Goal: Contribute content

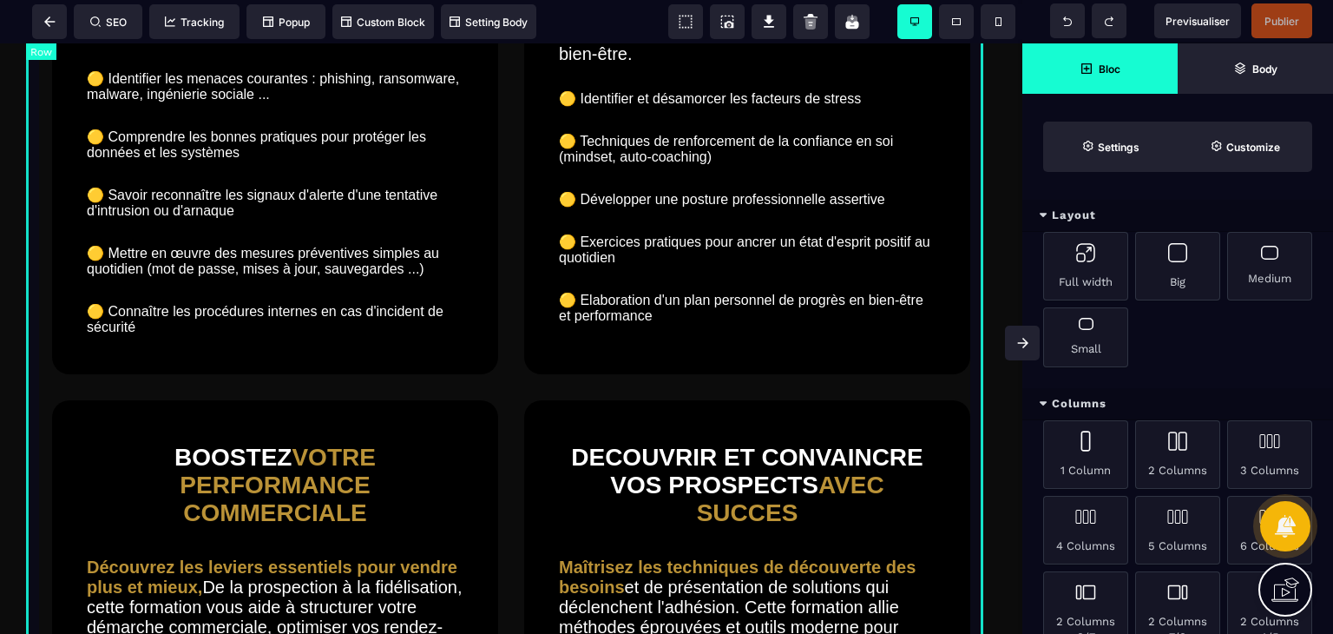
scroll to position [2557, 0]
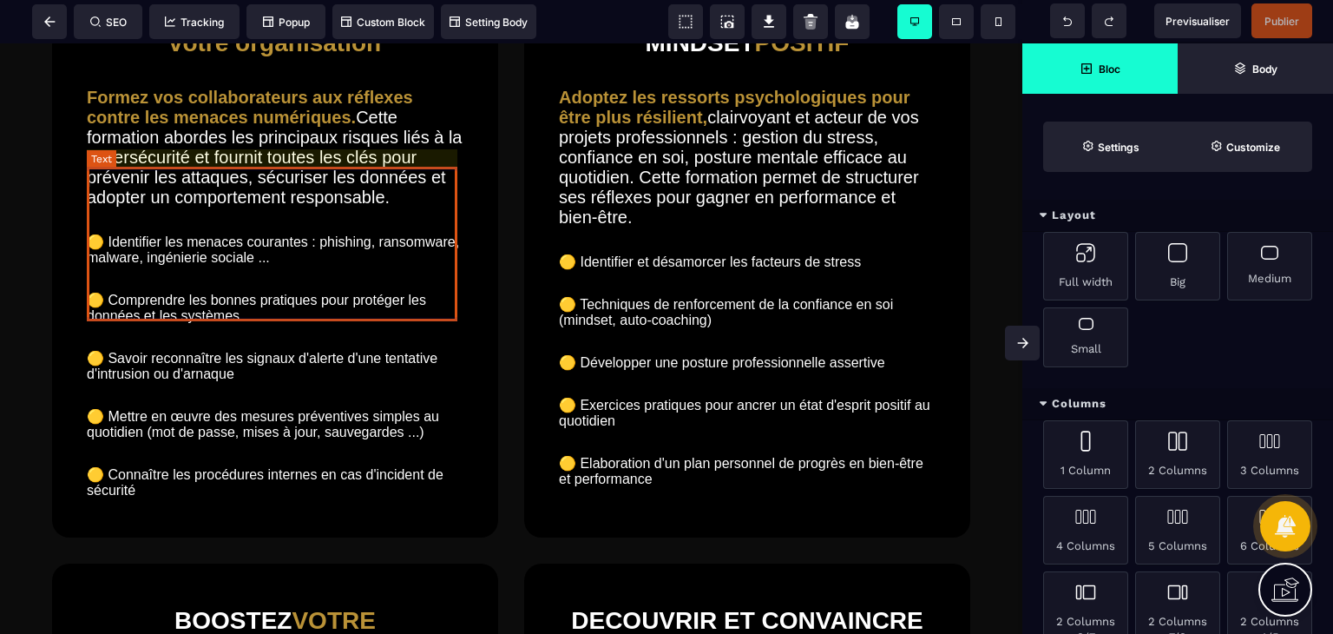
click at [391, 212] on text "Formez vos collaborateurs aux réflexes contre les menaces numériques. Cette for…" at bounding box center [275, 147] width 377 height 128
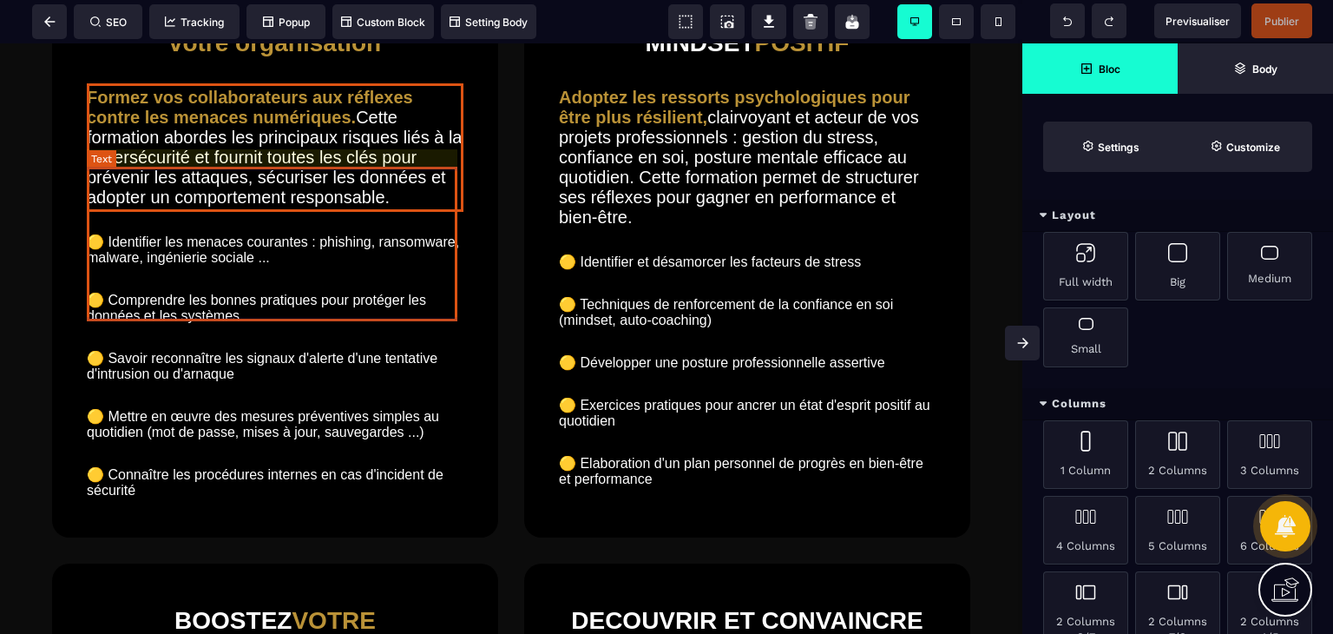
select select "***"
select select "**"
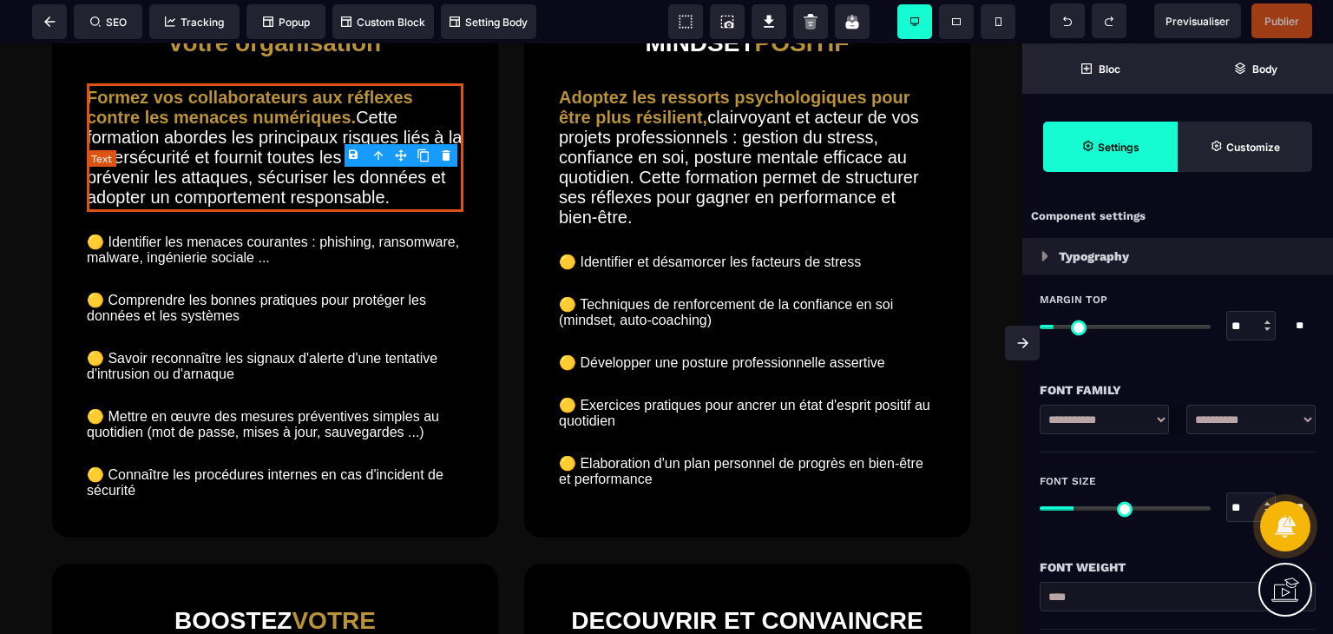
type input "*"
type input "***"
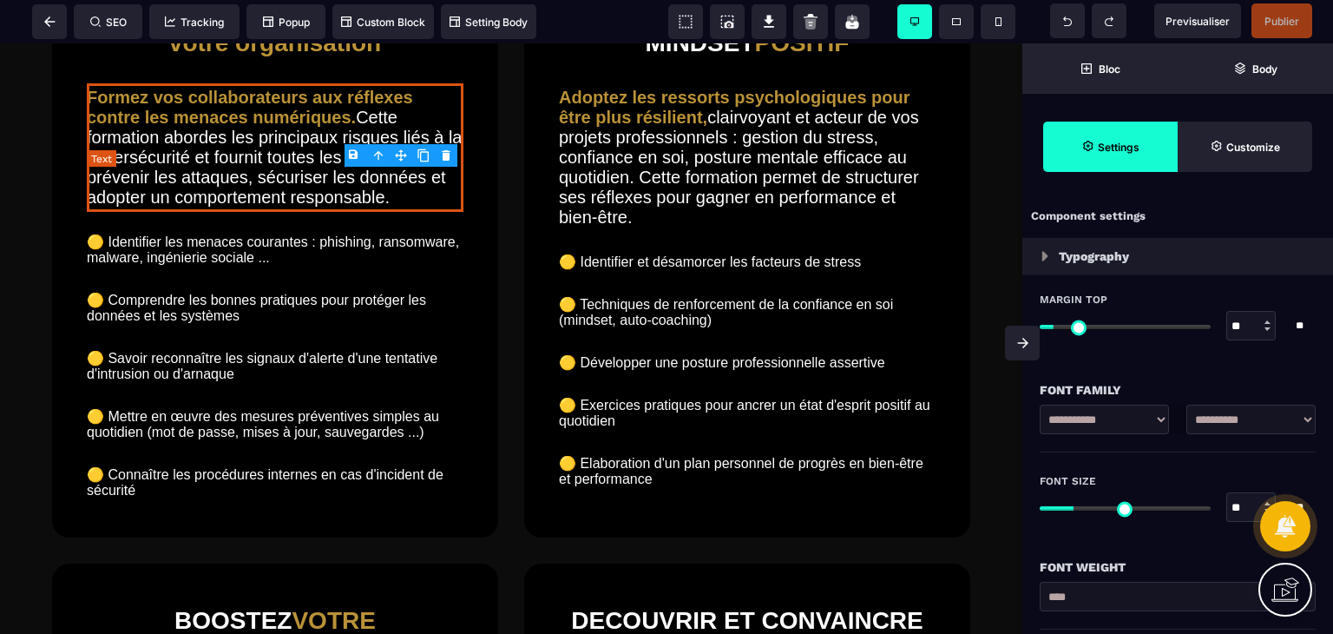
type input "***"
type input "*"
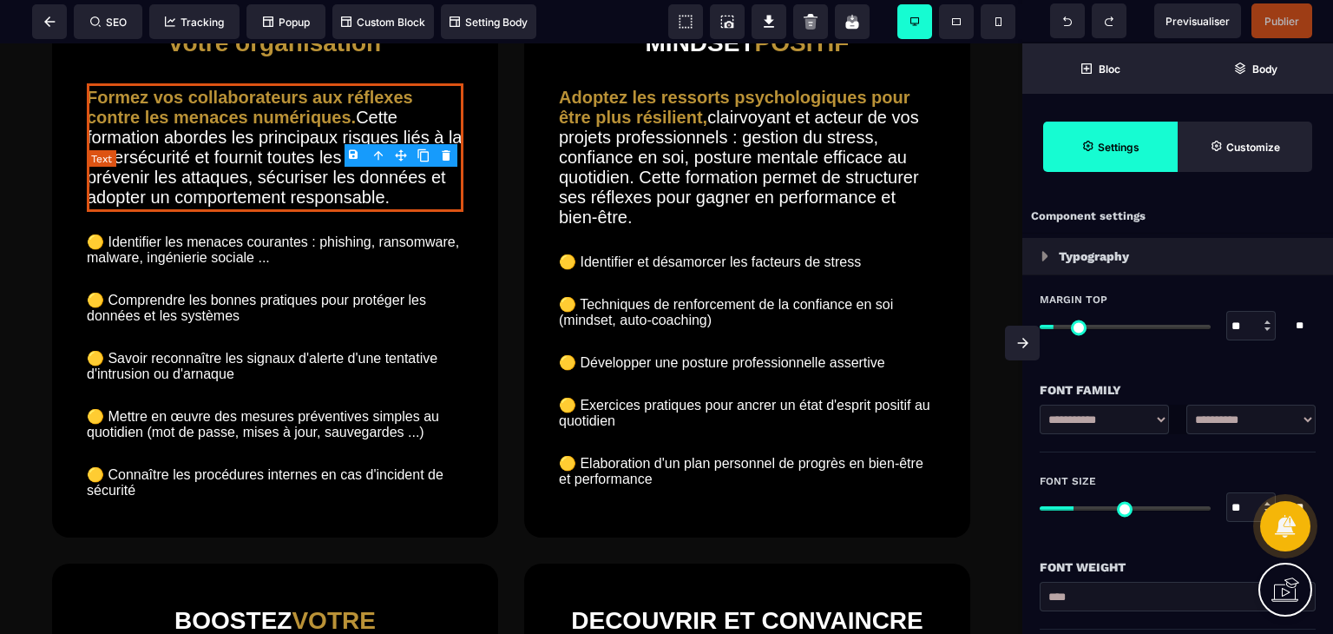
type input "*"
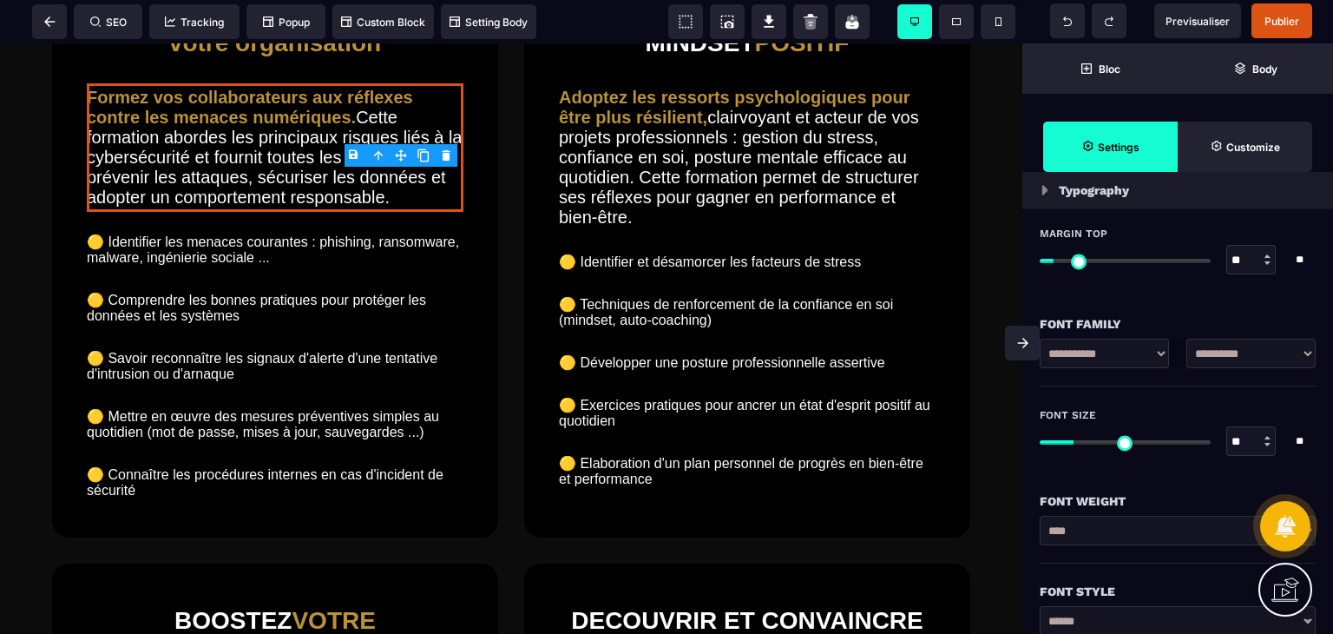
click at [1267, 444] on div at bounding box center [1268, 444] width 6 height 3
type input "**"
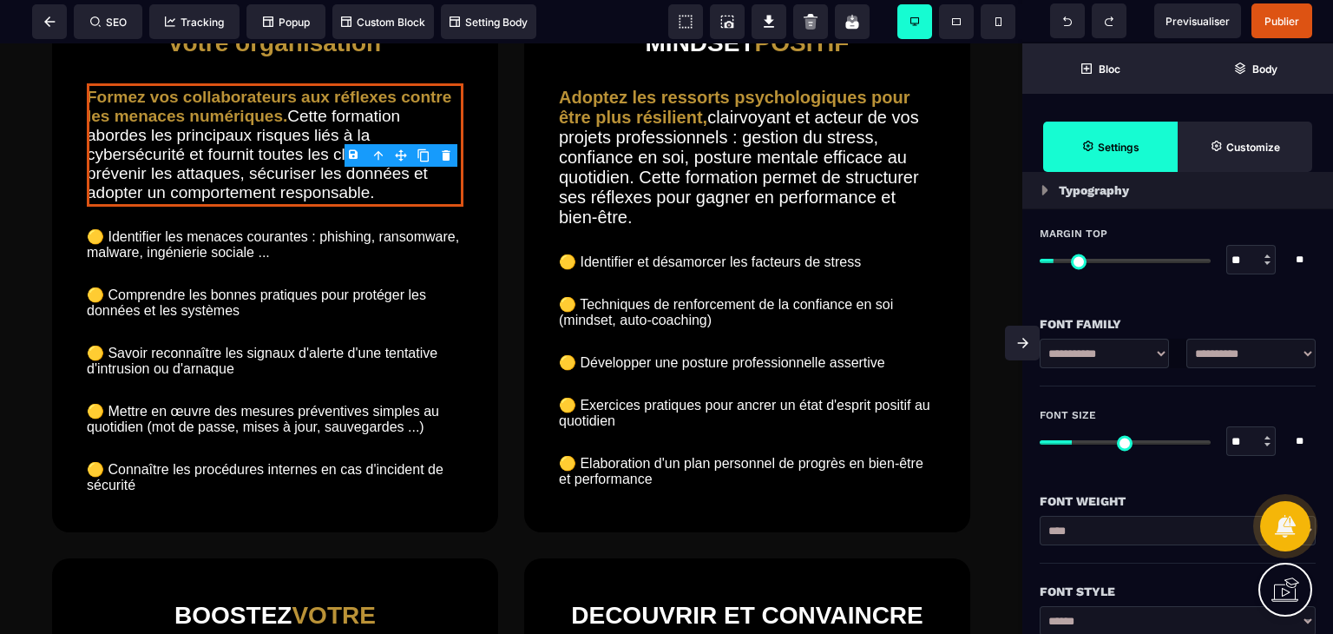
click at [1267, 444] on div at bounding box center [1268, 444] width 6 height 3
type input "**"
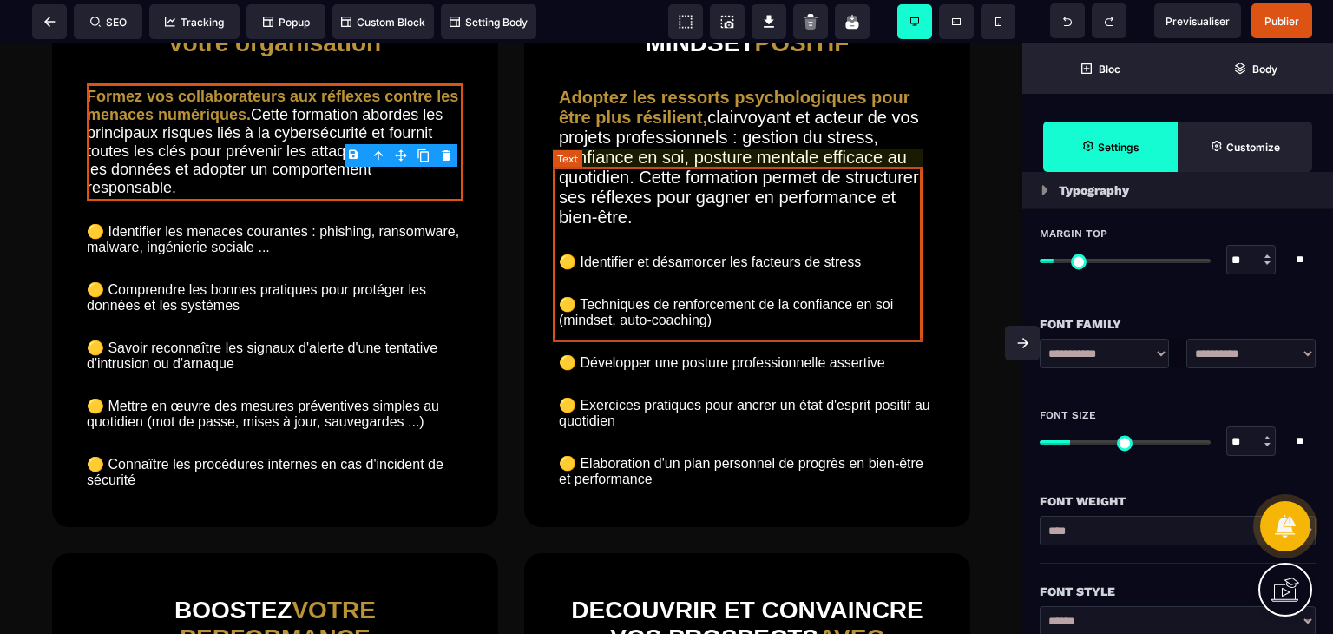
click at [874, 232] on text "Adoptez les ressorts psychologiques pour être plus résilient, clairvoyant et ac…" at bounding box center [747, 157] width 377 height 148
select select "***"
select select "**"
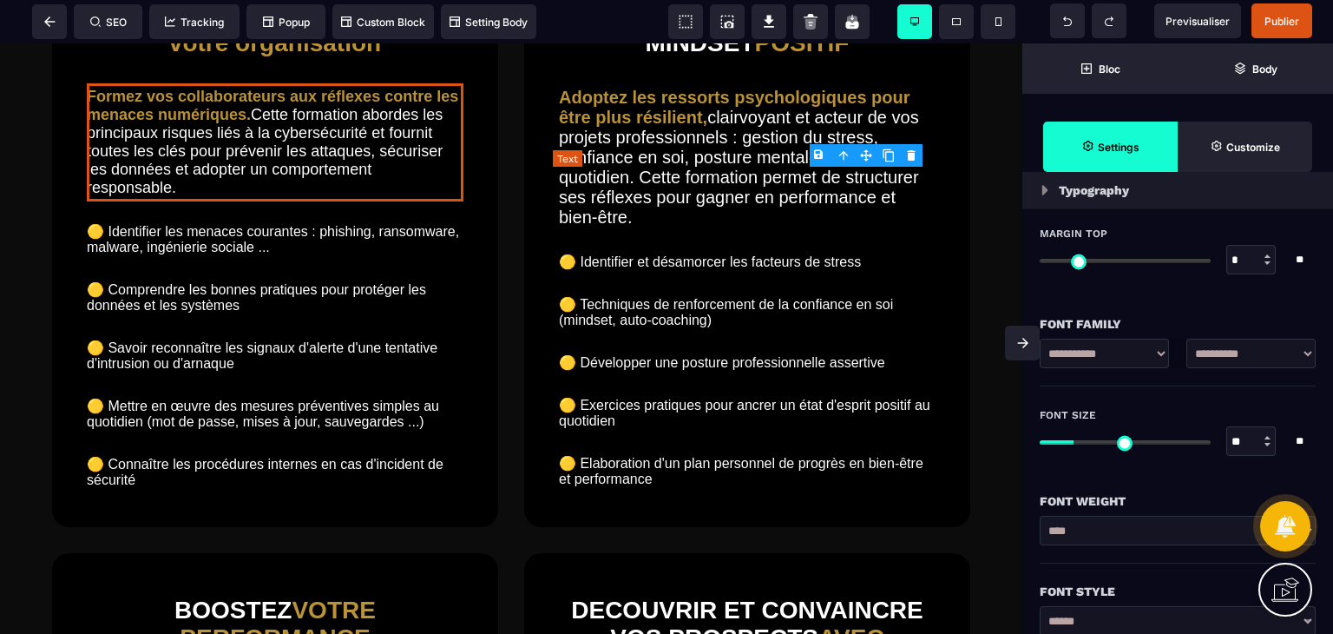
type input "**"
type input "*"
type input "**"
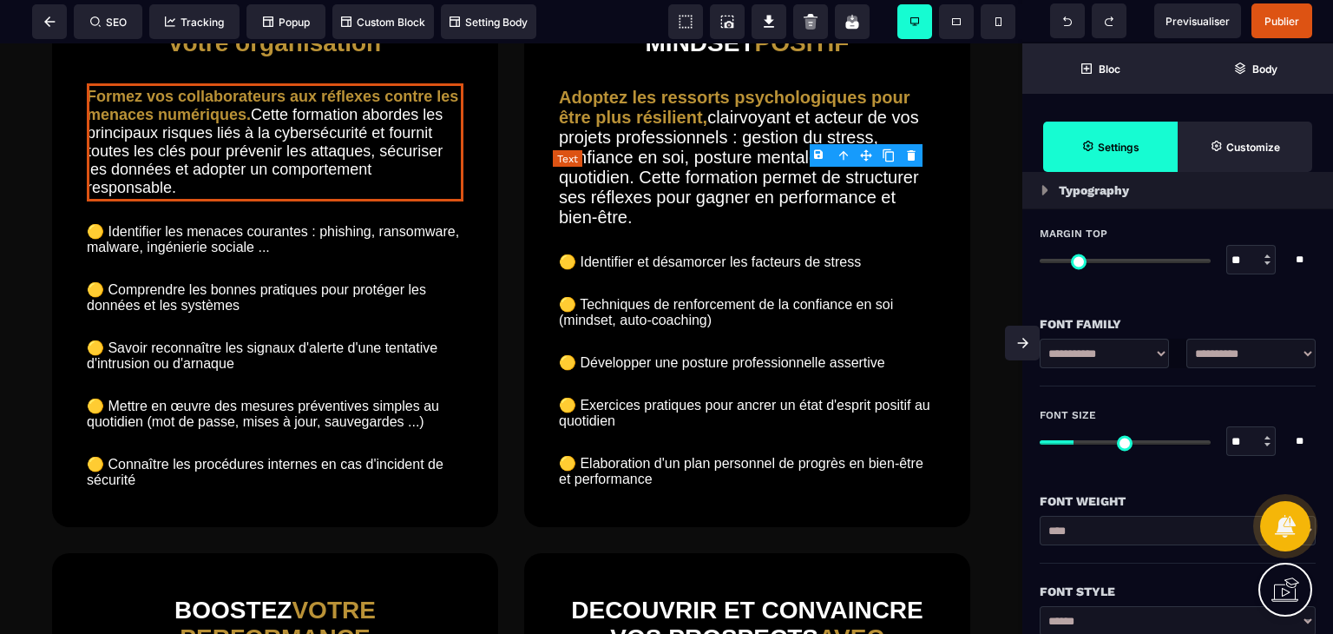
type input "***"
type input "*"
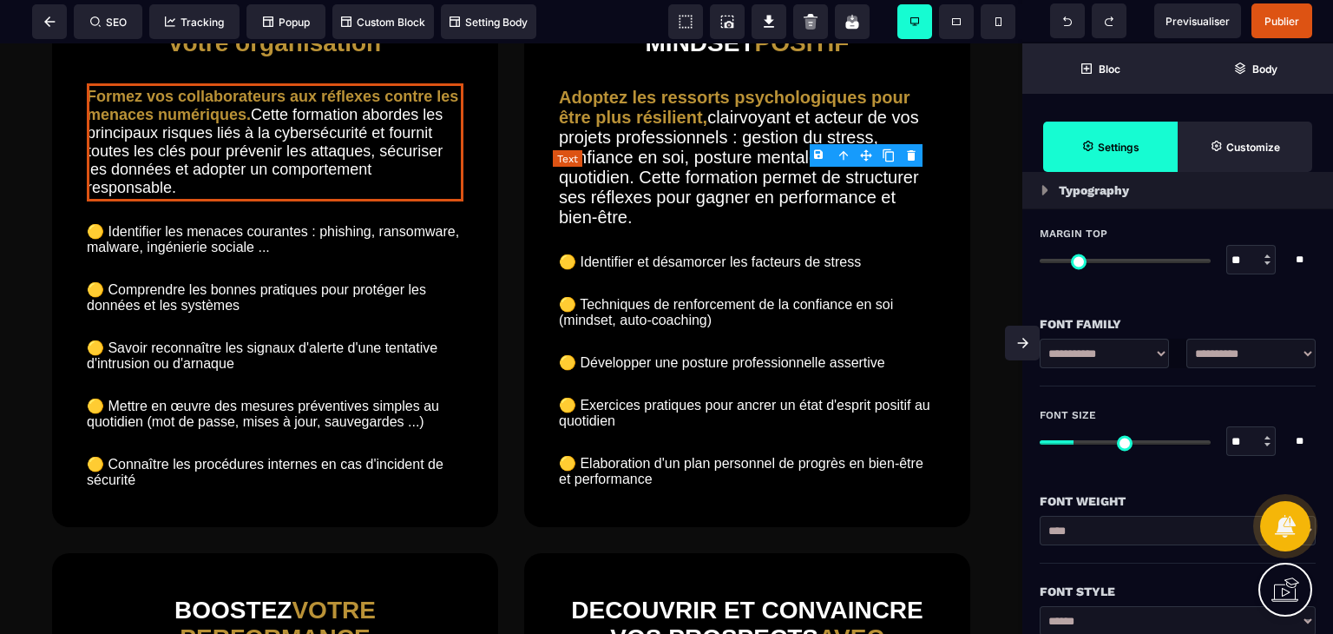
scroll to position [0, 0]
type input "*"
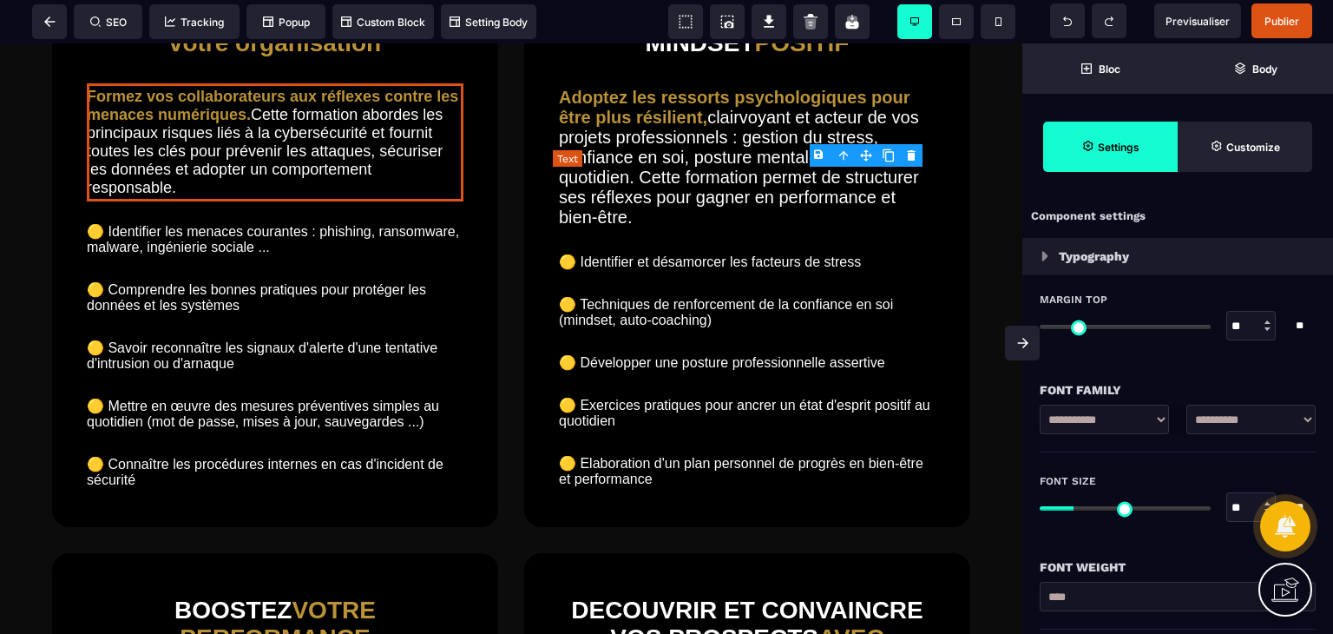
type input "*"
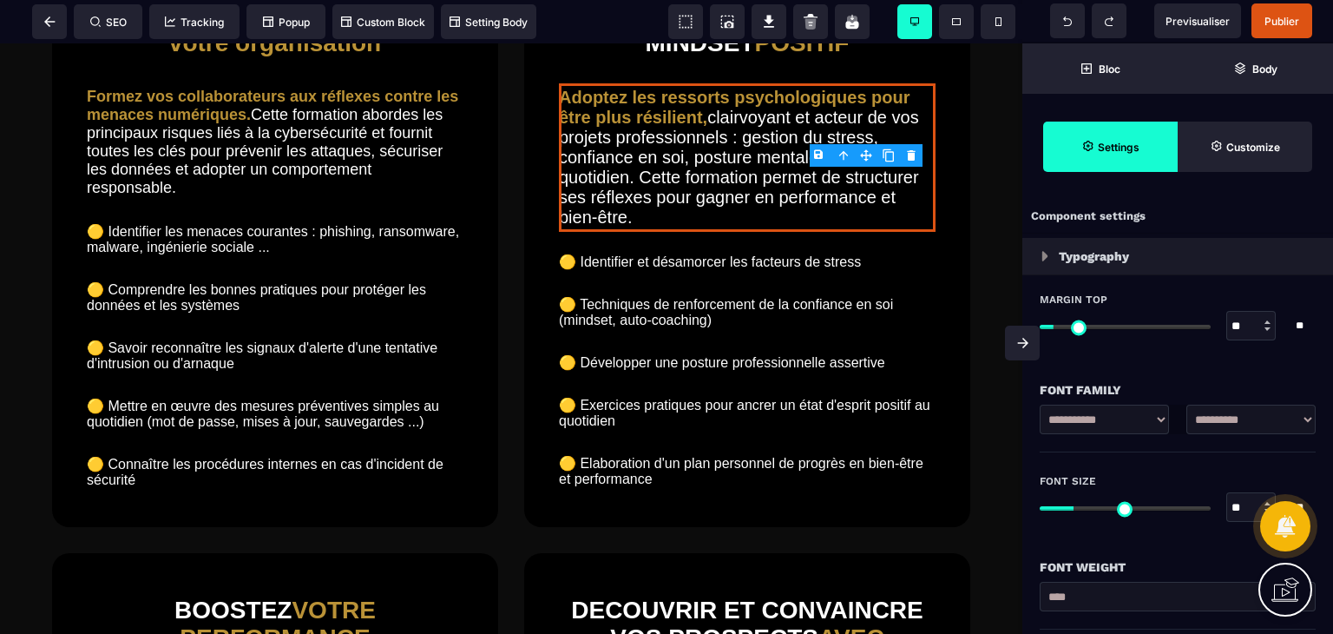
scroll to position [139, 0]
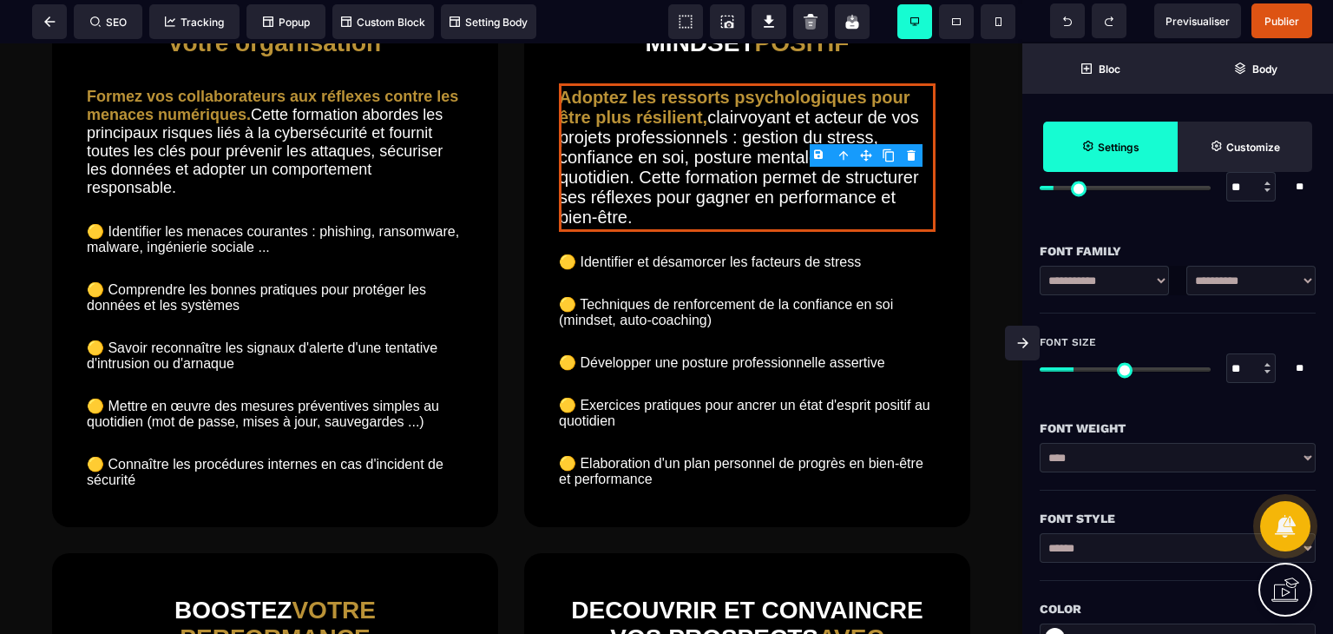
click at [1268, 371] on div at bounding box center [1268, 371] width 6 height 3
type input "**"
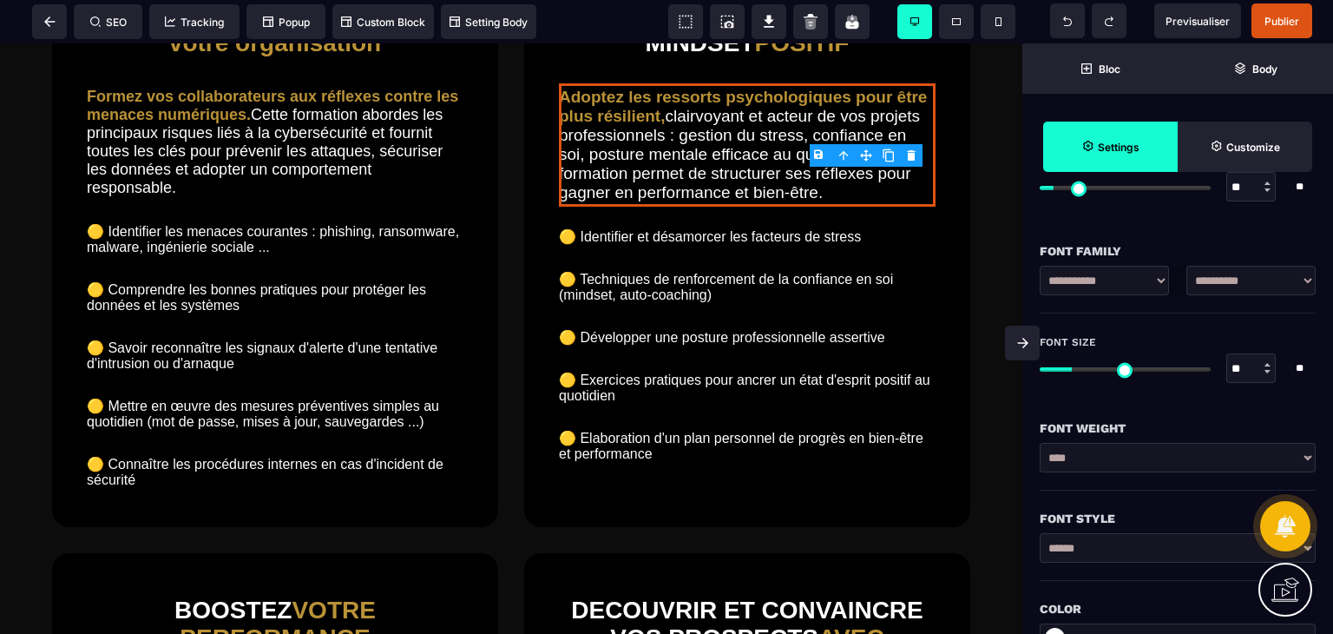
click at [1268, 371] on div at bounding box center [1268, 371] width 6 height 3
type input "**"
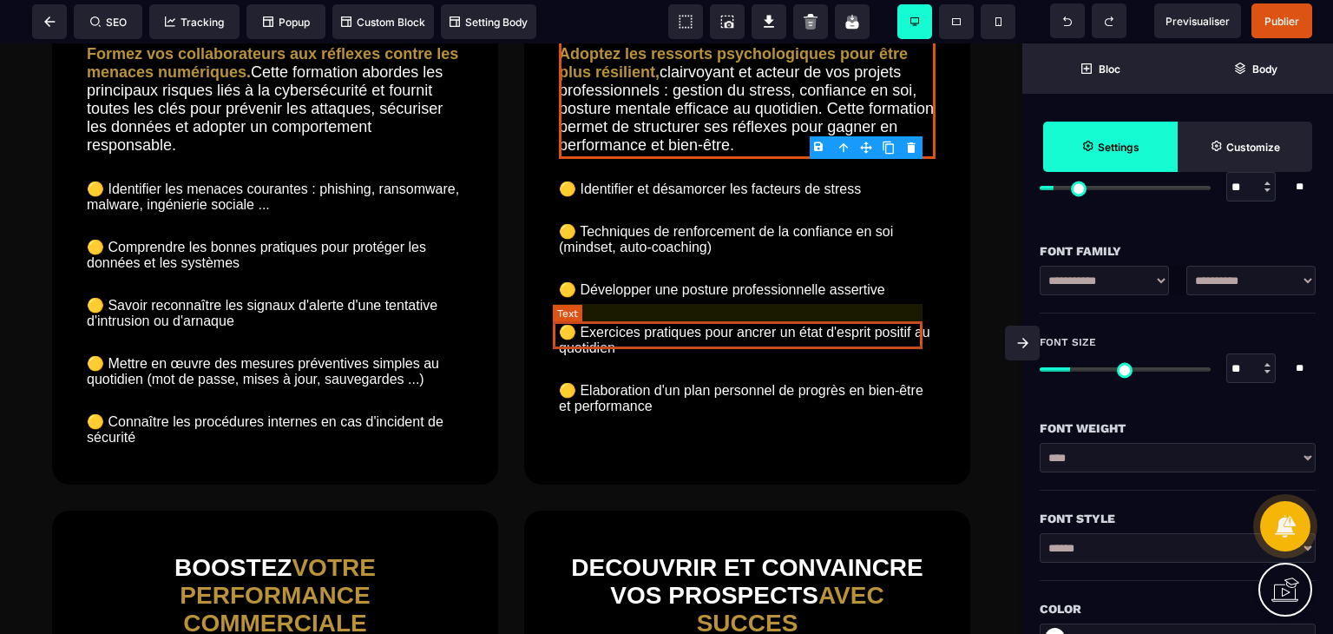
scroll to position [2600, 0]
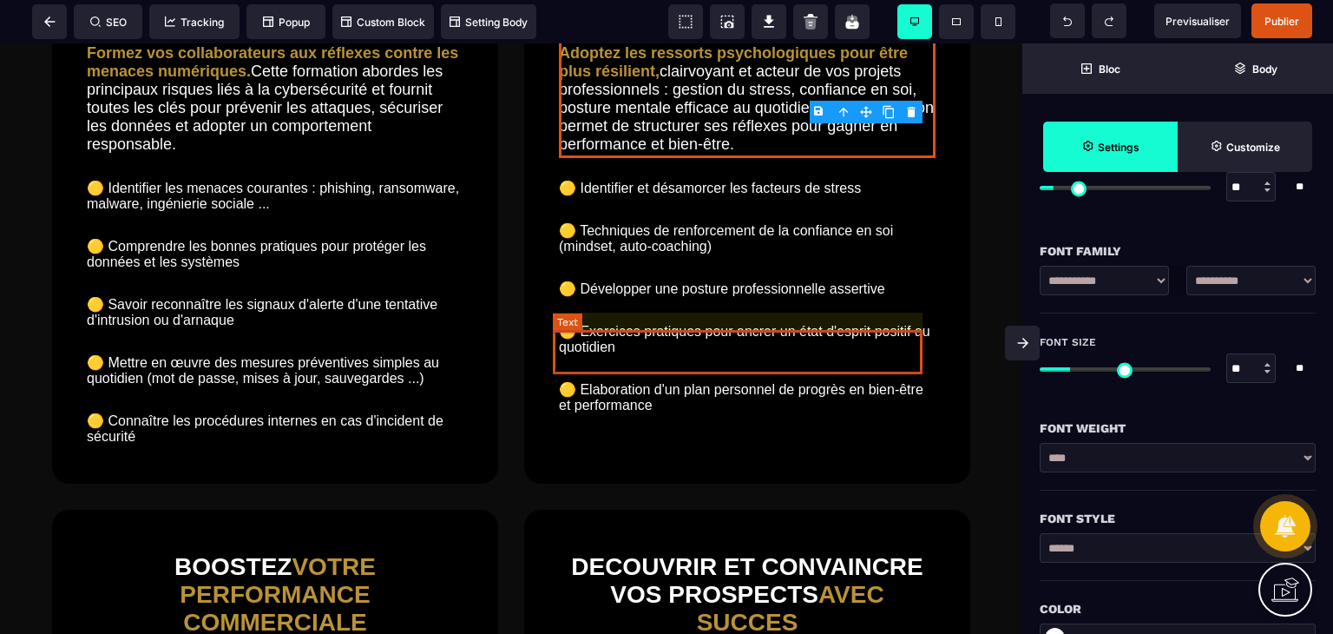
click at [749, 259] on text "🟡 Techniques de renforcement de la confiance en soi (mindset, auto-coaching)" at bounding box center [747, 238] width 377 height 41
select select "***"
select select "**"
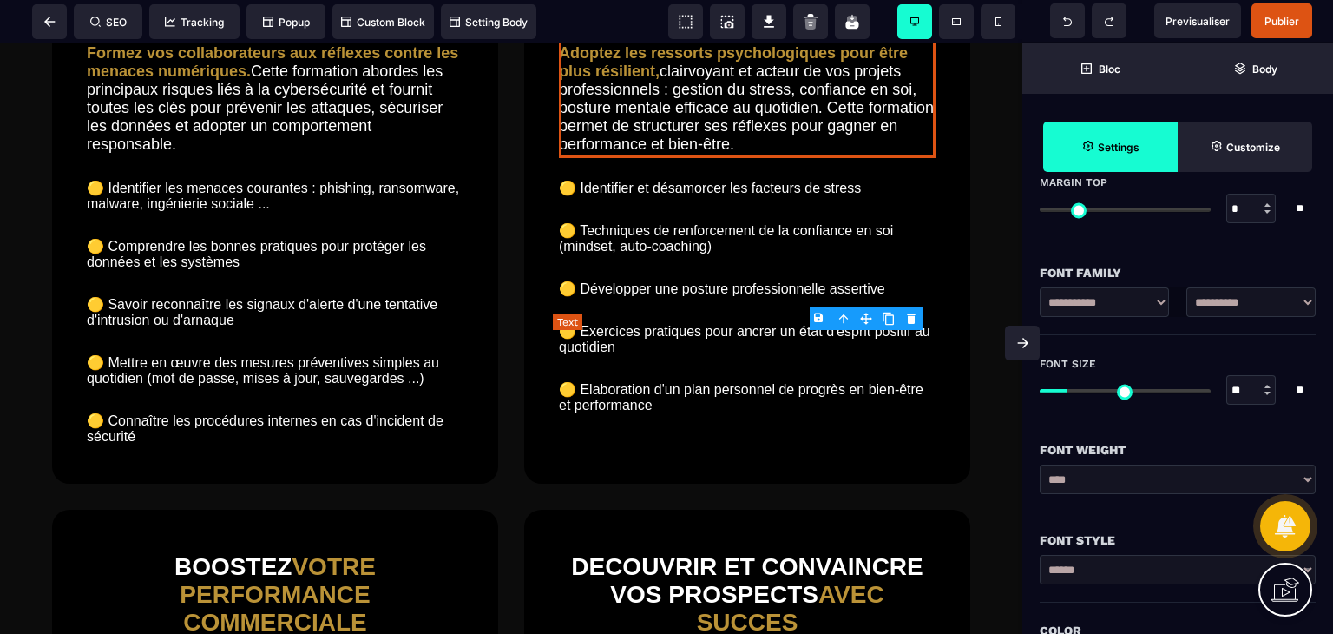
type input "**"
type input "*"
type input "**"
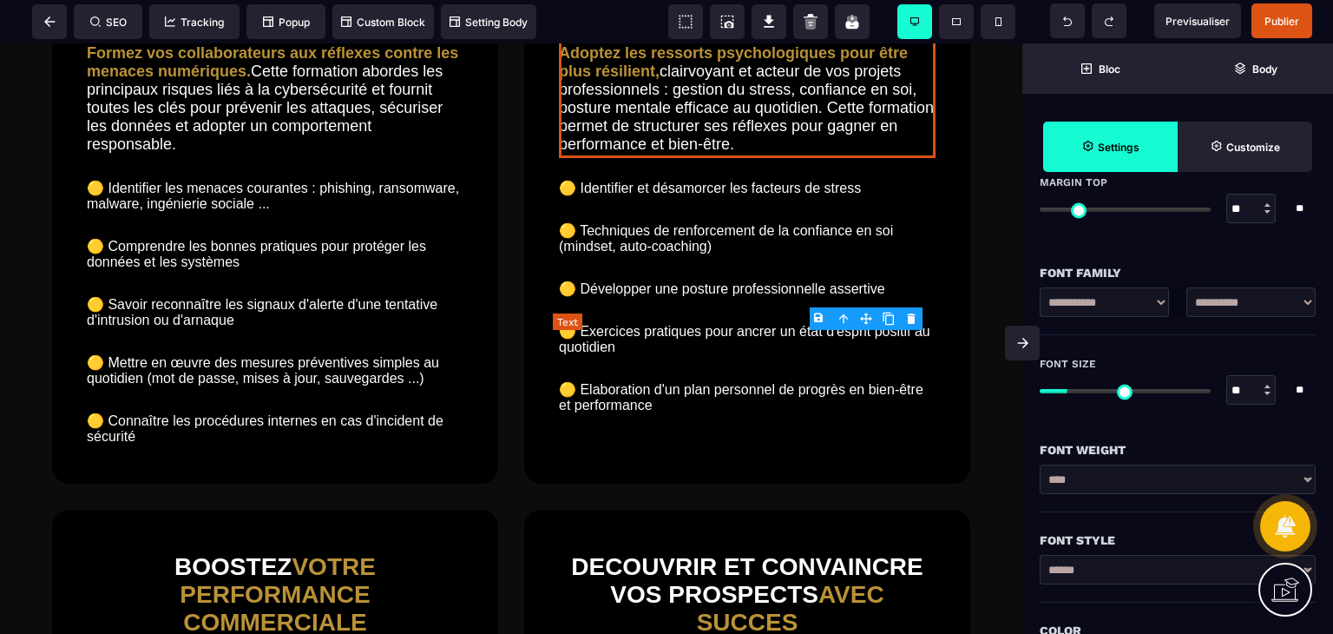
type input "***"
type input "*"
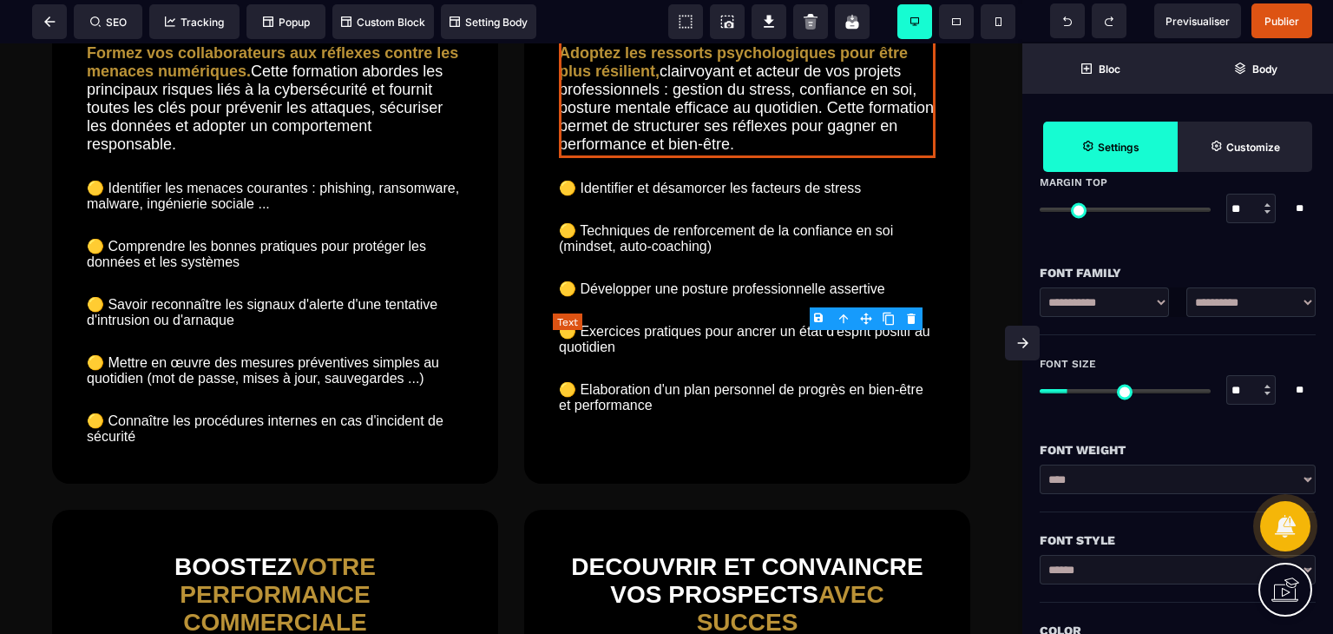
type input "*"
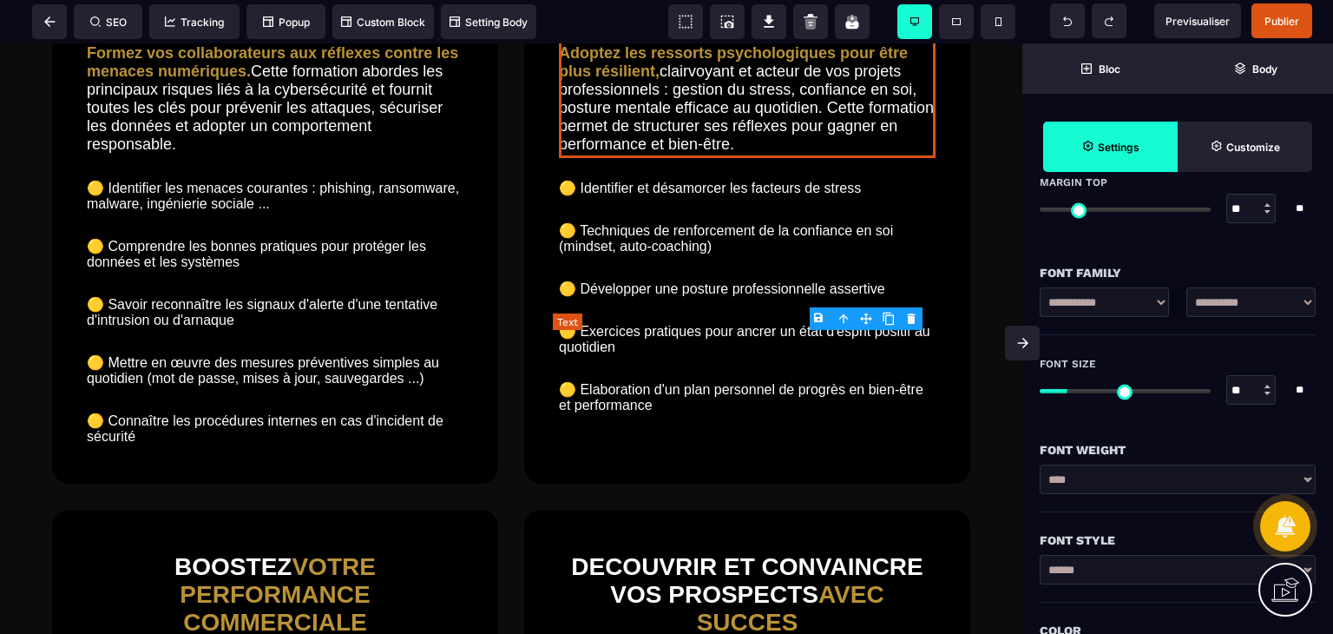
type input "*"
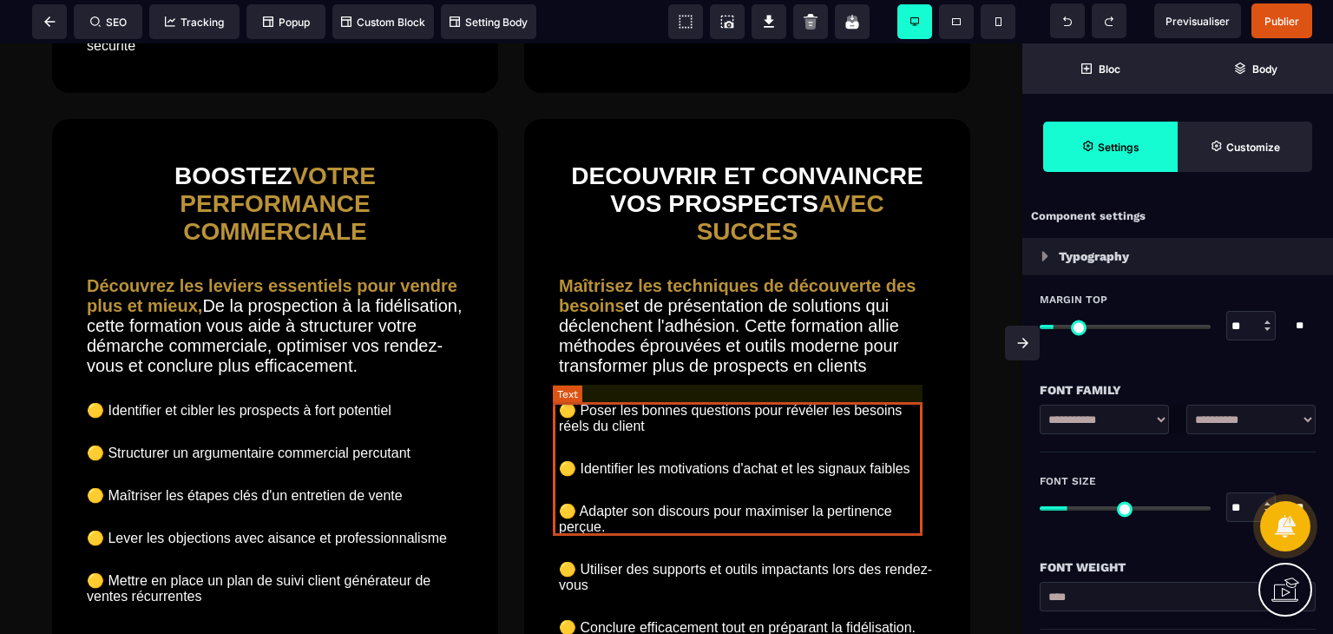
scroll to position [3046, 0]
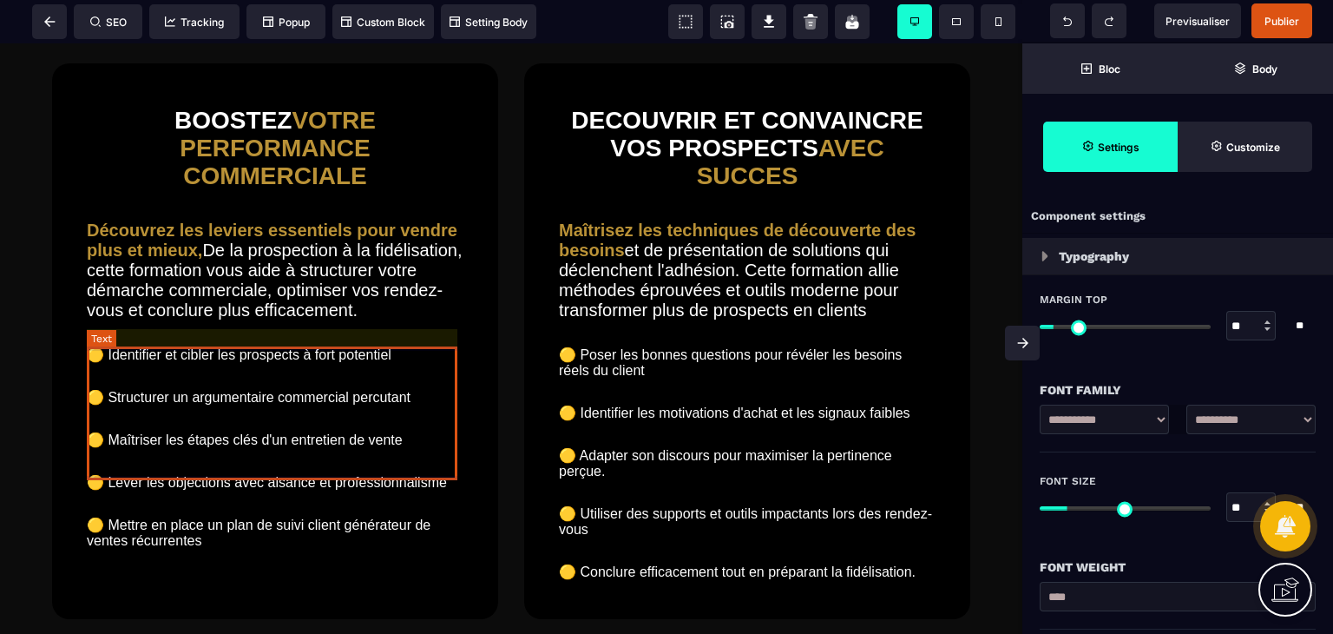
click at [365, 325] on text "Découvrez les leviers essentiels pour vendre plus et mieux, De la prospection à…" at bounding box center [275, 270] width 377 height 108
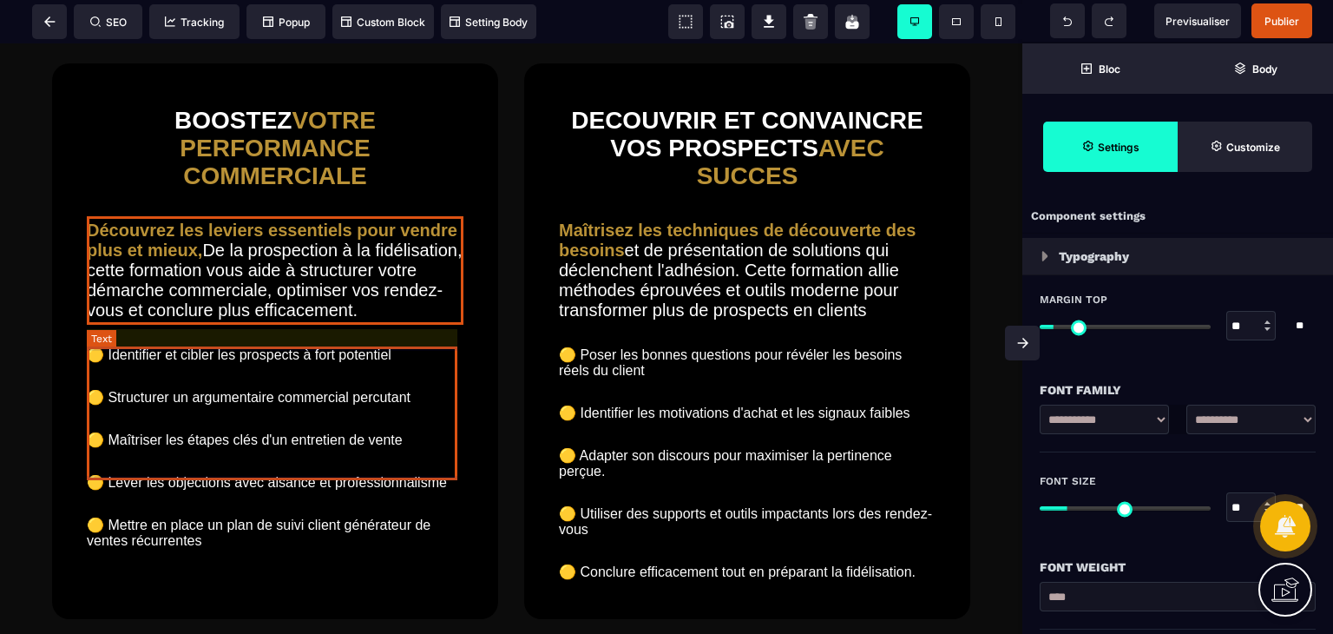
select select "***"
select select "**"
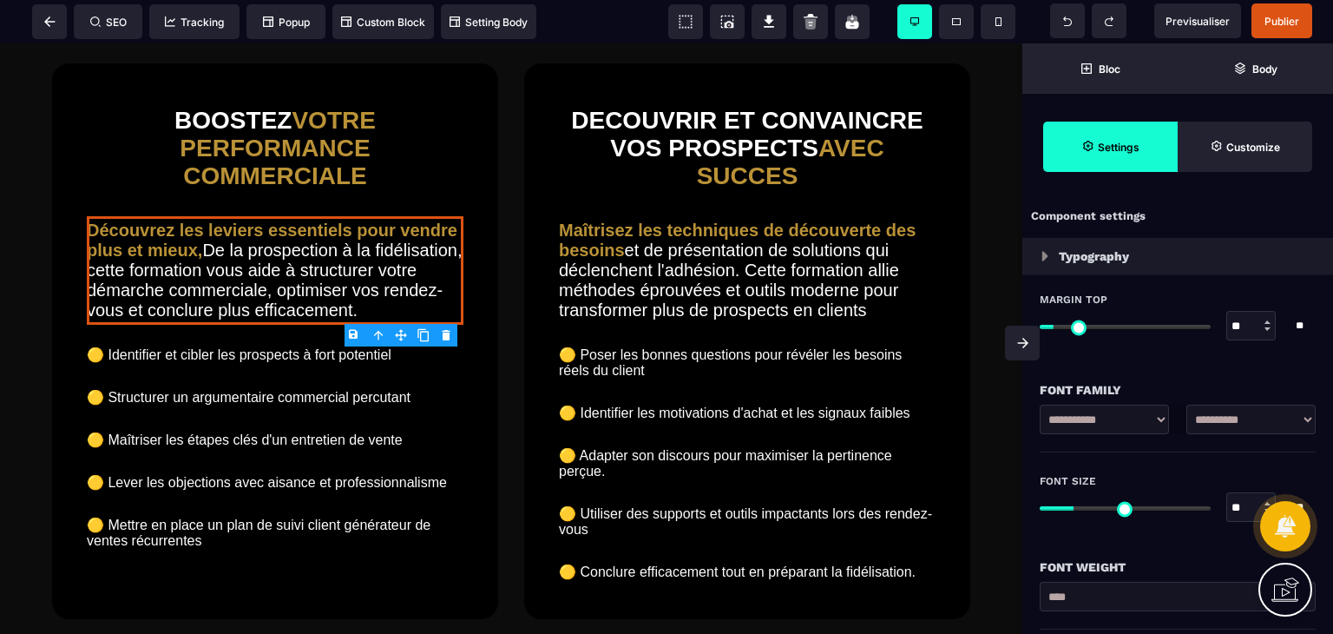
scroll to position [61, 0]
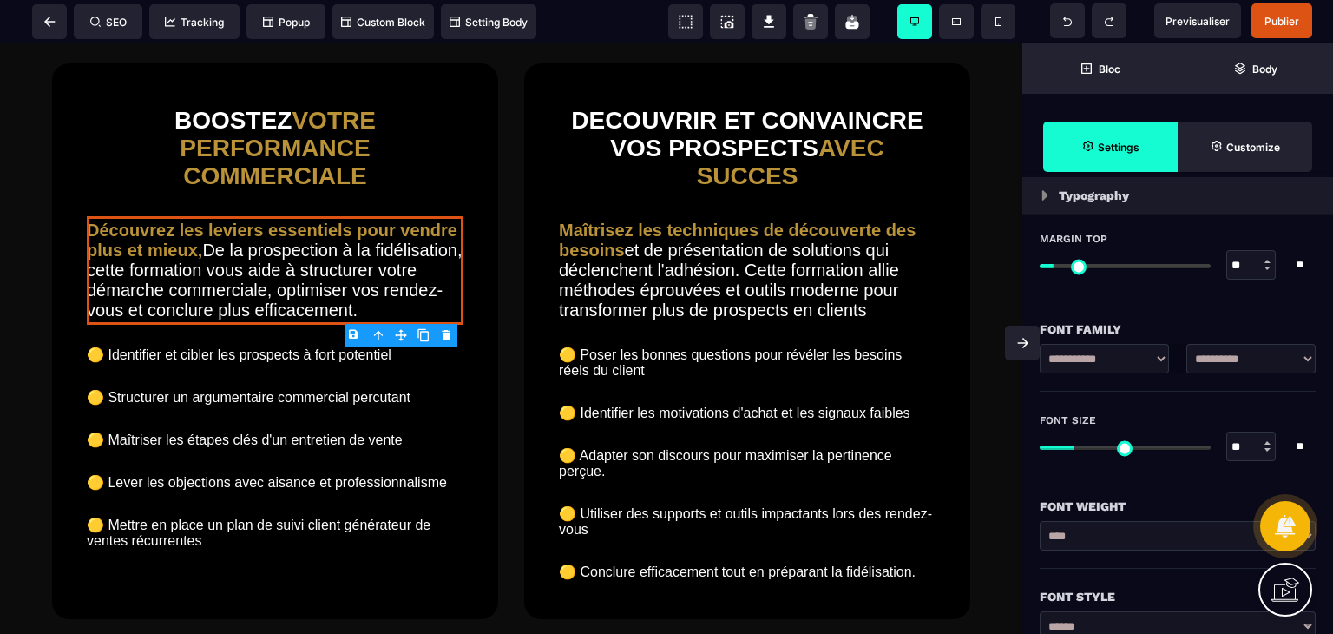
click at [1267, 449] on div at bounding box center [1268, 449] width 6 height 3
type input "**"
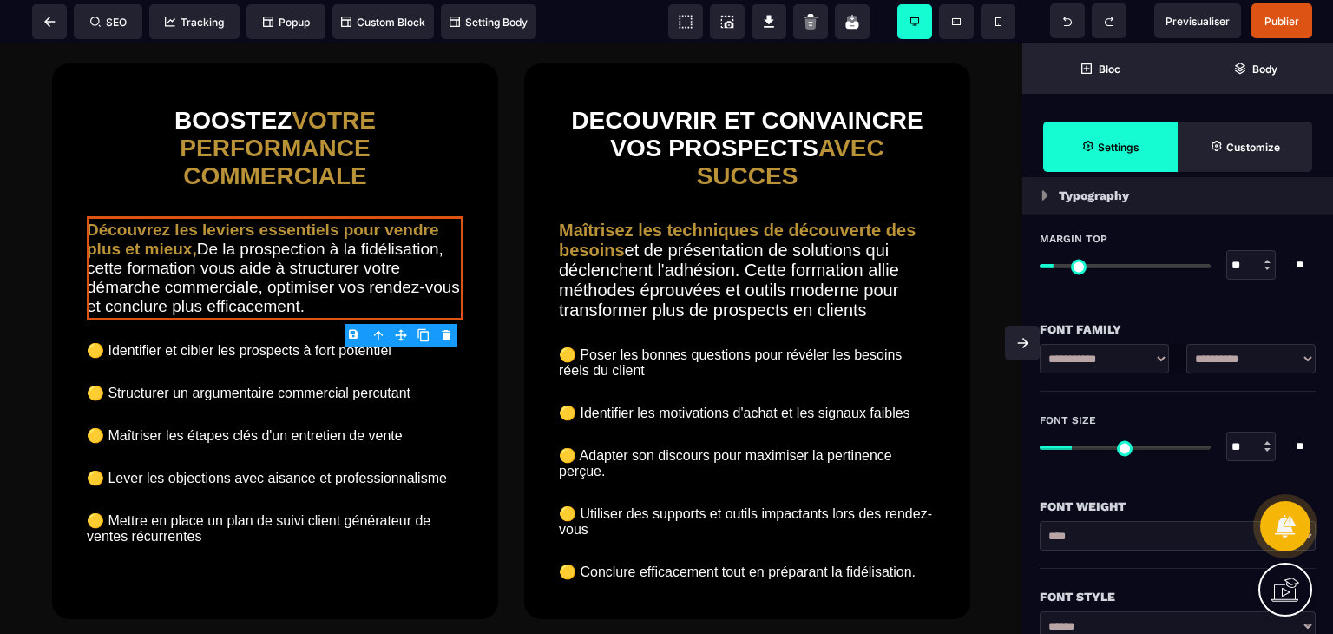
click at [1267, 449] on div at bounding box center [1268, 449] width 6 height 3
type input "**"
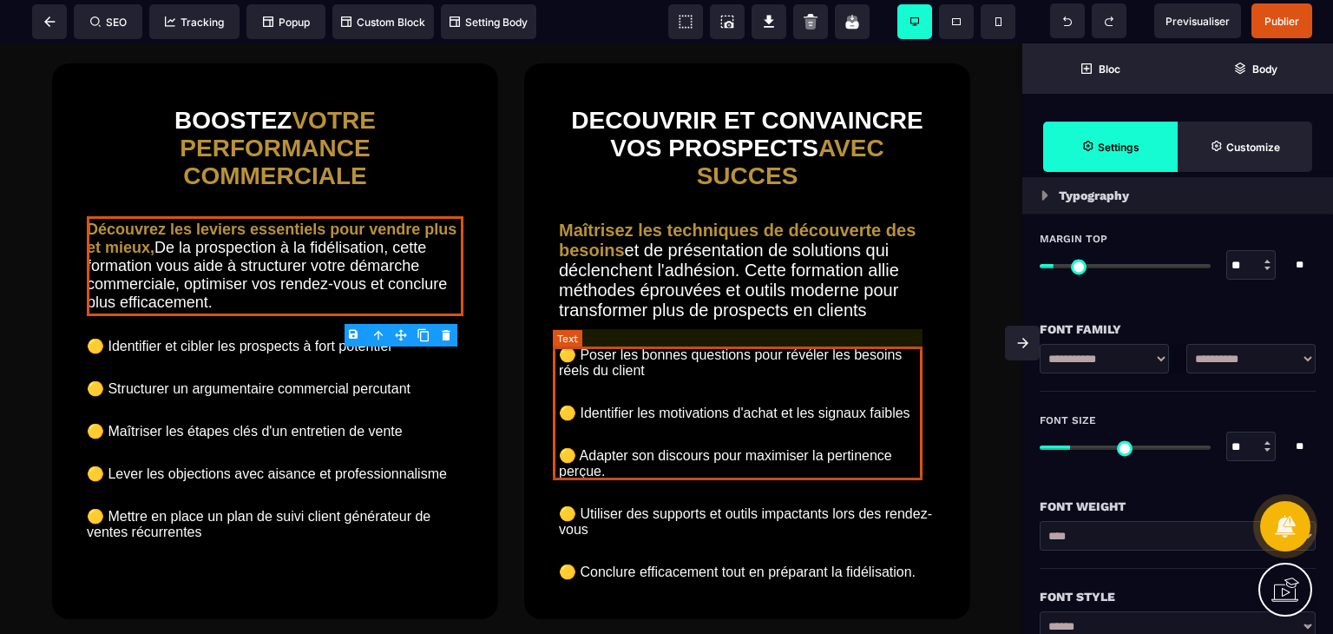
click at [881, 325] on text "Maîtrisez les techniques de découverte des besoins et de présentation de soluti…" at bounding box center [747, 270] width 377 height 108
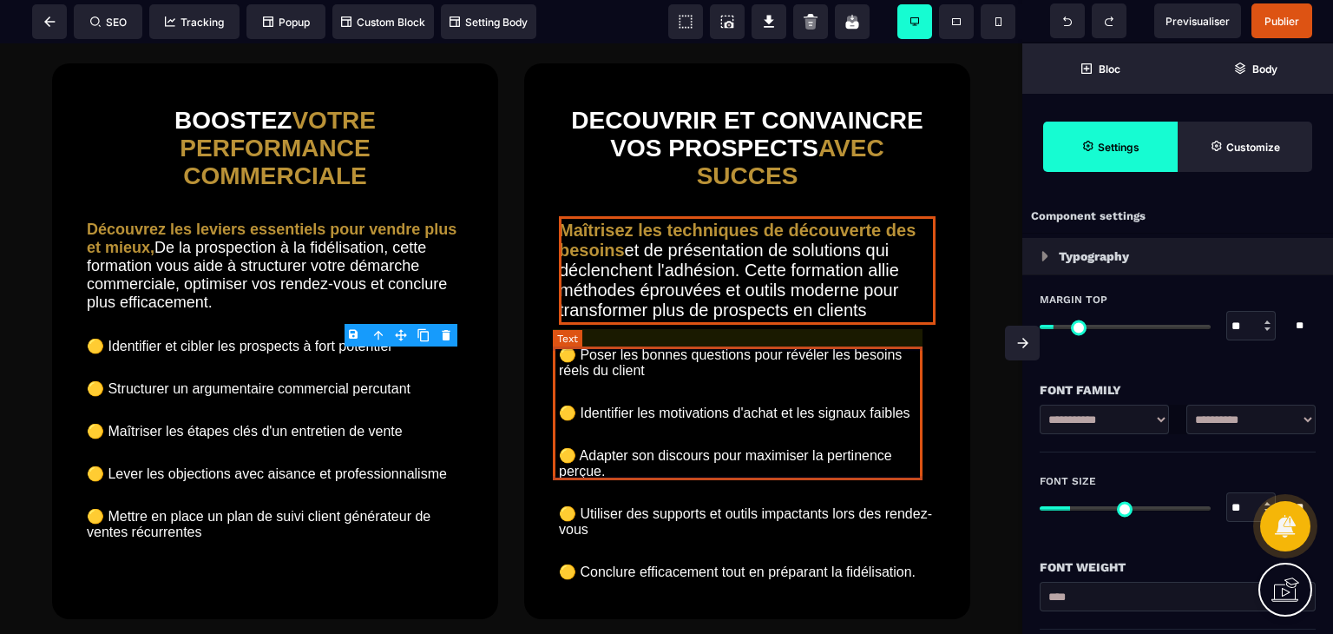
select select "***"
select select "**"
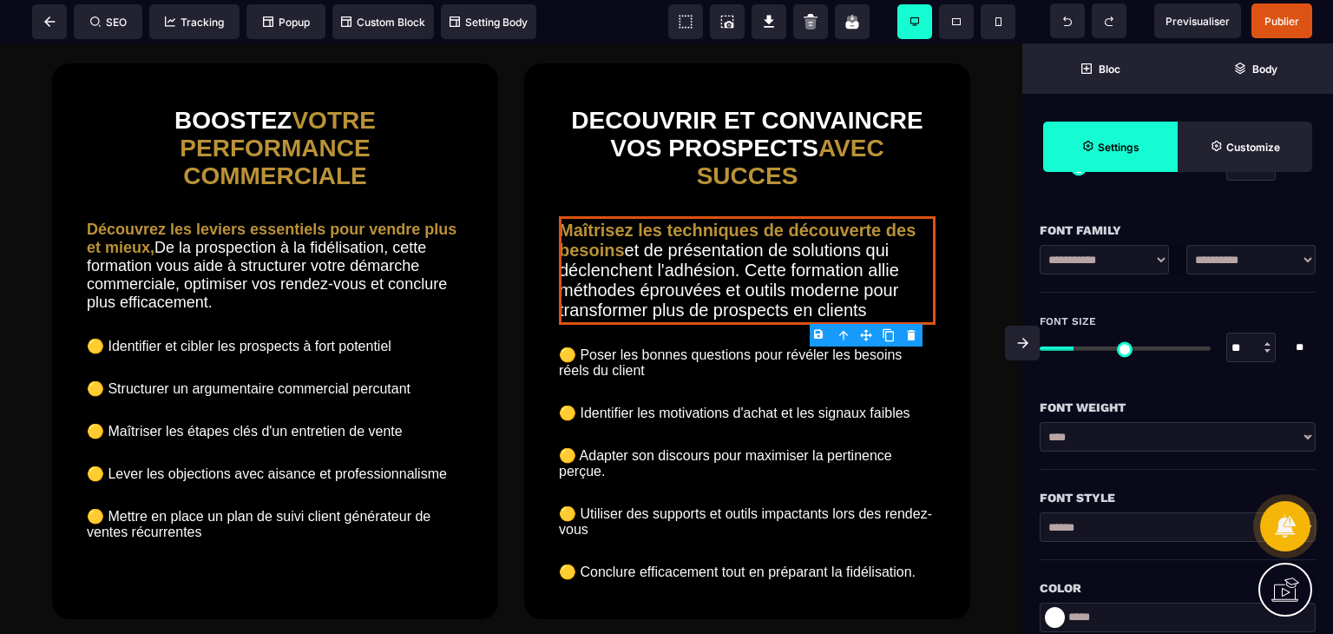
scroll to position [162, 0]
click at [1269, 348] on div at bounding box center [1268, 347] width 6 height 3
type input "**"
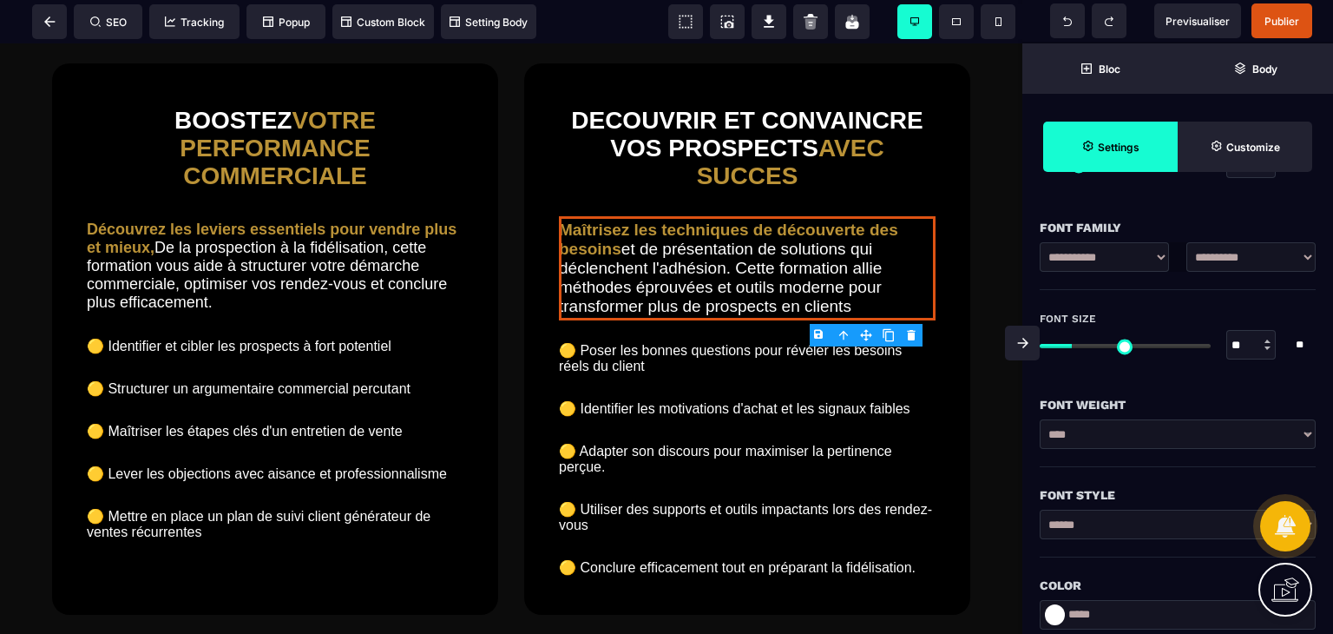
click at [1269, 348] on div at bounding box center [1268, 347] width 6 height 3
type input "**"
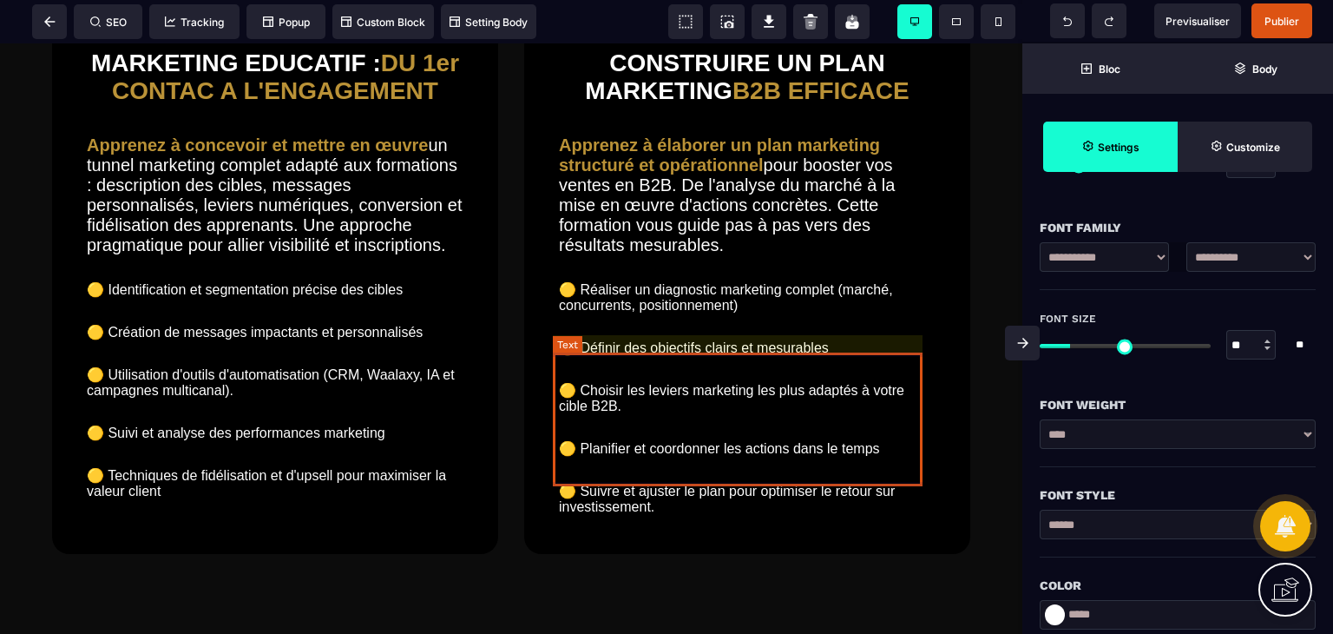
scroll to position [3770, 0]
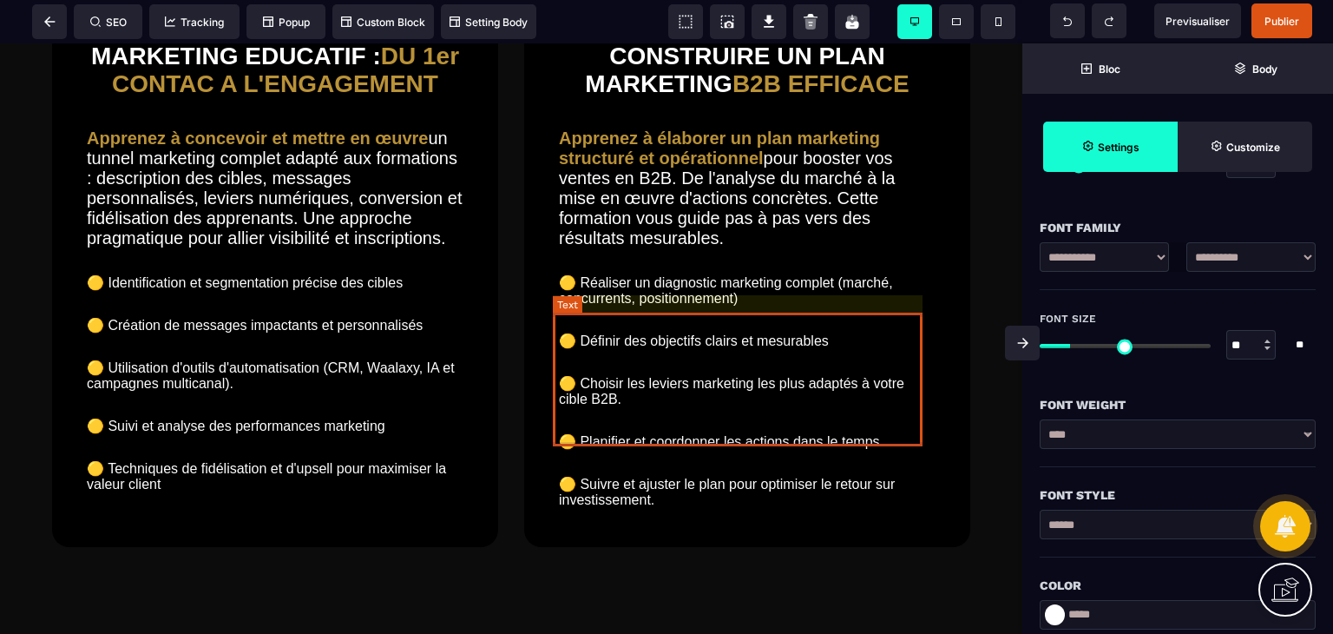
click at [792, 253] on text "Apprenez à élaborer un plan marketing structuré et opérationnel pour booster vo…" at bounding box center [747, 188] width 377 height 128
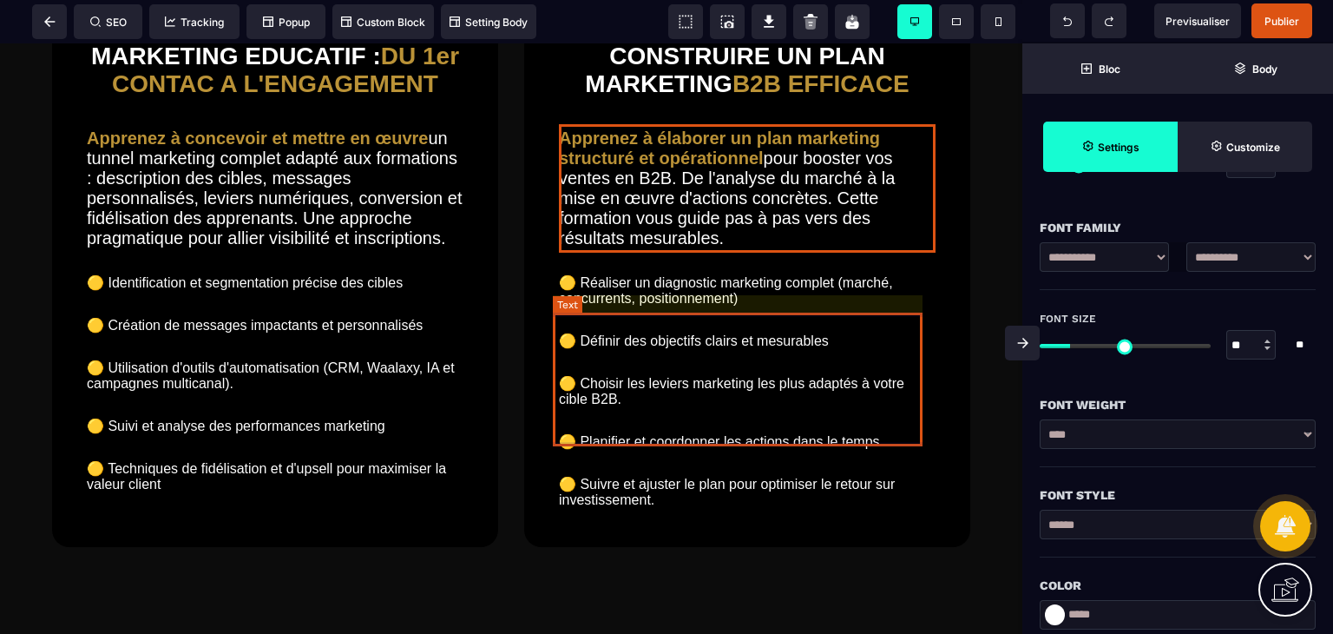
select select "***"
select select "**"
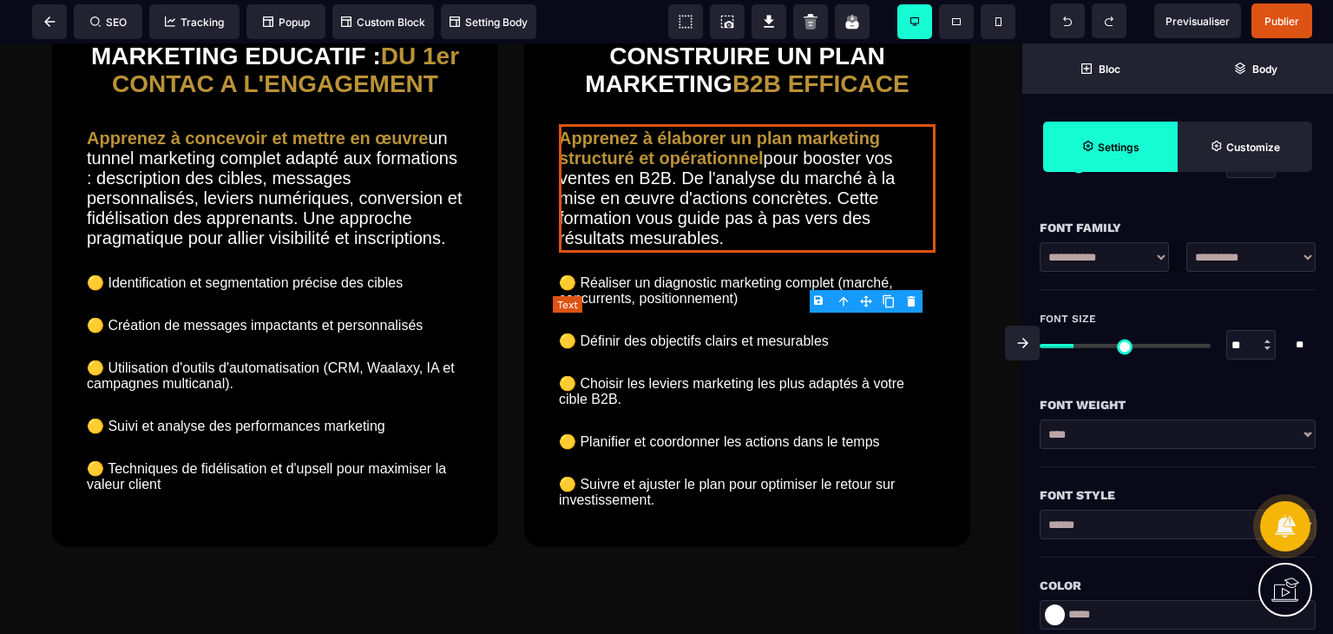
type input "**"
type input "*"
type input "**"
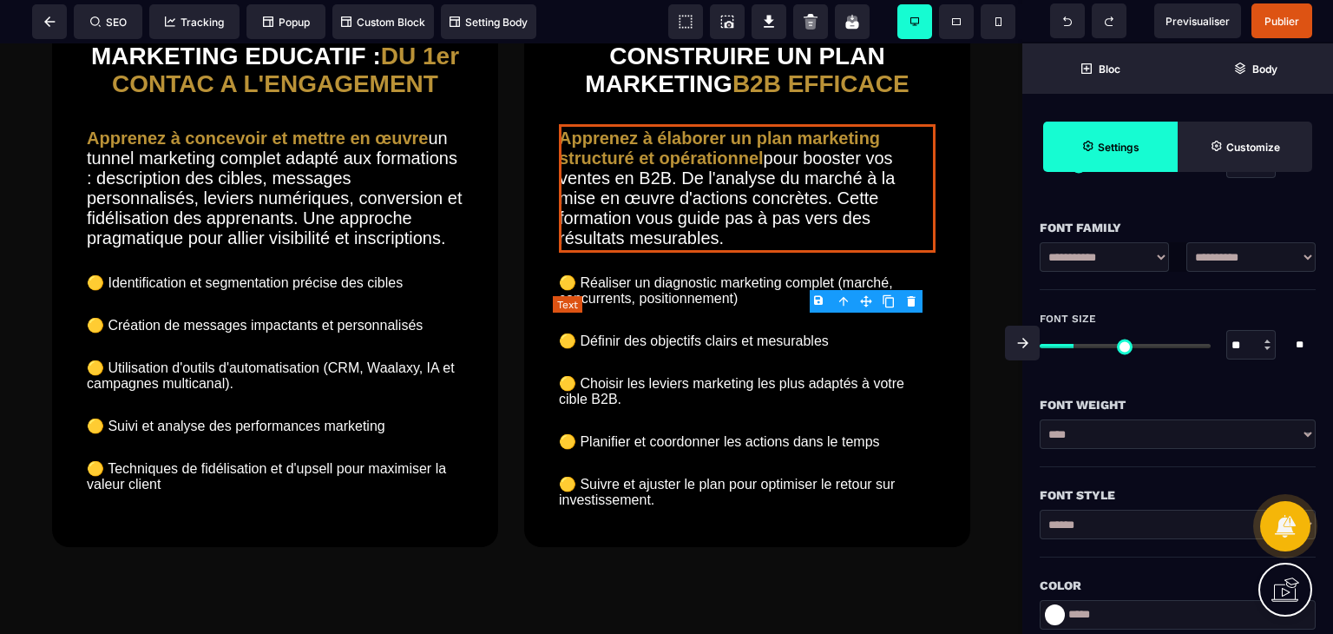
type input "***"
type input "*"
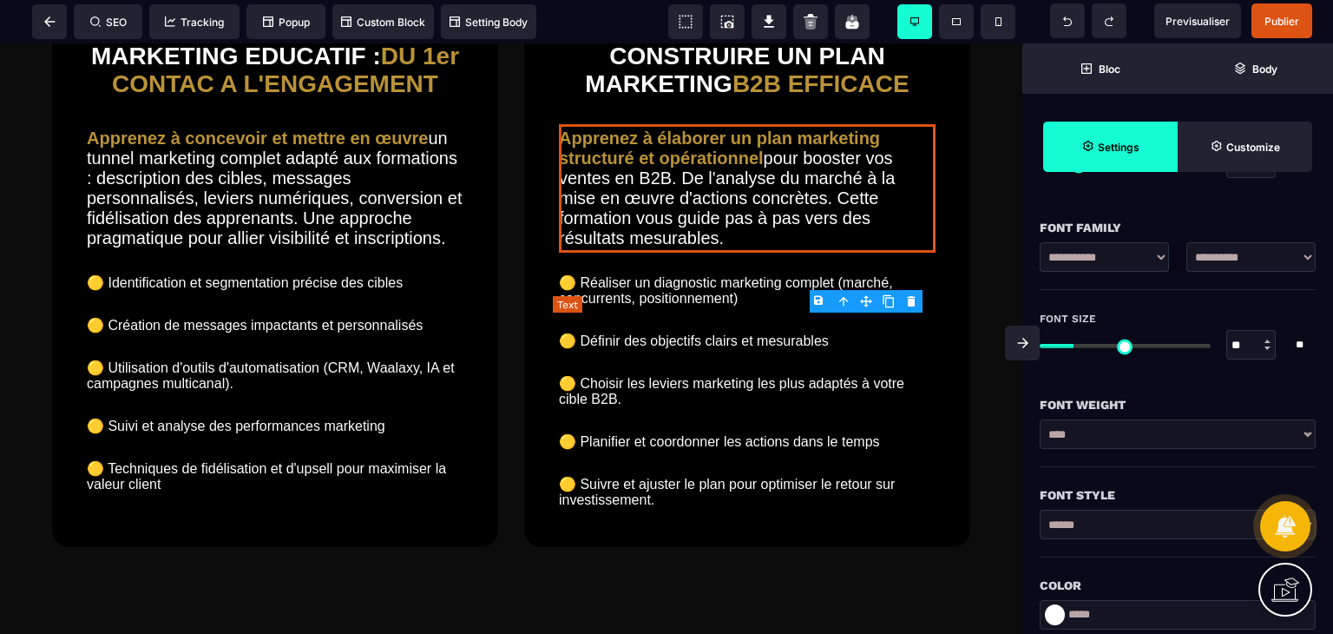
type input "*"
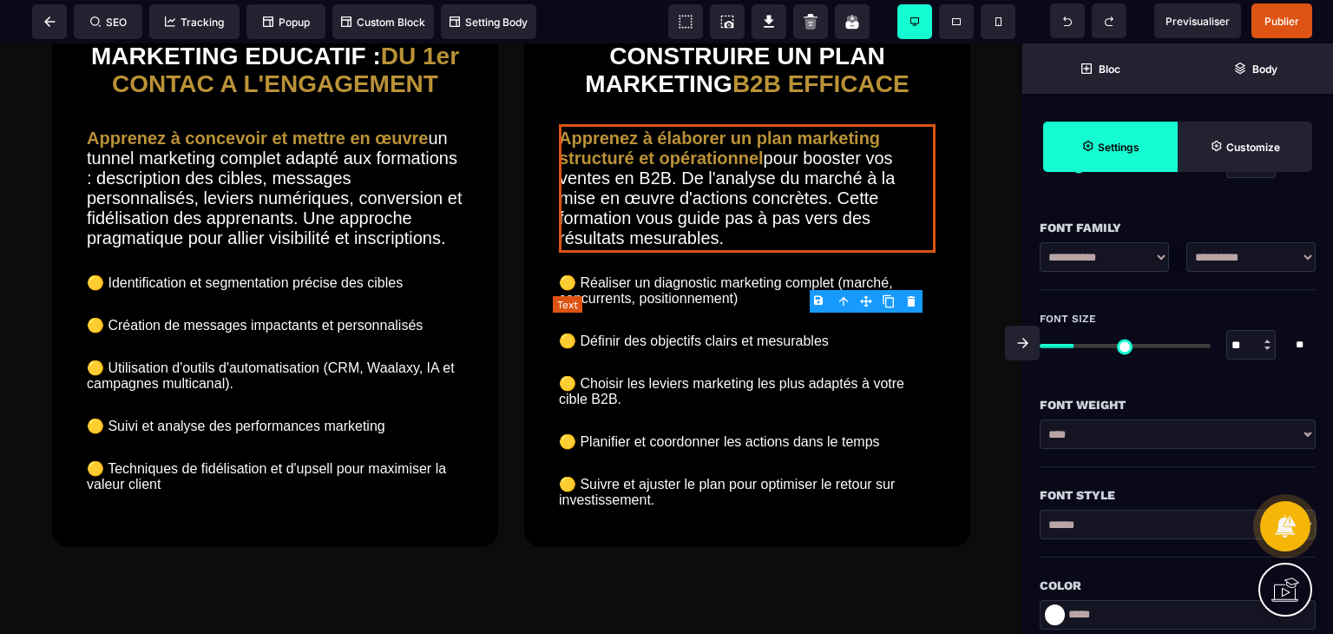
type input "*"
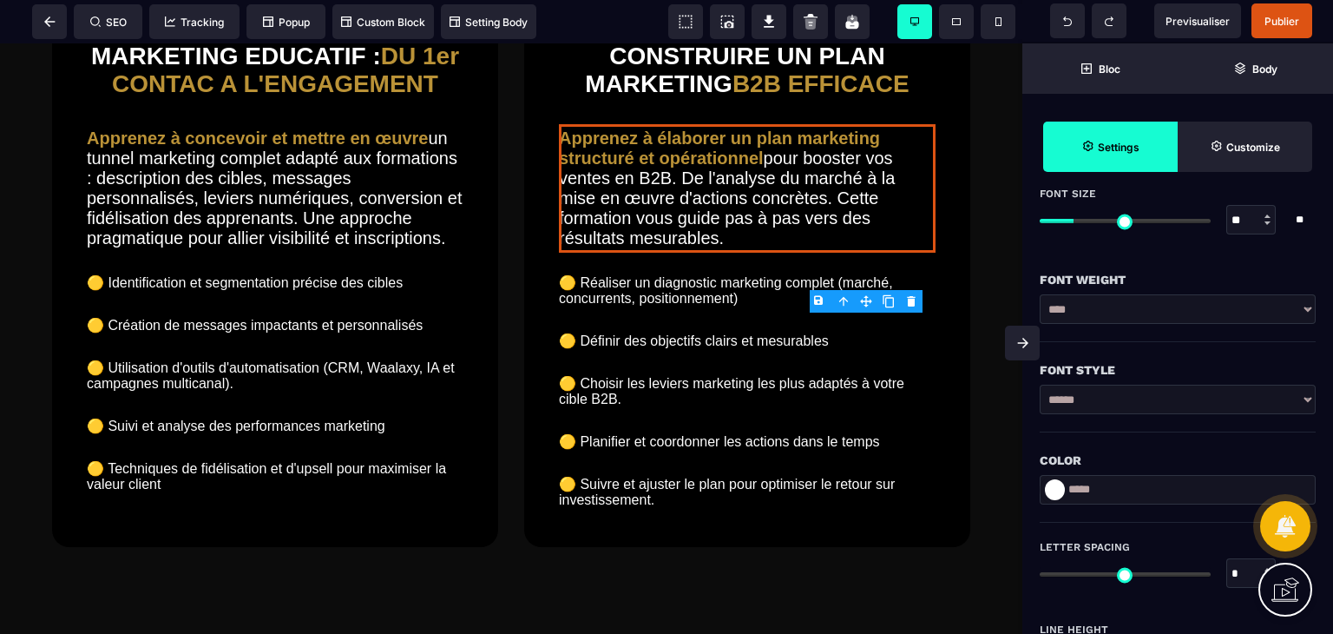
scroll to position [288, 0]
click at [1267, 220] on div at bounding box center [1268, 221] width 6 height 3
type input "**"
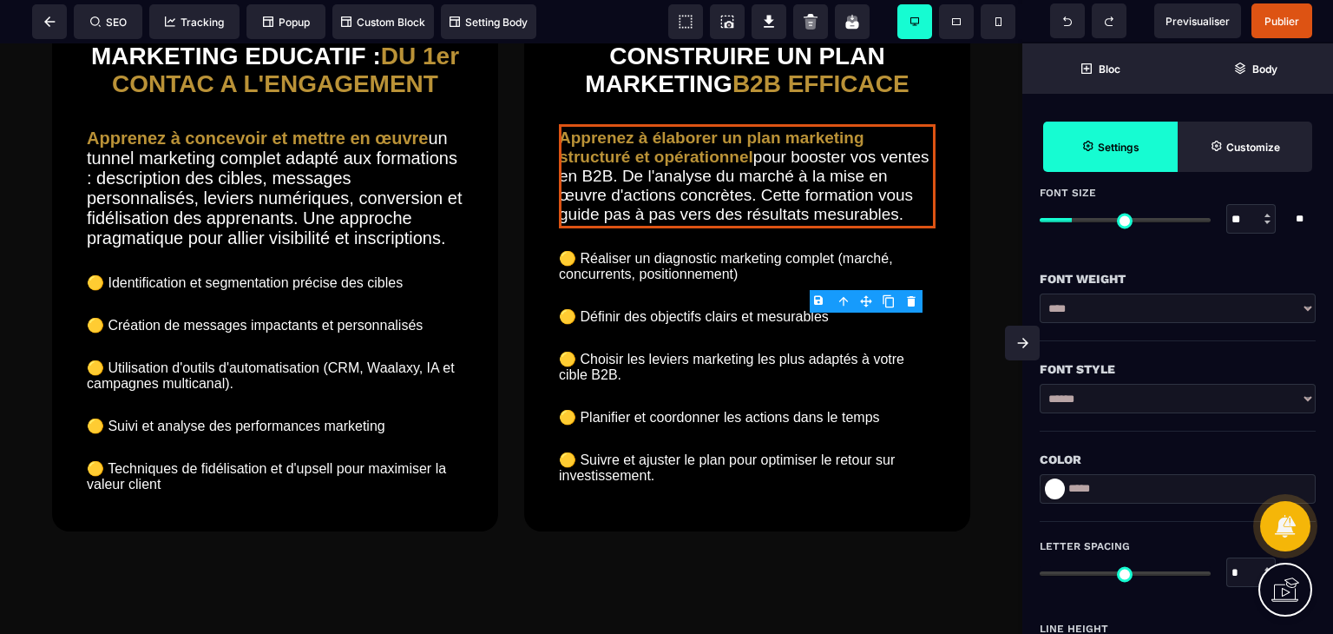
click at [1267, 220] on div at bounding box center [1268, 221] width 6 height 3
type input "**"
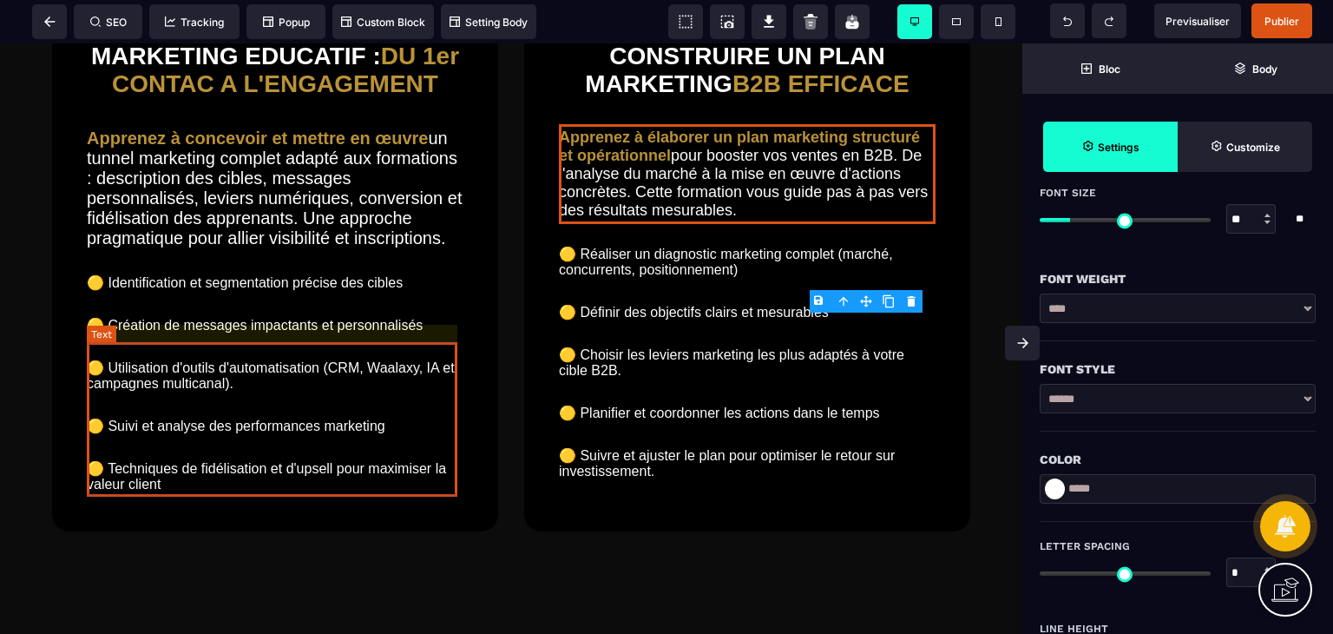
click at [366, 253] on text "Apprenez à concevoir et mettre en œuvre un tunnel marketing complet adapté aux …" at bounding box center [275, 188] width 377 height 128
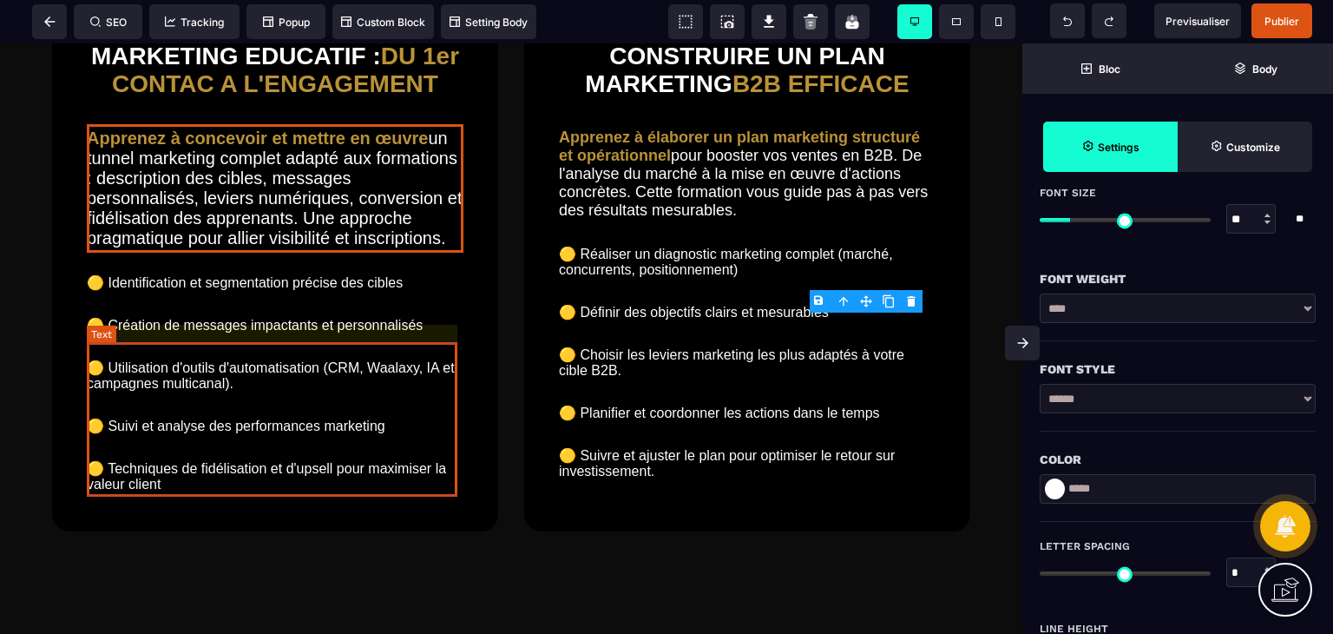
select select "***"
select select "**"
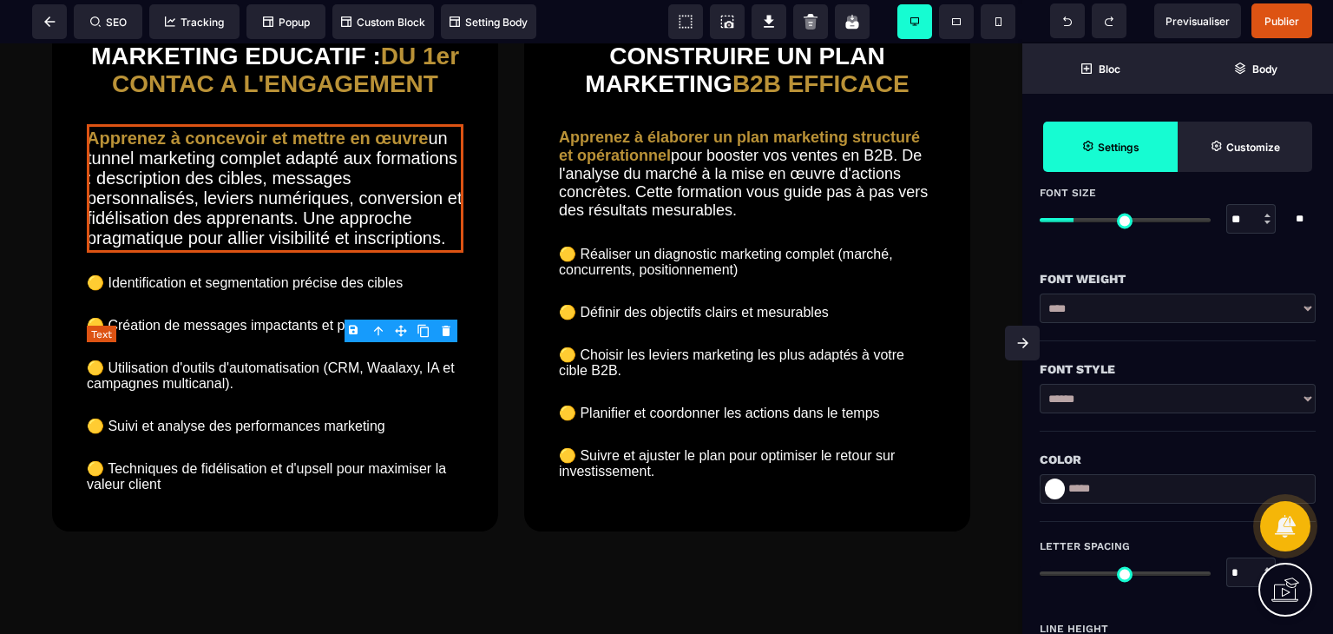
type input "**"
type input "*"
type input "**"
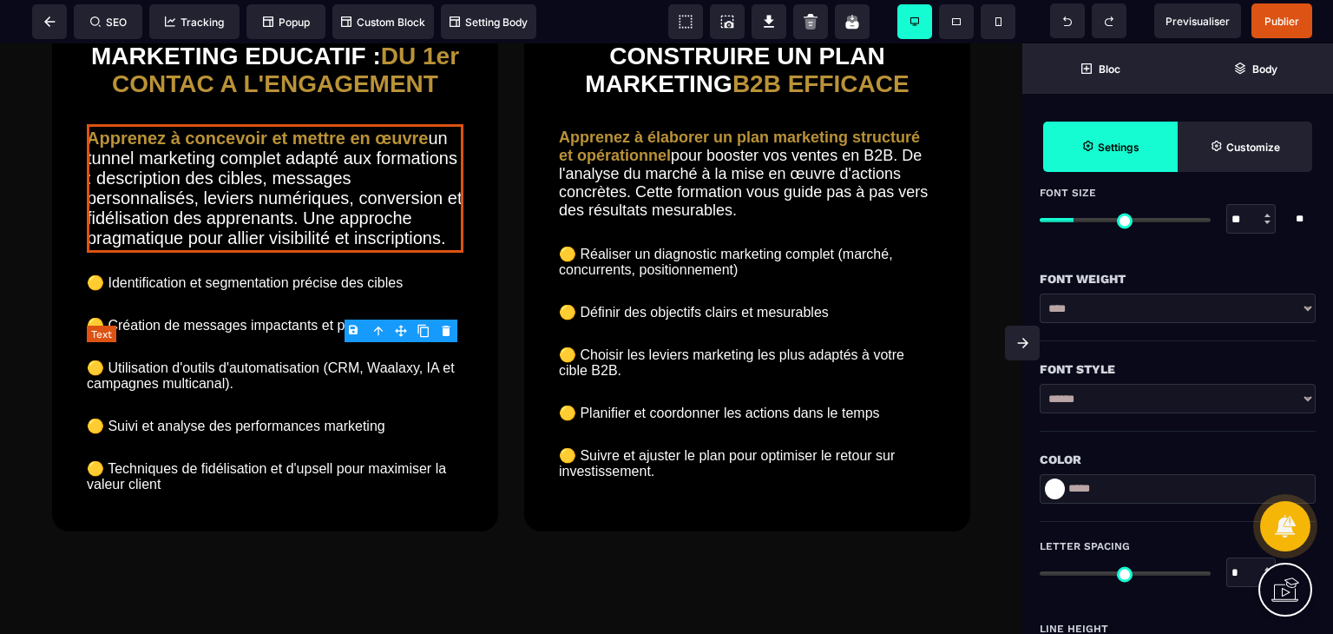
type input "***"
type input "*"
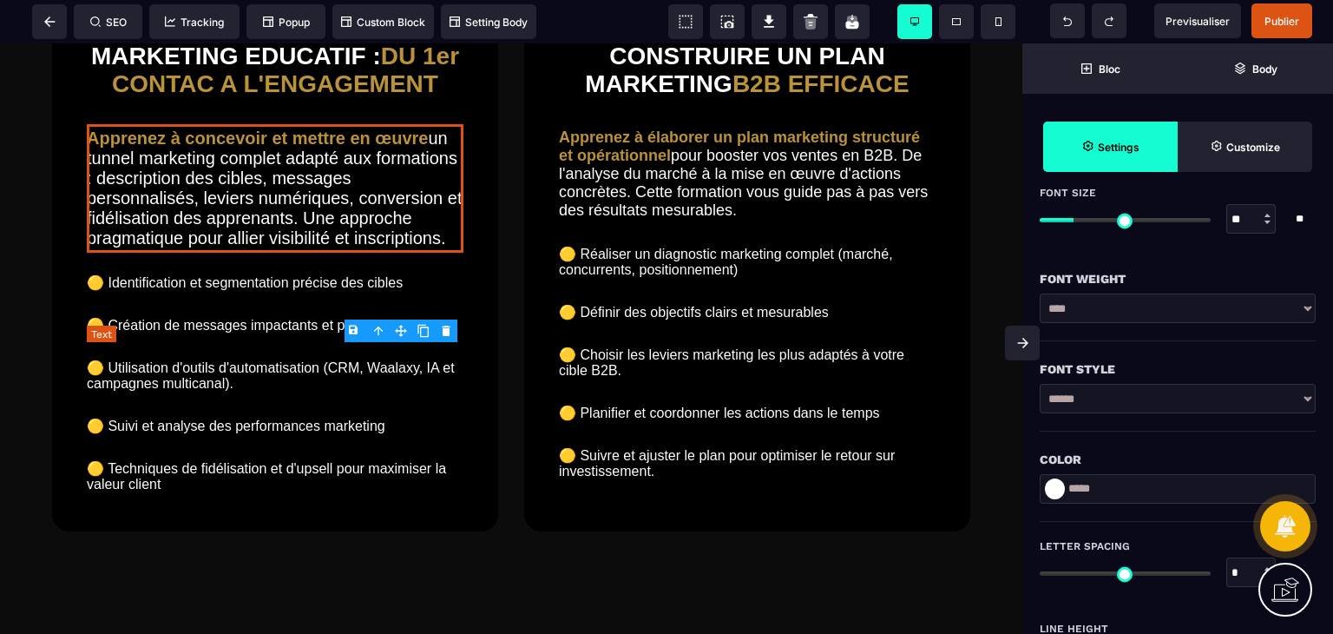
type input "*"
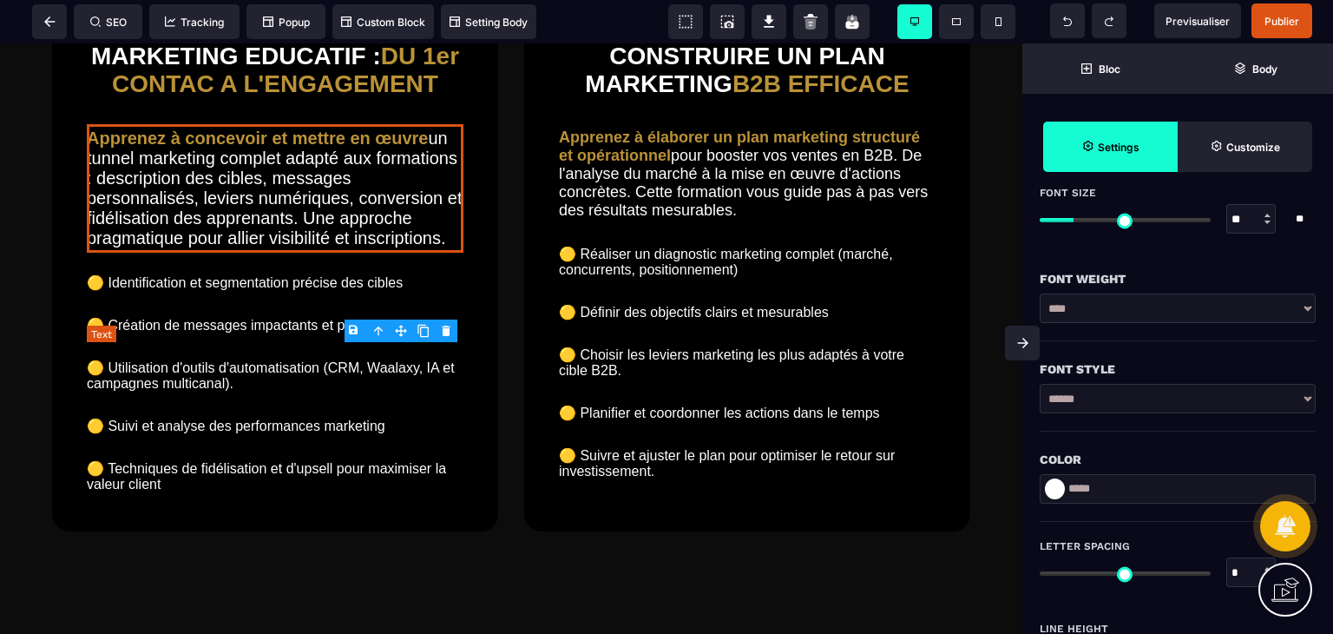
type input "*"
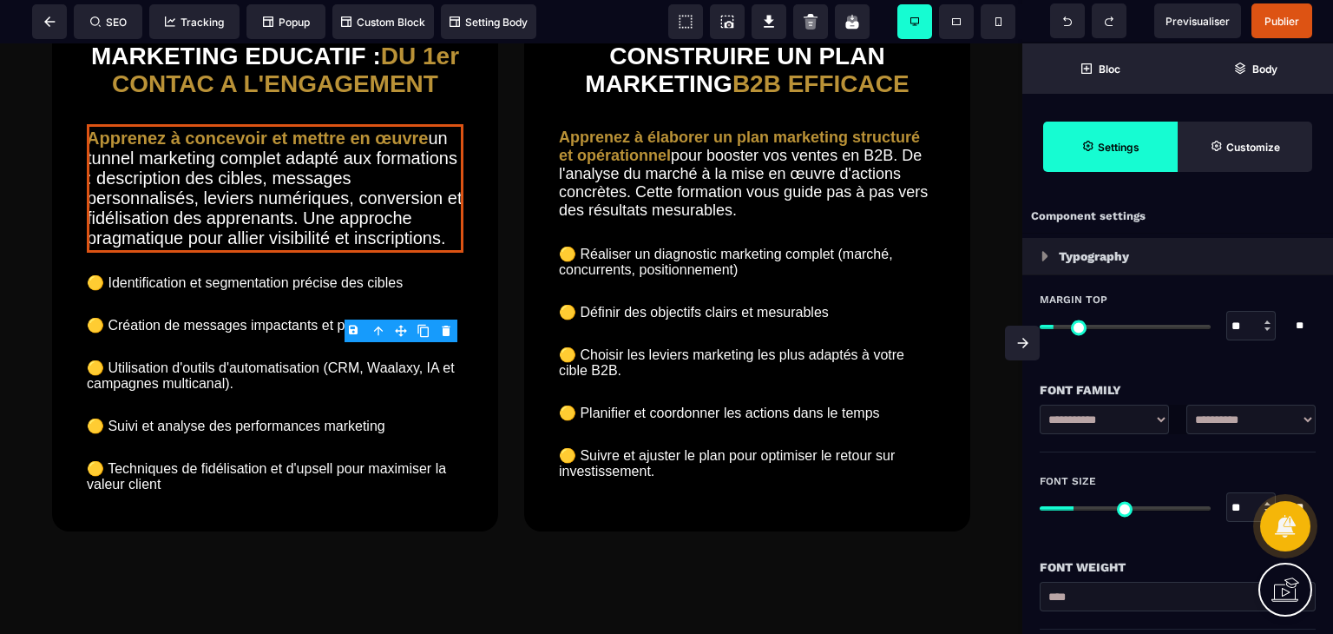
click at [1266, 327] on div at bounding box center [1268, 328] width 6 height 3
type input "**"
click at [1266, 327] on div at bounding box center [1268, 328] width 6 height 3
type input "**"
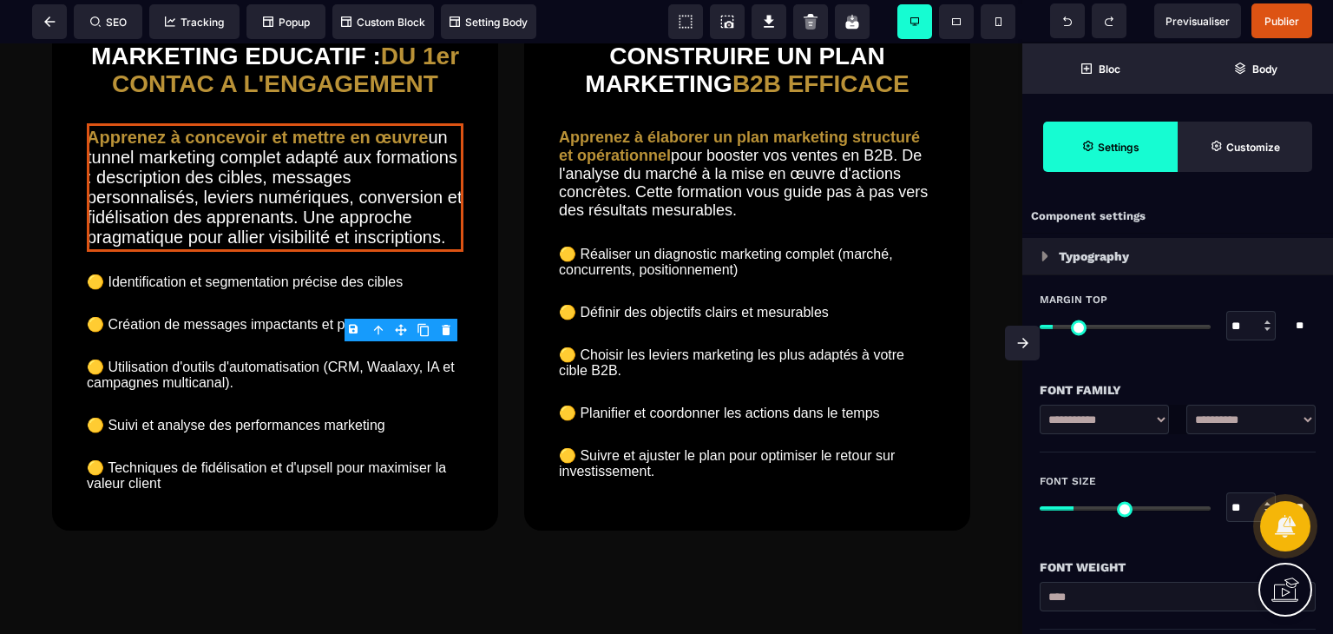
type input "**"
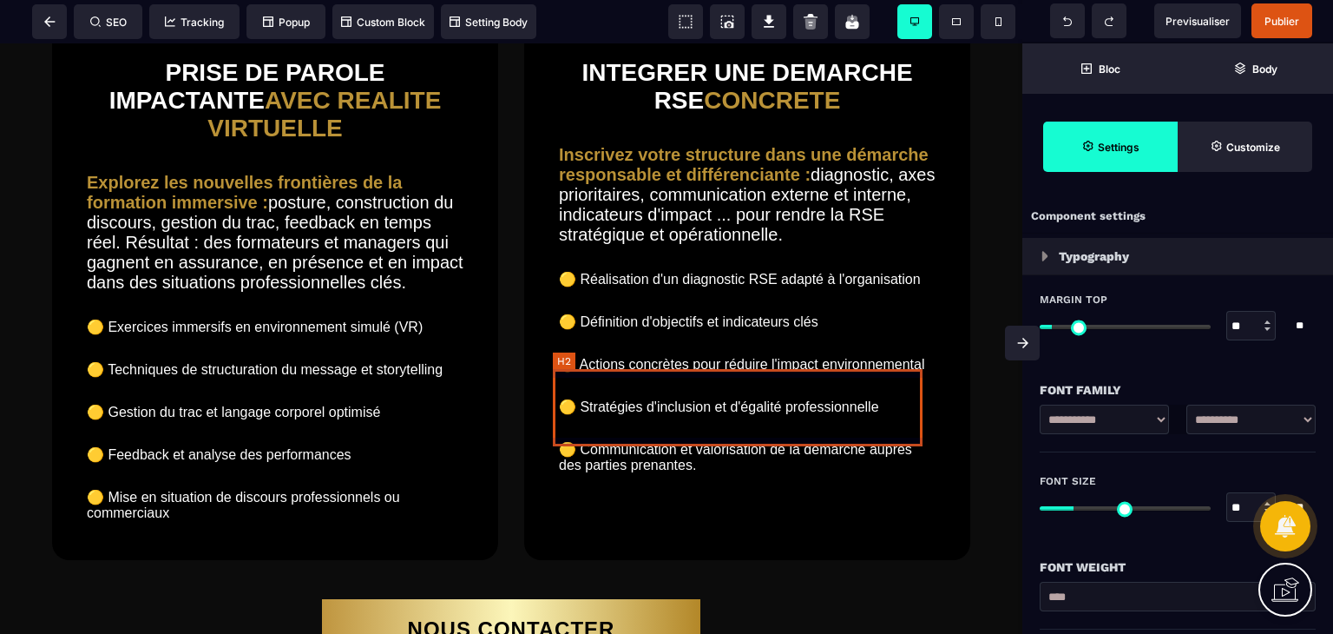
scroll to position [4399, 0]
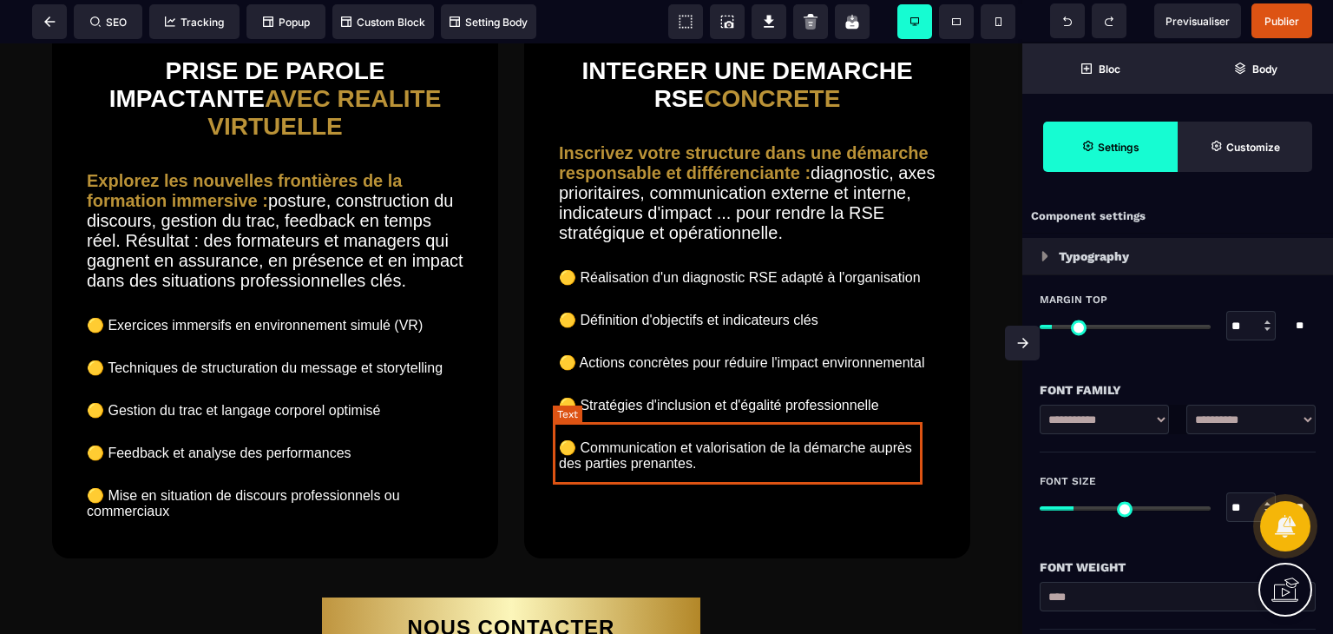
click at [744, 182] on b "Inscrivez votre structure dans une démarche responsable et différenciante :" at bounding box center [746, 162] width 374 height 39
select select "***"
select select "**"
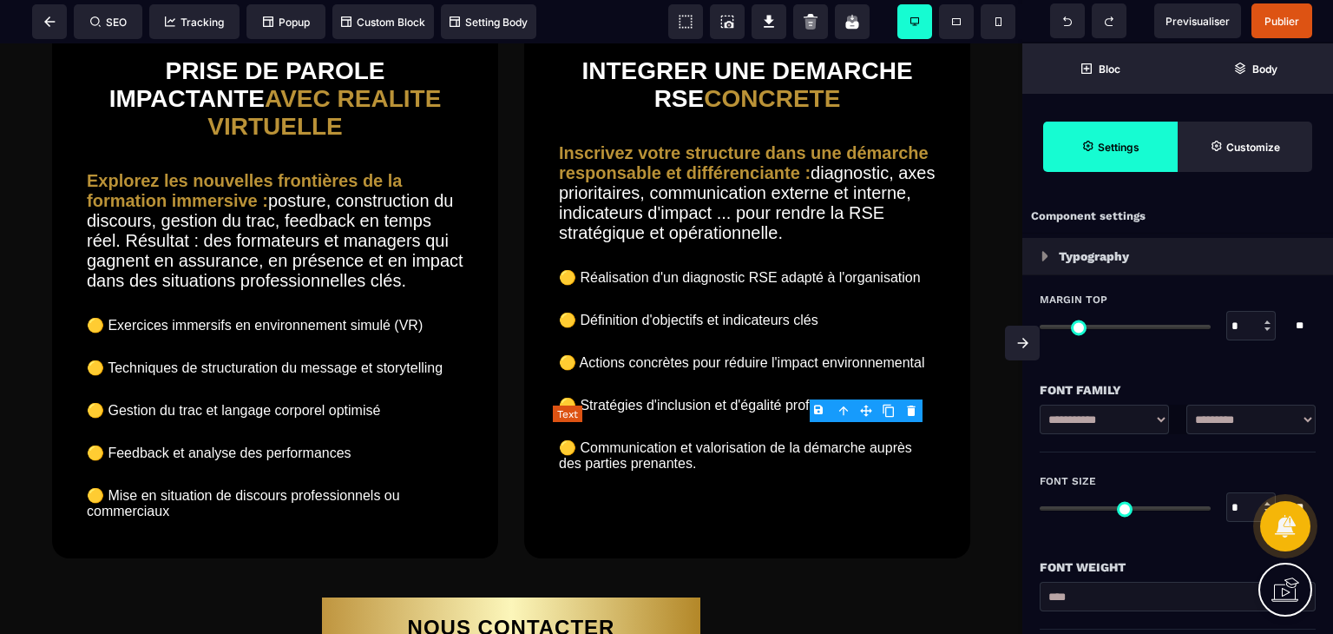
type input "*"
type input "**"
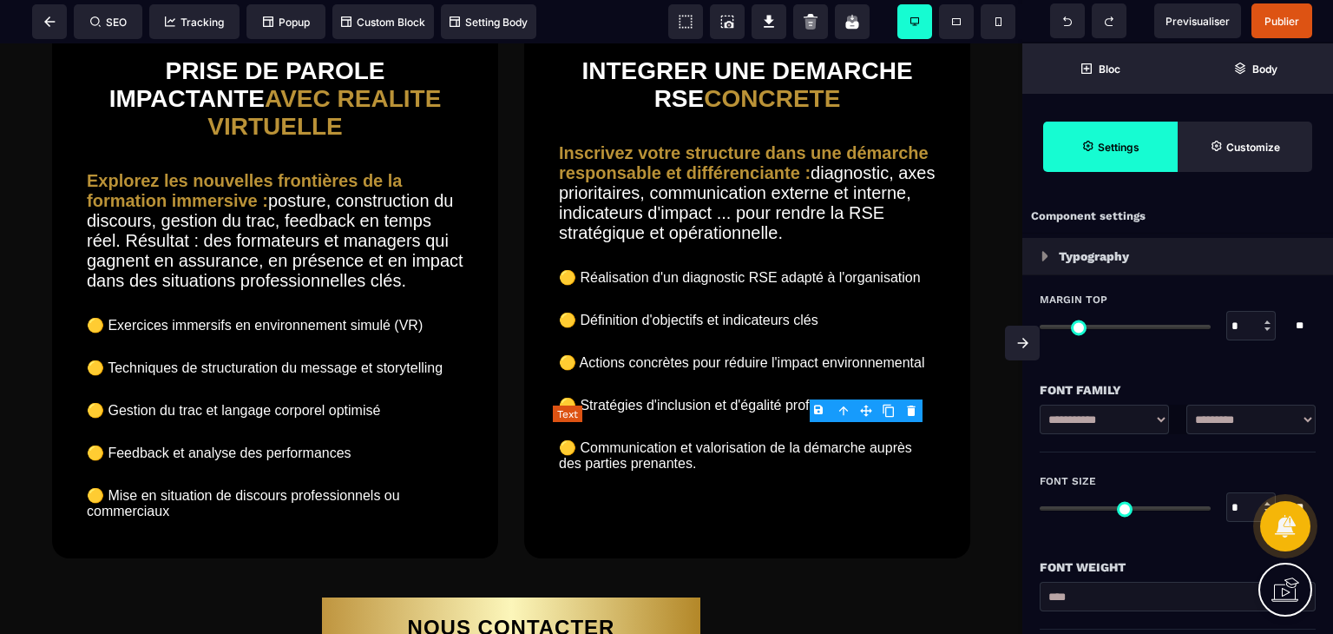
type input "****"
select select "**"
type input "****"
type input "*"
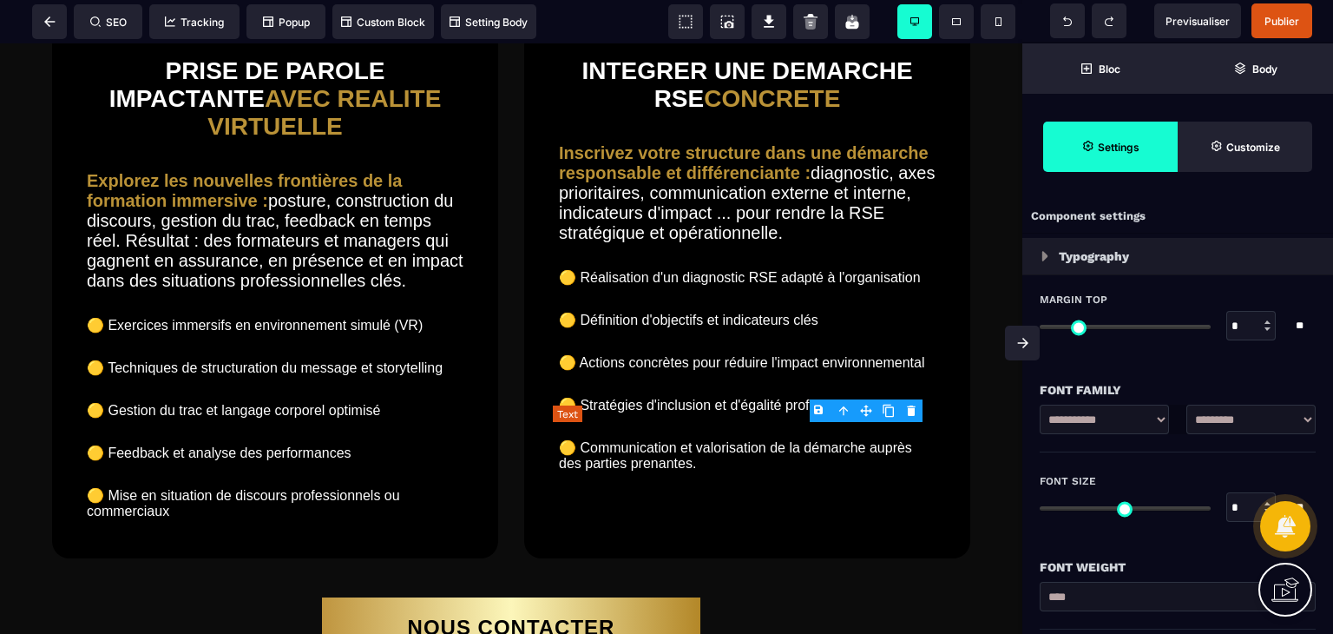
type input "*"
select select "**"
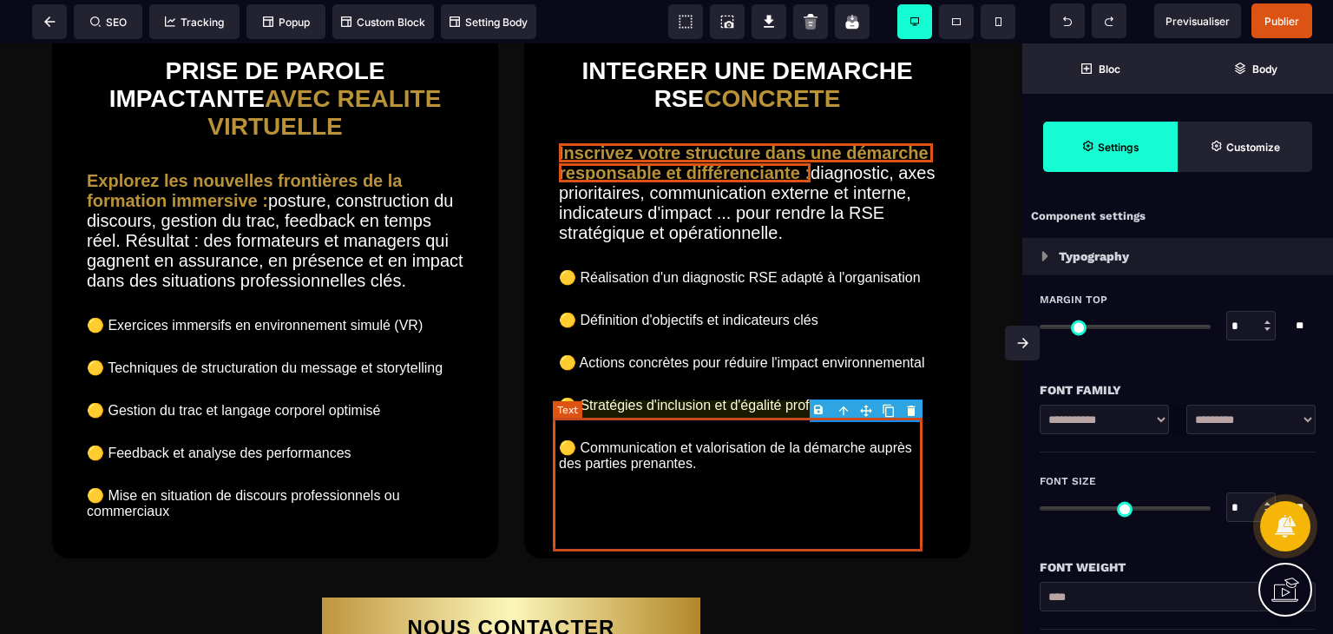
click at [817, 247] on text "Inscrivez votre structure dans une démarche responsable et différenciante : dia…" at bounding box center [747, 193] width 377 height 108
select select "***"
select select "**"
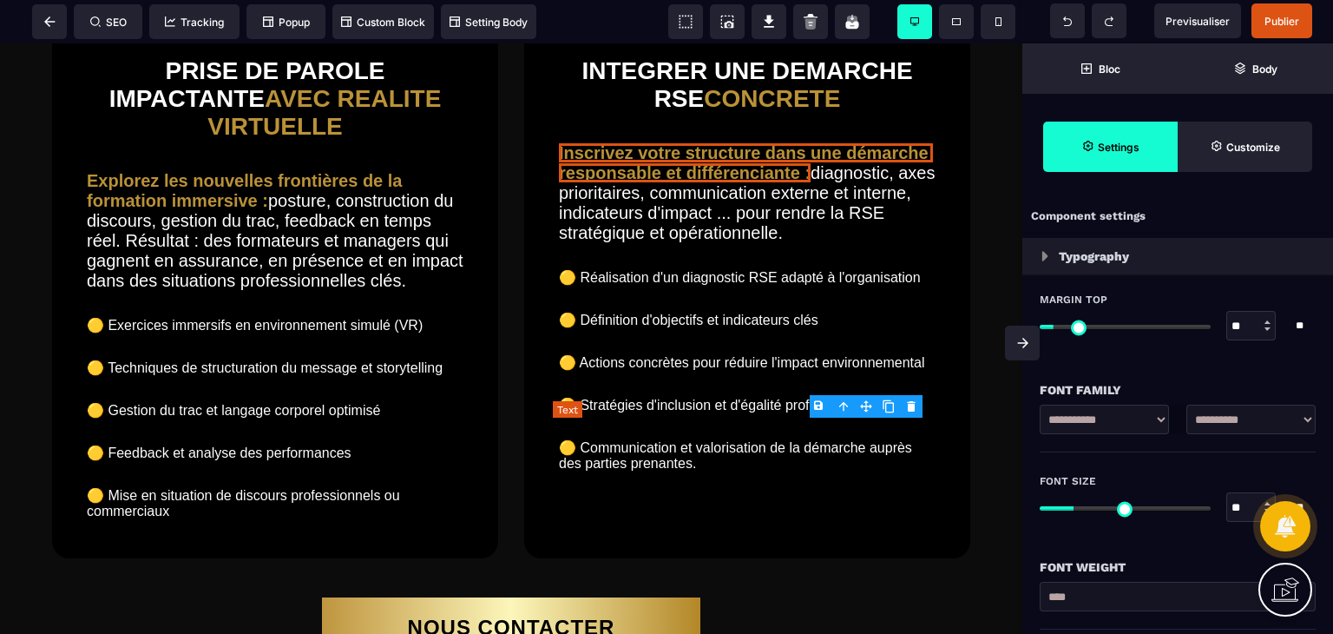
type input "*"
type input "**"
type input "***"
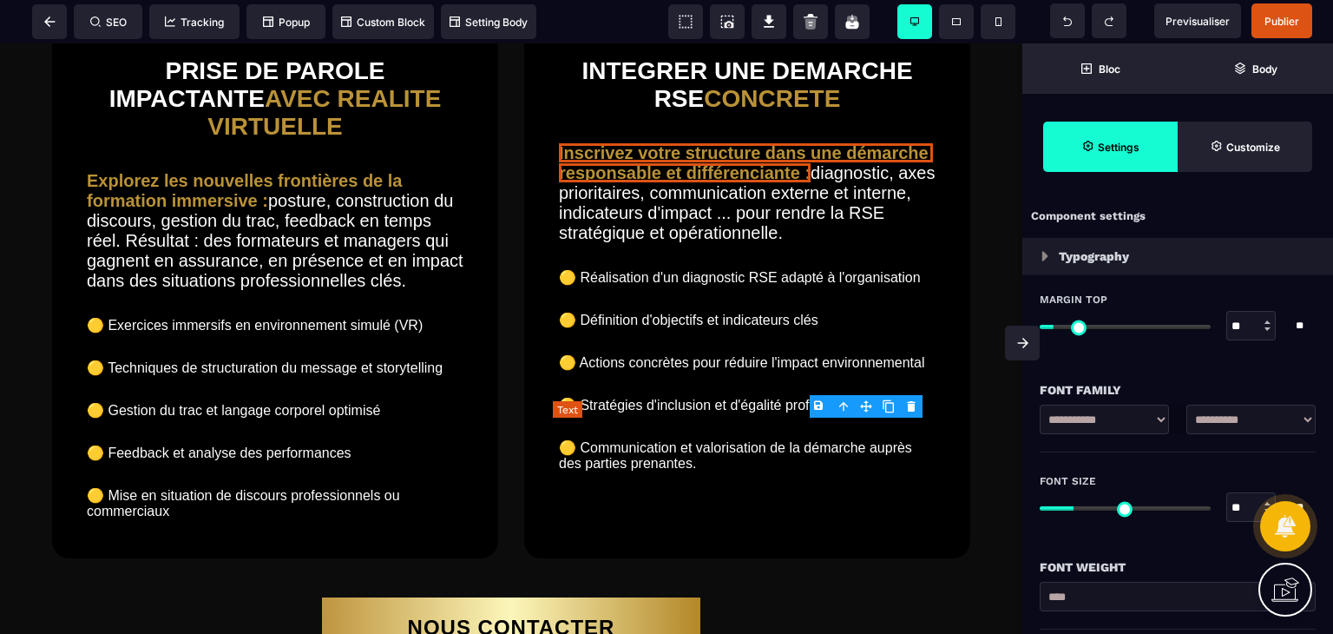
type input "***"
type input "*"
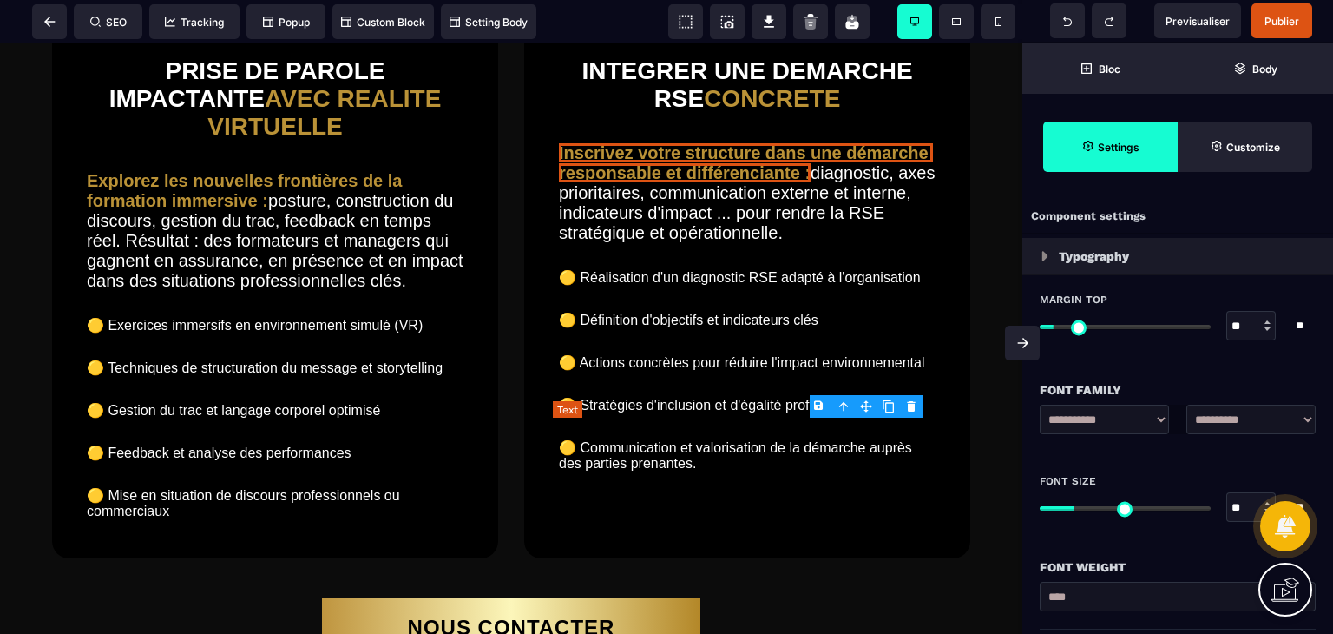
type input "*"
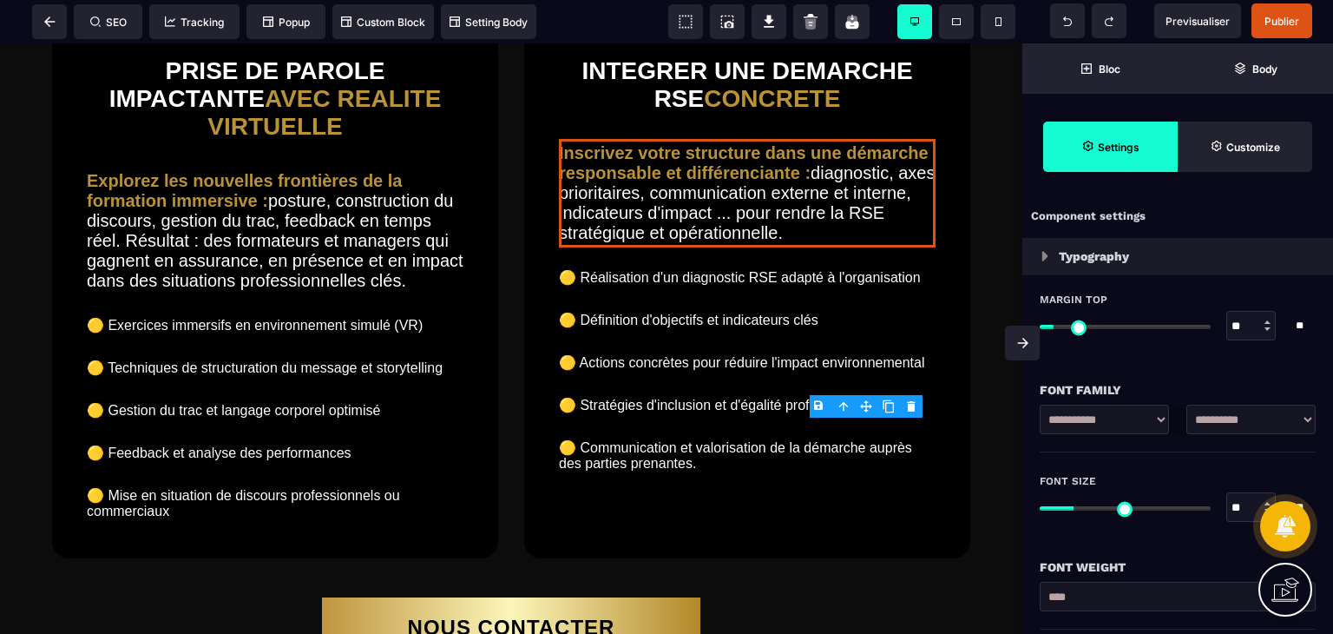
click at [1265, 328] on div at bounding box center [1268, 328] width 6 height 3
type input "**"
click at [1265, 328] on div at bounding box center [1268, 328] width 6 height 3
type input "**"
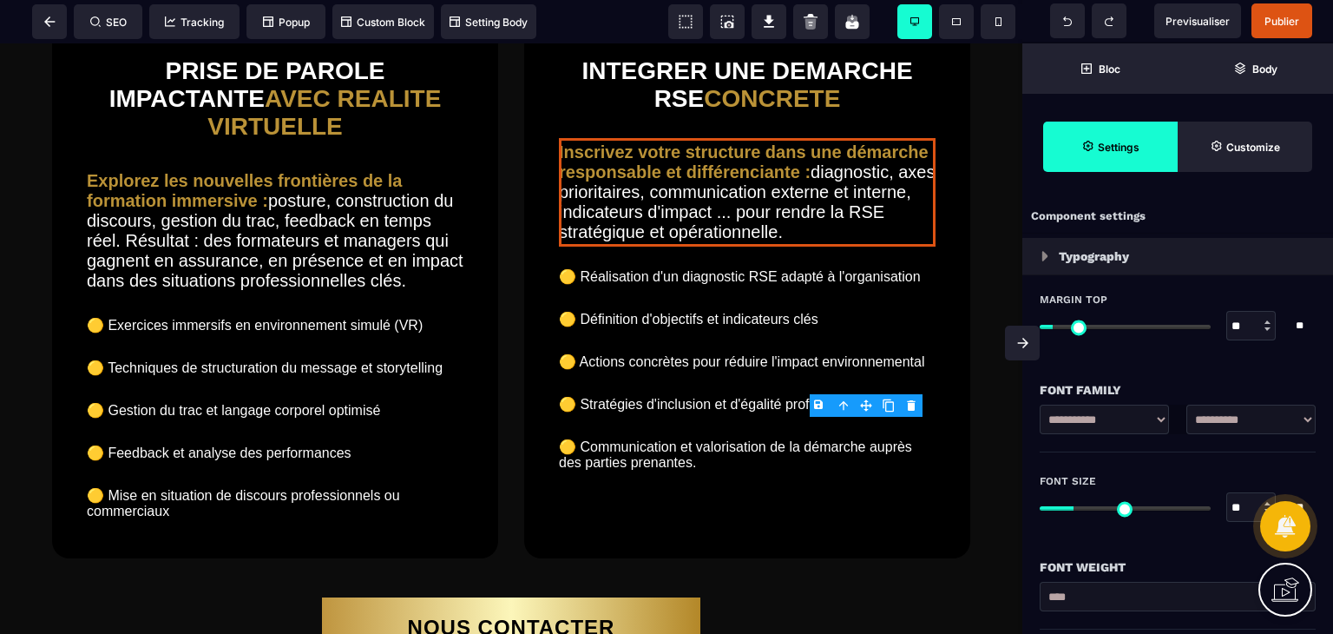
type input "**"
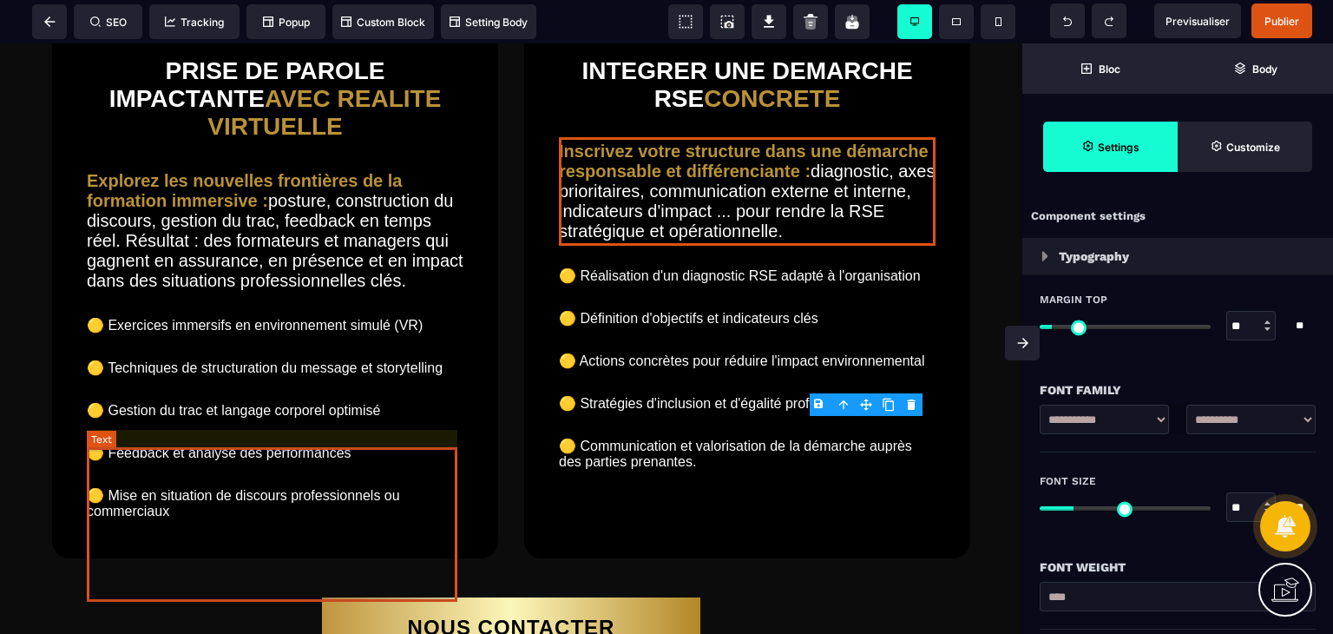
click at [436, 295] on text "Explorez les nouvelles frontières de la formation immersive : posture, construc…" at bounding box center [275, 231] width 377 height 128
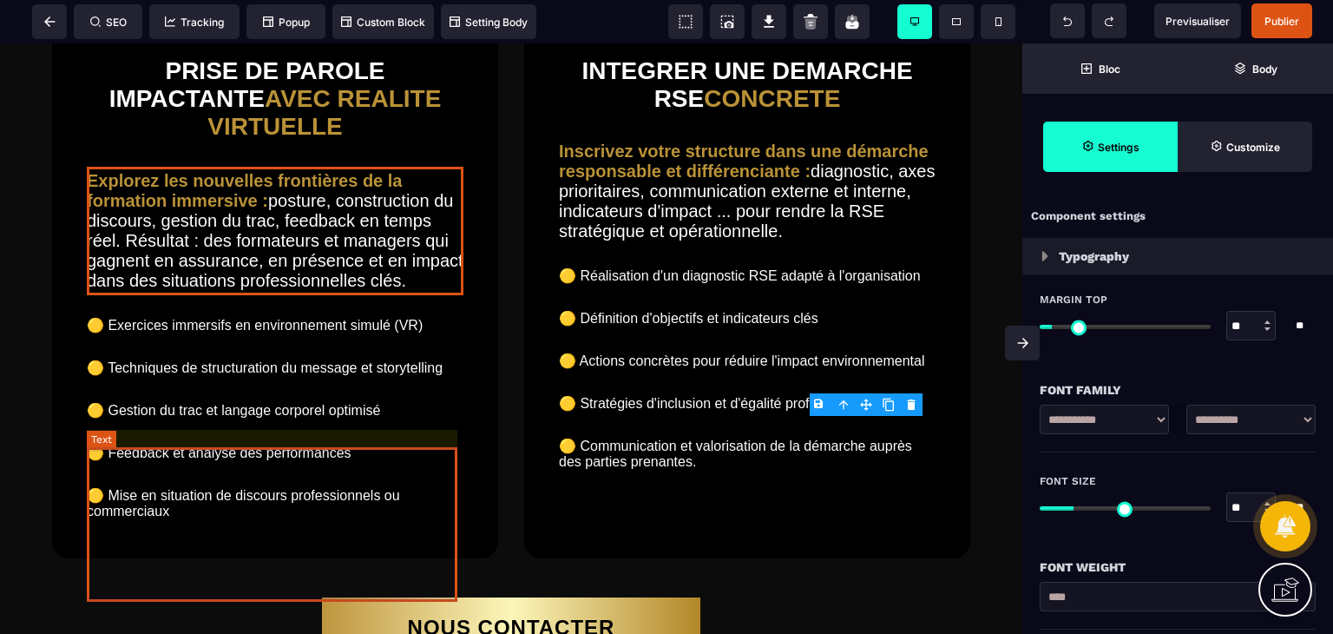
select select "***"
select select "**"
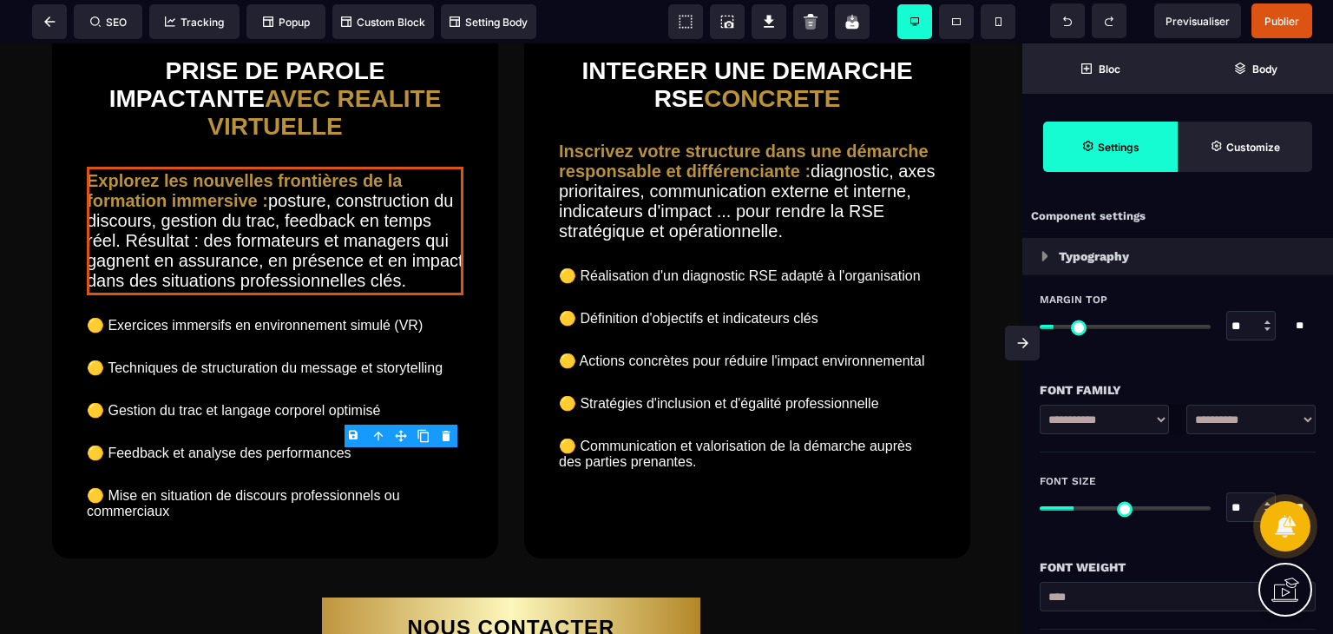
click at [1267, 327] on div at bounding box center [1268, 328] width 6 height 3
type input "**"
click at [1267, 327] on div at bounding box center [1268, 328] width 6 height 3
type input "**"
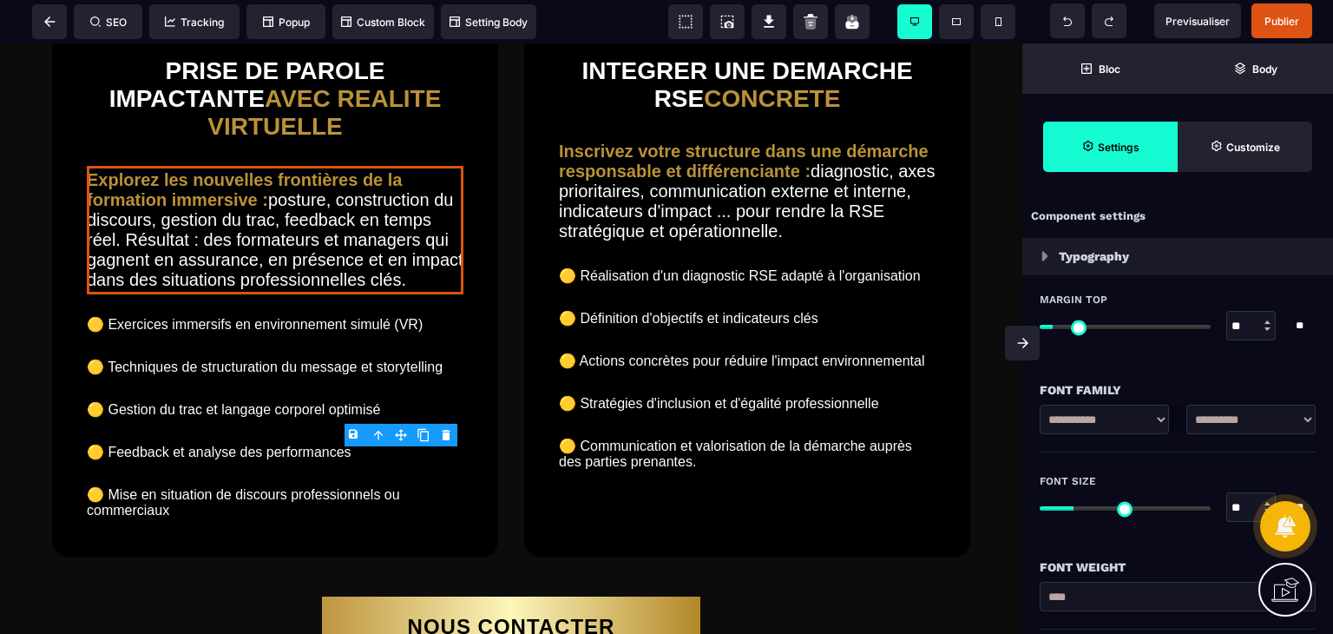
type input "**"
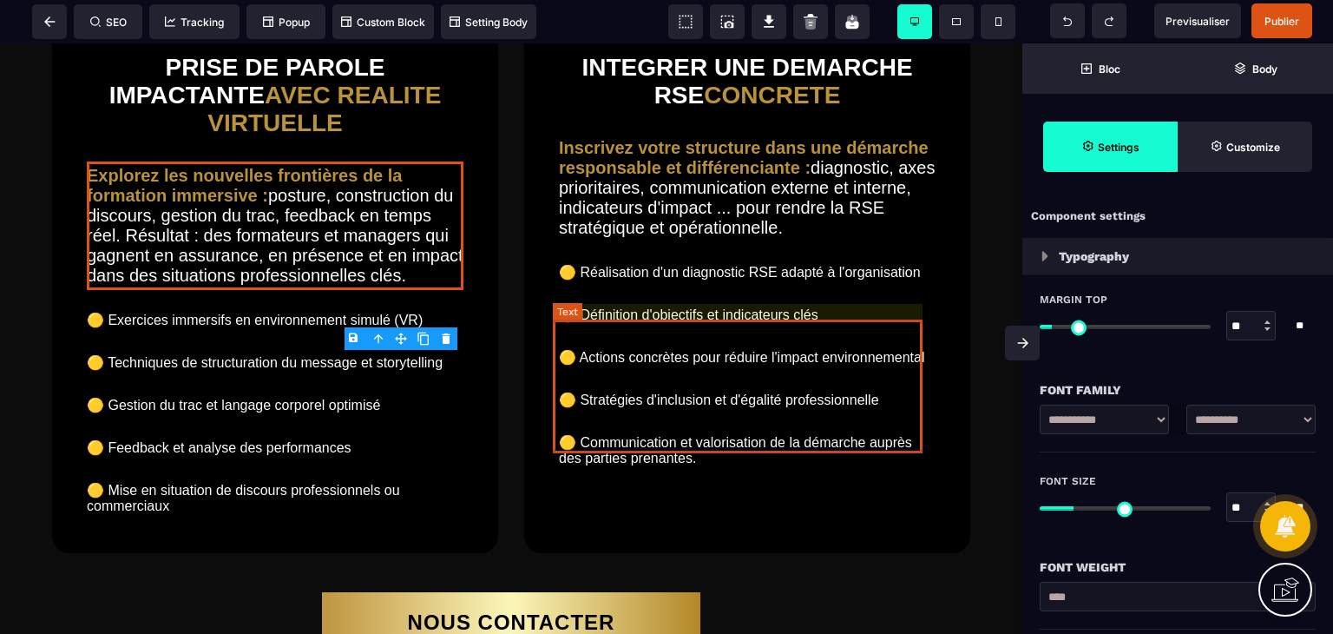
scroll to position [4359, 0]
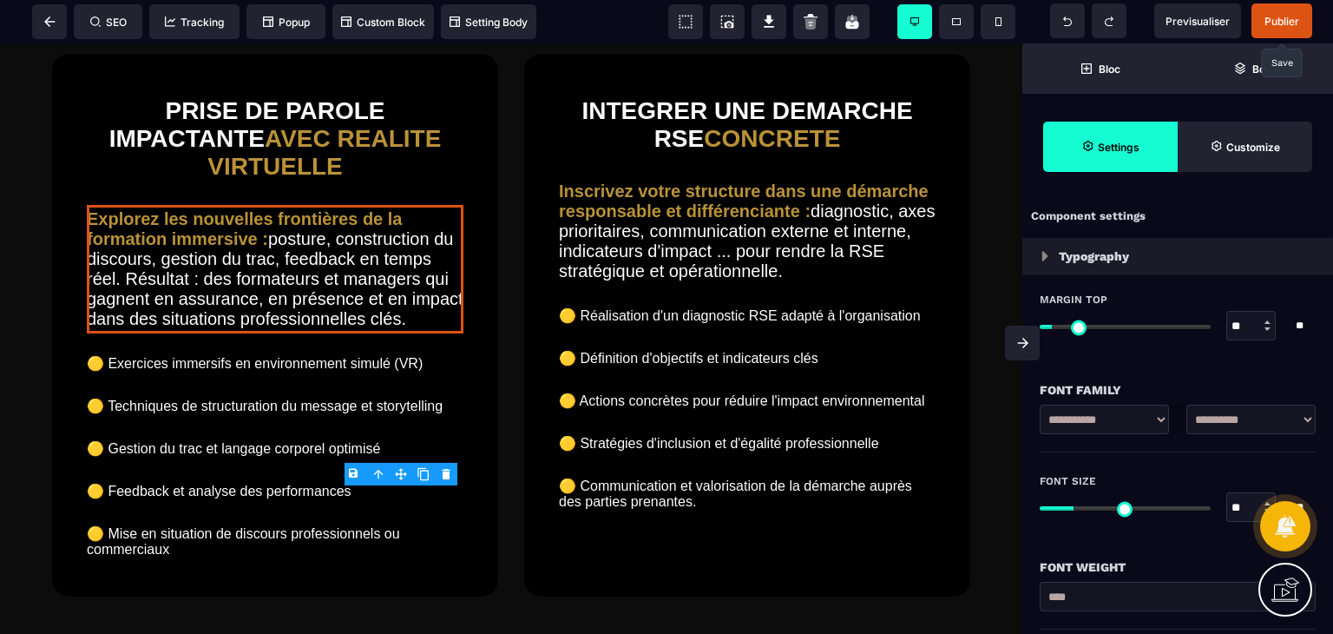
click at [1280, 15] on span "Publier" at bounding box center [1282, 21] width 35 height 13
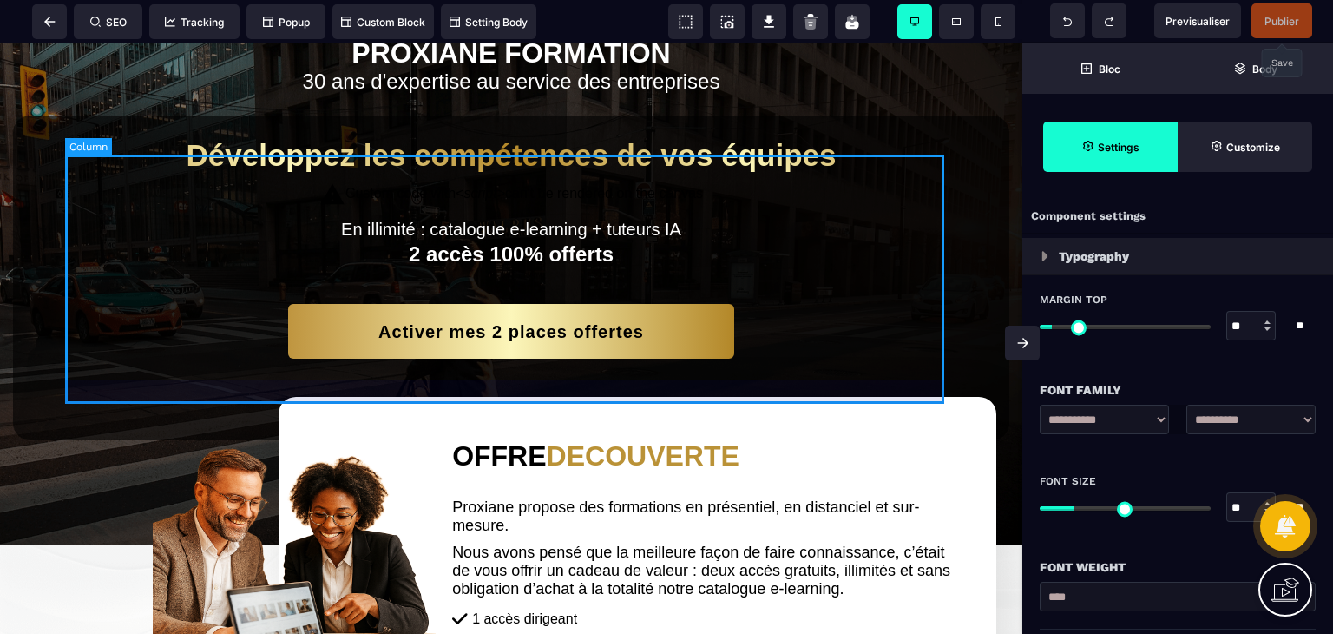
scroll to position [0, 0]
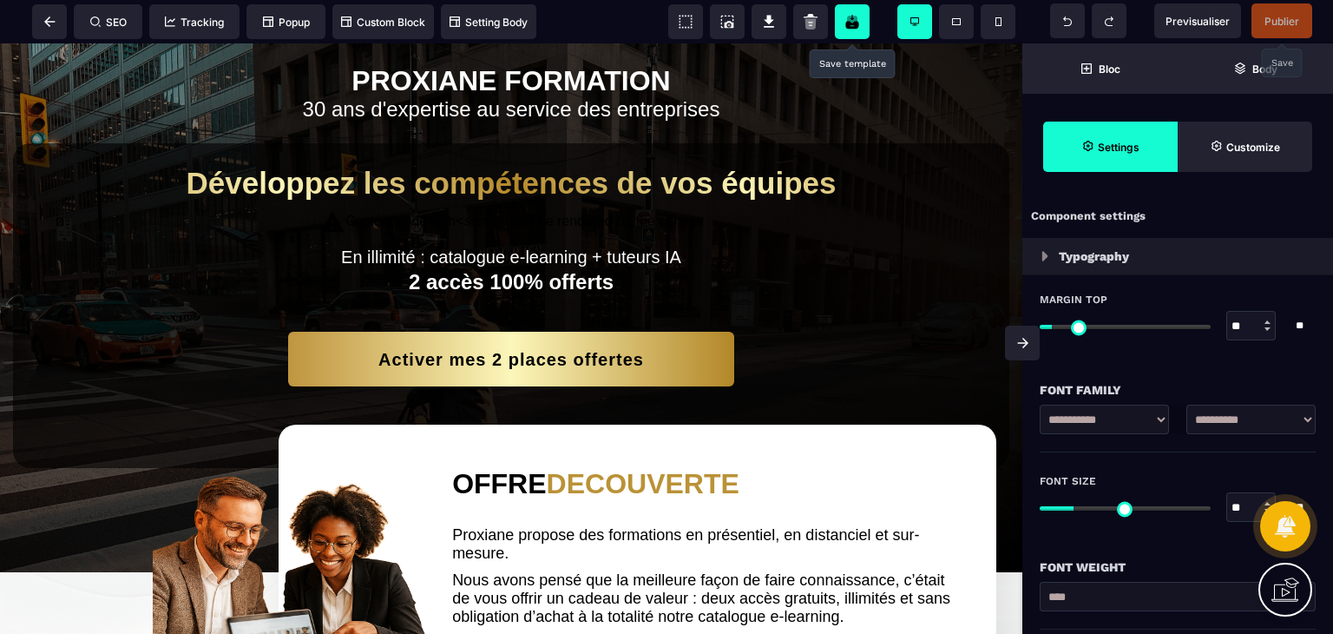
click at [855, 19] on icon at bounding box center [852, 20] width 10 height 8
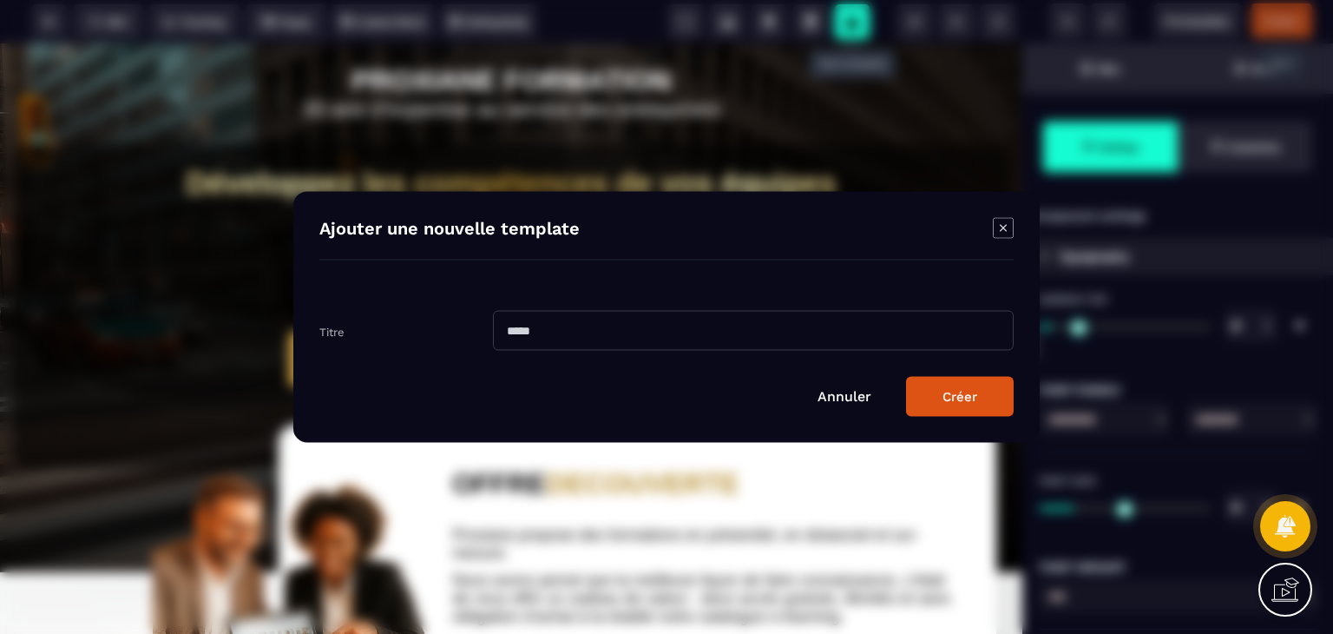
drag, startPoint x: 567, startPoint y: 338, endPoint x: 470, endPoint y: 335, distance: 97.2
click at [470, 335] on div "Titre" at bounding box center [666, 318] width 694 height 64
type input "********"
click at [951, 395] on div "Créer" at bounding box center [960, 397] width 35 height 16
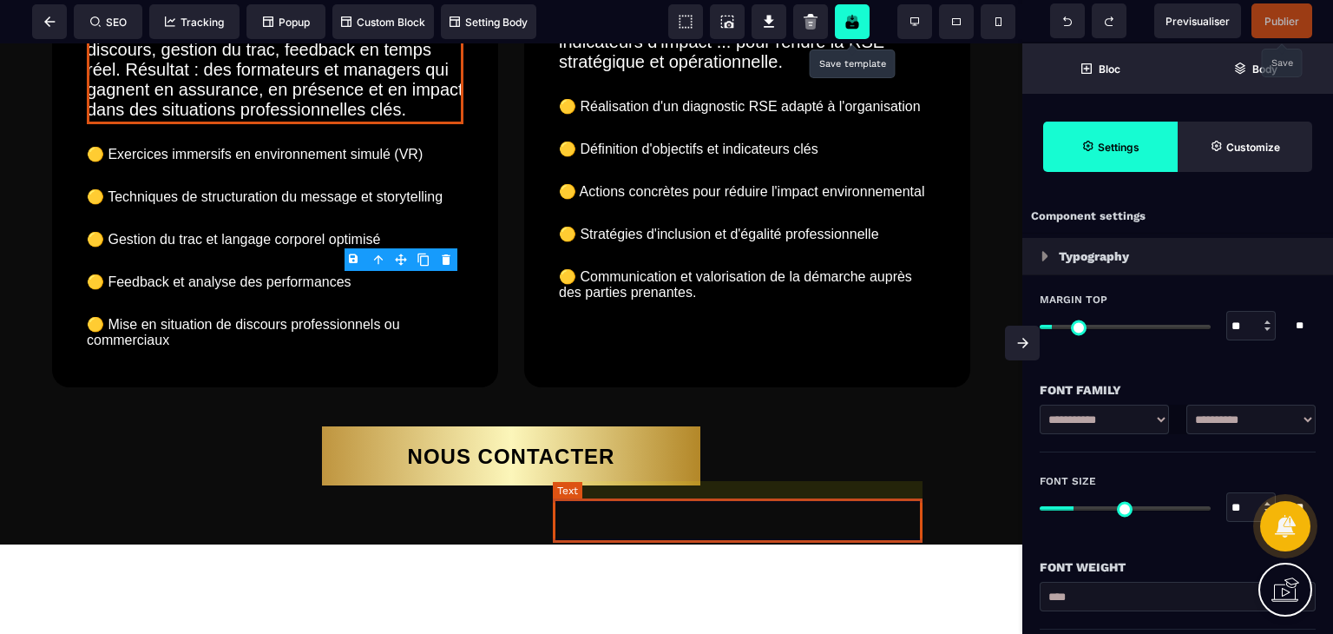
scroll to position [4565, 0]
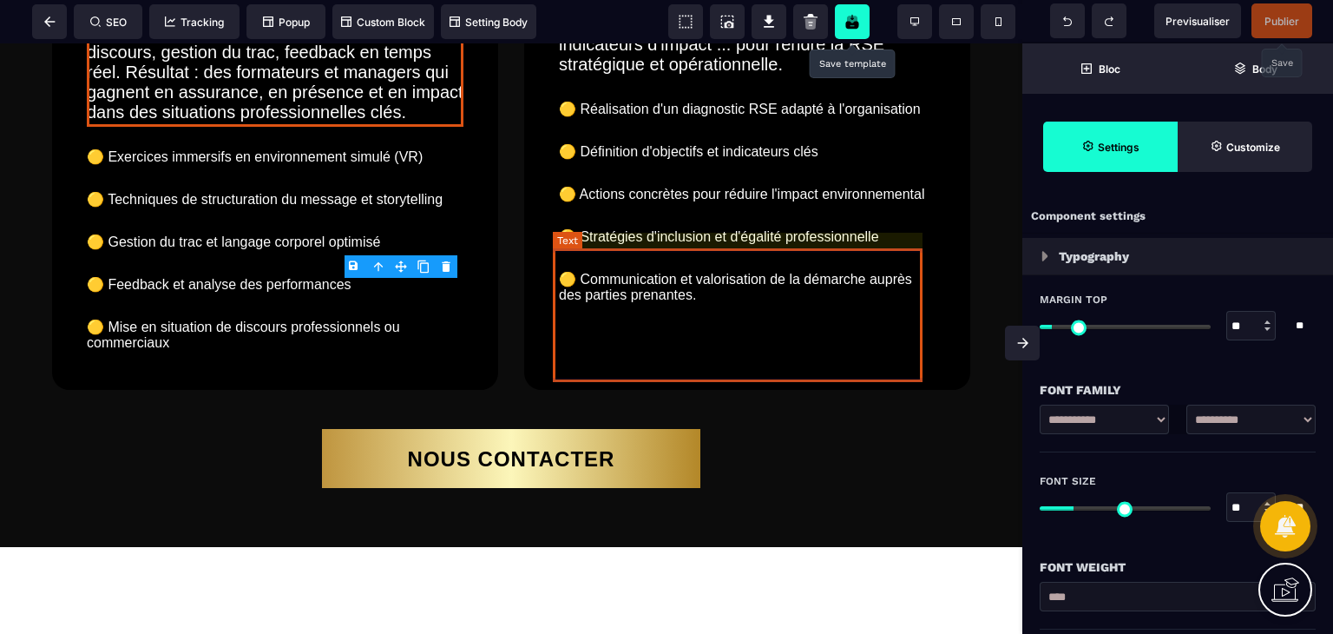
click at [760, 79] on text "Inscrivez votre structure dans une démarche responsable et différenciante : dia…" at bounding box center [747, 24] width 377 height 108
select select "***"
select select "**"
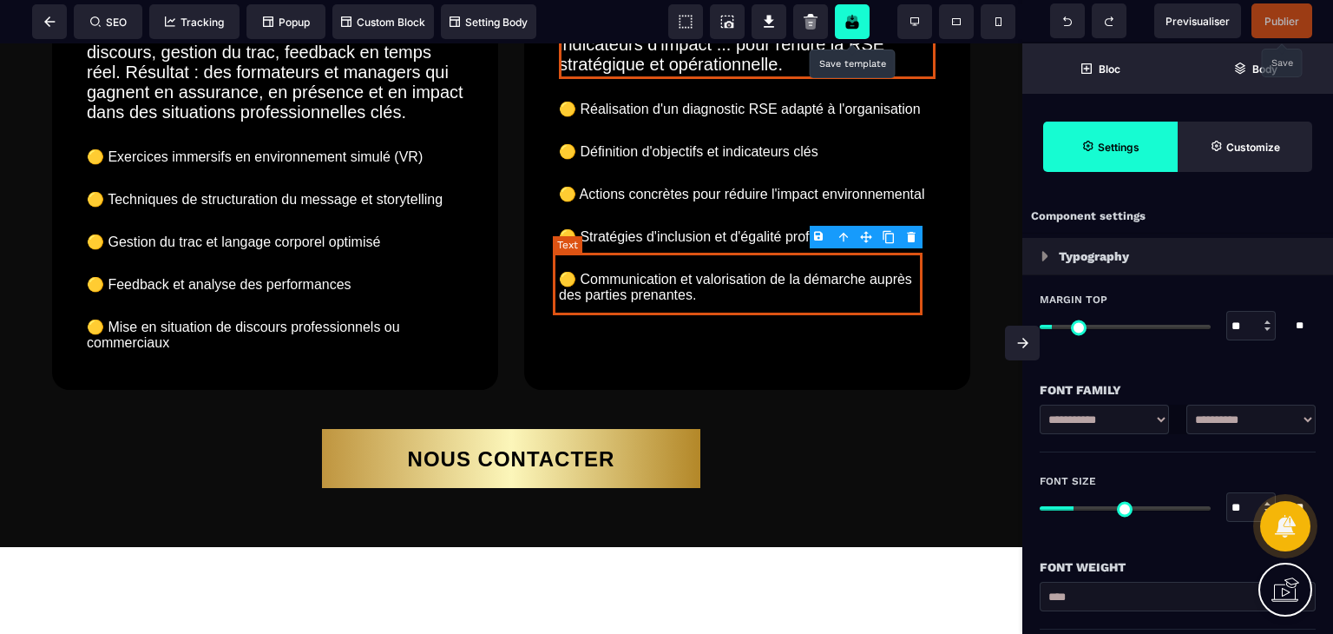
select select "***"
select select "**"
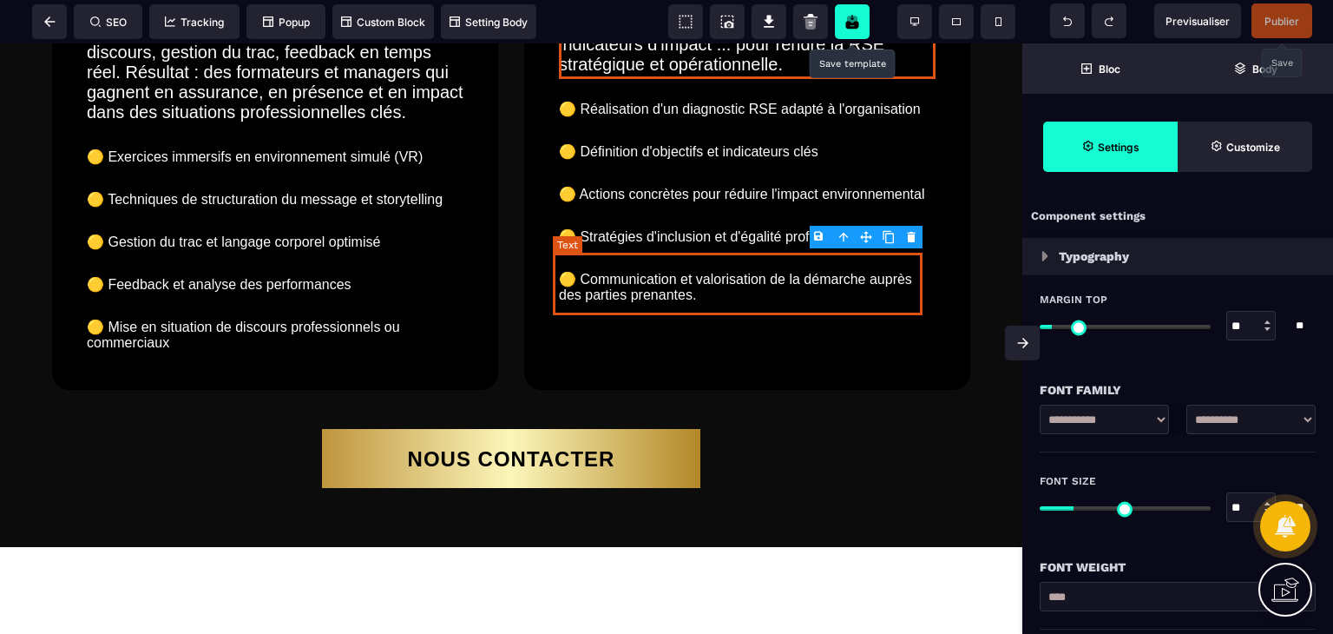
select select "**"
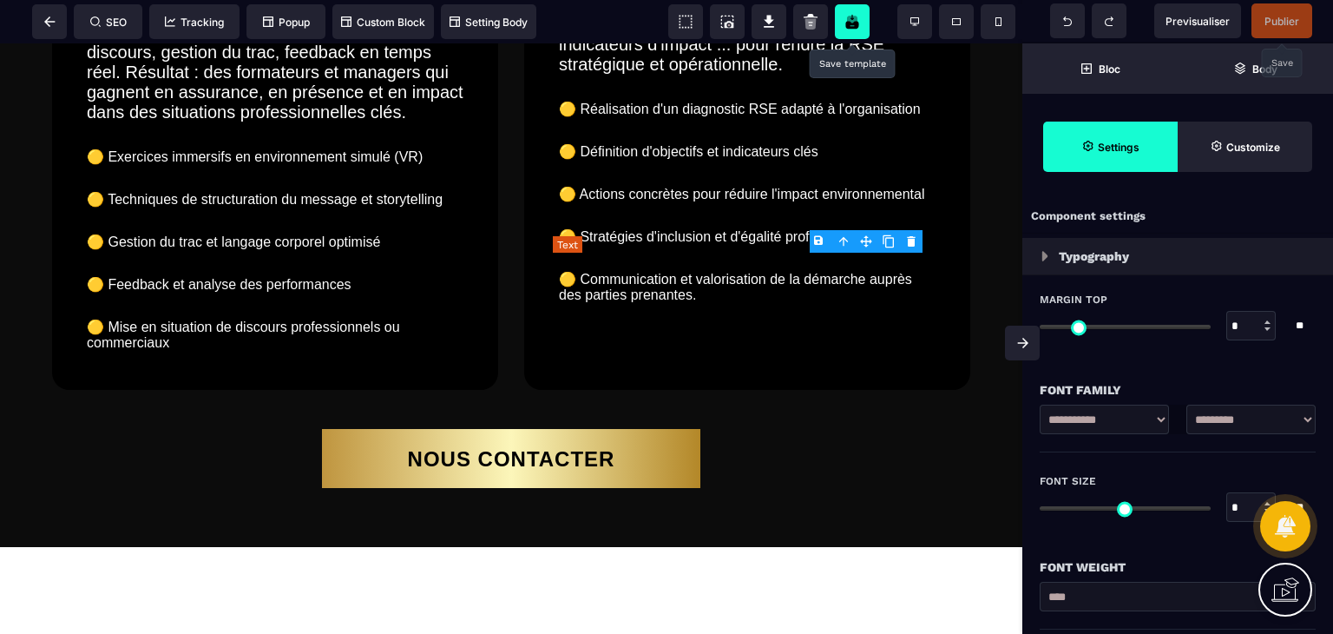
select select "***"
select select "**"
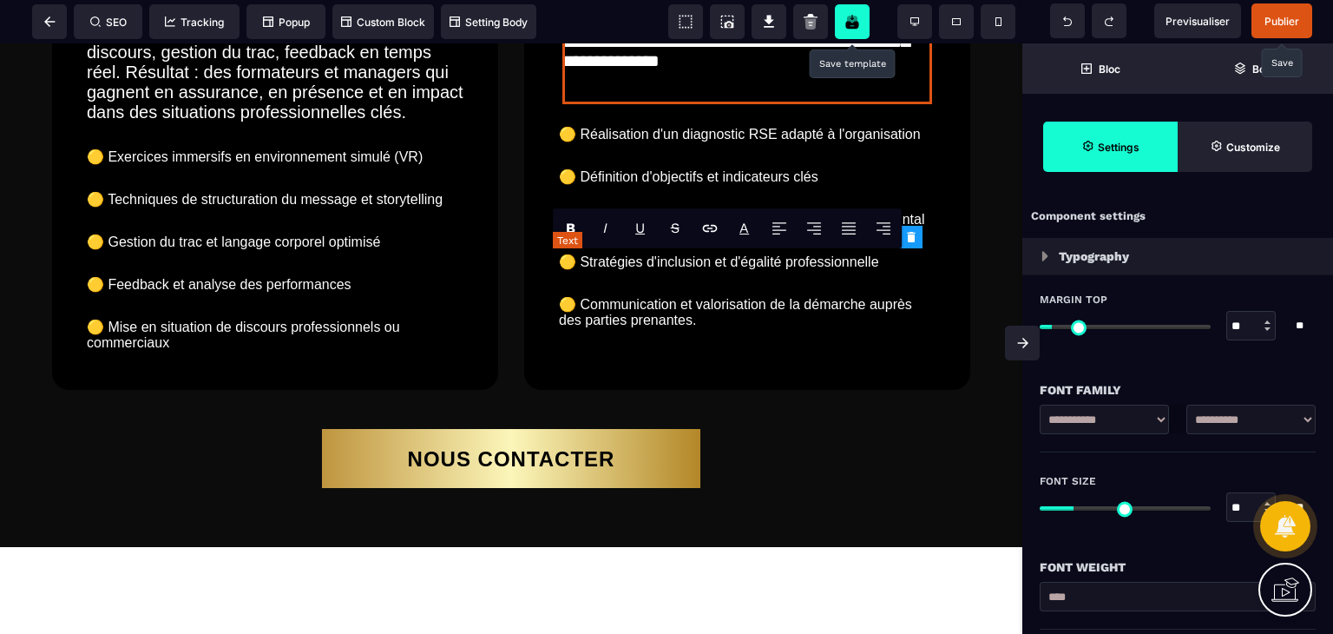
scroll to position [0, 0]
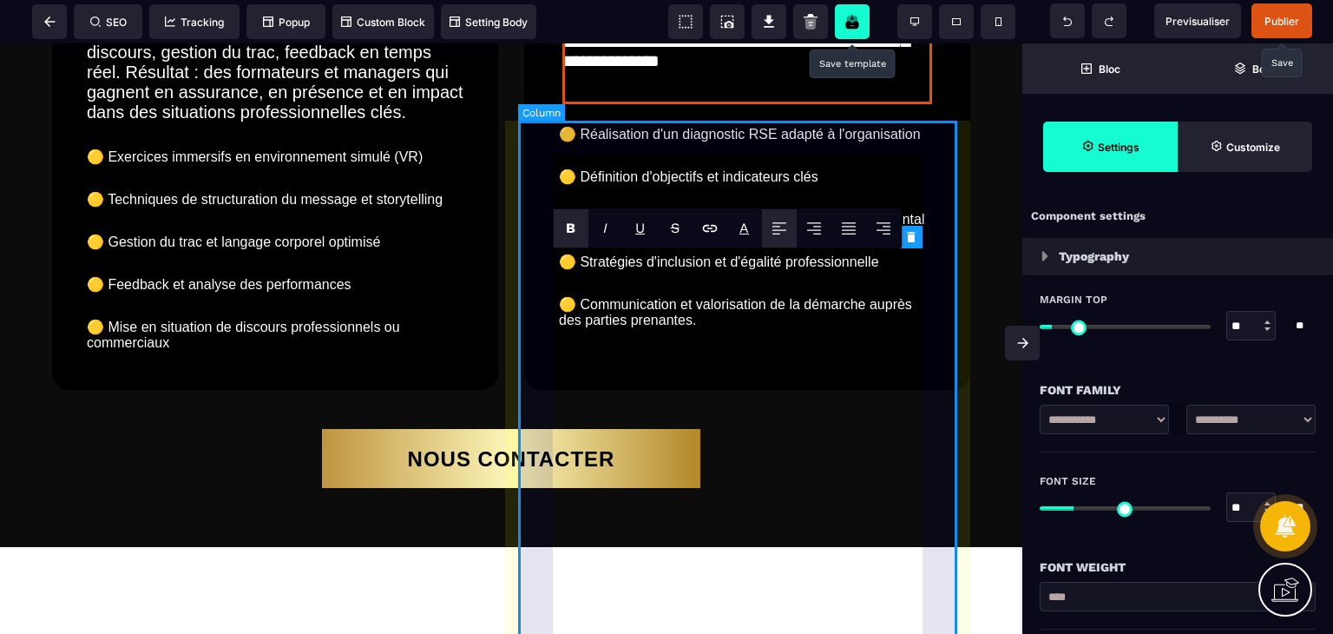
click at [837, 390] on div "**********" at bounding box center [747, 118] width 446 height 542
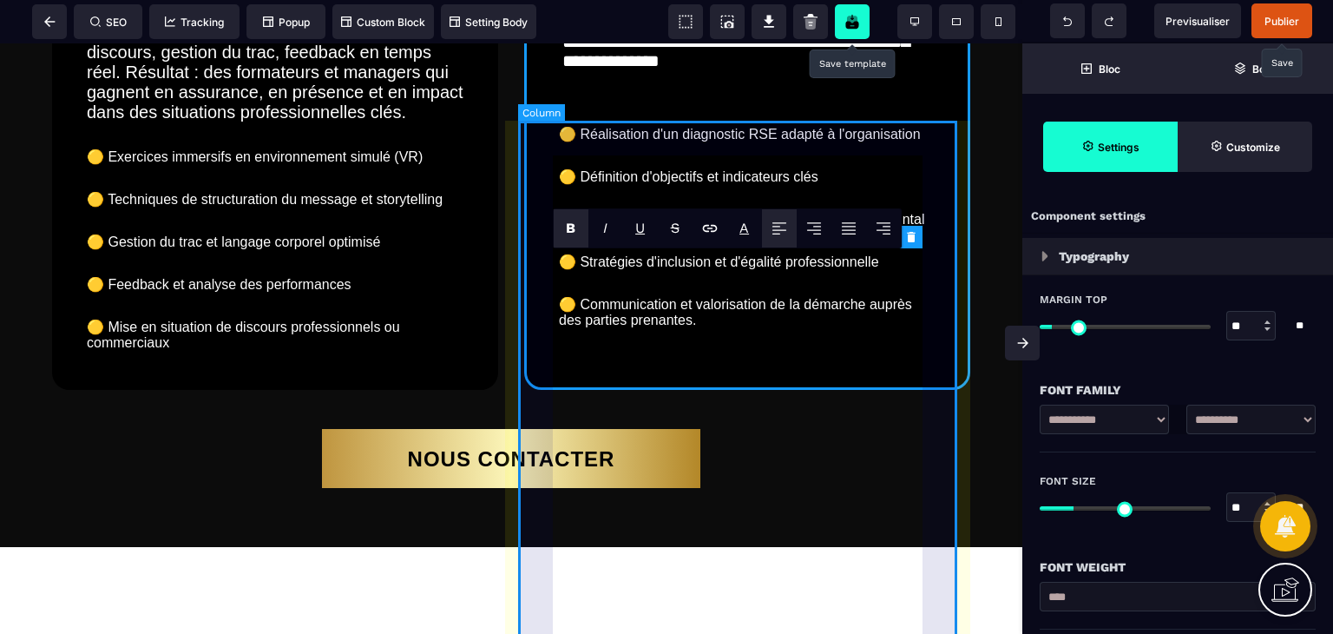
select select "*"
select select "**"
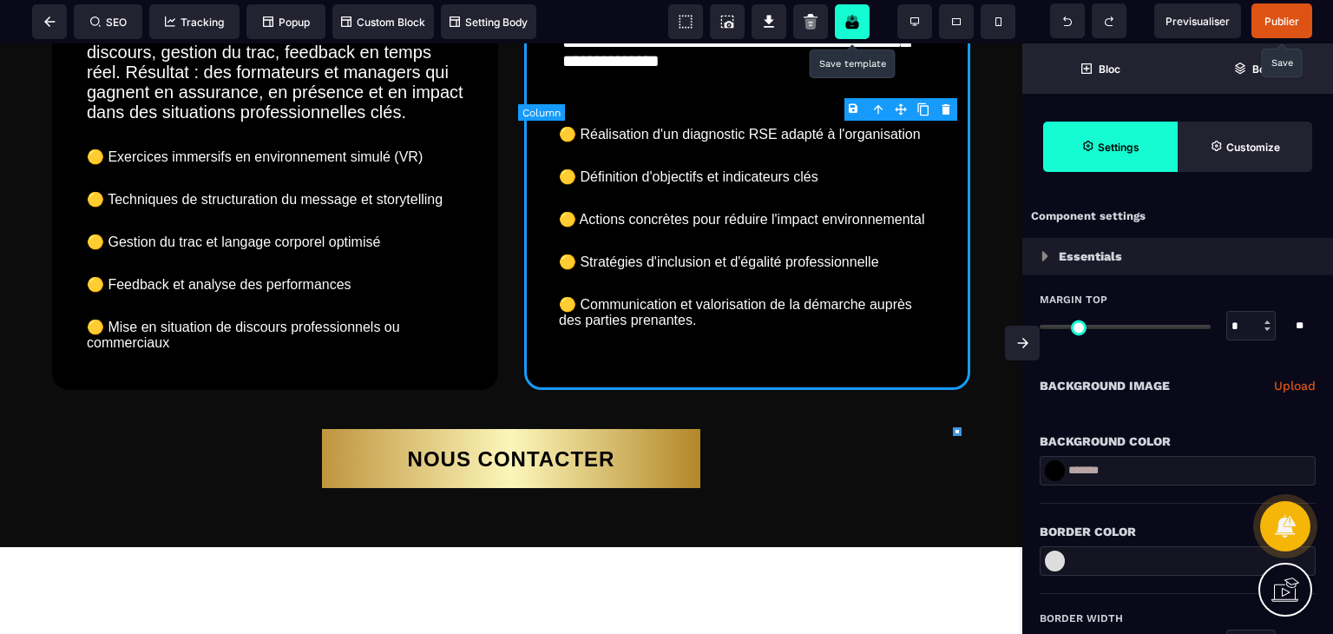
type input "*"
type input "***"
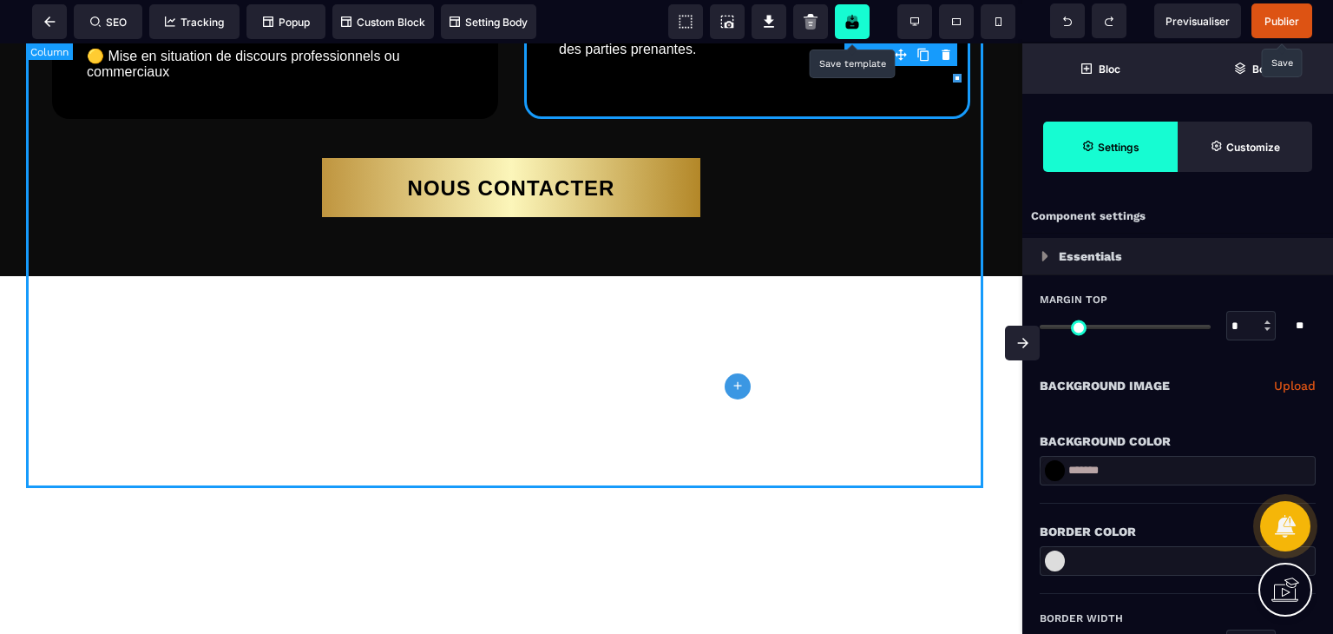
scroll to position [4935, 0]
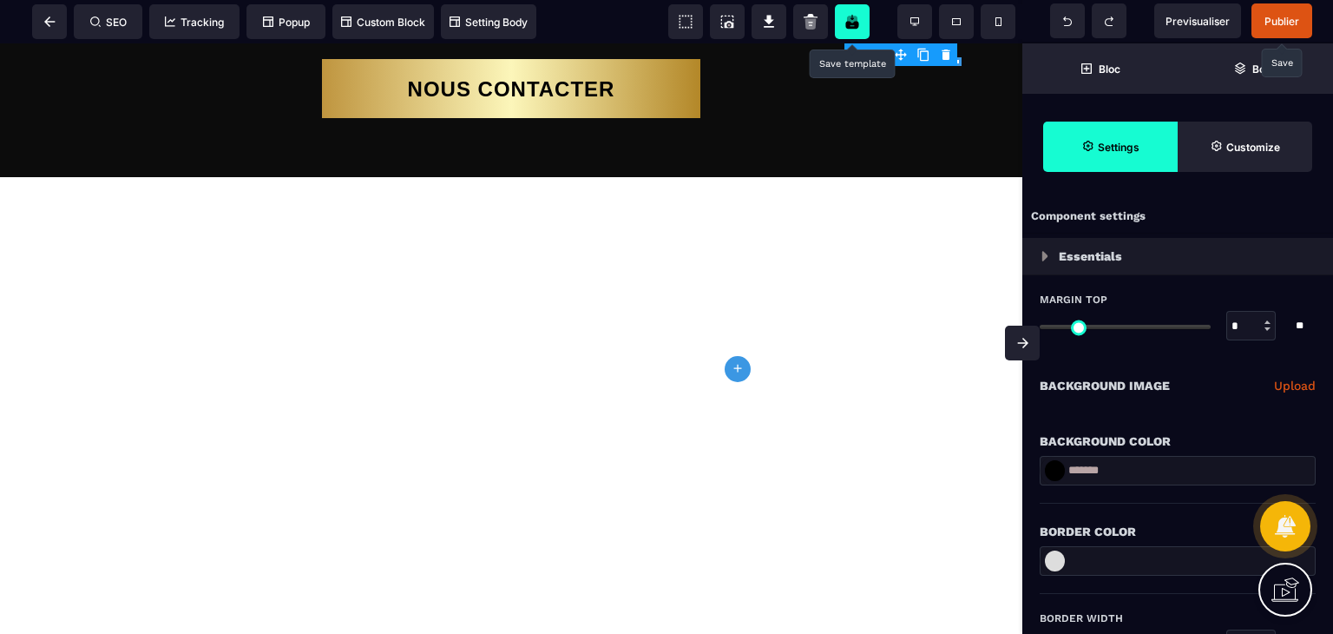
click at [1275, 16] on span "Publier" at bounding box center [1282, 21] width 35 height 13
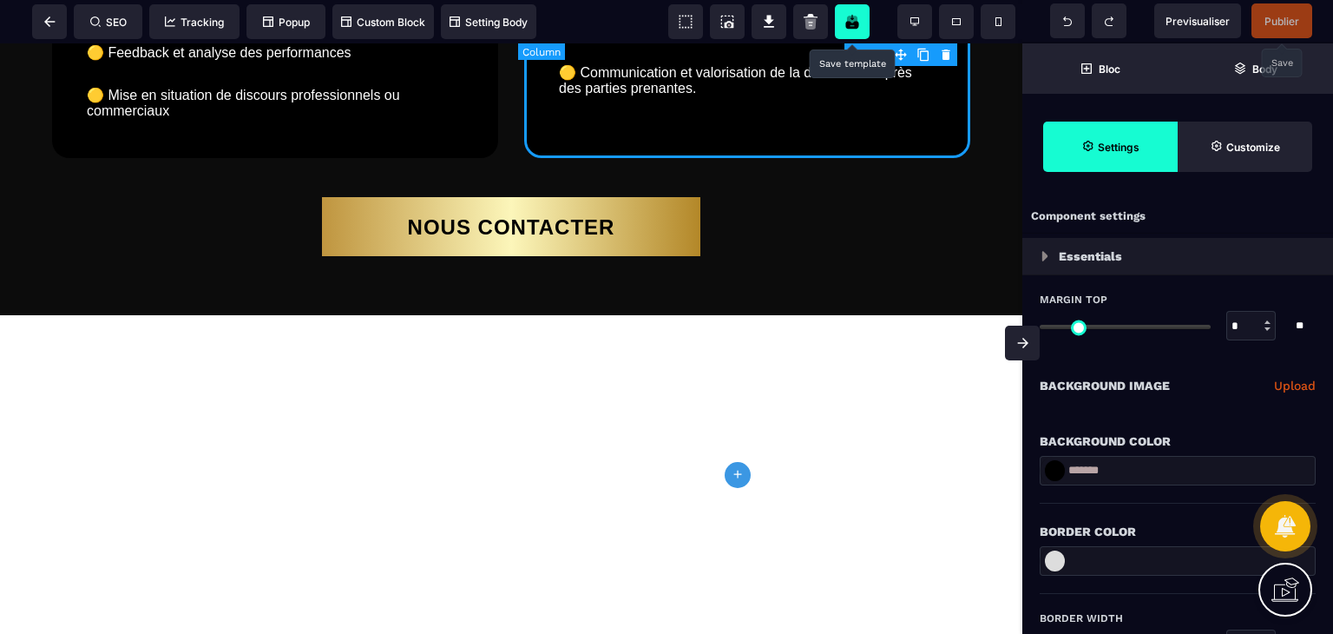
scroll to position [4796, 0]
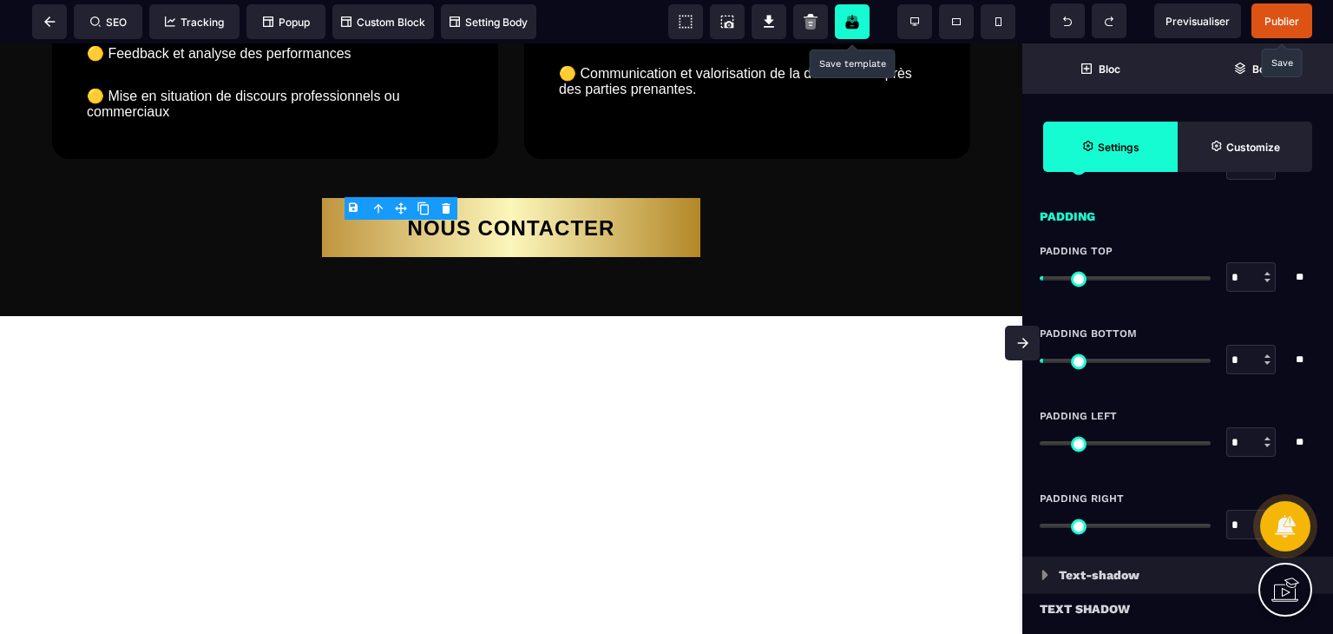
scroll to position [1311, 0]
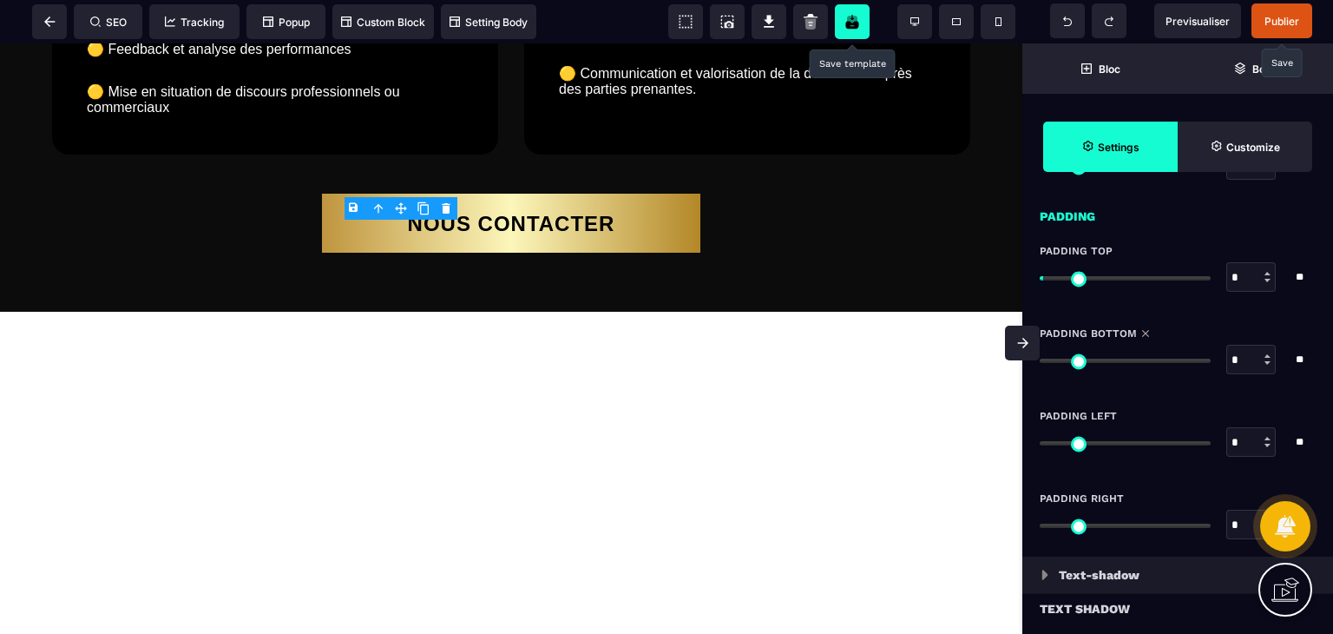
drag, startPoint x: 1050, startPoint y: 362, endPoint x: 1005, endPoint y: 366, distance: 45.3
click at [1040, 363] on input "range" at bounding box center [1125, 360] width 171 height 4
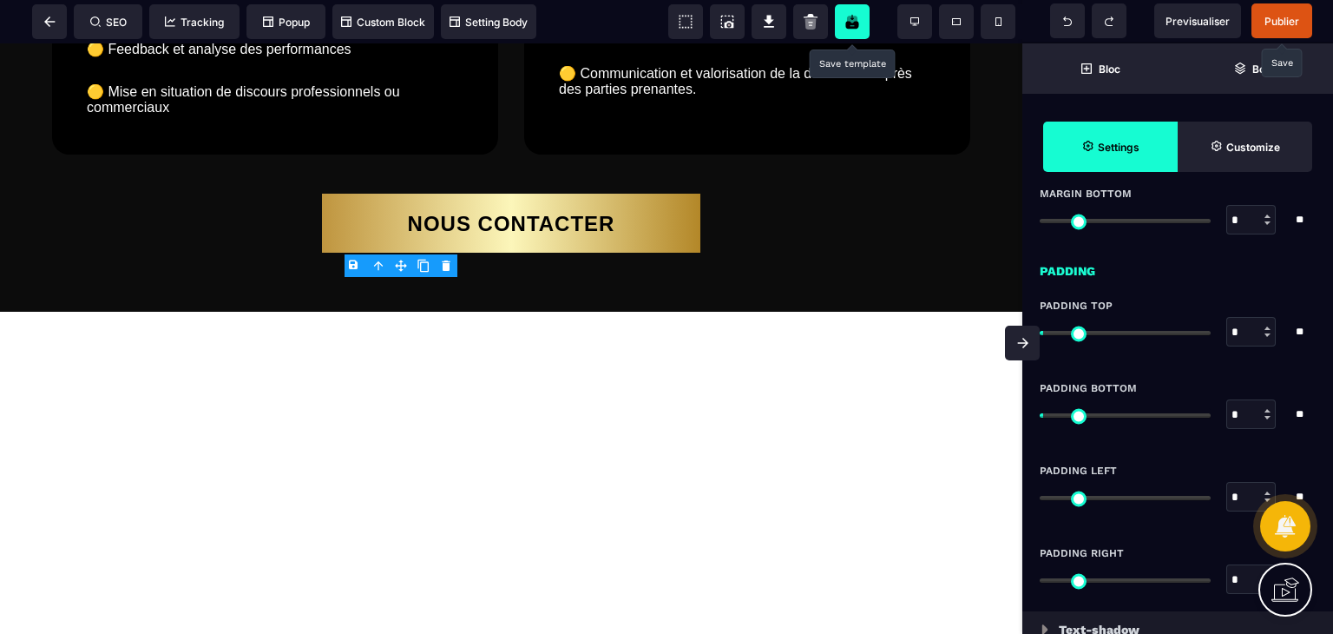
scroll to position [1257, 0]
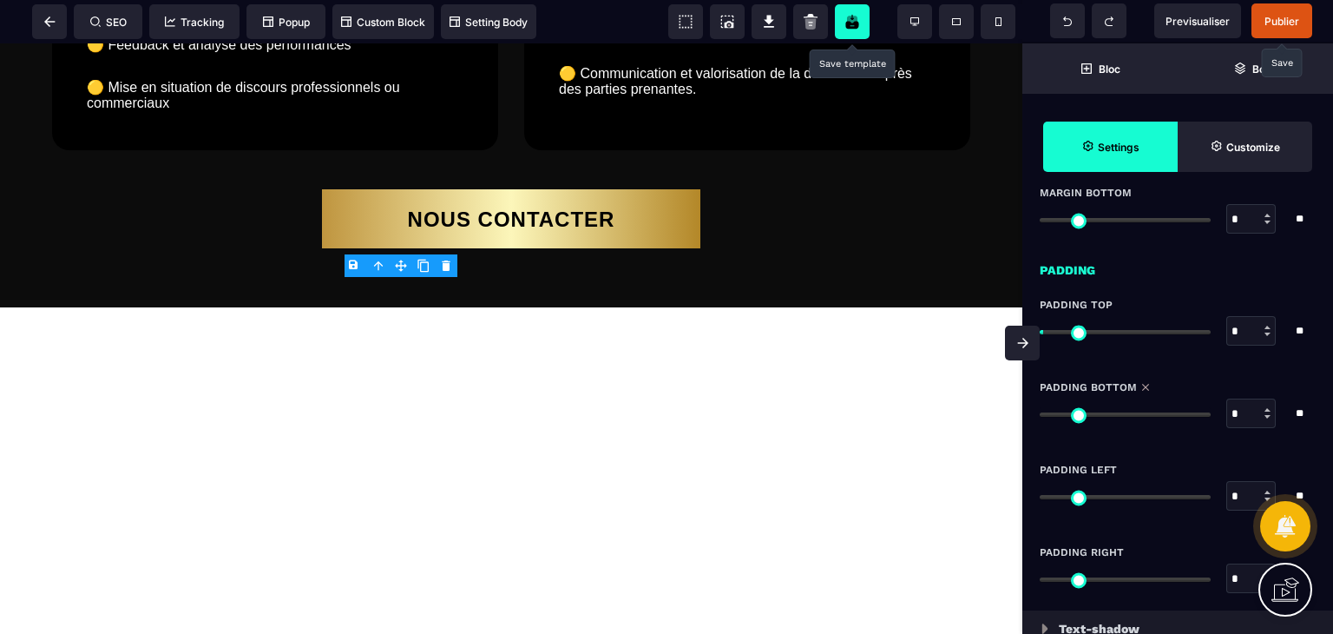
drag, startPoint x: 1050, startPoint y: 411, endPoint x: 1009, endPoint y: 416, distance: 42.0
click at [1040, 416] on input "range" at bounding box center [1125, 414] width 171 height 4
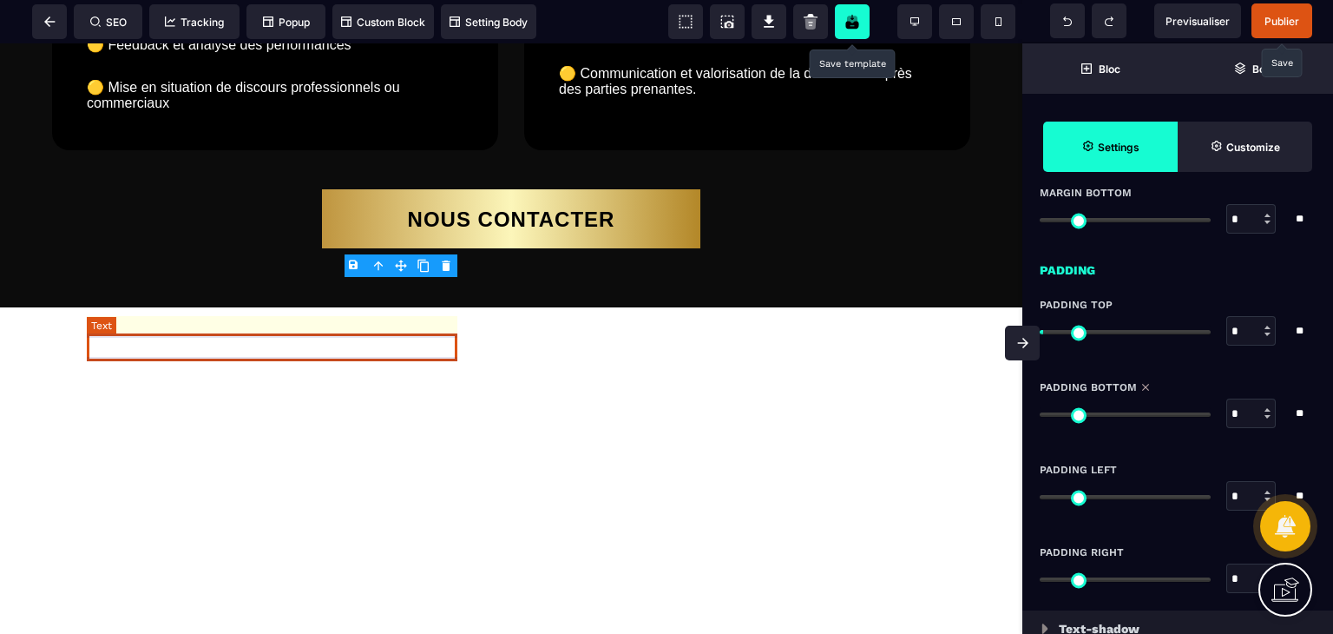
click at [398, 15] on text "🟡 Gestion du trac et langage corporel optimisé" at bounding box center [275, 2] width 377 height 25
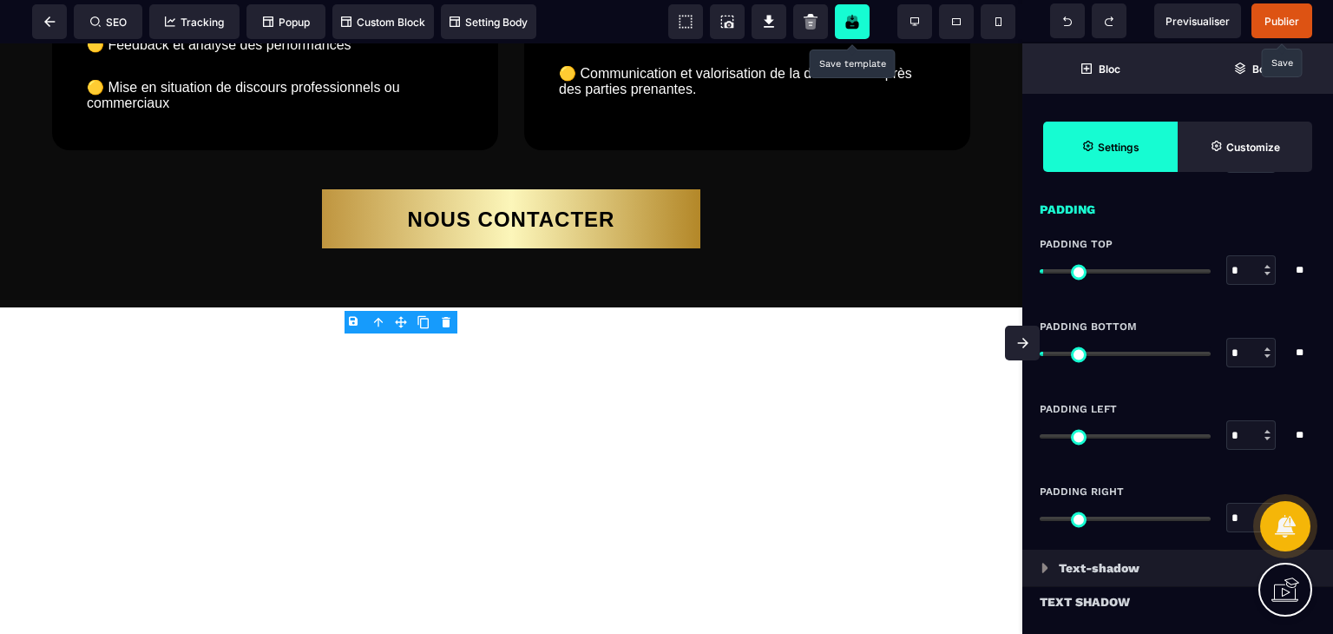
scroll to position [1319, 0]
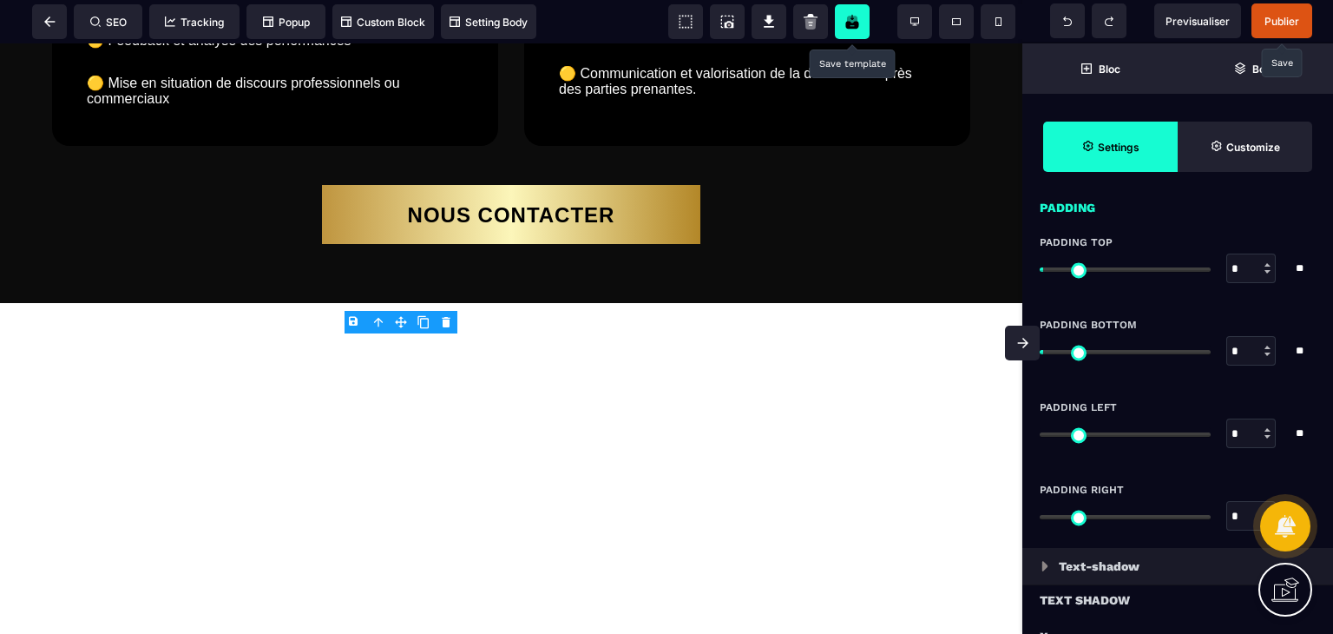
drag, startPoint x: 1054, startPoint y: 352, endPoint x: 982, endPoint y: 355, distance: 71.3
click at [1040, 354] on input "range" at bounding box center [1125, 352] width 171 height 4
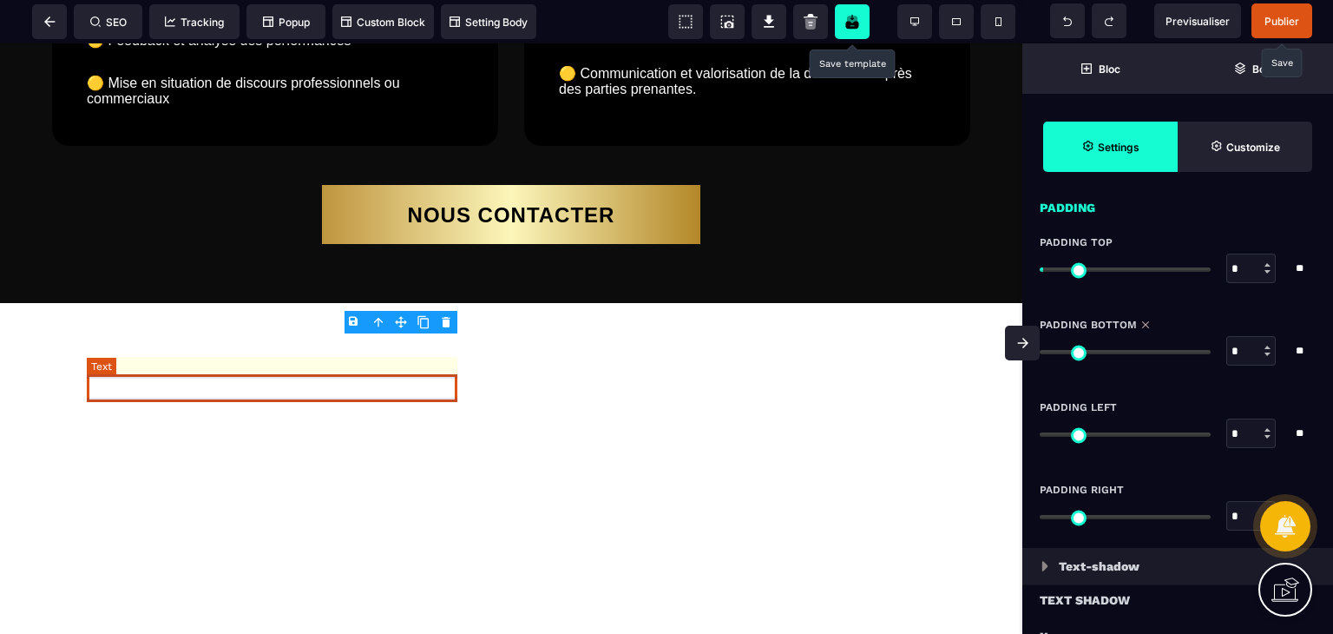
click at [284, 53] on text "🟡 Feedback et analyse des performances" at bounding box center [275, 40] width 377 height 25
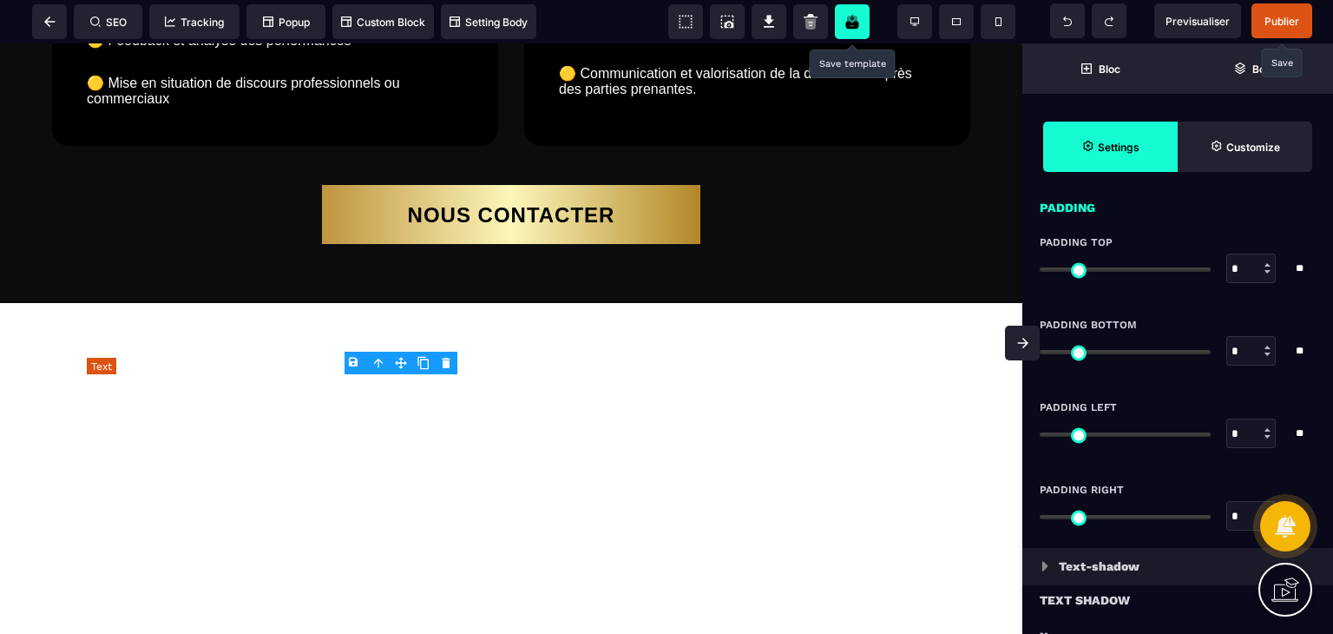
scroll to position [0, 0]
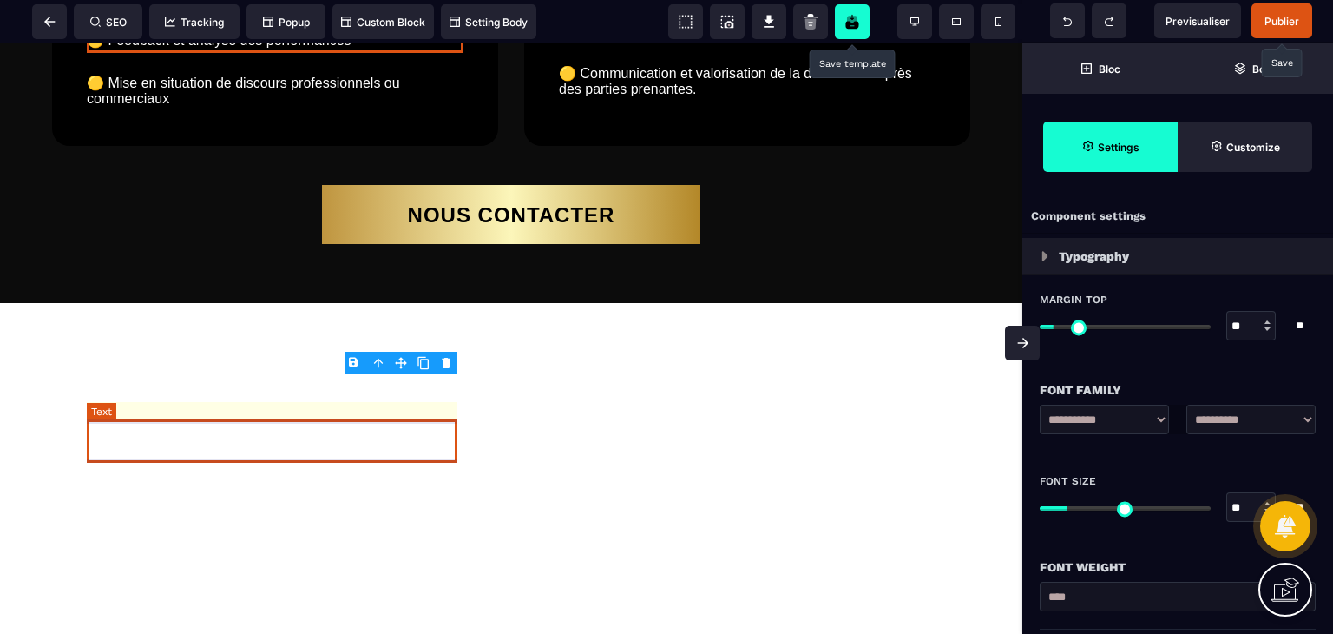
click at [249, 111] on text "🟡 Mise en situation de discours professionnels ou commerciaux" at bounding box center [275, 90] width 377 height 41
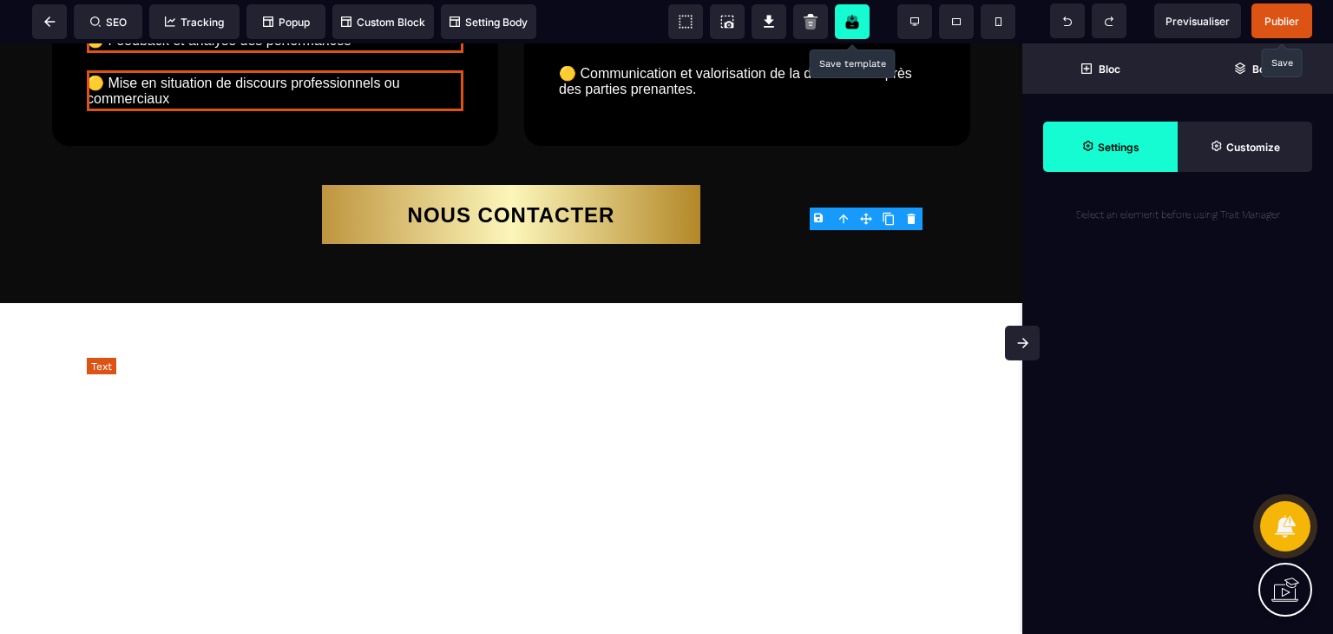
click at [250, 53] on text "🟡 Feedback et analyse des performances" at bounding box center [275, 40] width 377 height 25
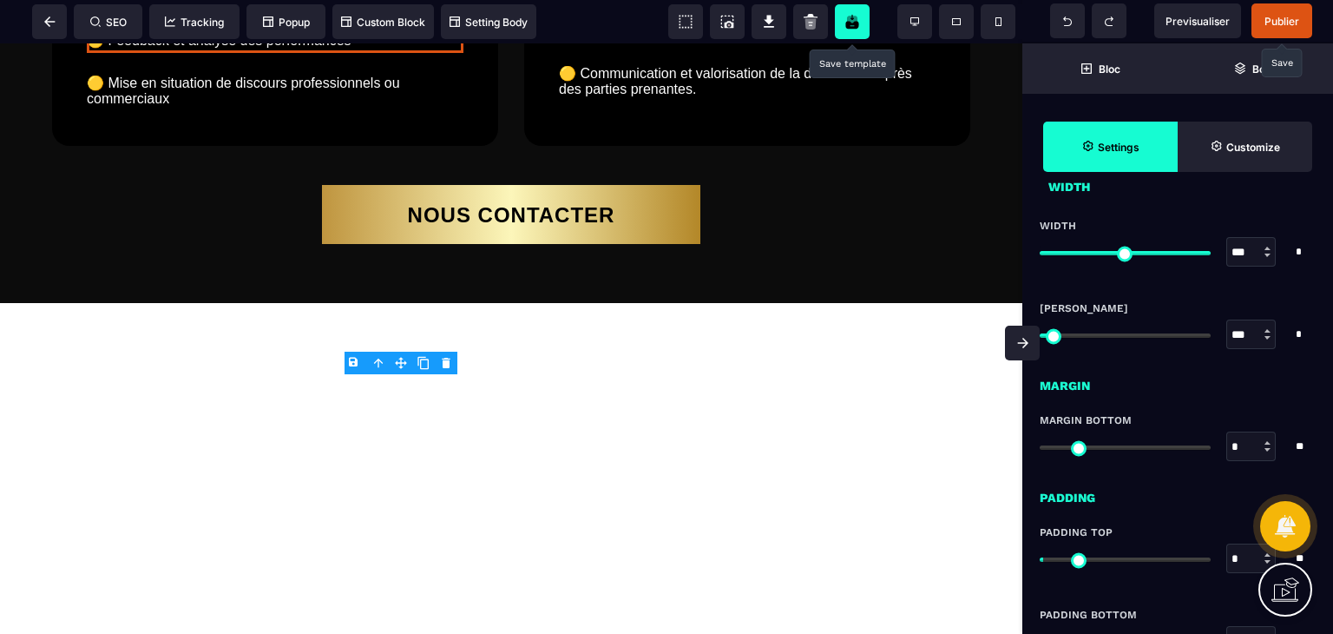
scroll to position [1333, 0]
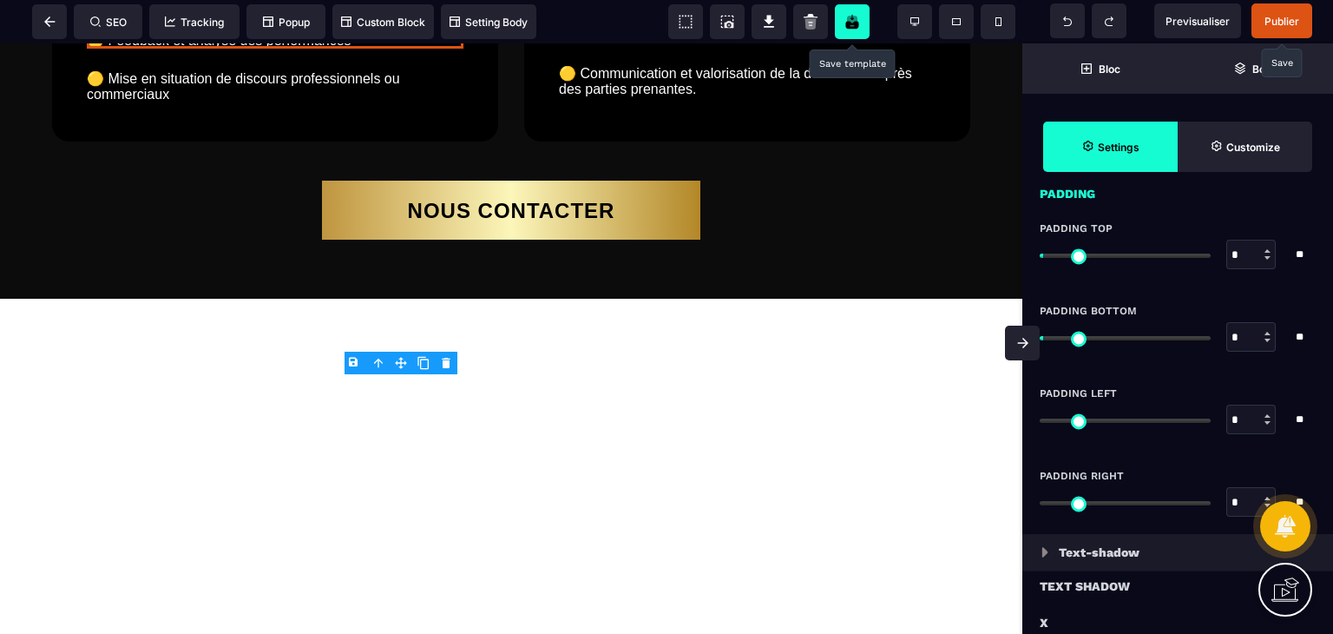
drag, startPoint x: 1046, startPoint y: 338, endPoint x: 1026, endPoint y: 340, distance: 20.1
click at [1040, 340] on input "range" at bounding box center [1125, 338] width 171 height 4
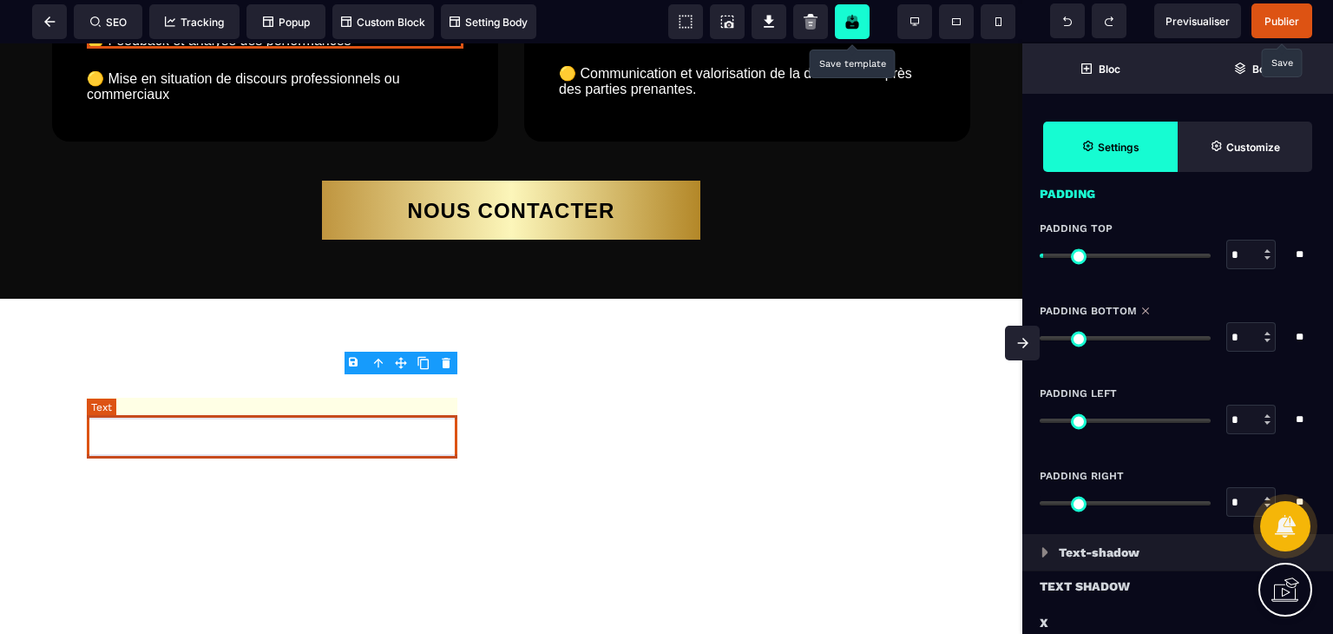
click at [262, 107] on text "🟡 Mise en situation de discours professionnels ou commerciaux" at bounding box center [275, 86] width 377 height 41
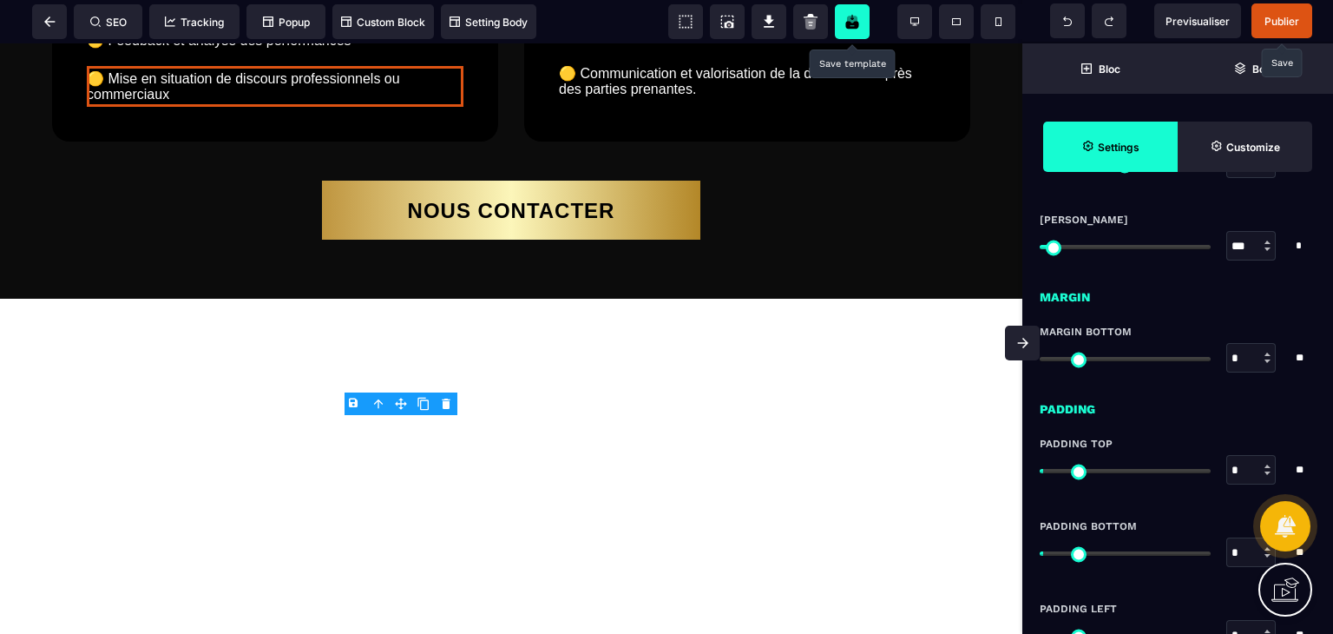
scroll to position [1128, 0]
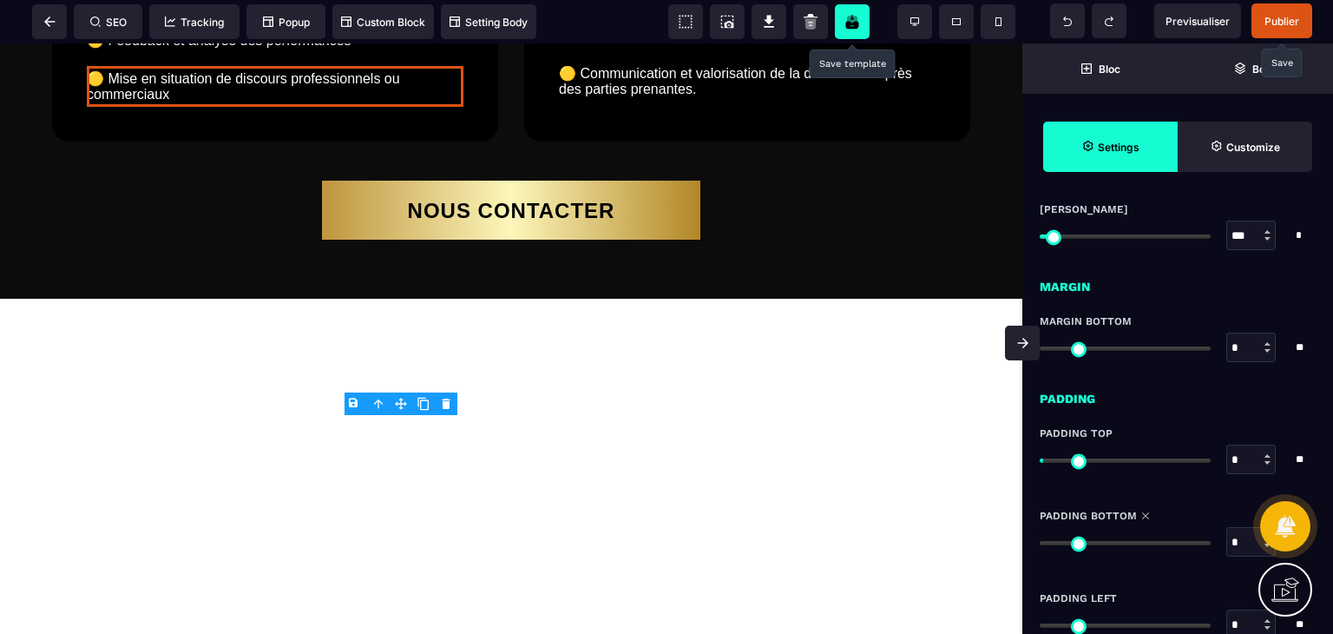
drag, startPoint x: 1048, startPoint y: 546, endPoint x: 1007, endPoint y: 552, distance: 42.1
click at [1040, 545] on input "range" at bounding box center [1125, 543] width 171 height 4
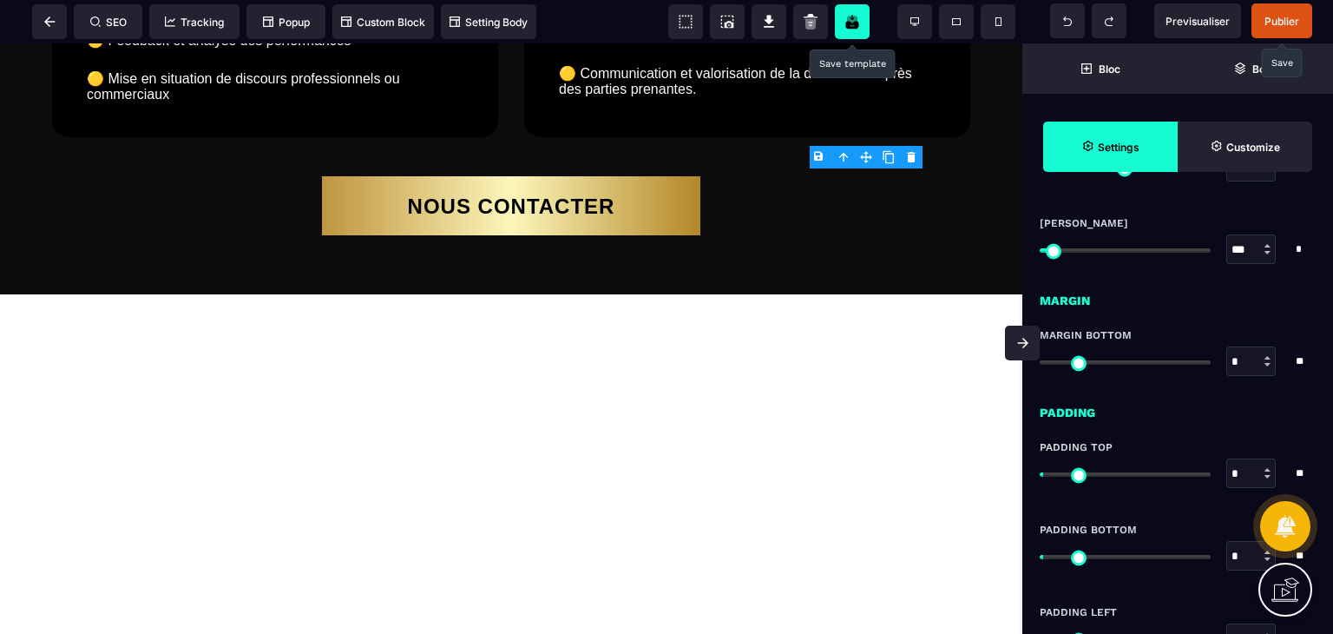
scroll to position [1218, 0]
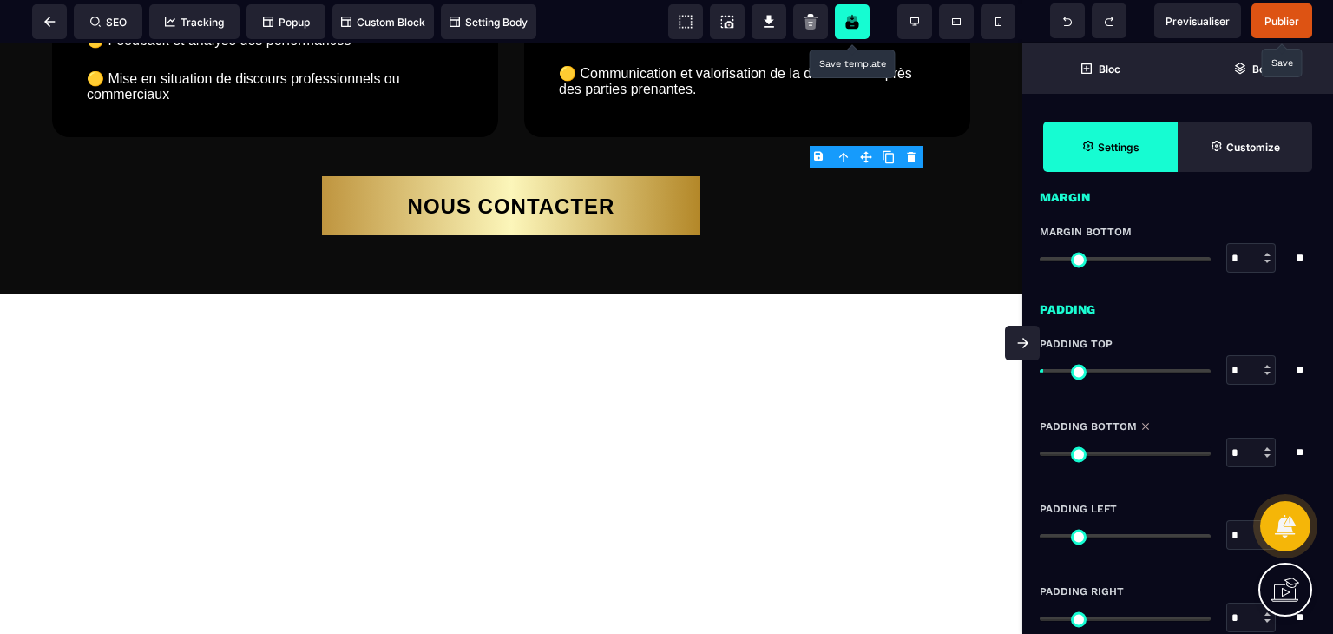
drag, startPoint x: 1052, startPoint y: 450, endPoint x: 1017, endPoint y: 453, distance: 34.9
click at [1040, 453] on input "range" at bounding box center [1125, 453] width 171 height 4
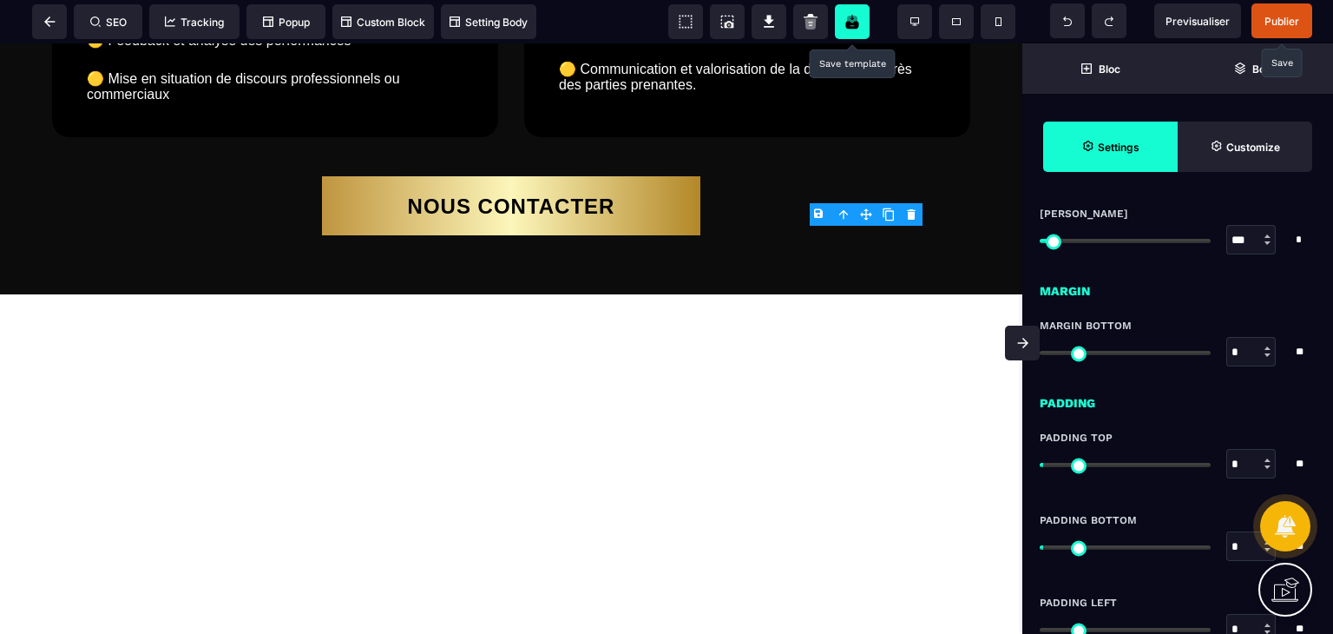
scroll to position [1125, 0]
drag, startPoint x: 1052, startPoint y: 545, endPoint x: 1014, endPoint y: 553, distance: 39.0
click at [1040, 549] on input "range" at bounding box center [1125, 546] width 171 height 4
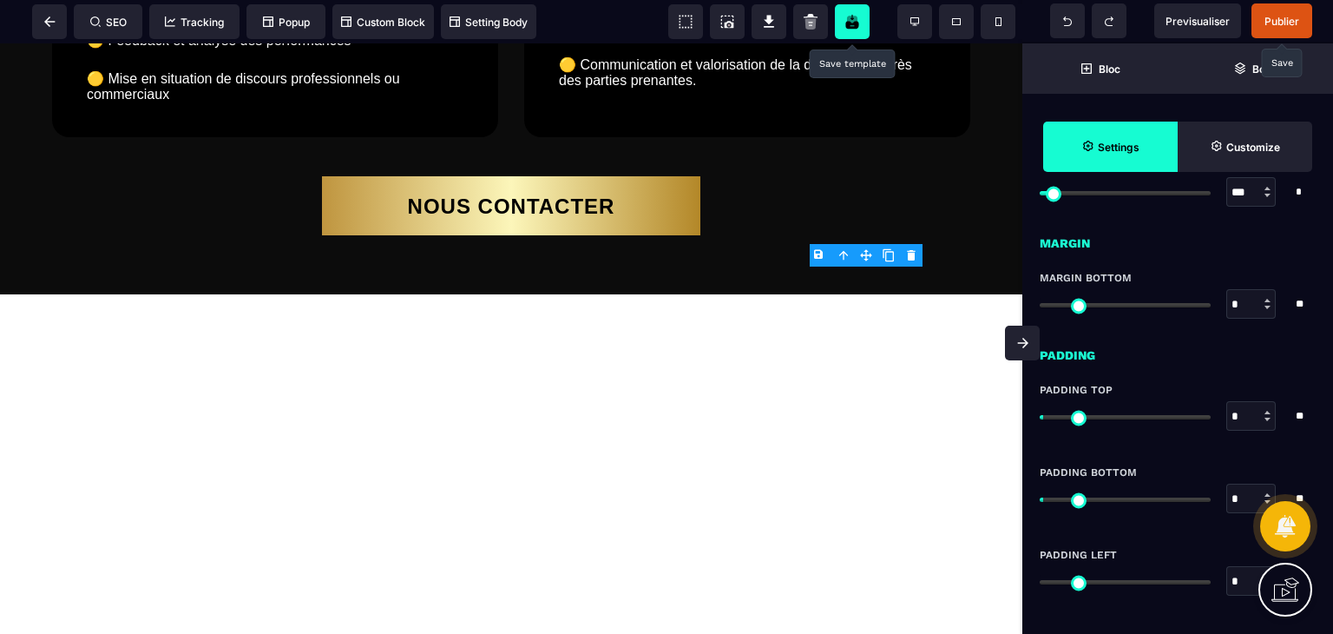
scroll to position [1173, 0]
drag, startPoint x: 1051, startPoint y: 496, endPoint x: 1000, endPoint y: 498, distance: 51.2
click at [1040, 498] on input "range" at bounding box center [1125, 498] width 171 height 4
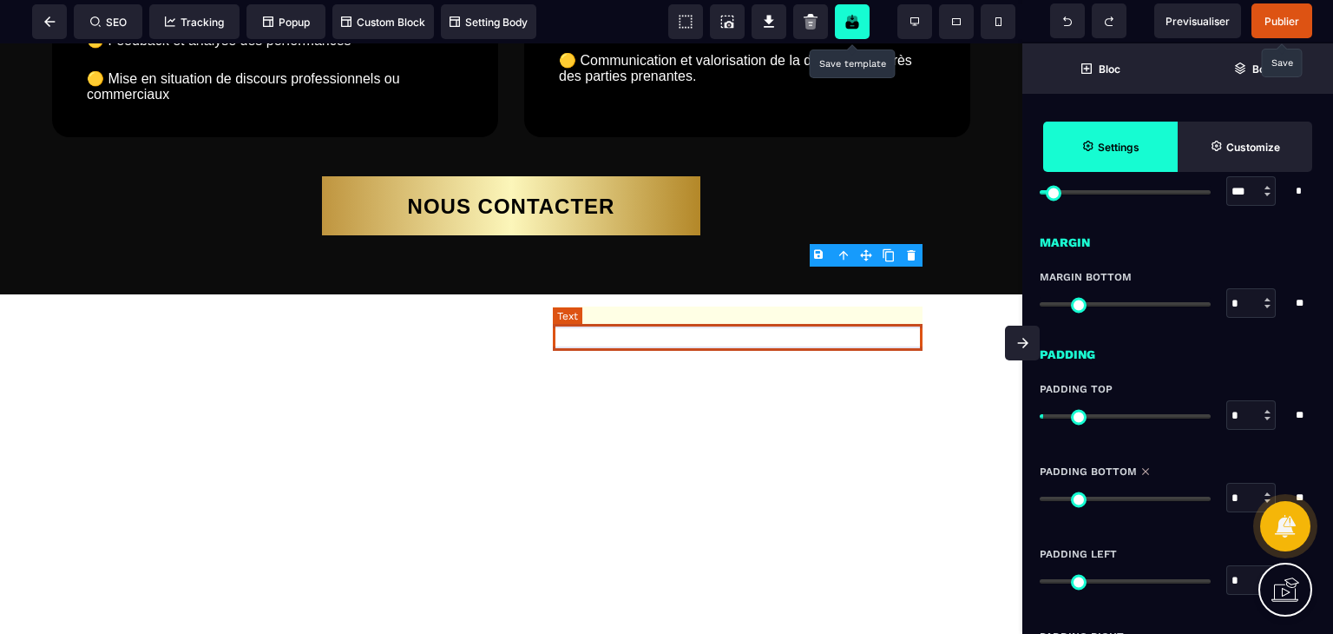
click at [723, 30] on text "🟡 Stratégies d'inclusion et d'égalité professionnelle" at bounding box center [747, 17] width 377 height 25
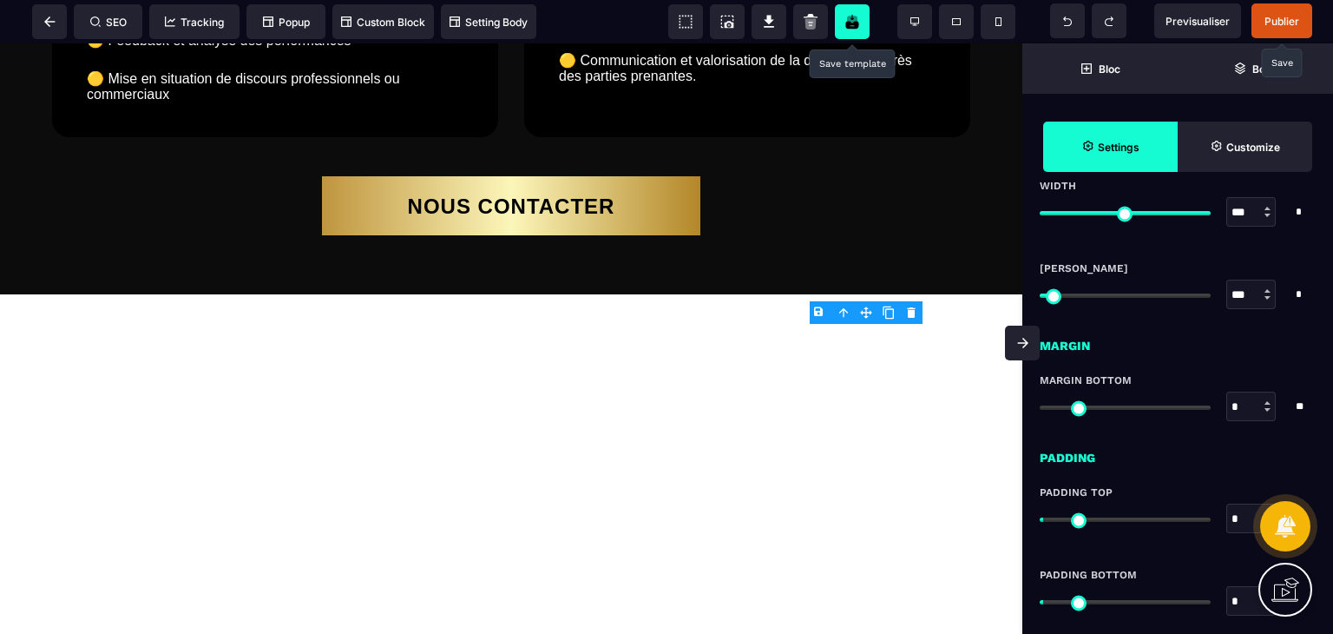
scroll to position [1258, 0]
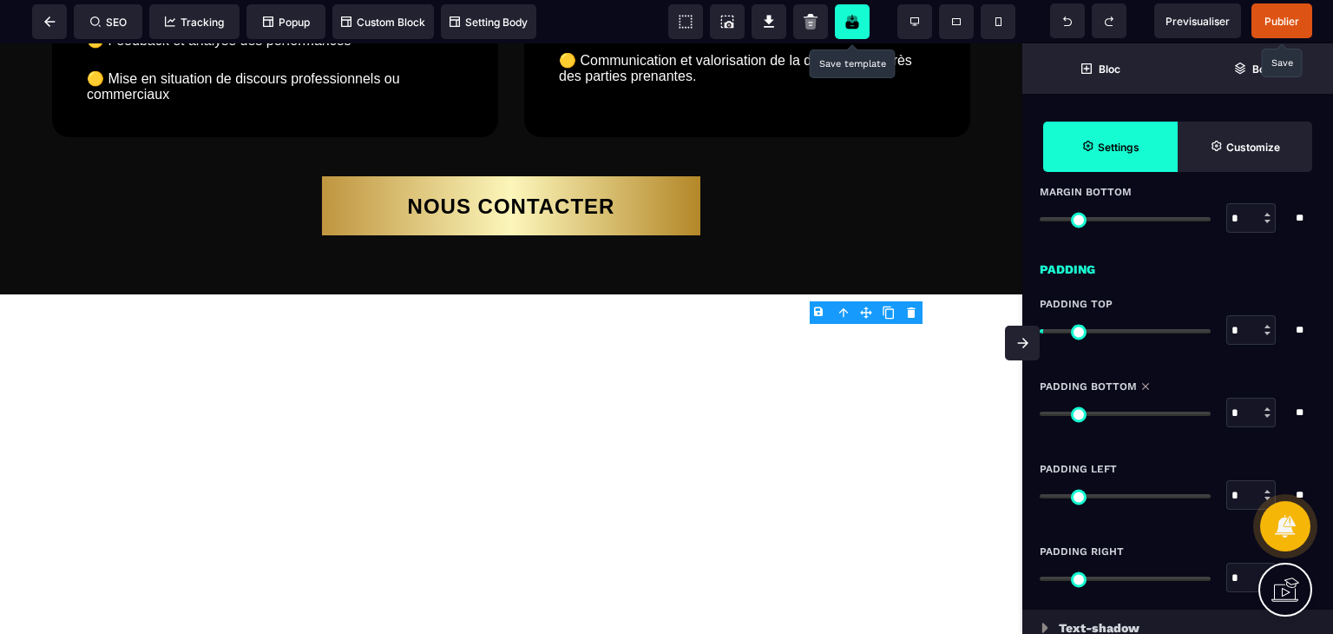
drag, startPoint x: 1052, startPoint y: 414, endPoint x: 1001, endPoint y: 417, distance: 51.3
click at [1040, 416] on input "range" at bounding box center [1125, 413] width 171 height 4
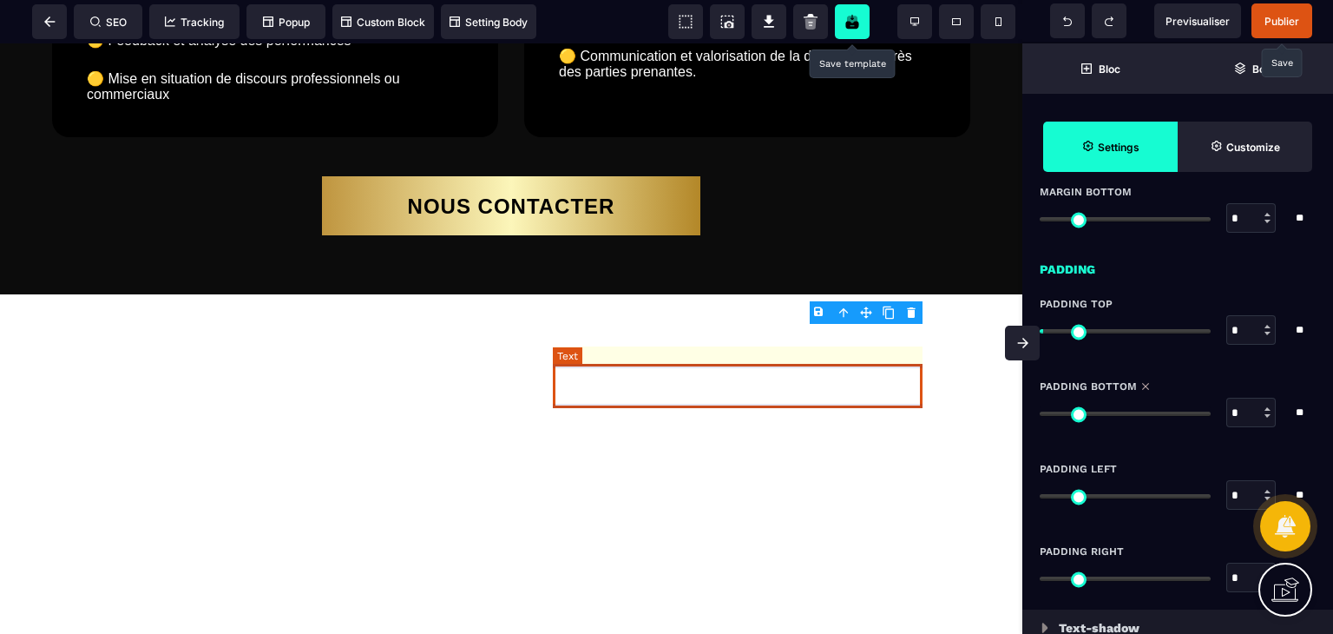
click at [682, 84] on text "🟡 Communication et valorisation de la démarche auprès des parties prenantes." at bounding box center [747, 63] width 377 height 41
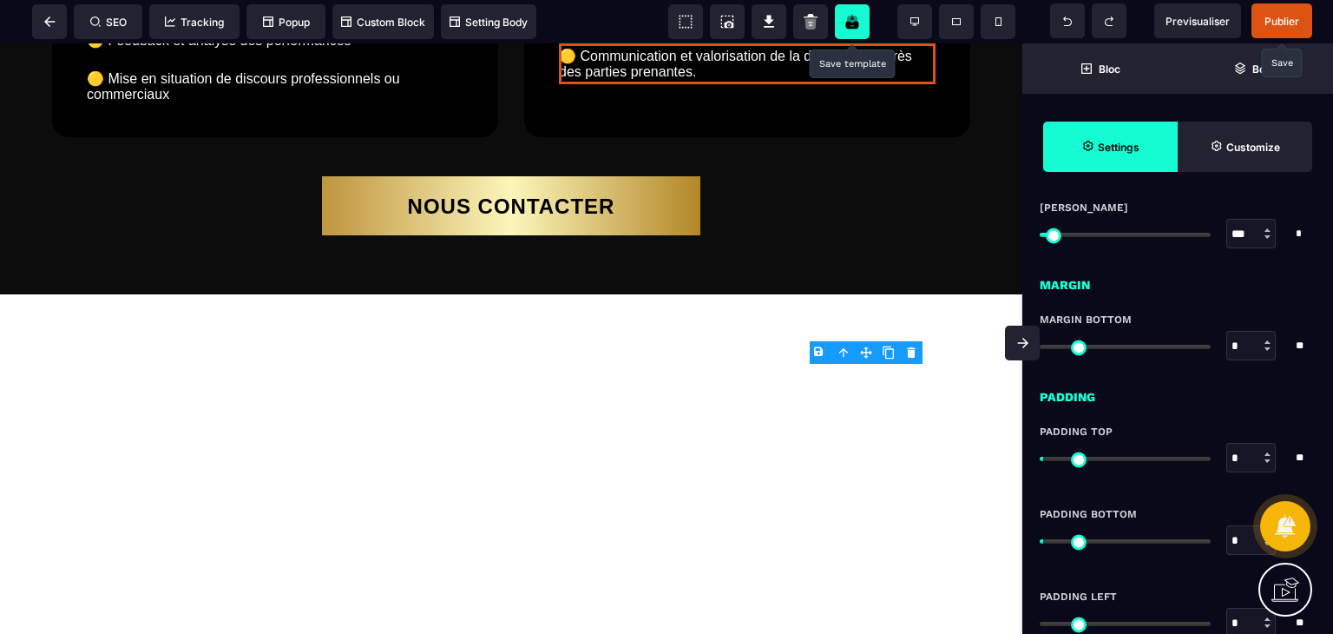
scroll to position [1143, 0]
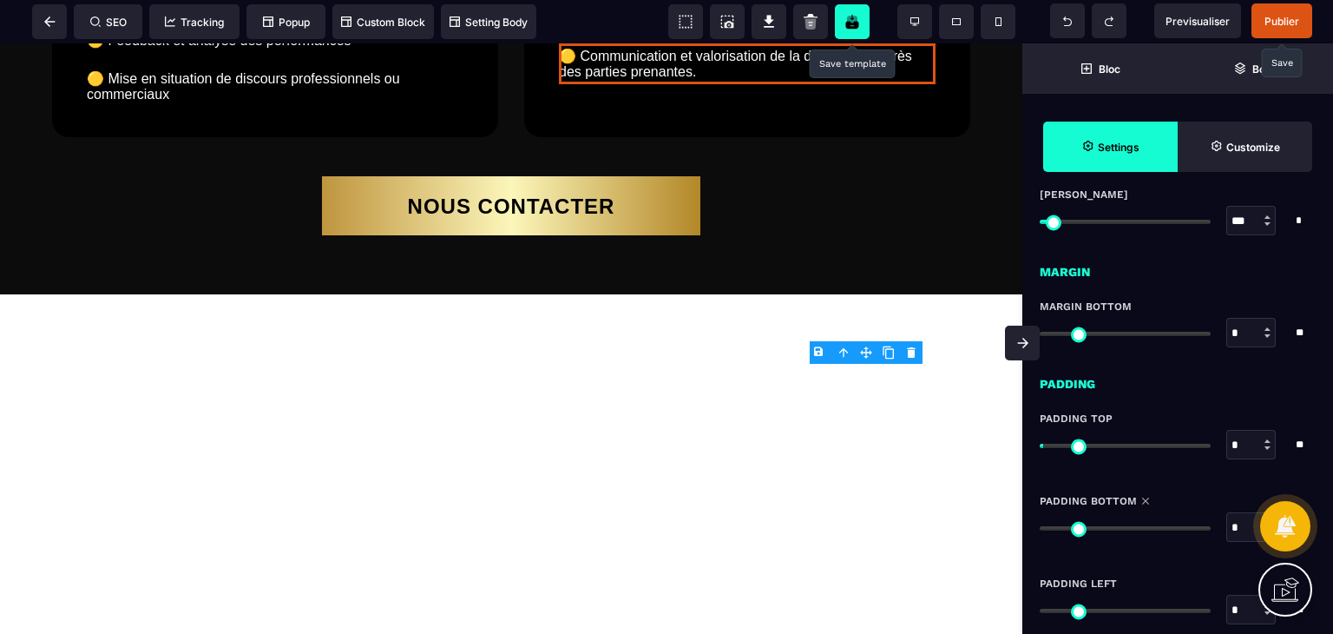
drag, startPoint x: 1053, startPoint y: 528, endPoint x: 989, endPoint y: 535, distance: 64.6
click at [1040, 530] on input "range" at bounding box center [1125, 528] width 171 height 4
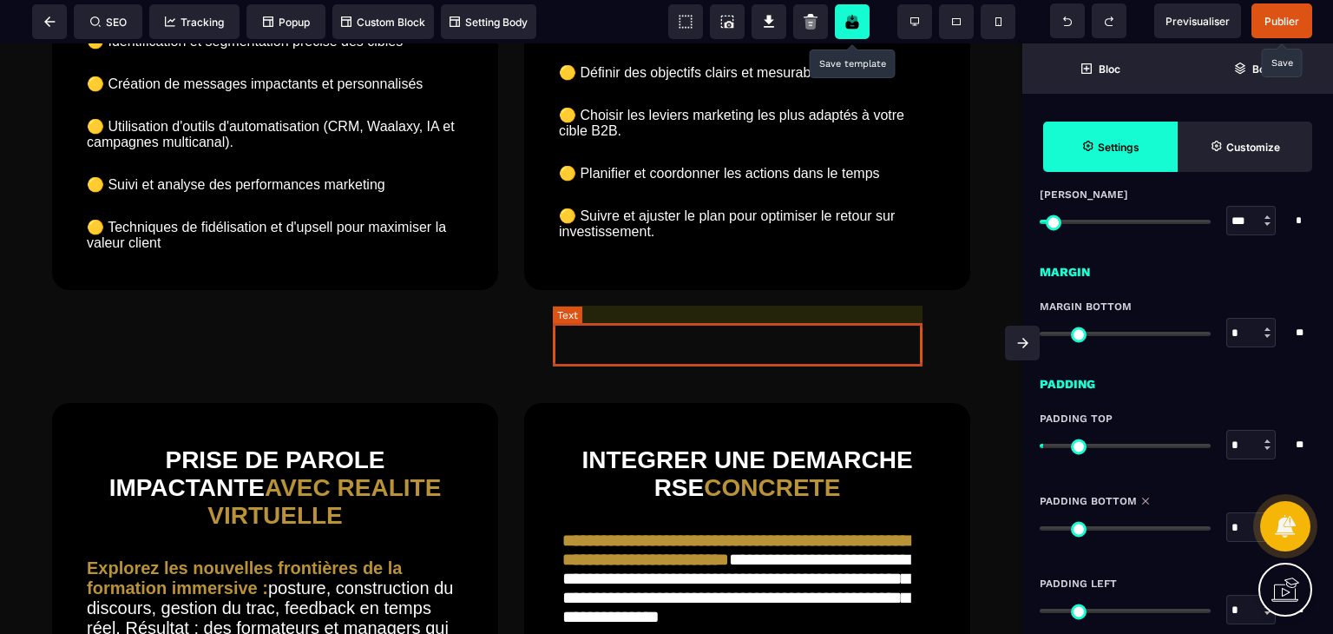
scroll to position [4010, 0]
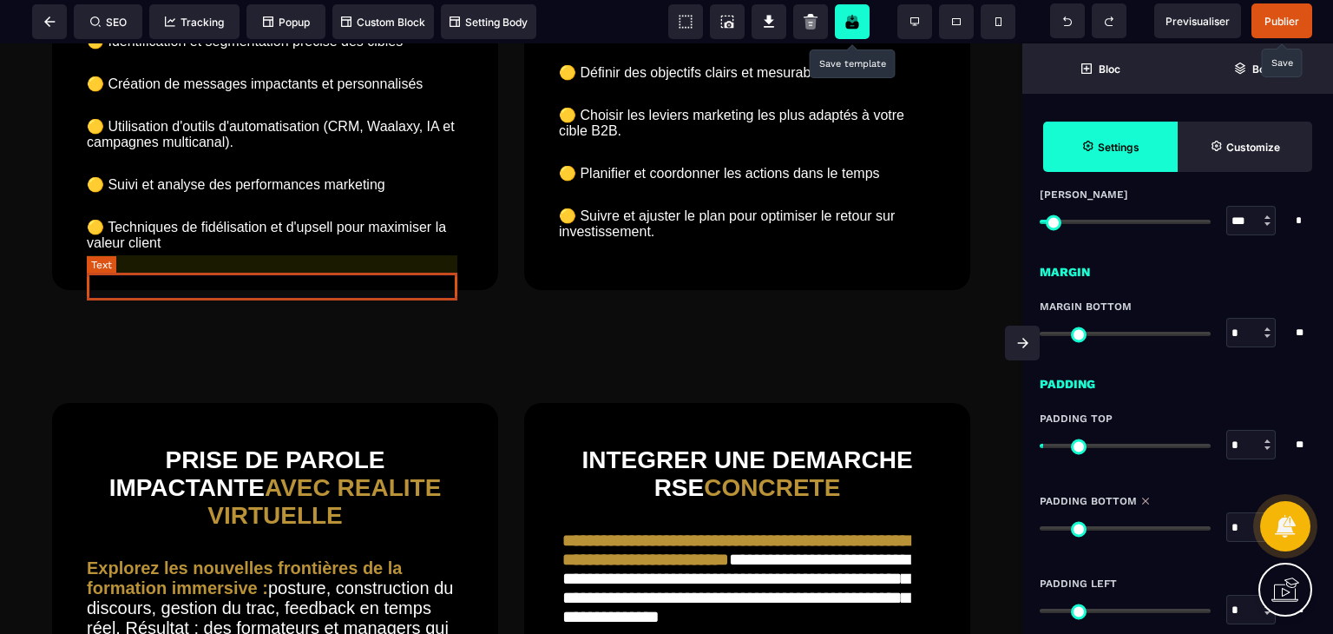
click at [277, 54] on text "🟡 Identification et segmentation précise des cibles" at bounding box center [275, 41] width 377 height 25
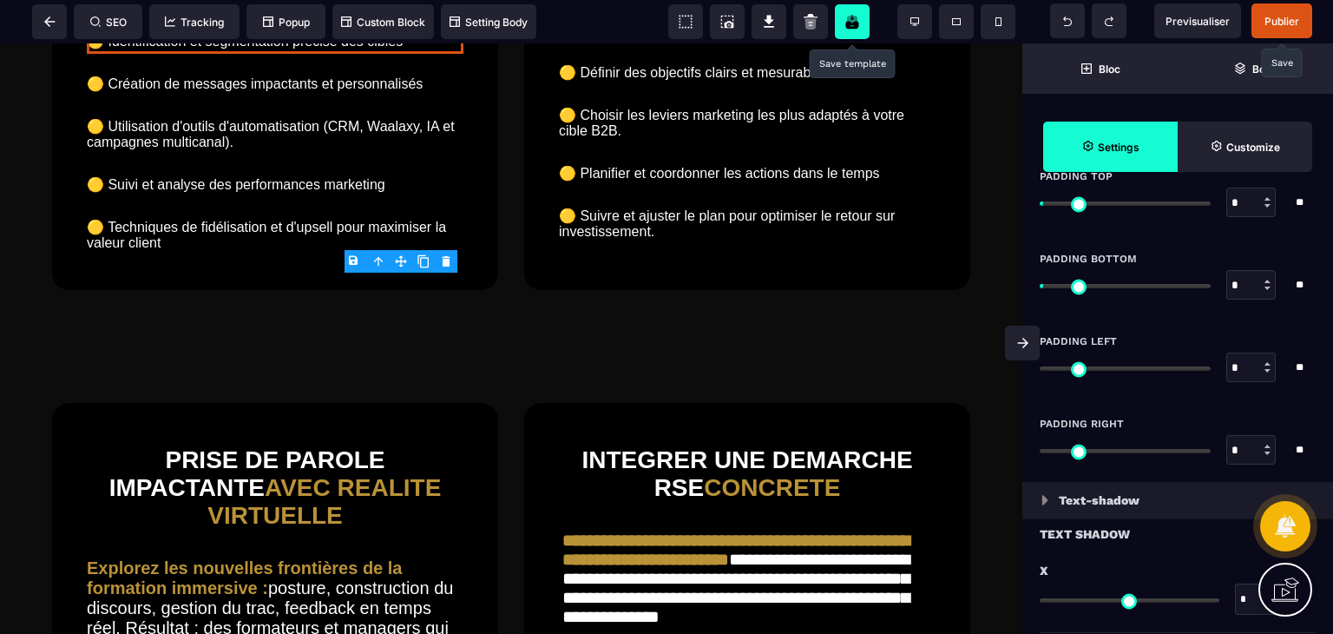
scroll to position [1359, 0]
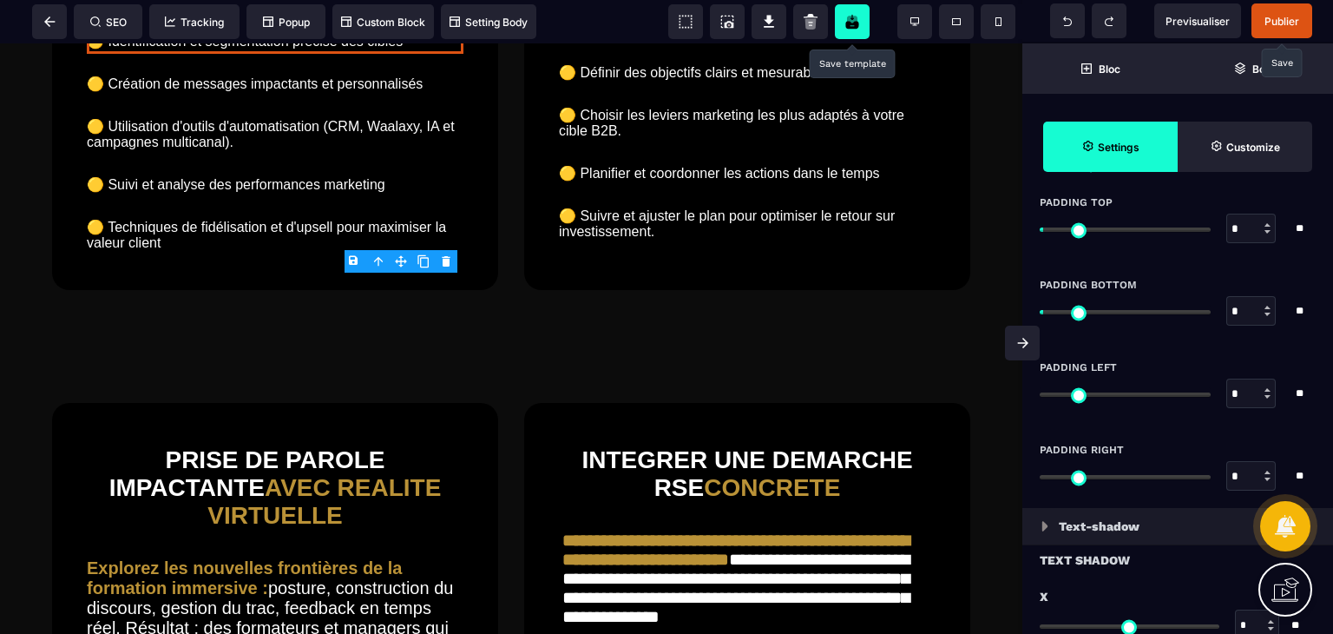
drag, startPoint x: 1048, startPoint y: 359, endPoint x: 1017, endPoint y: 319, distance: 50.9
drag, startPoint x: 1045, startPoint y: 354, endPoint x: 1018, endPoint y: 317, distance: 46.0
drag, startPoint x: 1051, startPoint y: 310, endPoint x: 1016, endPoint y: 315, distance: 35.1
click at [1040, 314] on input "range" at bounding box center [1125, 312] width 171 height 4
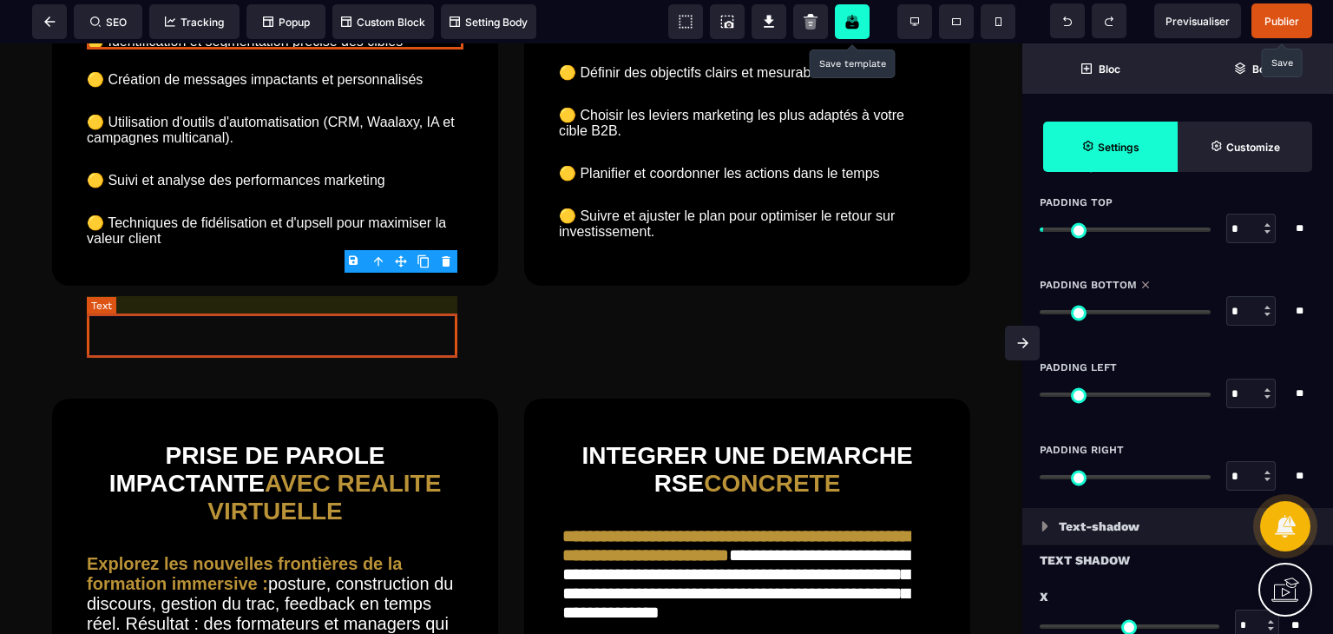
click at [276, 92] on text "🟡 Création de messages impactants et personnalisés" at bounding box center [275, 79] width 377 height 25
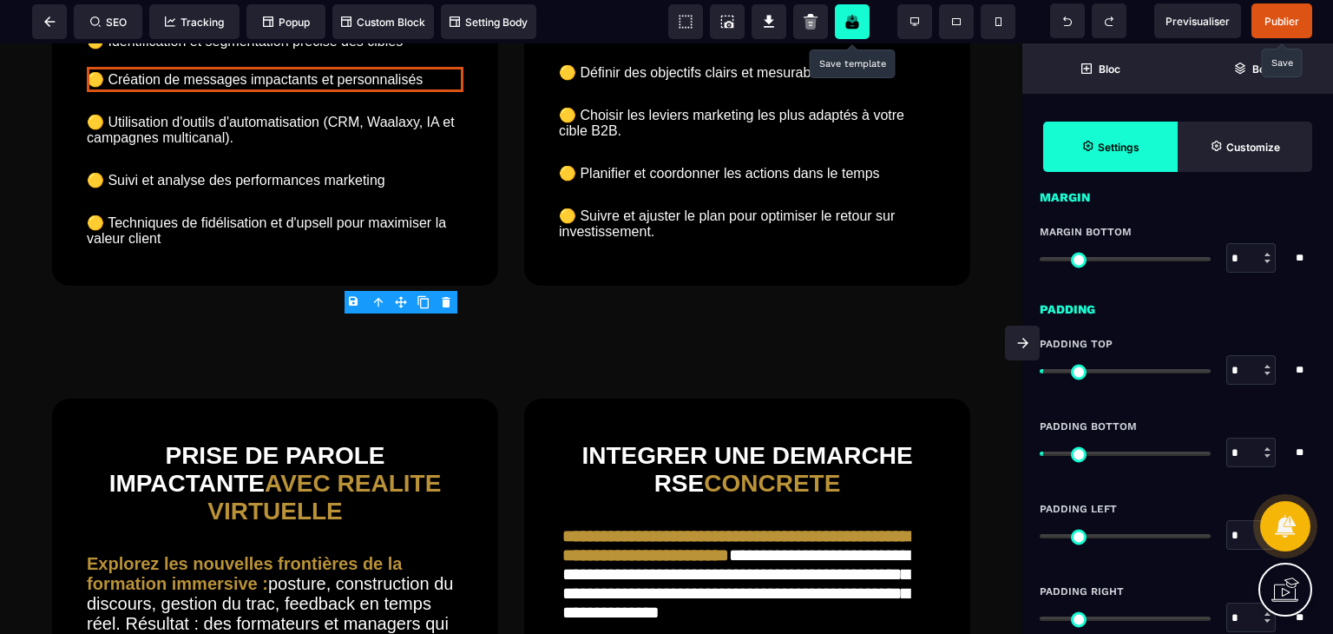
scroll to position [1219, 0]
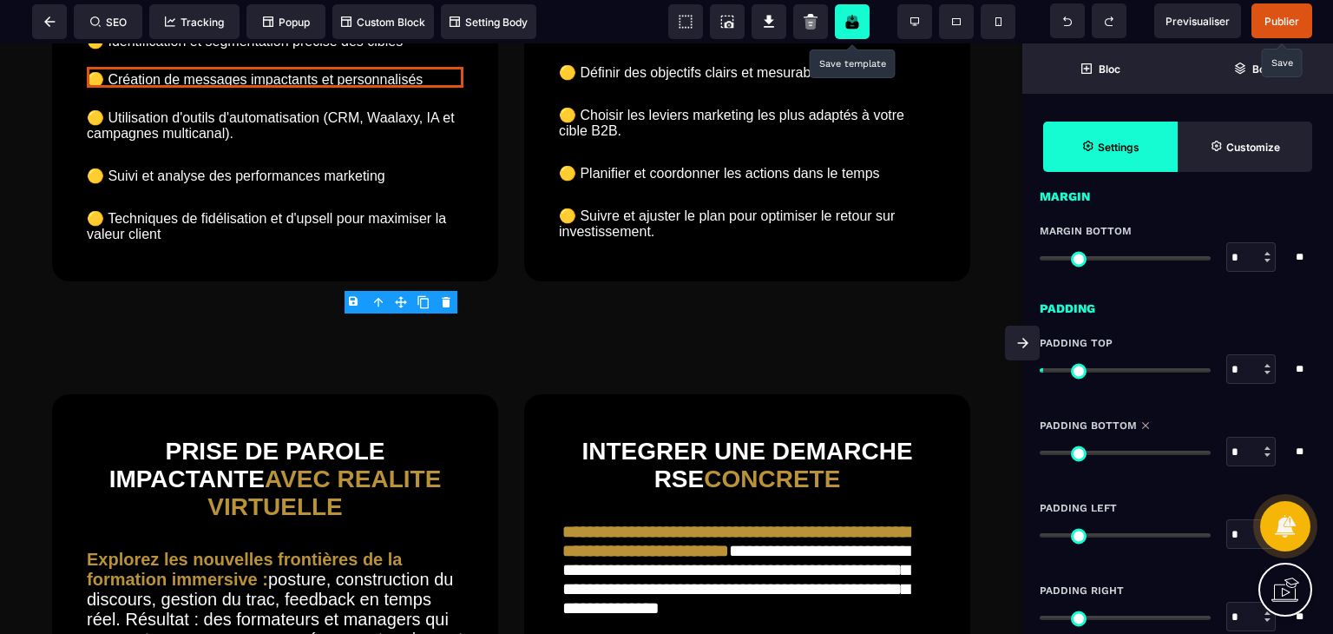
drag, startPoint x: 1052, startPoint y: 455, endPoint x: 1032, endPoint y: 453, distance: 20.0
click at [1040, 453] on input "range" at bounding box center [1125, 452] width 171 height 4
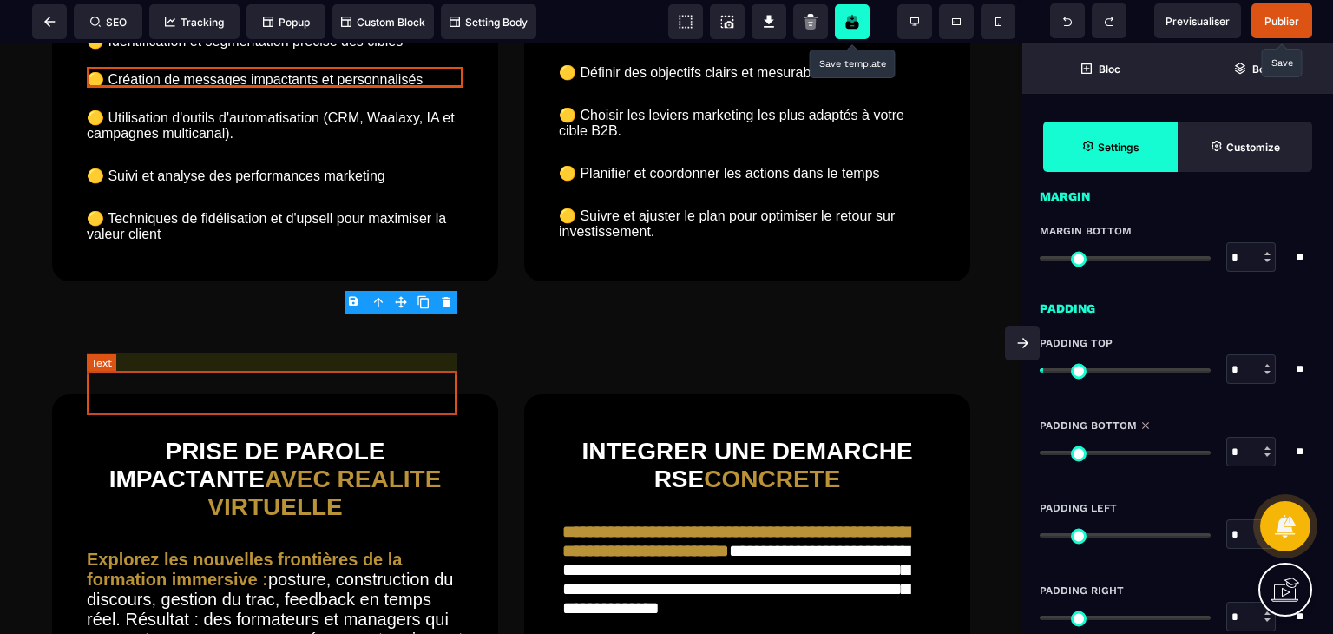
click at [317, 146] on text "🟡 Utilisation d'outils d'automatisation (CRM, Waalaxy, IA et campagnes multican…" at bounding box center [275, 125] width 377 height 41
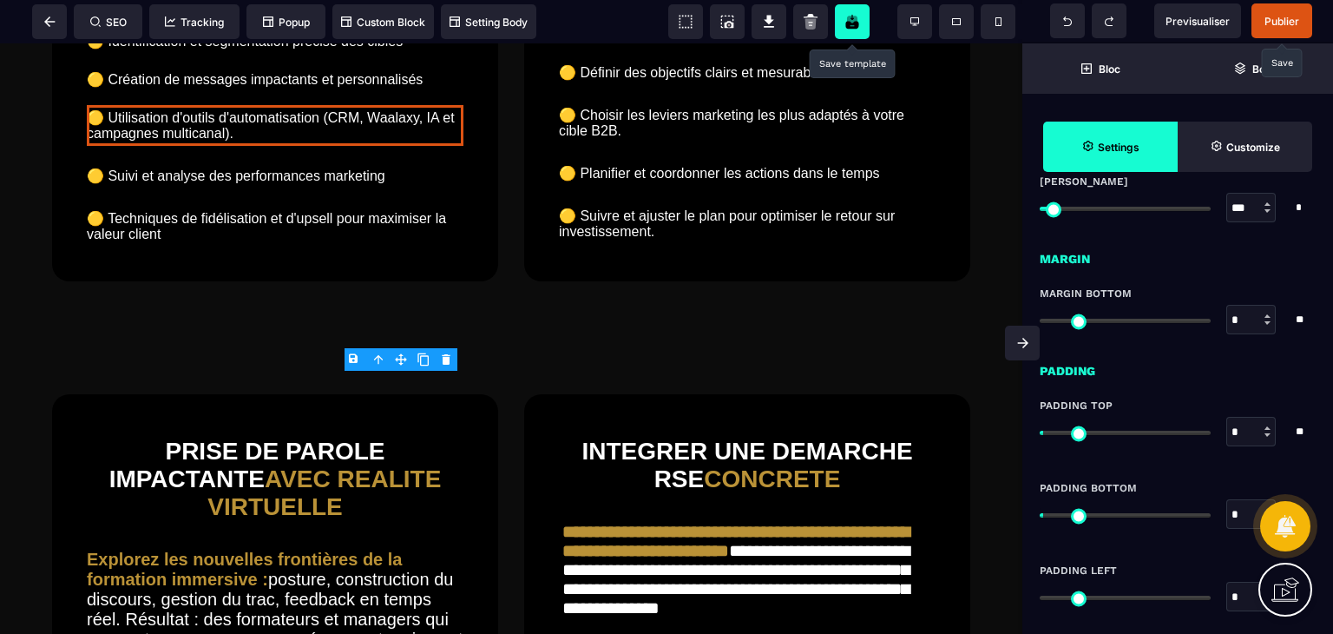
scroll to position [1156, 0]
drag, startPoint x: 1048, startPoint y: 515, endPoint x: 1014, endPoint y: 518, distance: 34.9
click at [1040, 517] on input "range" at bounding box center [1125, 515] width 171 height 4
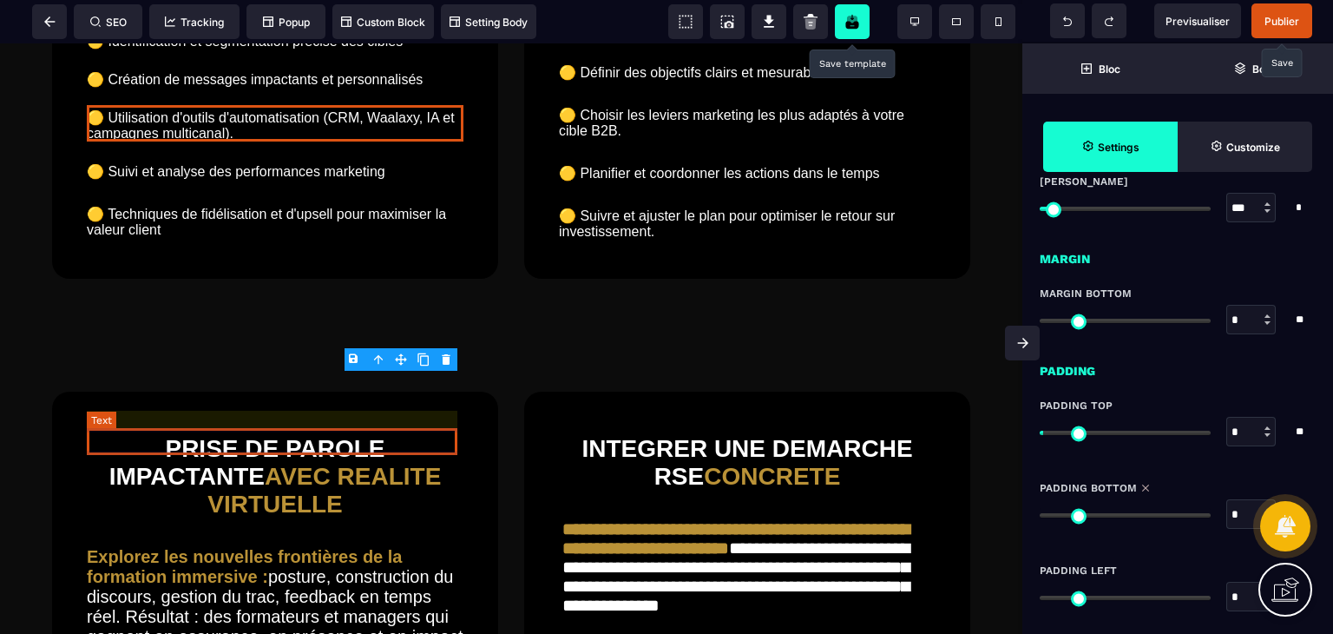
click at [267, 184] on text "🟡 Suivi et analyse des performances marketing" at bounding box center [275, 171] width 377 height 25
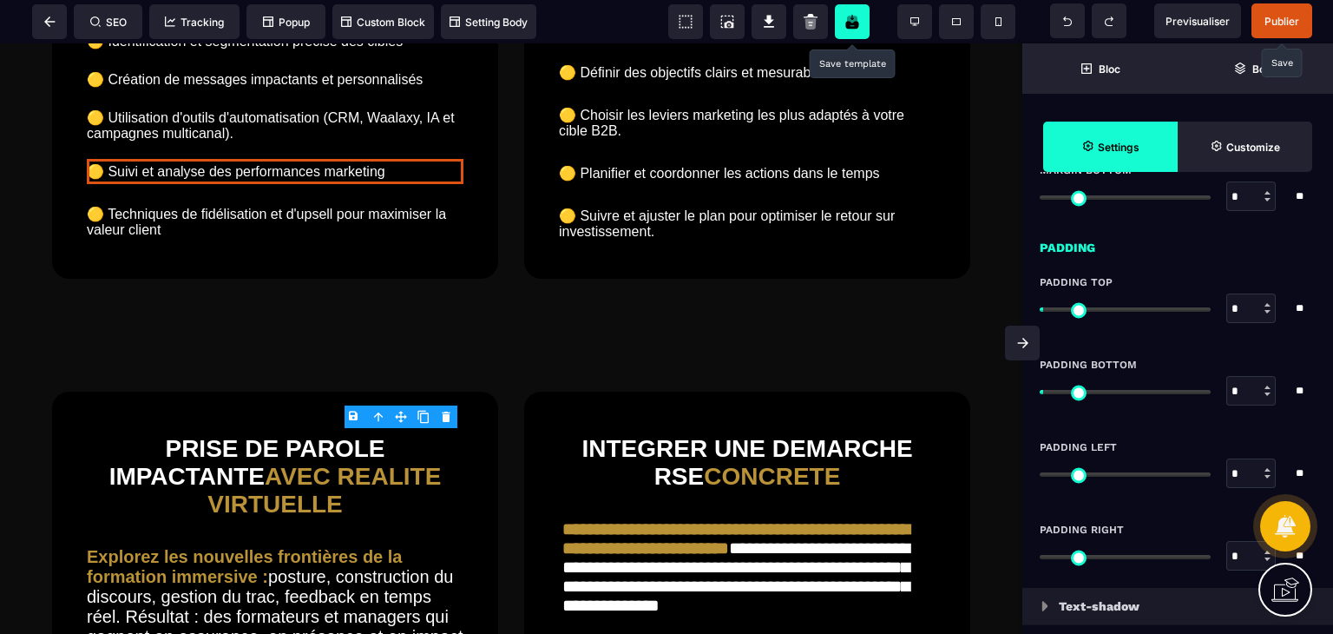
scroll to position [1287, 0]
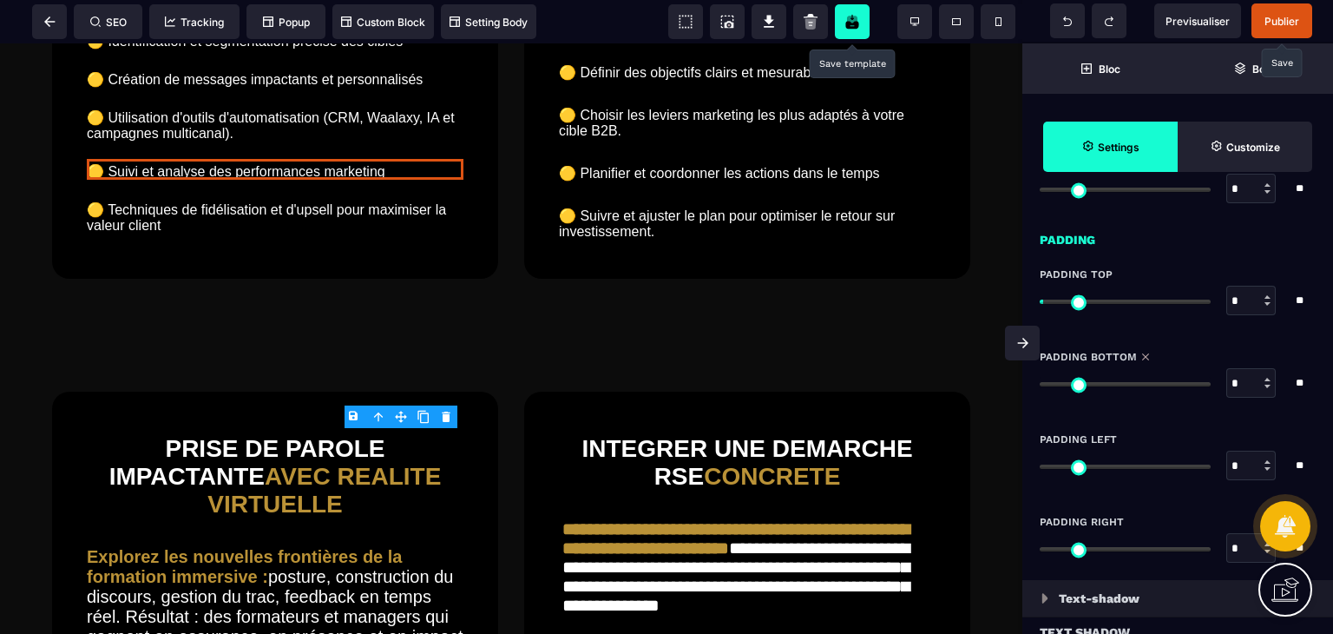
drag, startPoint x: 1055, startPoint y: 379, endPoint x: 1001, endPoint y: 390, distance: 55.7
click at [1040, 386] on input "range" at bounding box center [1125, 384] width 171 height 4
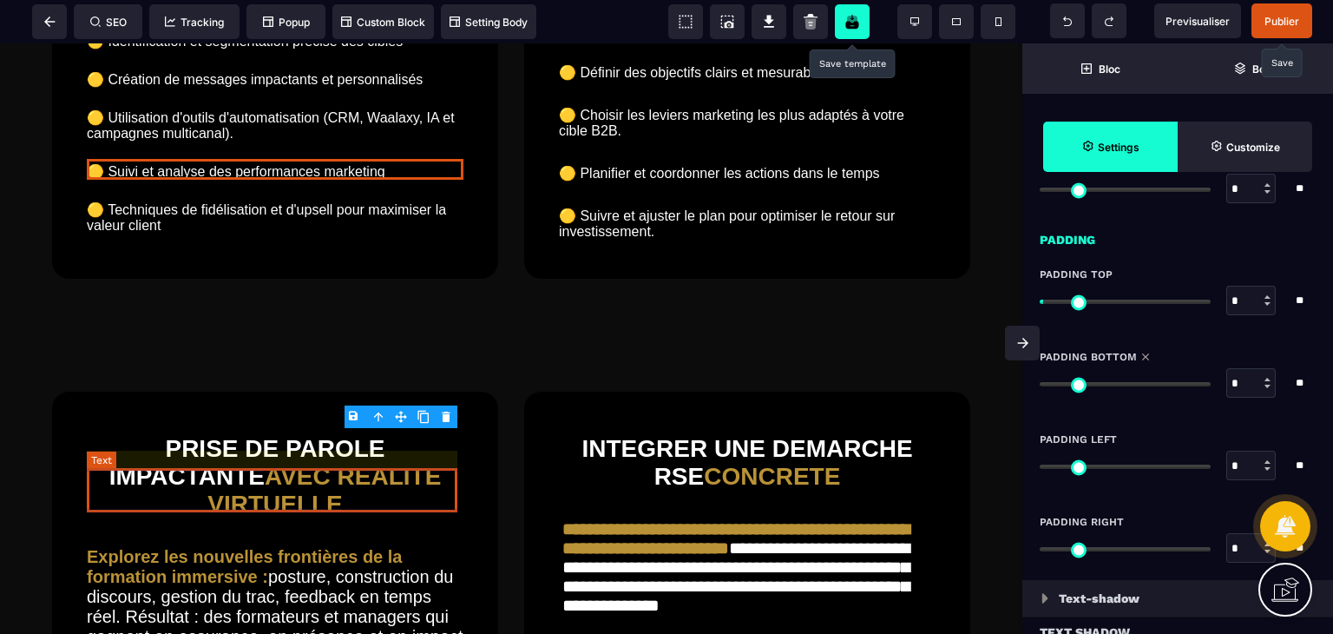
click at [252, 238] on text "🟡 Techniques de fidélisation et d'upsell pour maximiser la valeur client" at bounding box center [275, 217] width 377 height 41
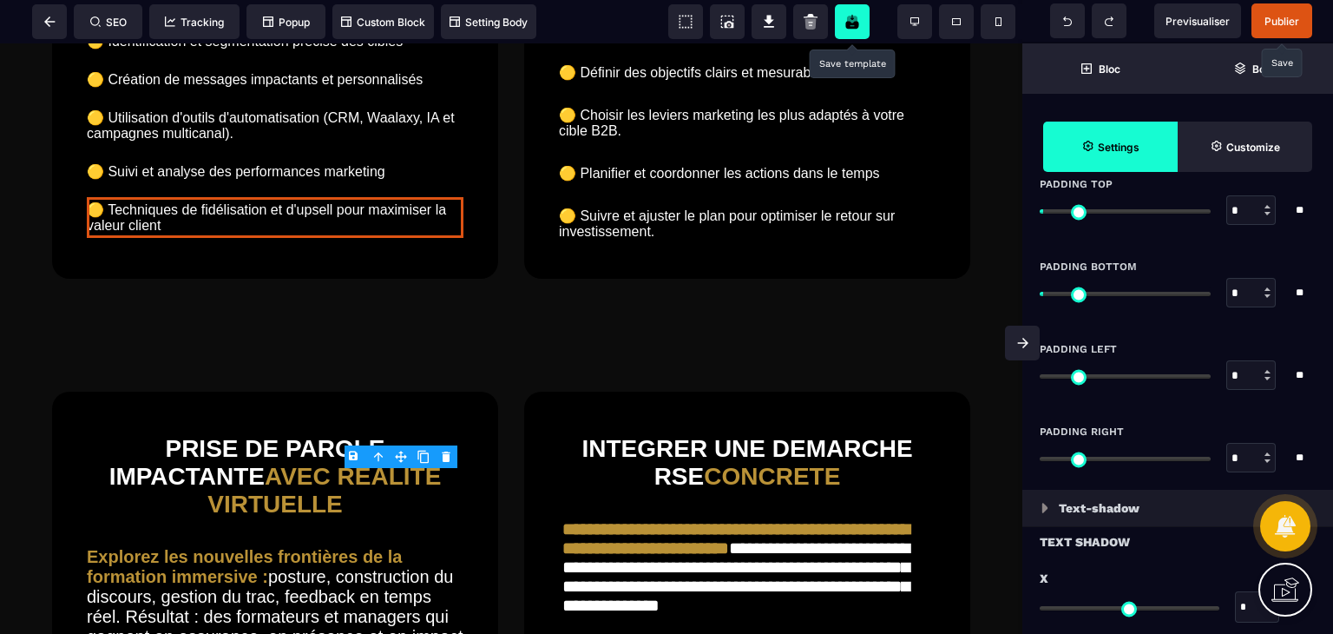
scroll to position [1377, 0]
drag, startPoint x: 1052, startPoint y: 290, endPoint x: 1029, endPoint y: 295, distance: 23.2
click at [1040, 295] on input "range" at bounding box center [1125, 294] width 171 height 4
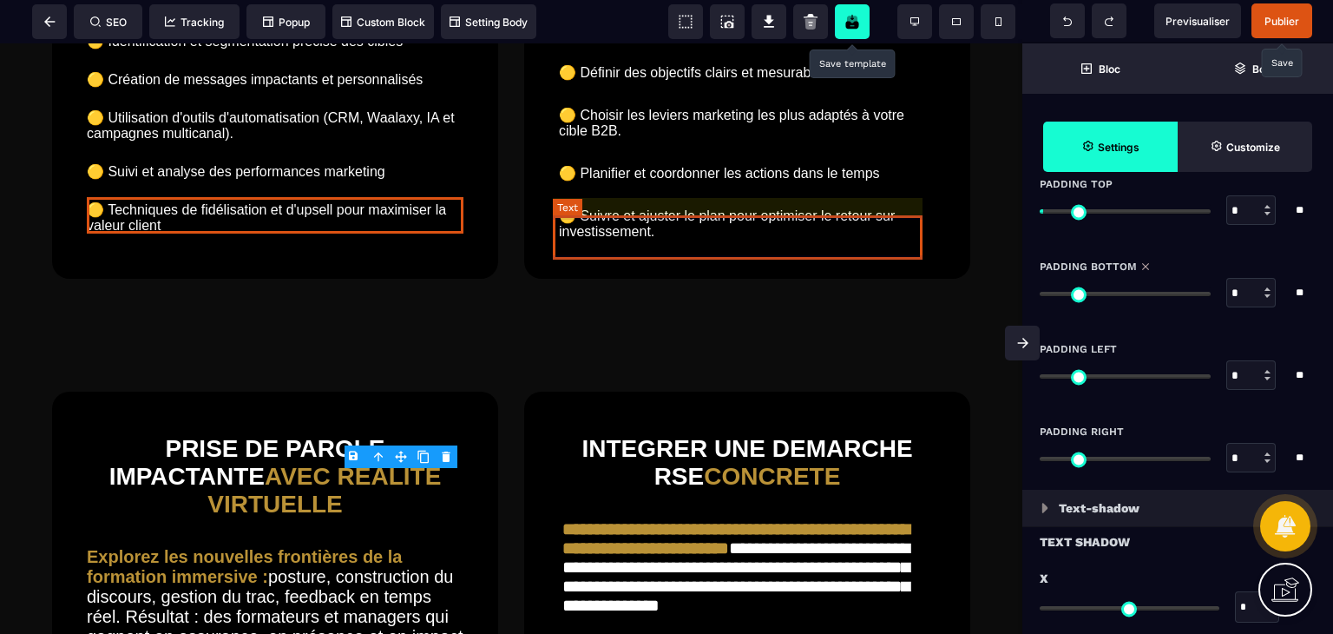
click at [667, 43] on text "🟡 Réaliser un diagnostic marketing complet (marché, concurrents, positionnement)" at bounding box center [747, 22] width 377 height 41
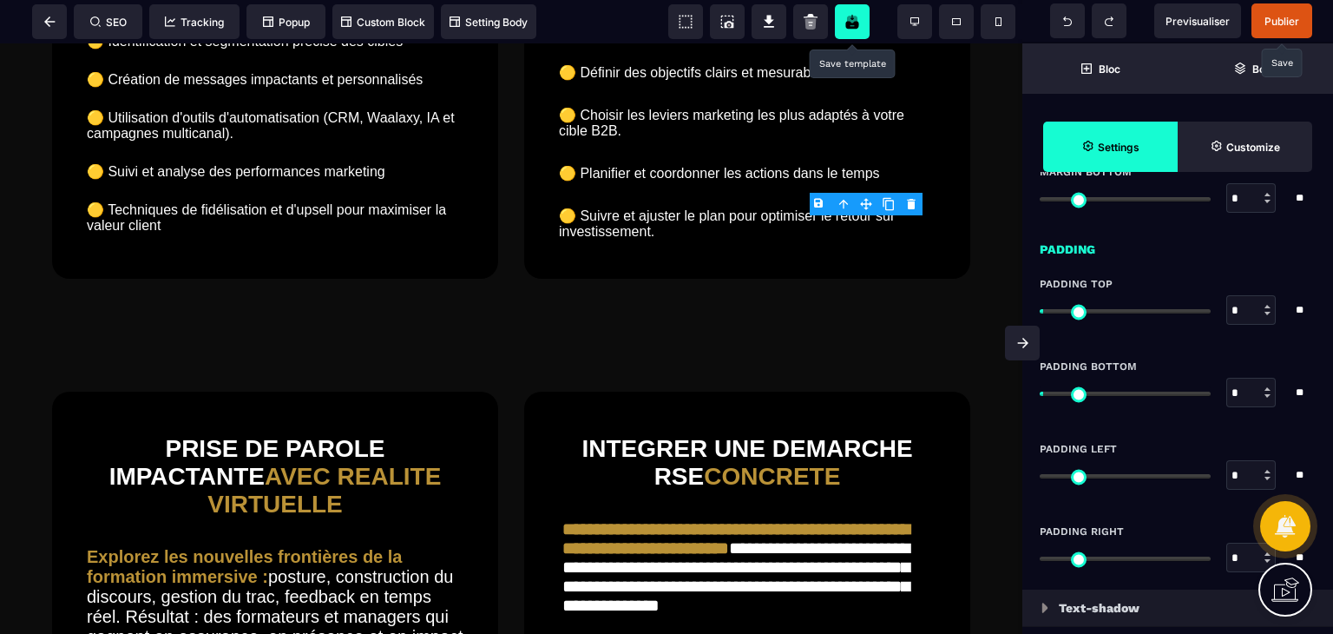
scroll to position [1298, 0]
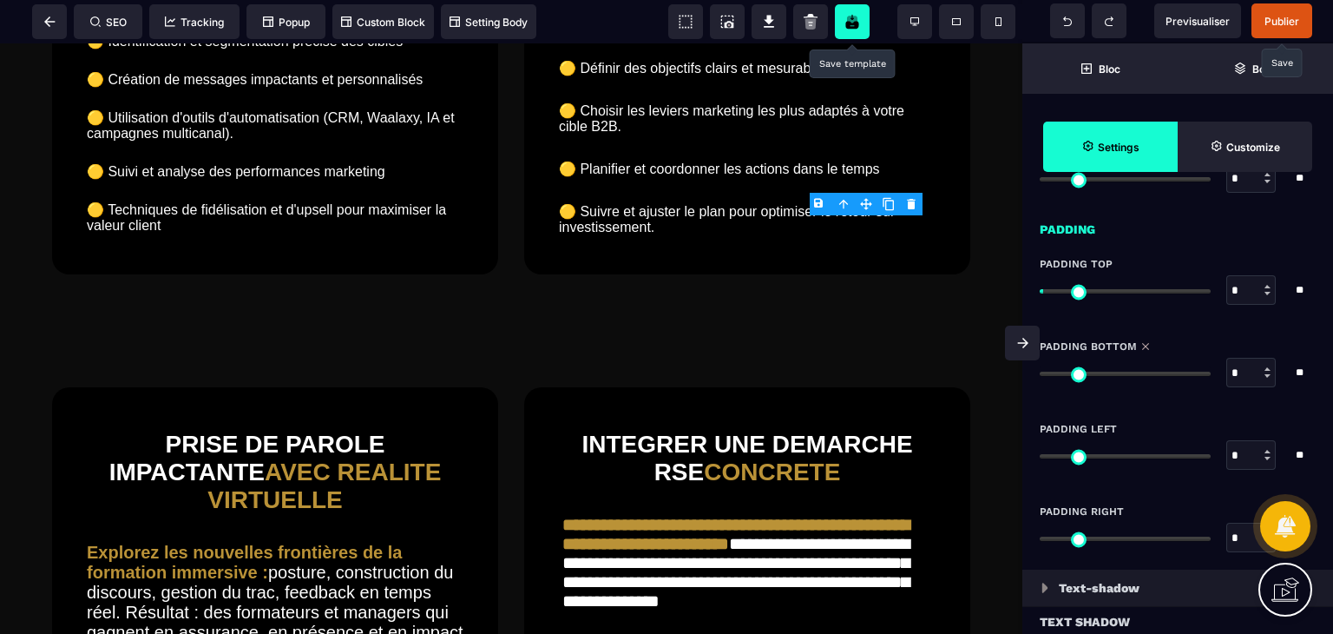
drag, startPoint x: 1053, startPoint y: 372, endPoint x: 1032, endPoint y: 376, distance: 21.1
click at [1040, 376] on input "range" at bounding box center [1125, 373] width 171 height 4
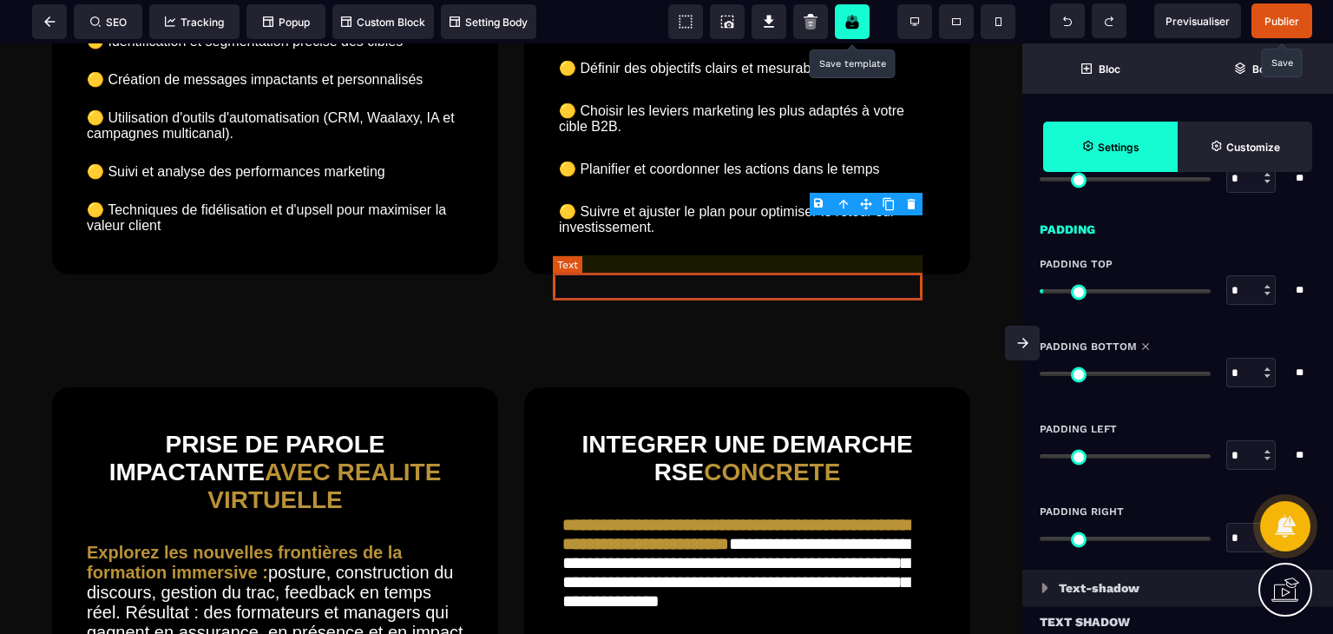
click at [624, 81] on text "🟡 Définir des objectifs clairs et mesurables" at bounding box center [747, 68] width 377 height 25
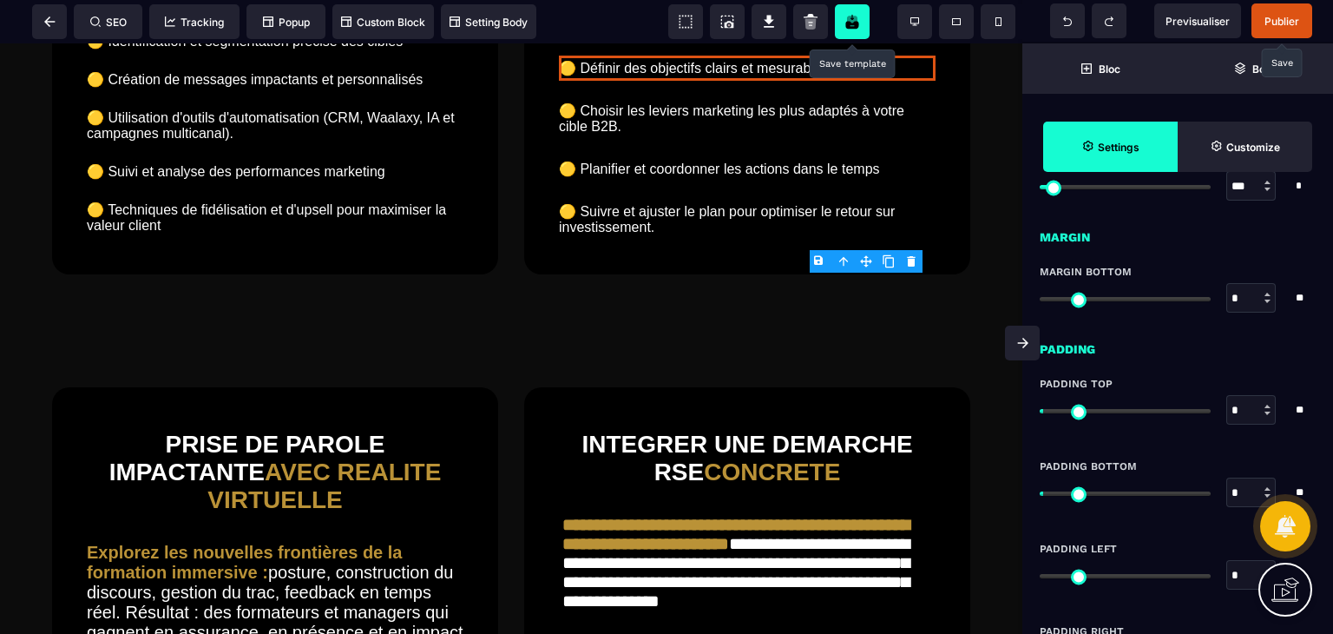
scroll to position [1275, 0]
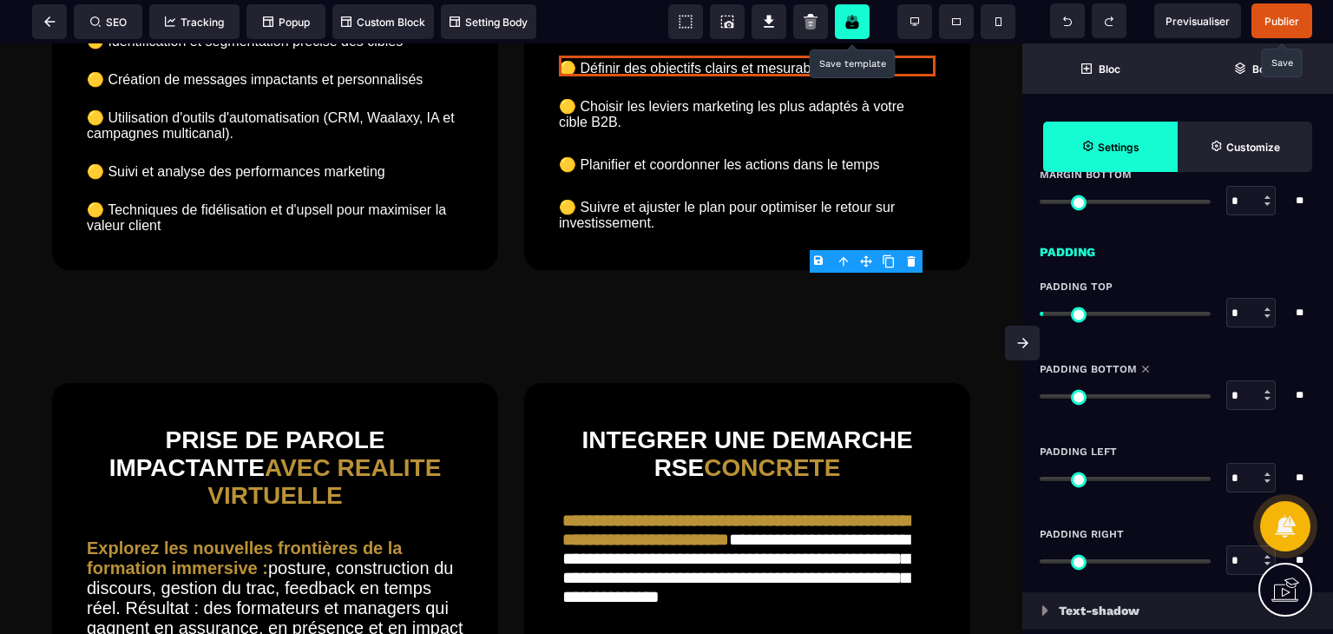
drag, startPoint x: 1055, startPoint y: 396, endPoint x: 1025, endPoint y: 398, distance: 30.5
click at [1040, 398] on input "range" at bounding box center [1125, 396] width 171 height 4
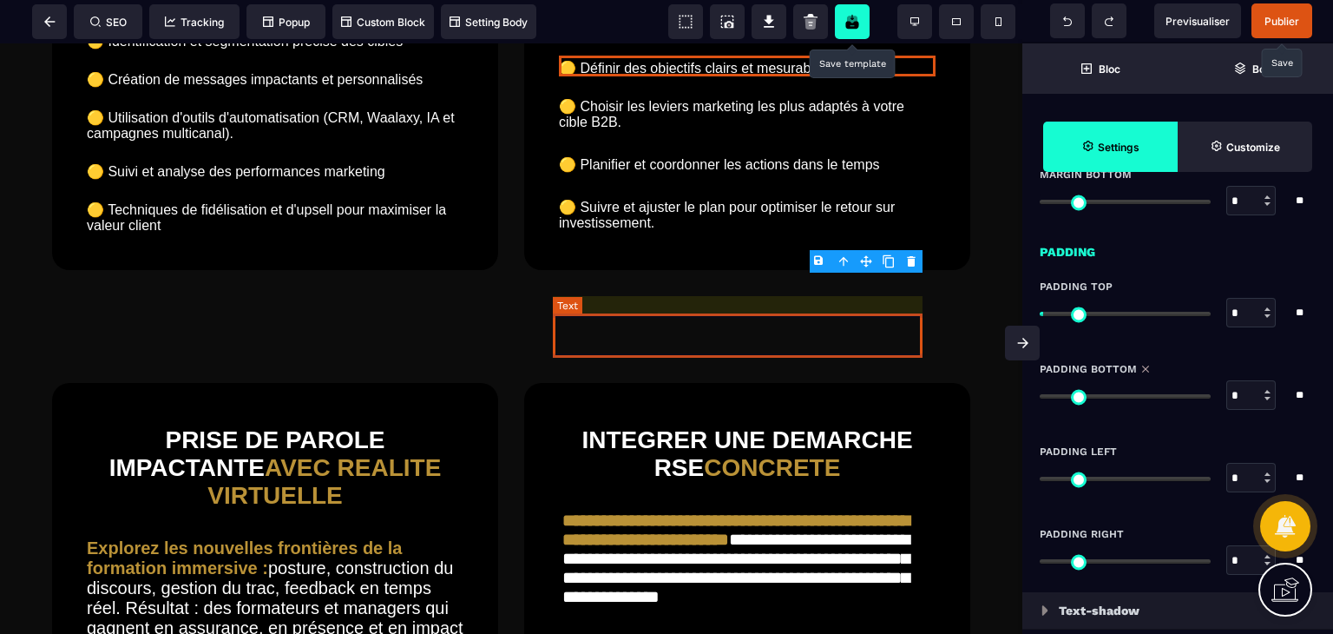
click at [679, 135] on text "🟡 Choisir les leviers marketing les plus adaptés à votre cible B2B." at bounding box center [747, 114] width 377 height 41
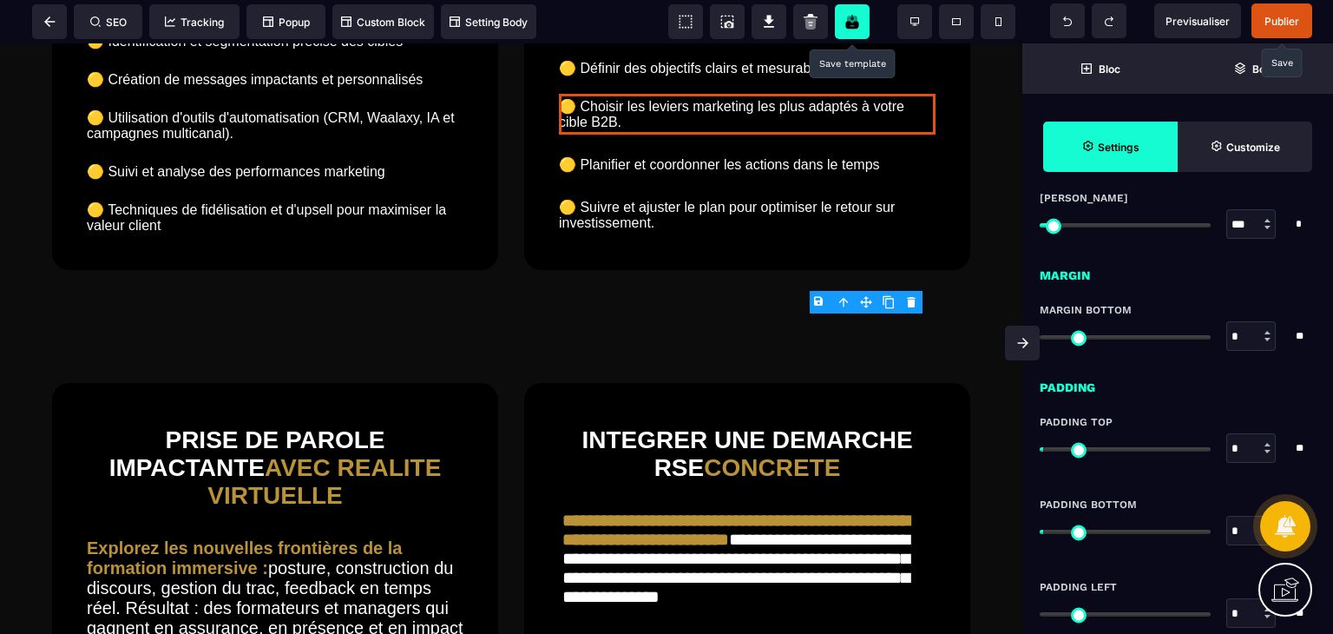
scroll to position [1141, 0]
drag, startPoint x: 1053, startPoint y: 529, endPoint x: 1009, endPoint y: 539, distance: 45.5
click at [1040, 532] on input "range" at bounding box center [1125, 530] width 171 height 4
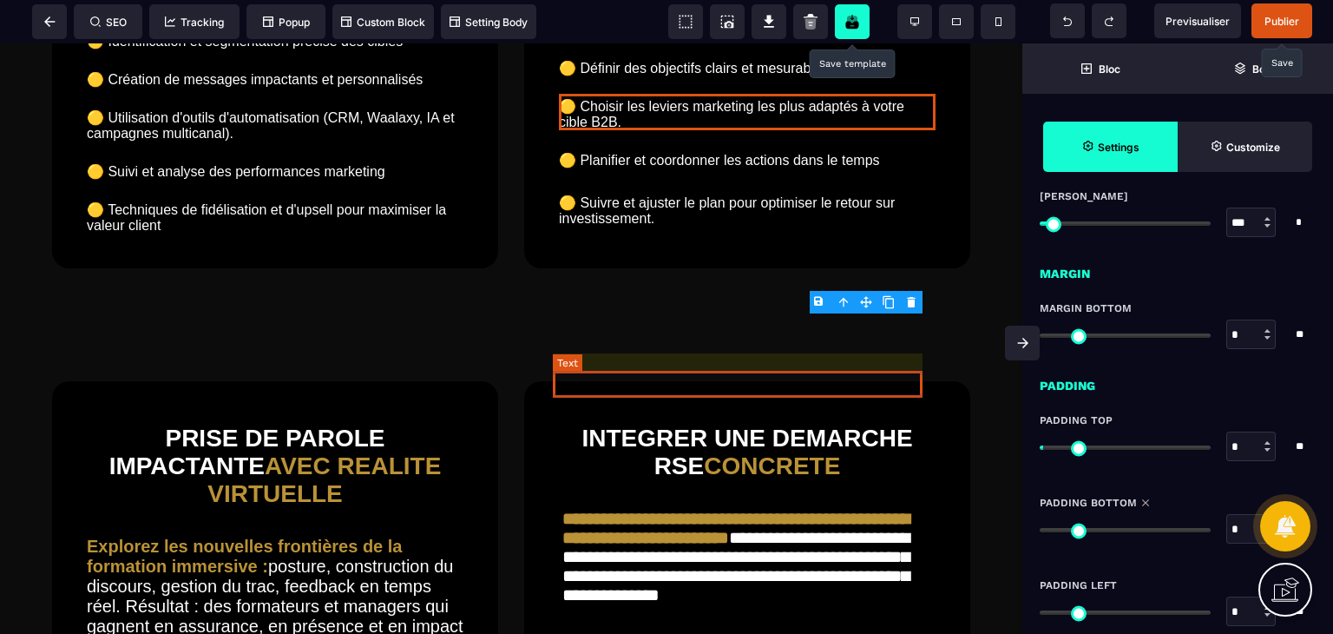
click at [641, 173] on text "🟡 Planifier et coordonner les actions dans le temps" at bounding box center [747, 160] width 377 height 25
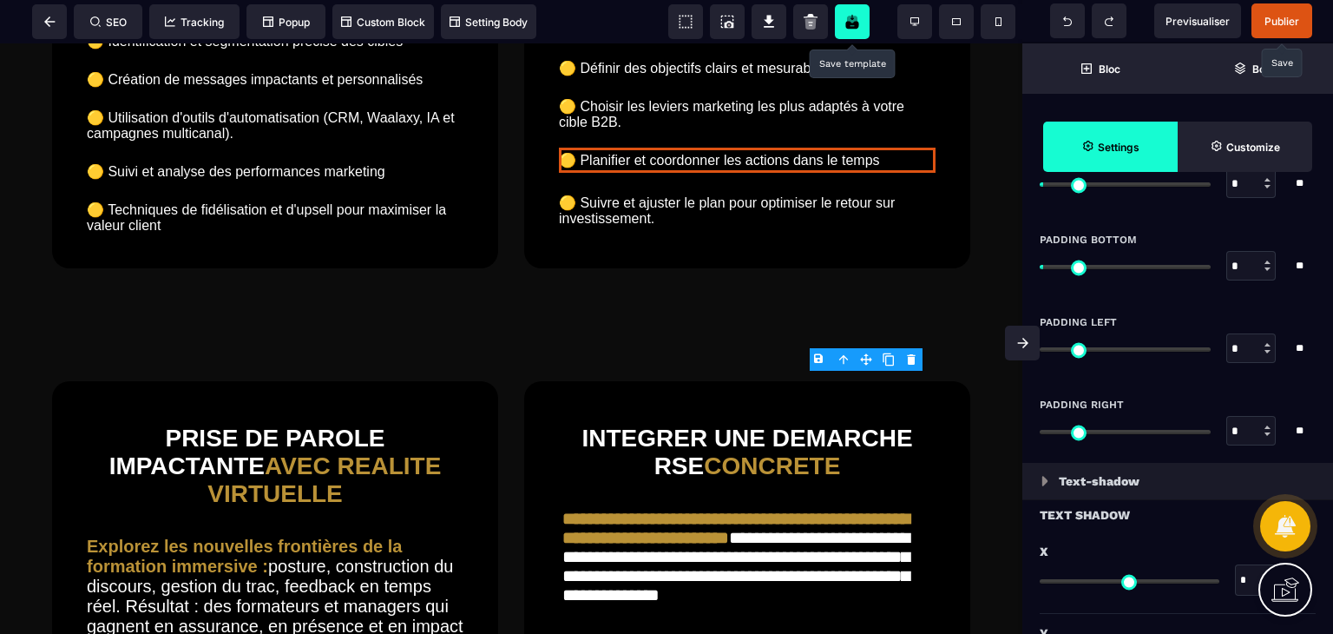
scroll to position [1380, 0]
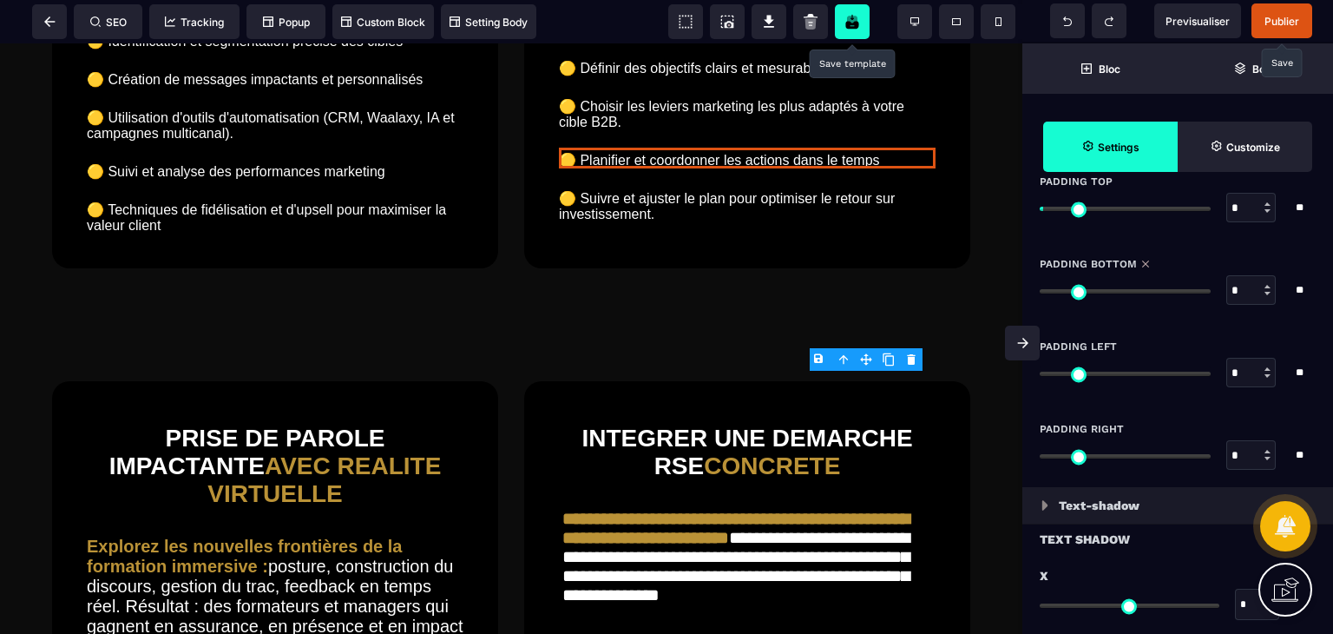
drag, startPoint x: 1051, startPoint y: 284, endPoint x: 1017, endPoint y: 287, distance: 34.0
click at [1040, 289] on input "range" at bounding box center [1125, 291] width 171 height 4
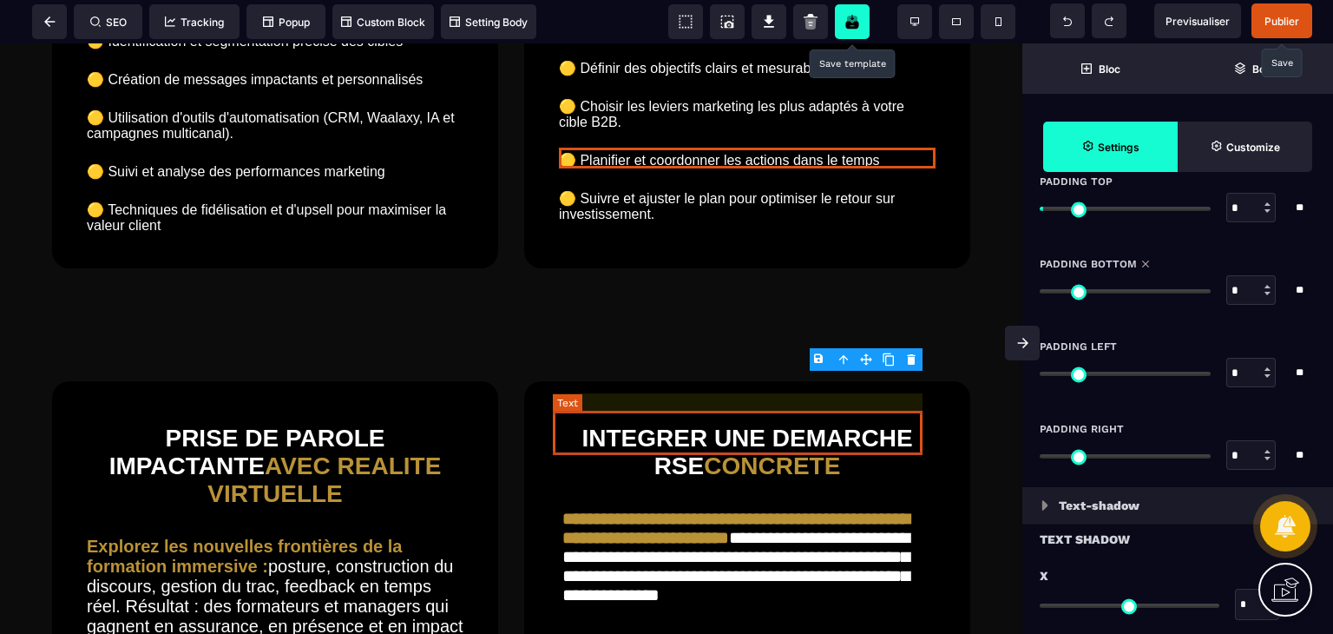
click at [674, 227] on text "🟡 Suivre et ajuster le plan pour optimiser le retour sur investissement." at bounding box center [747, 206] width 377 height 41
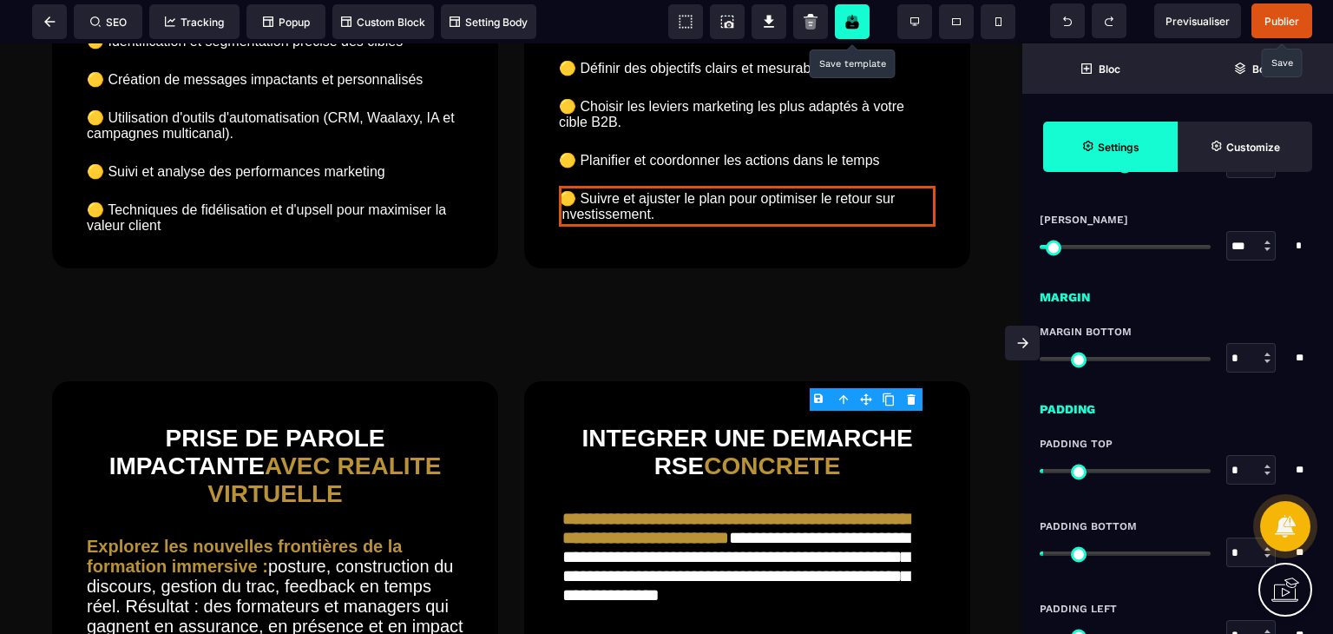
scroll to position [1118, 0]
drag, startPoint x: 1052, startPoint y: 552, endPoint x: 1012, endPoint y: 563, distance: 41.5
click at [1040, 555] on input "range" at bounding box center [1125, 553] width 171 height 4
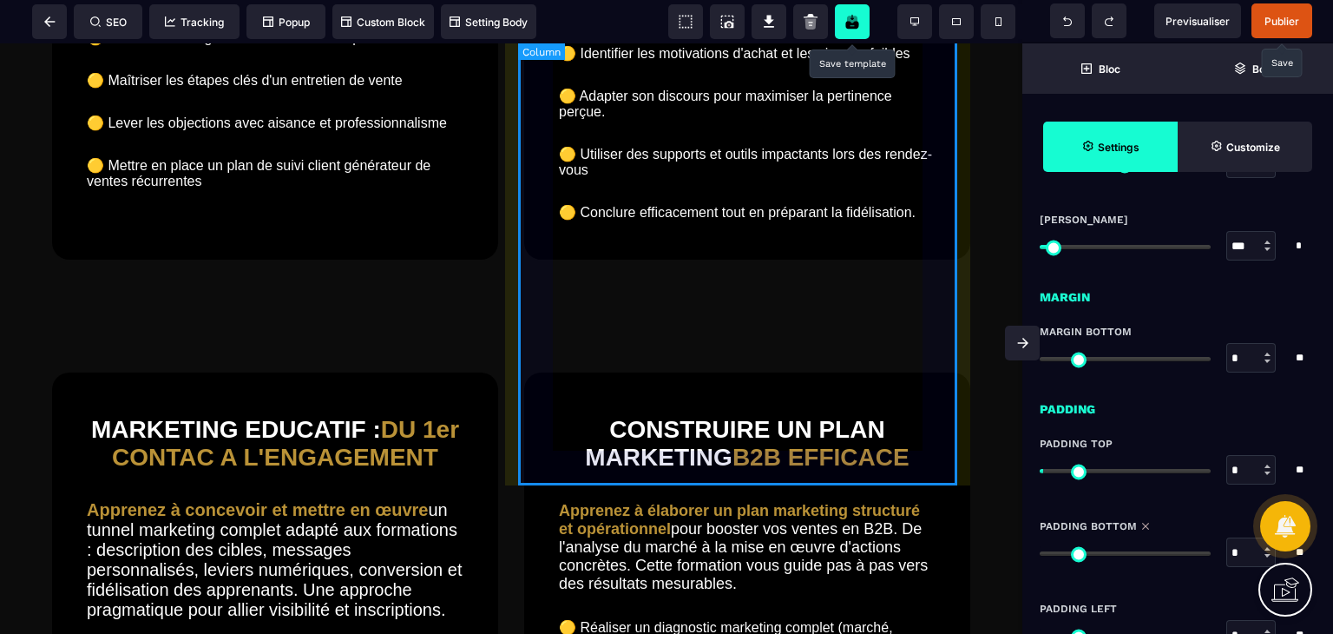
scroll to position [3405, 0]
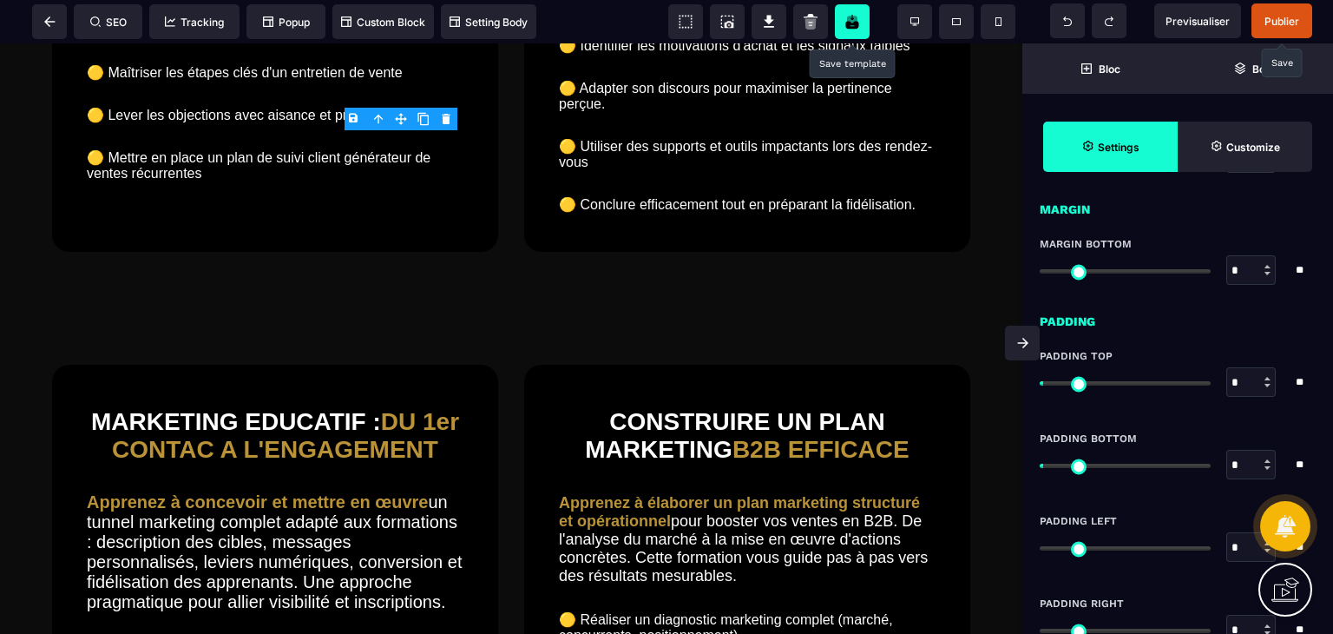
scroll to position [1205, 0]
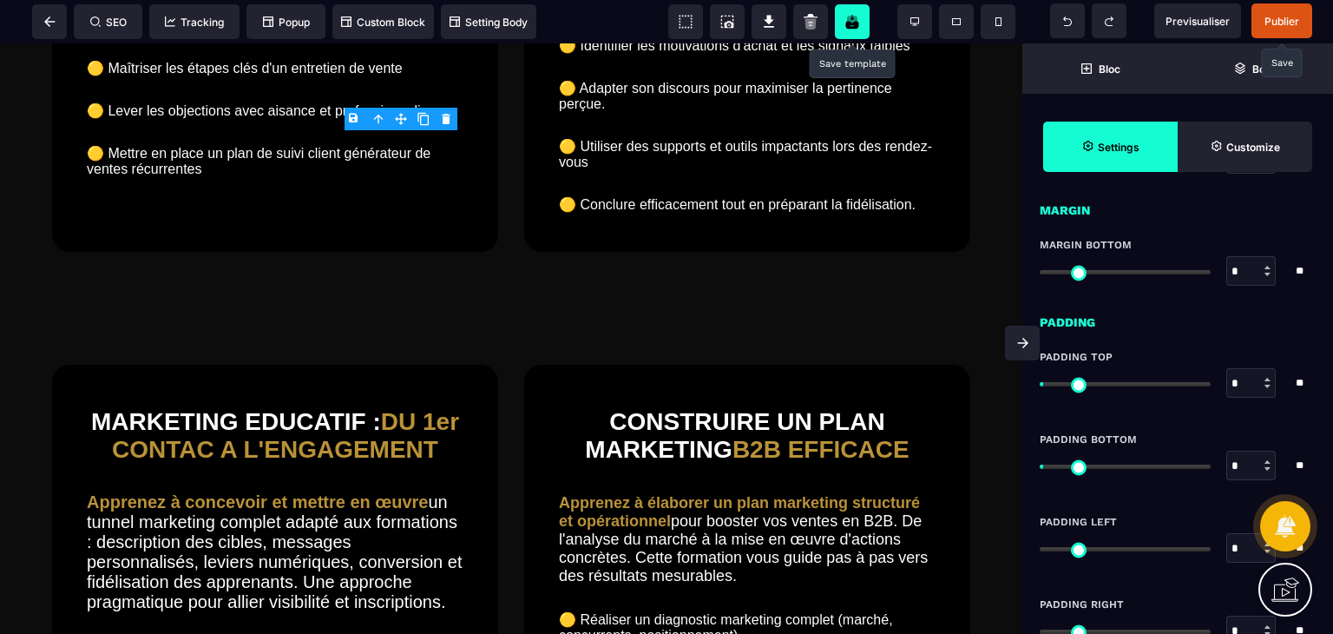
drag, startPoint x: 1054, startPoint y: 383, endPoint x: 1017, endPoint y: 384, distance: 36.5
click at [1040, 384] on input "range" at bounding box center [1125, 384] width 171 height 4
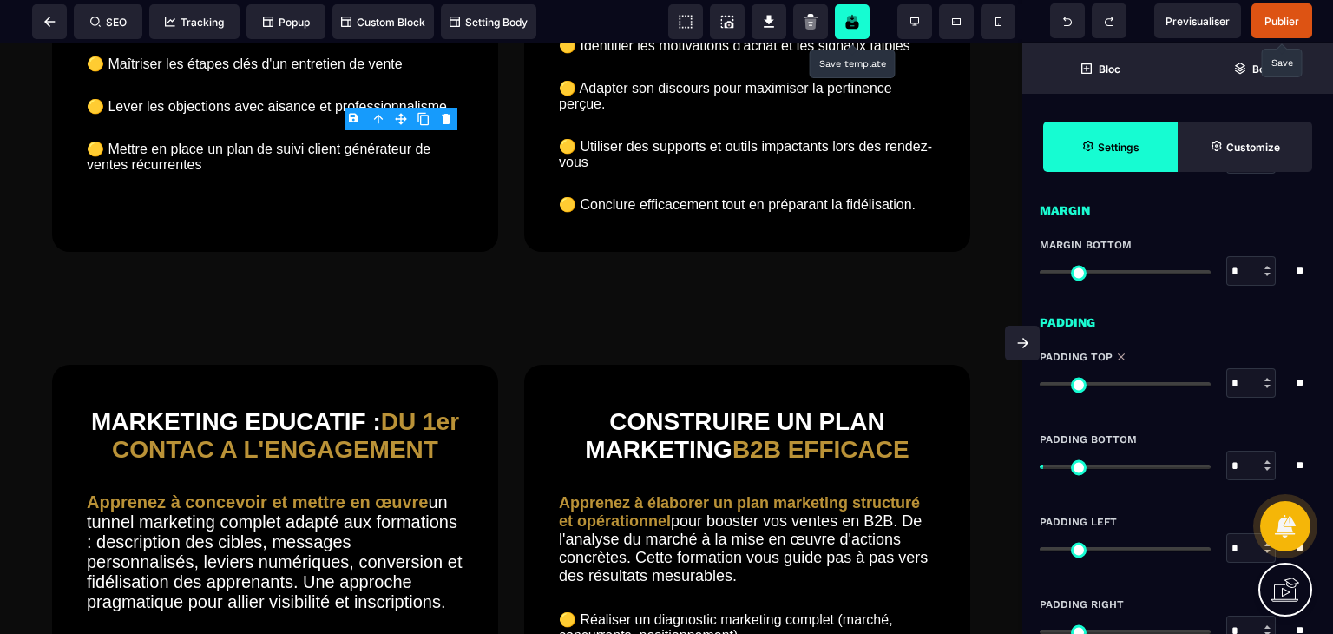
drag, startPoint x: 1052, startPoint y: 470, endPoint x: 991, endPoint y: 474, distance: 60.9
click at [1040, 469] on input "range" at bounding box center [1125, 466] width 171 height 4
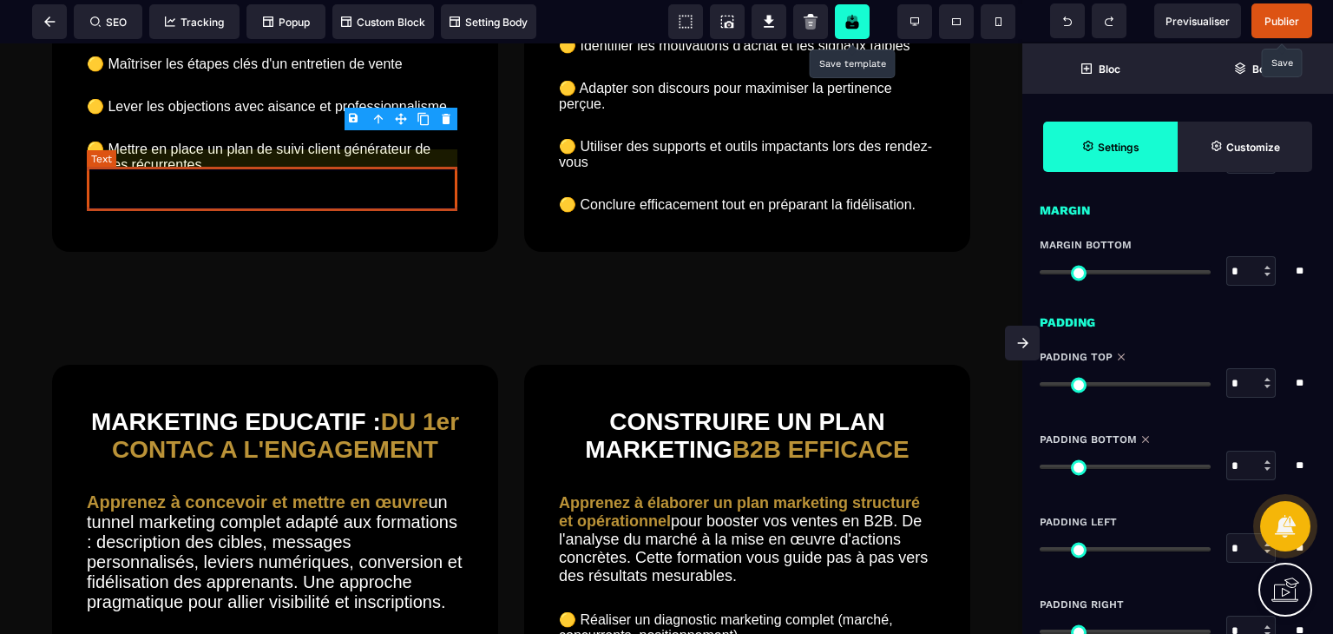
click at [306, 34] on text "🟡 Structurer un argumentaire commercial percutant" at bounding box center [275, 21] width 377 height 25
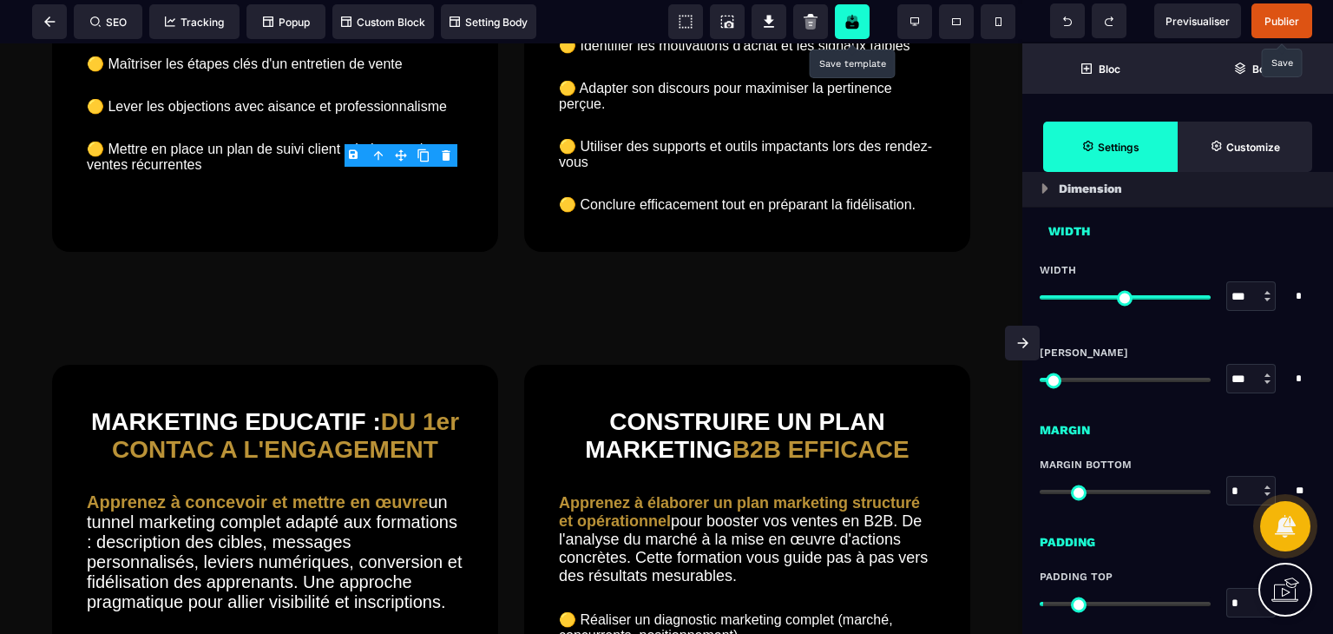
scroll to position [1023, 0]
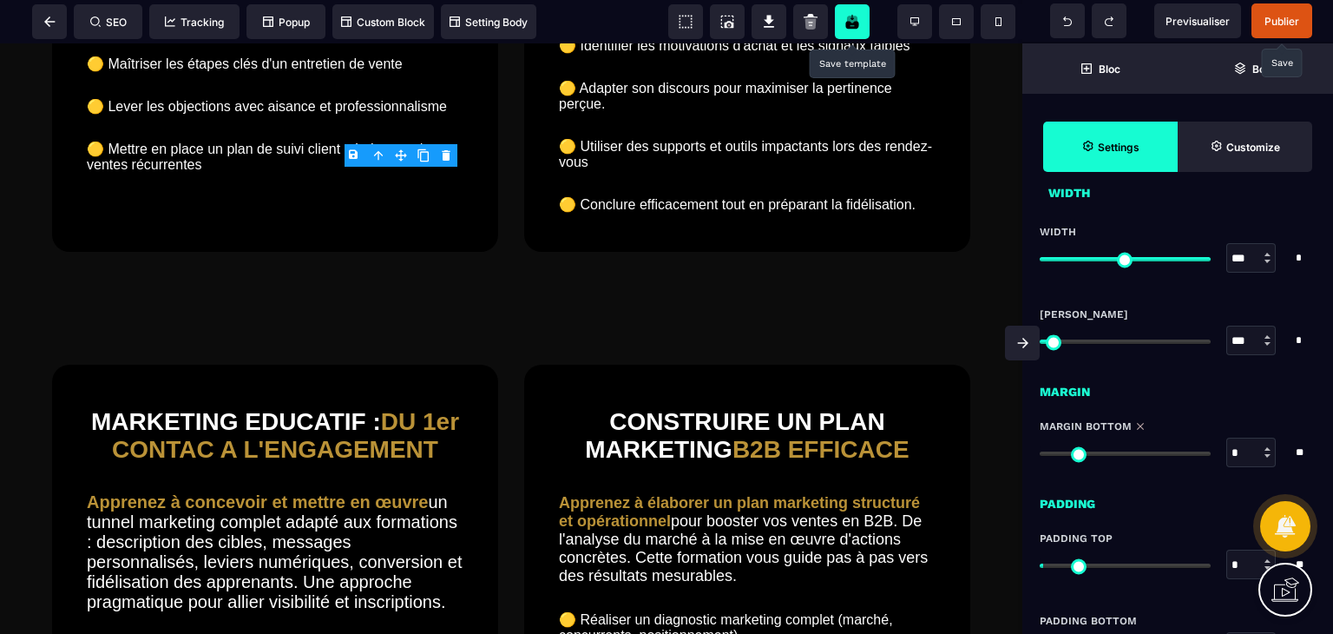
drag, startPoint x: 1050, startPoint y: 447, endPoint x: 1034, endPoint y: 448, distance: 16.5
click at [1040, 451] on input "range" at bounding box center [1125, 453] width 171 height 4
drag, startPoint x: 1047, startPoint y: 563, endPoint x: 995, endPoint y: 568, distance: 52.3
click at [1040, 568] on input "range" at bounding box center [1125, 565] width 171 height 4
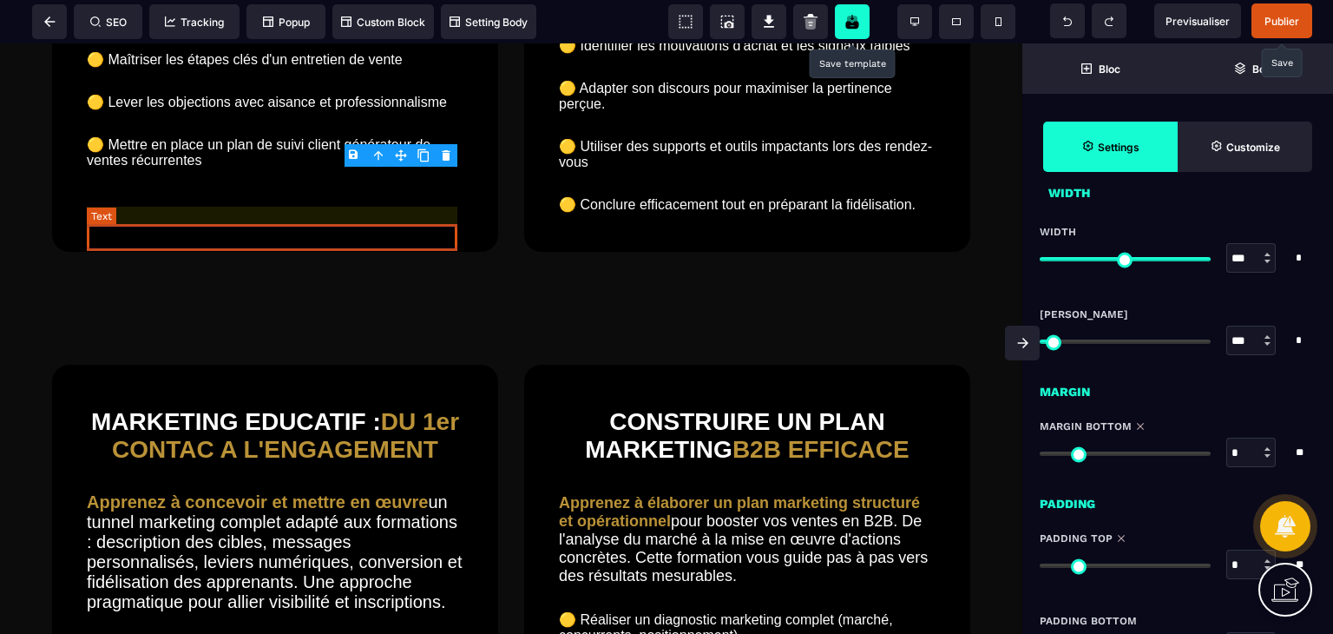
click at [355, 72] on text "🟡 Maîtriser les étapes clés d'un entretien de vente" at bounding box center [275, 59] width 377 height 25
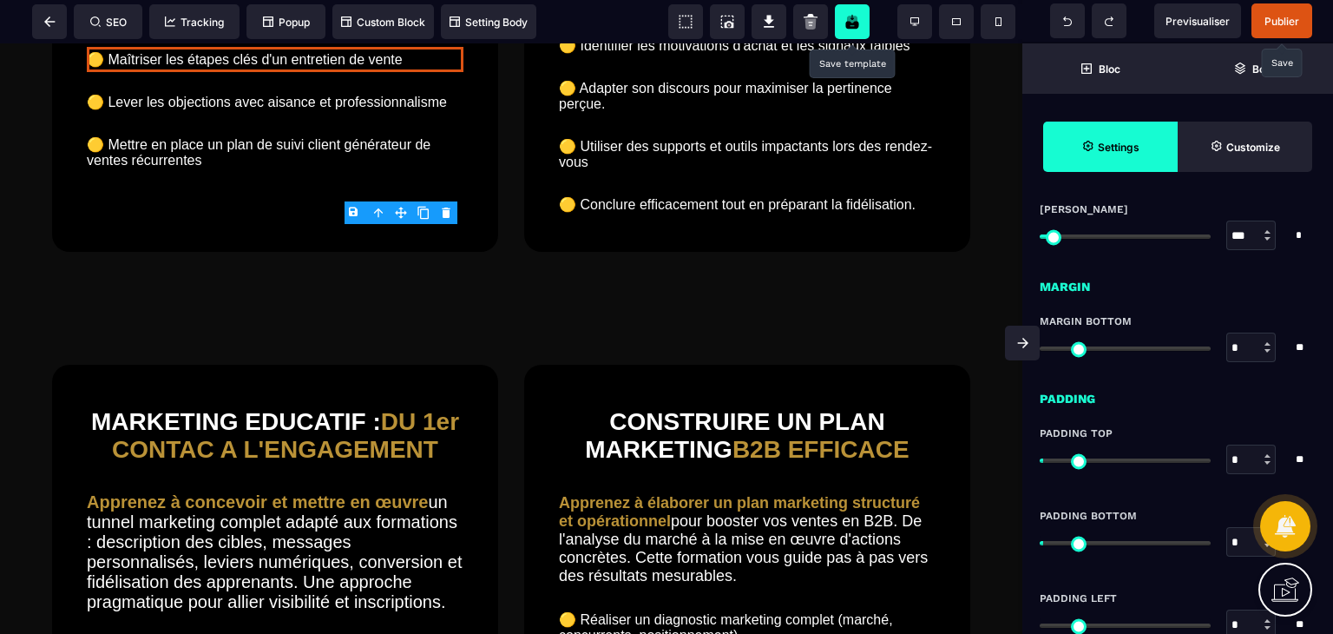
scroll to position [1134, 0]
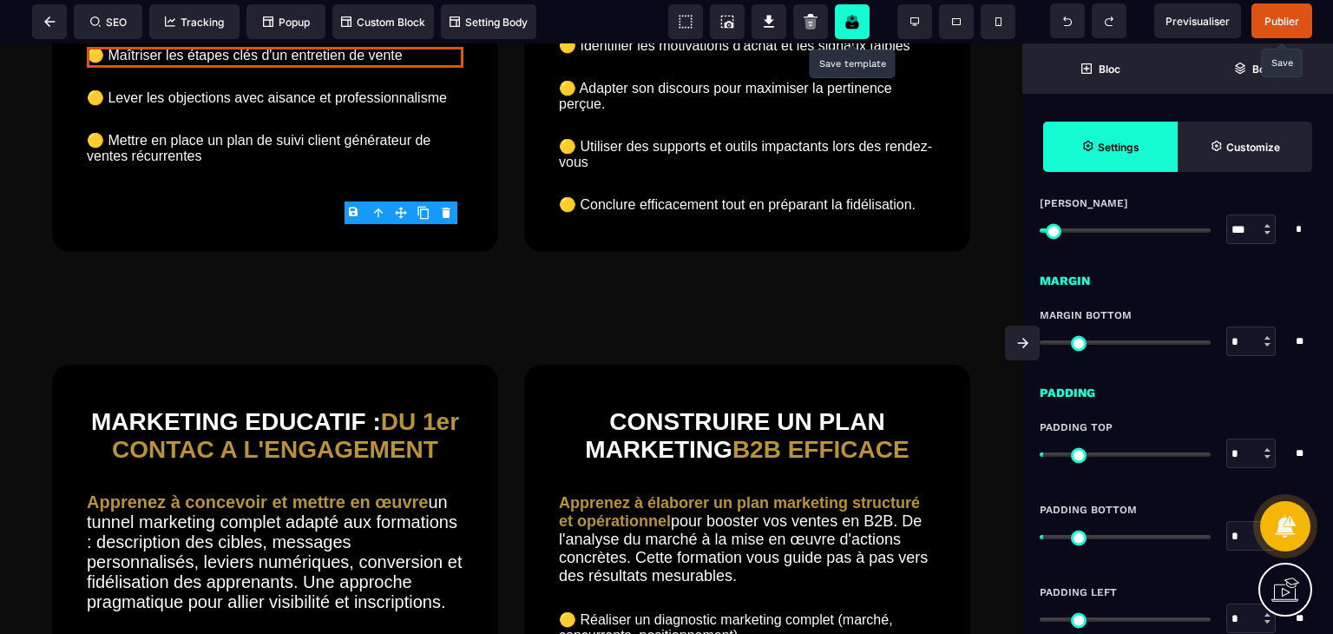
drag, startPoint x: 1048, startPoint y: 455, endPoint x: 1019, endPoint y: 454, distance: 28.7
click at [1040, 454] on input "range" at bounding box center [1125, 454] width 171 height 4
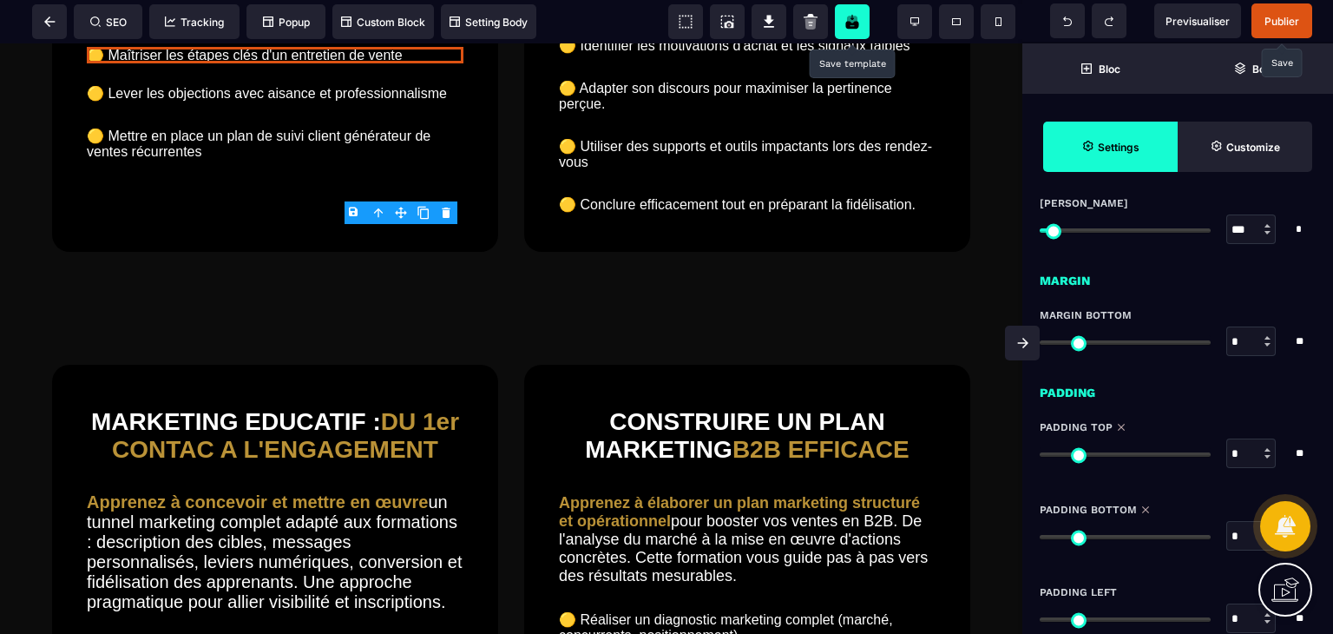
drag, startPoint x: 1048, startPoint y: 536, endPoint x: 1012, endPoint y: 536, distance: 36.5
click at [1040, 536] on input "range" at bounding box center [1125, 537] width 171 height 4
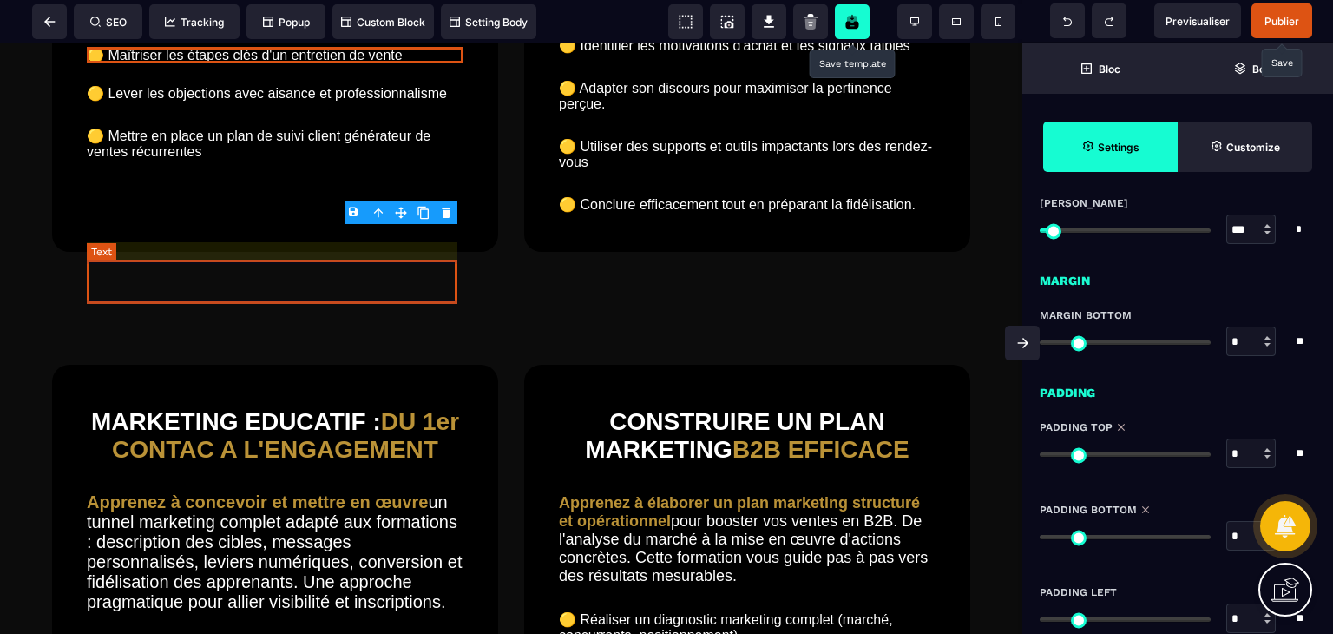
click at [246, 106] on text "🟡 Lever les objections avec aisance et professionnalisme" at bounding box center [275, 93] width 377 height 25
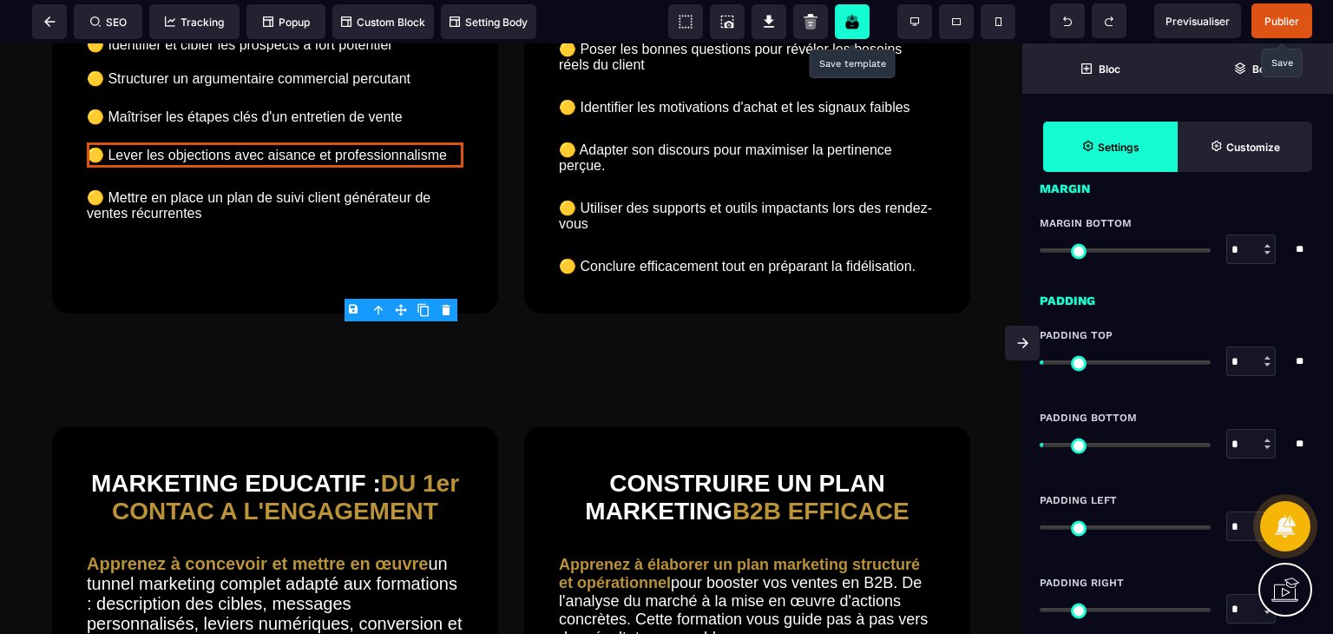
scroll to position [1228, 0]
drag, startPoint x: 1049, startPoint y: 434, endPoint x: 1022, endPoint y: 436, distance: 27.0
click at [1040, 441] on input "range" at bounding box center [1125, 443] width 171 height 4
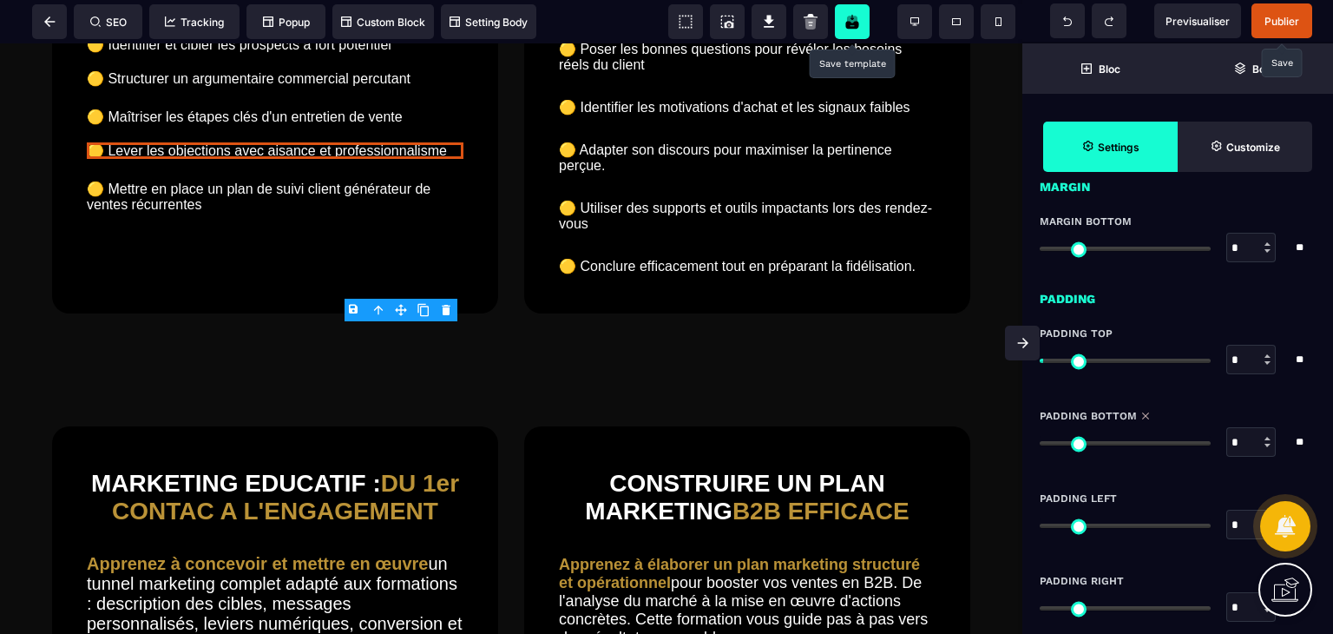
drag, startPoint x: 1045, startPoint y: 363, endPoint x: 1022, endPoint y: 365, distance: 23.5
click at [1040, 363] on input "range" at bounding box center [1125, 360] width 171 height 4
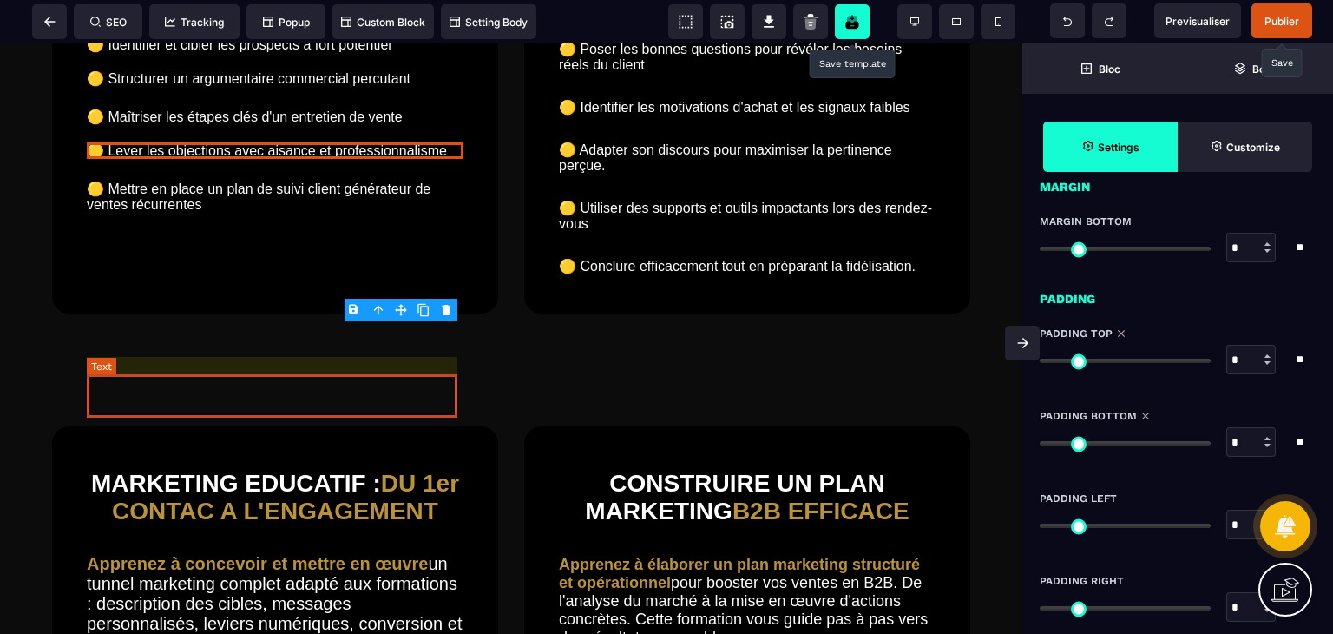
click at [344, 217] on text "🟡 Mettre en place un plan de suivi client générateur de ventes récurrentes" at bounding box center [275, 196] width 377 height 41
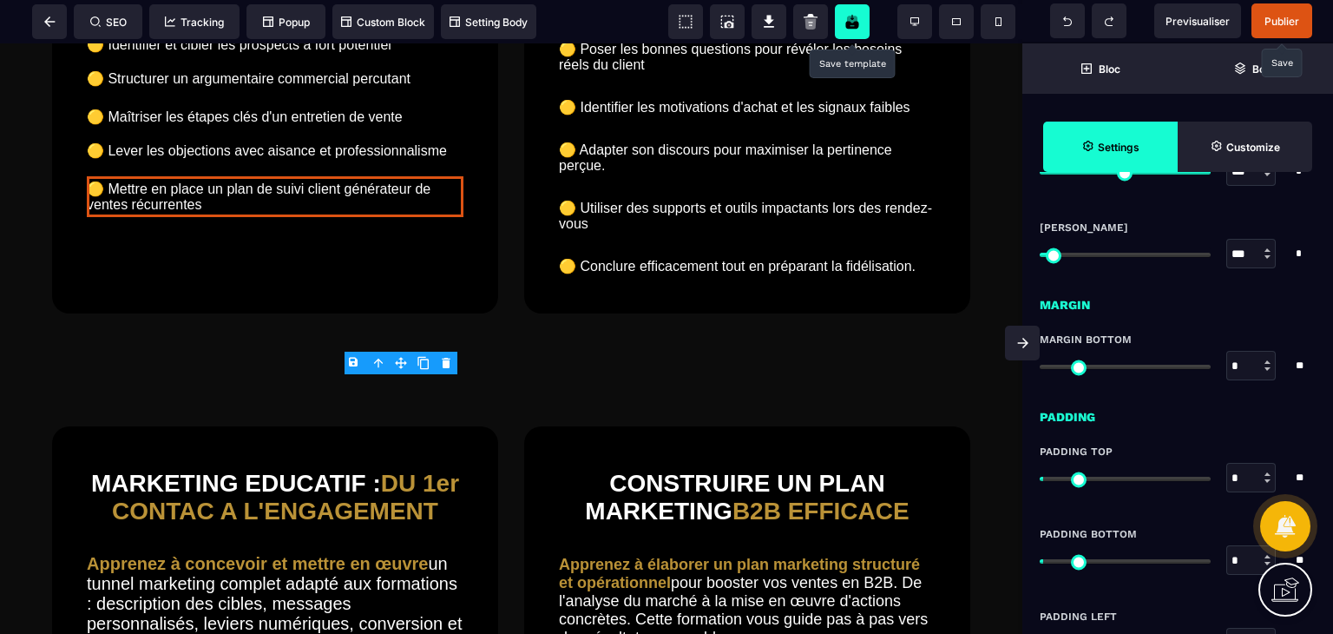
scroll to position [1153, 0]
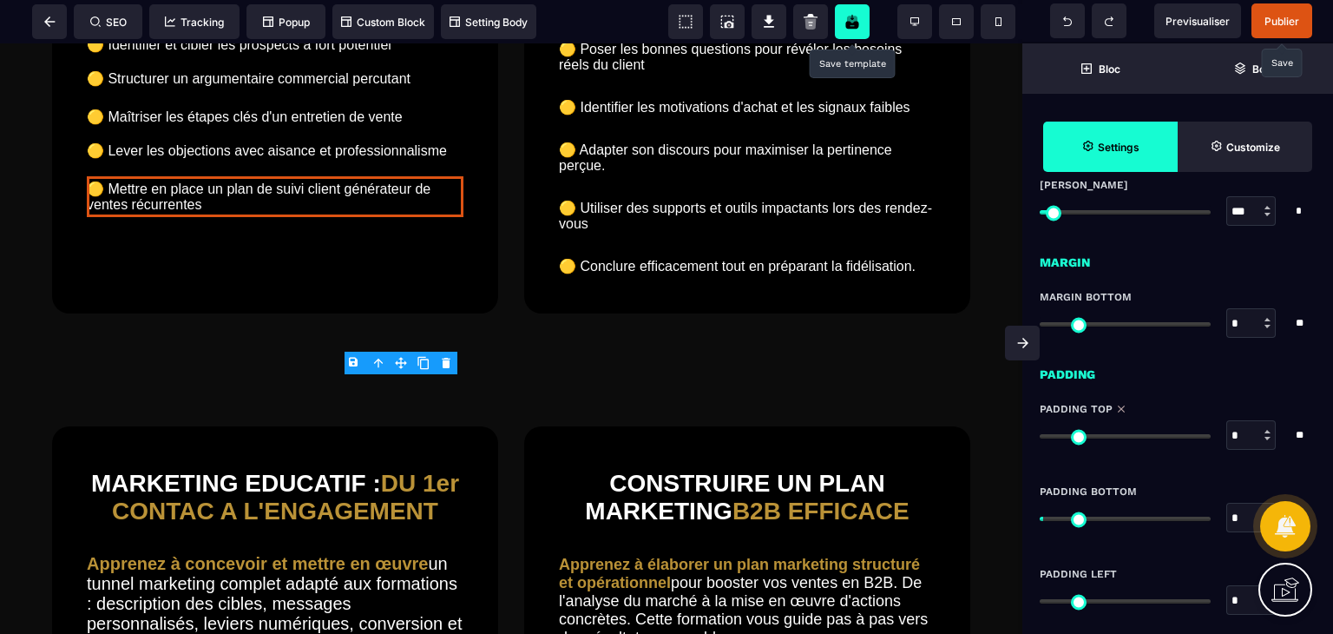
drag, startPoint x: 1052, startPoint y: 436, endPoint x: 1035, endPoint y: 437, distance: 17.4
click at [1040, 437] on input "range" at bounding box center [1125, 436] width 171 height 4
drag, startPoint x: 1050, startPoint y: 516, endPoint x: 1015, endPoint y: 519, distance: 34.8
click at [1040, 519] on input "range" at bounding box center [1125, 518] width 171 height 4
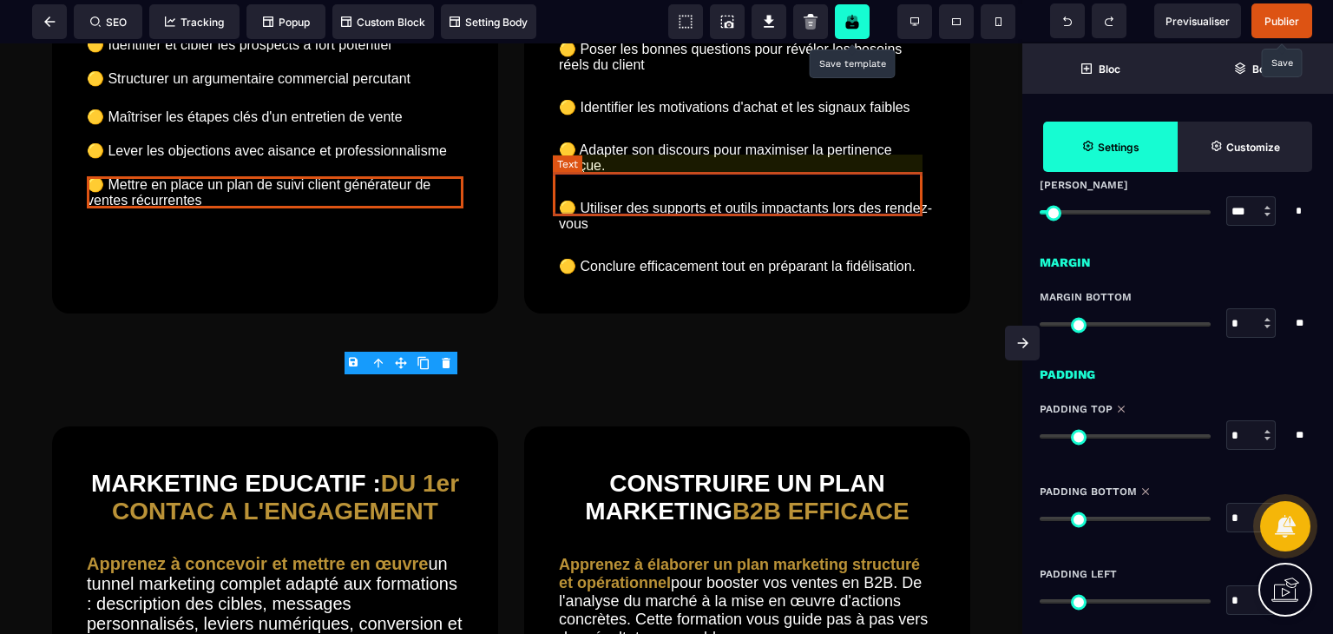
click at [665, 77] on text "🟡 Poser les bonnes questions pour révéler les besoins réels du client" at bounding box center [747, 56] width 377 height 41
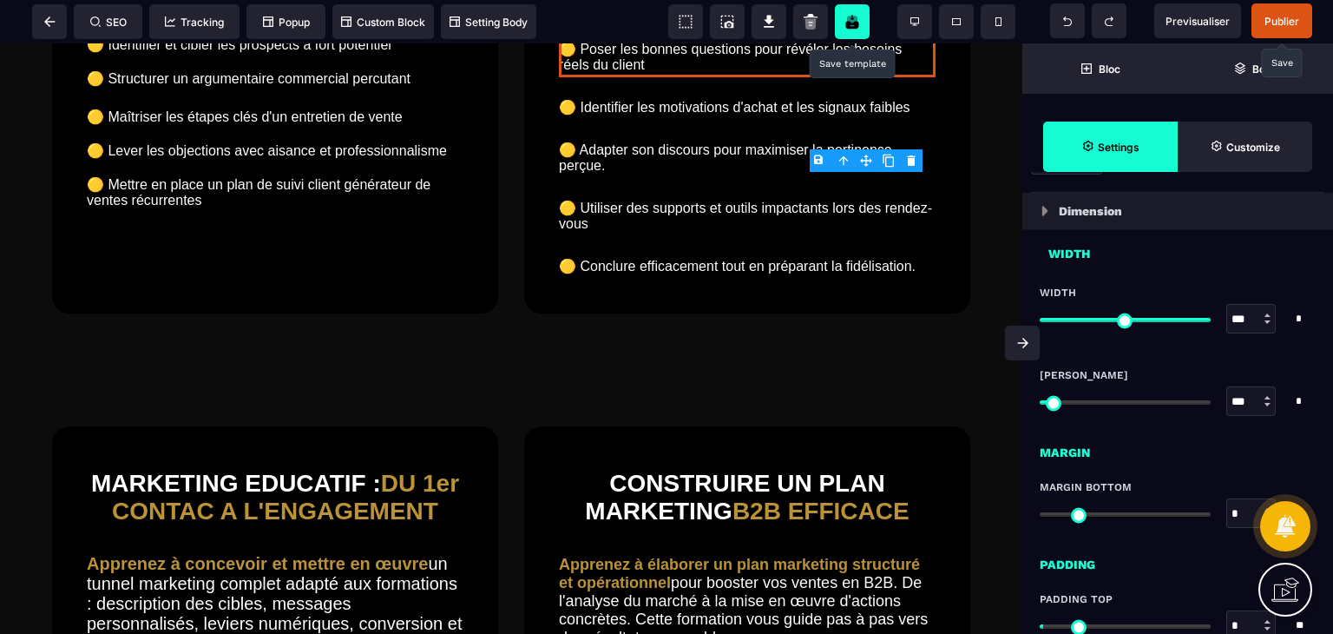
scroll to position [1111, 0]
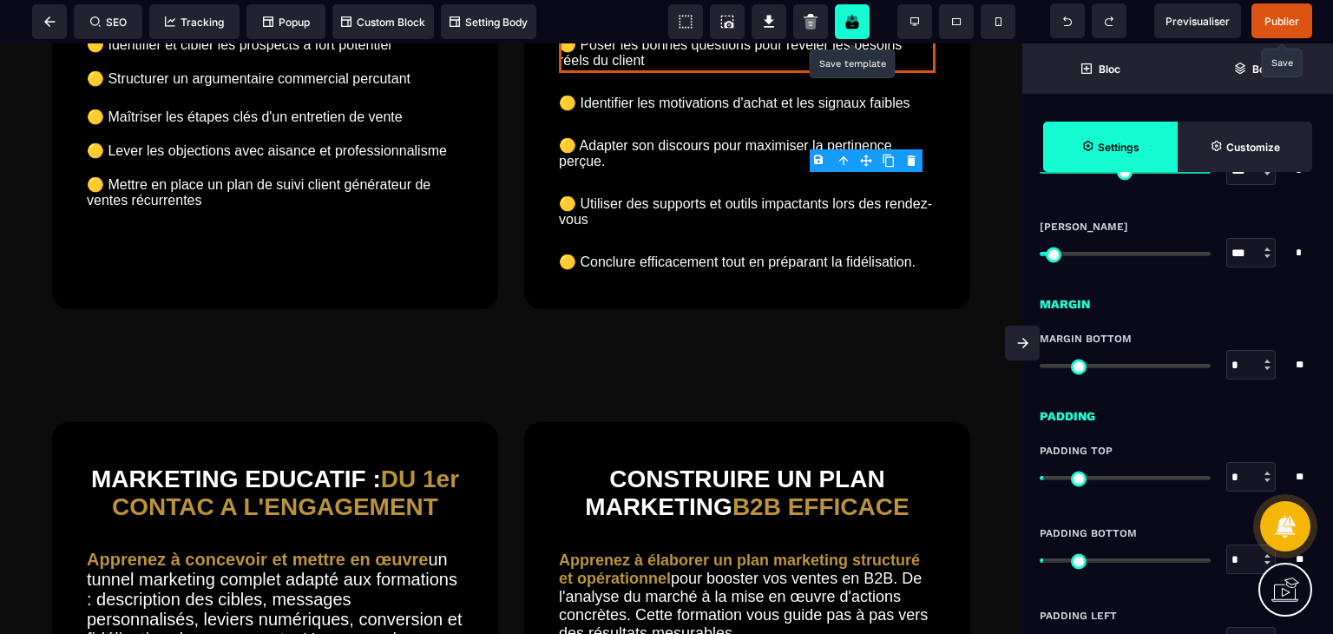
drag, startPoint x: 1049, startPoint y: 476, endPoint x: 1014, endPoint y: 476, distance: 35.6
click at [1040, 476] on input "range" at bounding box center [1125, 478] width 171 height 4
drag, startPoint x: 1048, startPoint y: 556, endPoint x: 1014, endPoint y: 557, distance: 34.7
click at [1040, 558] on input "range" at bounding box center [1125, 560] width 171 height 4
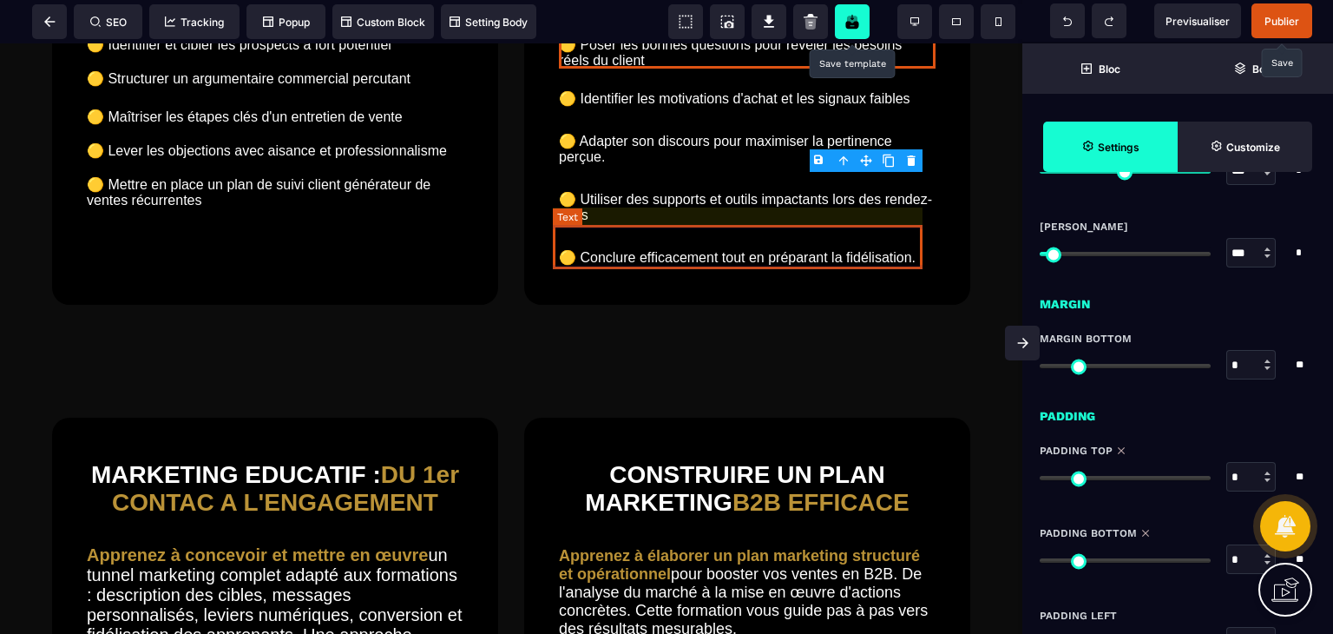
click at [719, 111] on text "🟡 Identifier les motivations d'achat et les signaux faibles" at bounding box center [747, 98] width 377 height 25
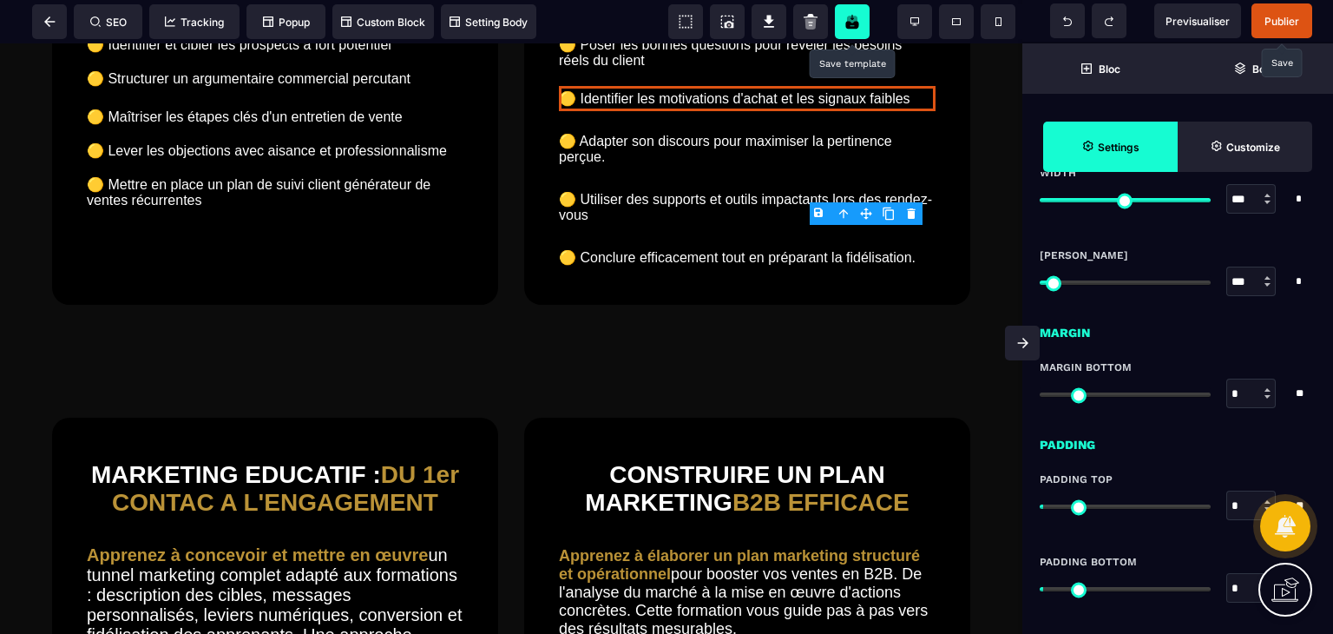
scroll to position [1116, 0]
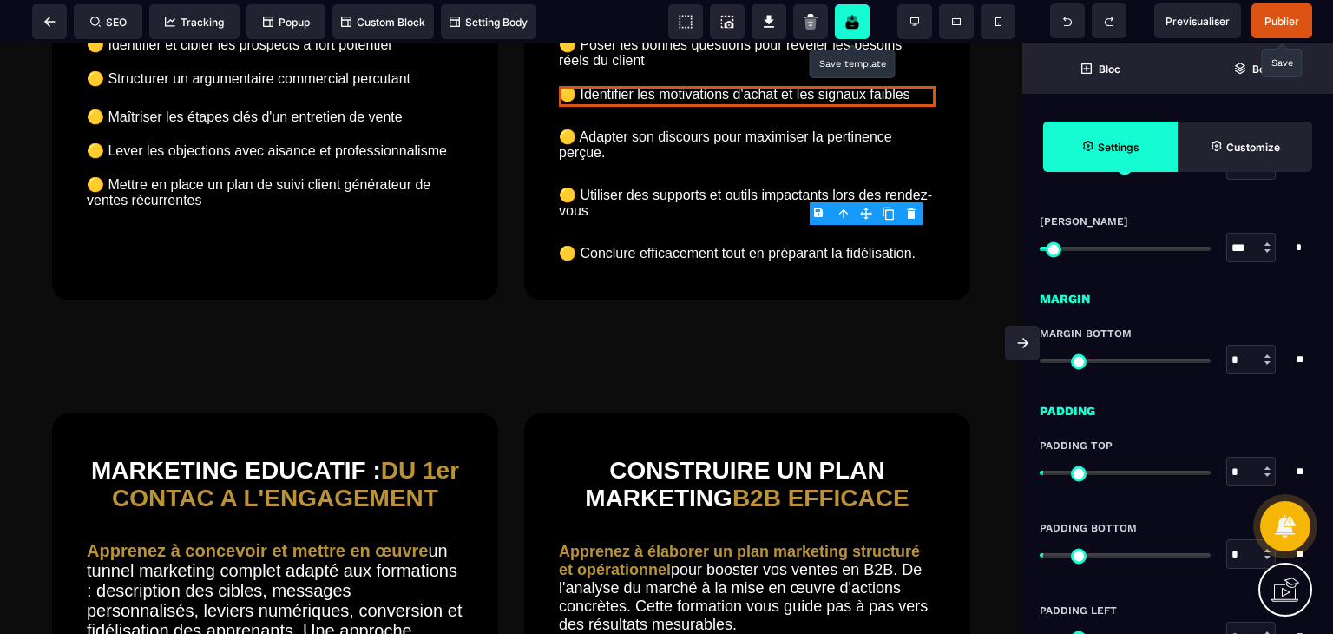
drag, startPoint x: 1049, startPoint y: 473, endPoint x: 1024, endPoint y: 473, distance: 25.2
click at [1040, 473] on input "range" at bounding box center [1125, 472] width 171 height 4
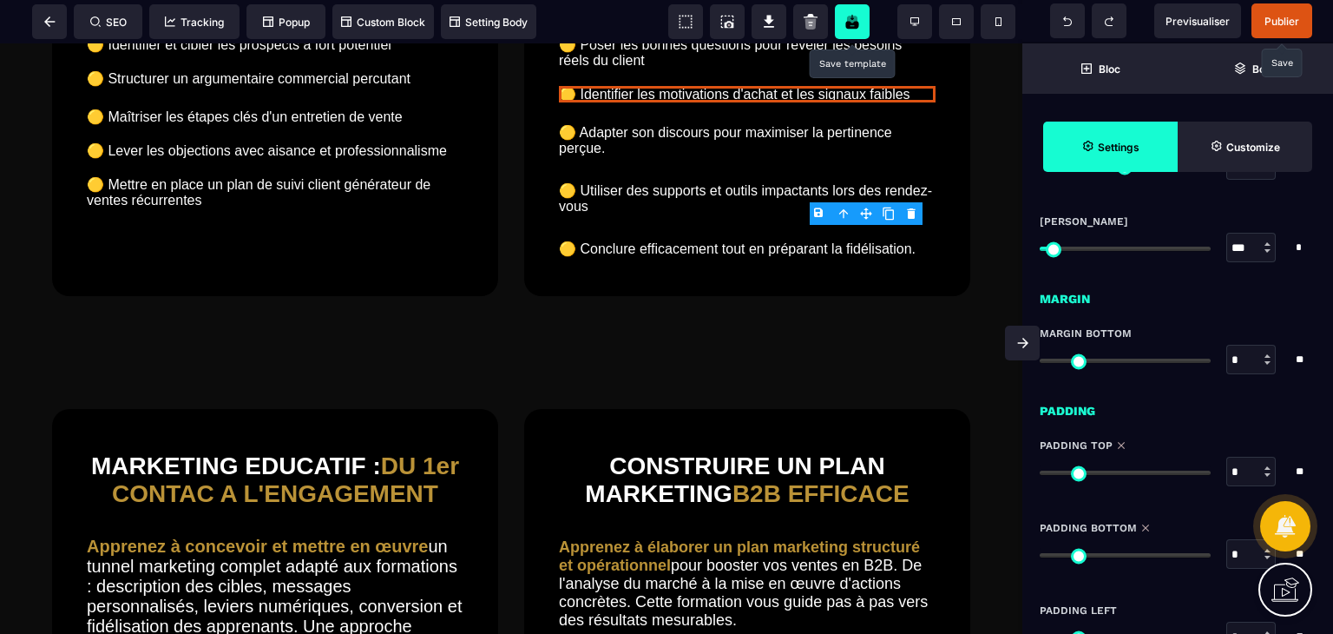
drag, startPoint x: 1052, startPoint y: 552, endPoint x: 1028, endPoint y: 553, distance: 24.3
click at [1040, 553] on input "range" at bounding box center [1125, 555] width 171 height 4
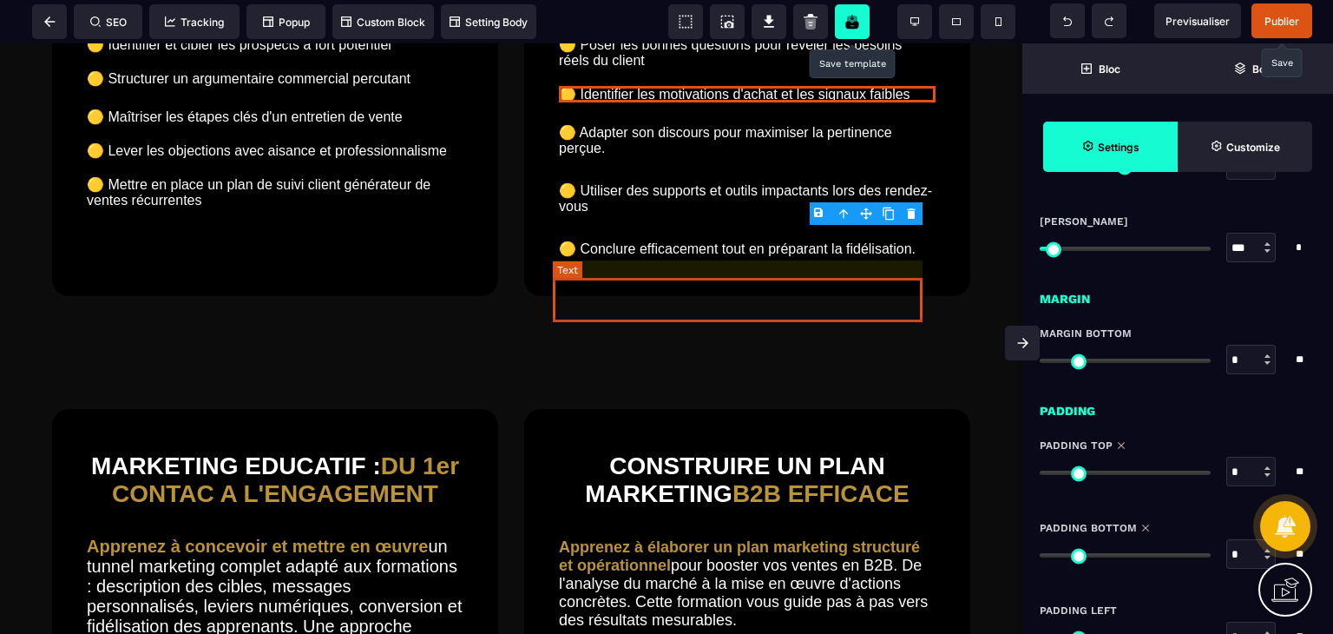
click at [724, 161] on text "🟡 Adapter son discours pour maximiser la pertinence perçue." at bounding box center [747, 140] width 377 height 41
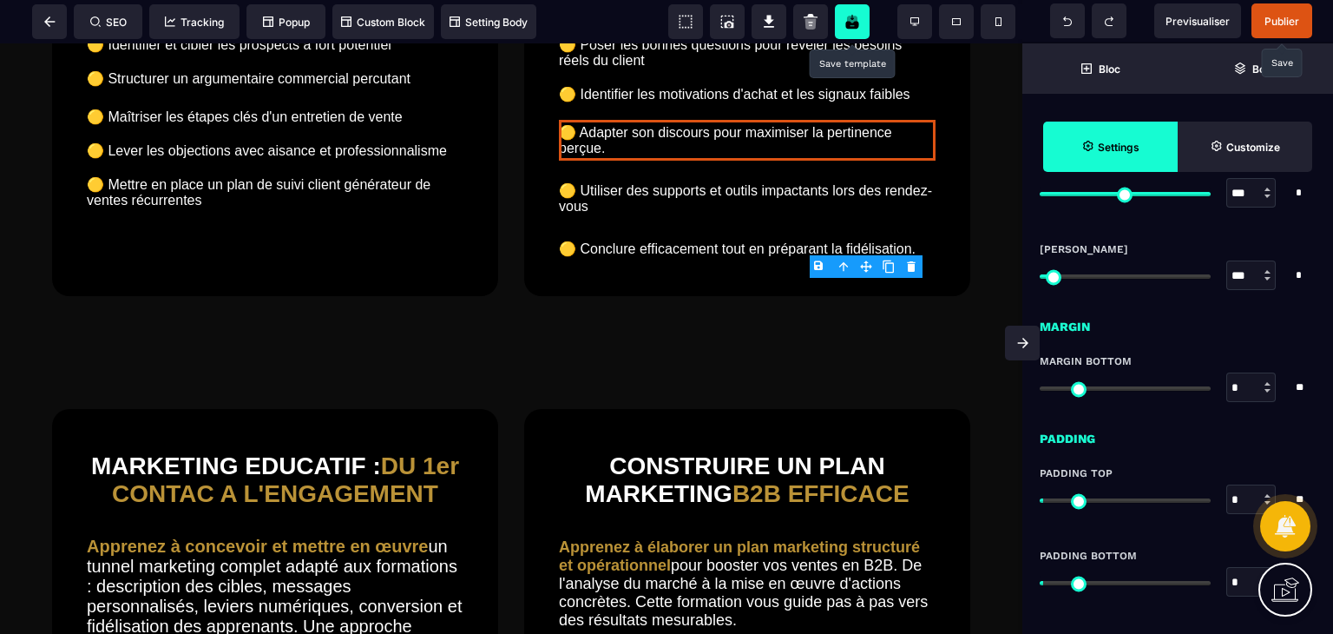
scroll to position [1089, 0]
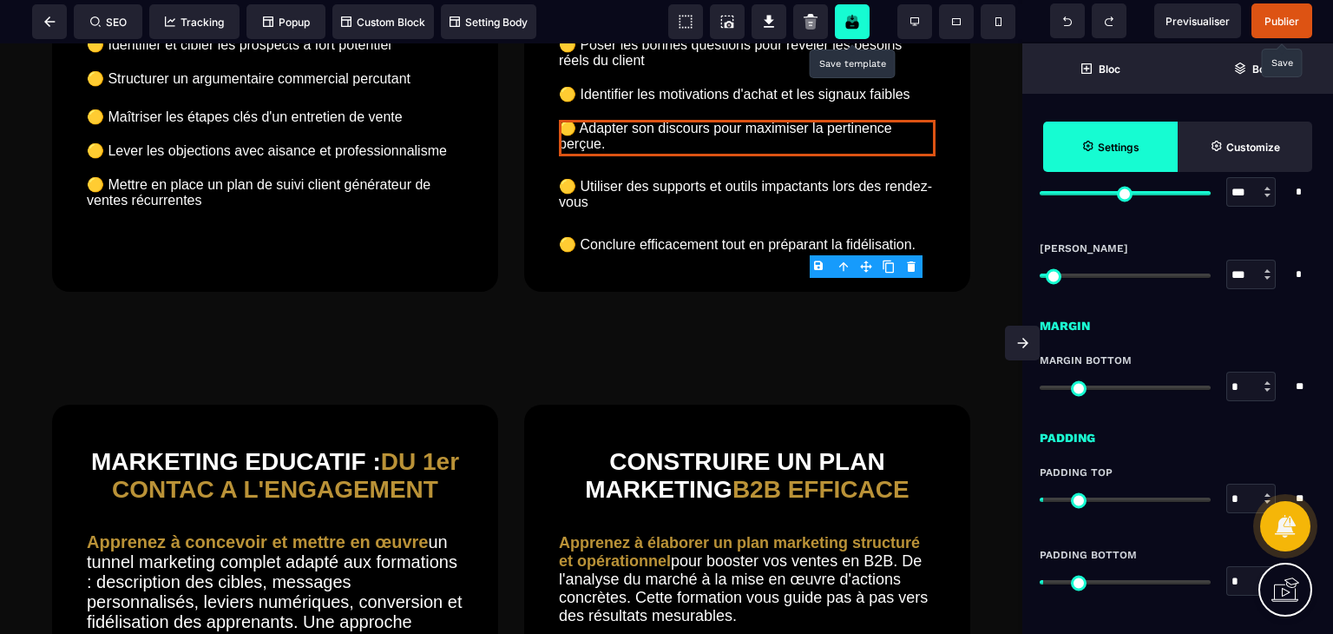
drag, startPoint x: 1049, startPoint y: 492, endPoint x: 1035, endPoint y: 493, distance: 13.9
click at [1040, 497] on input "range" at bounding box center [1125, 499] width 171 height 4
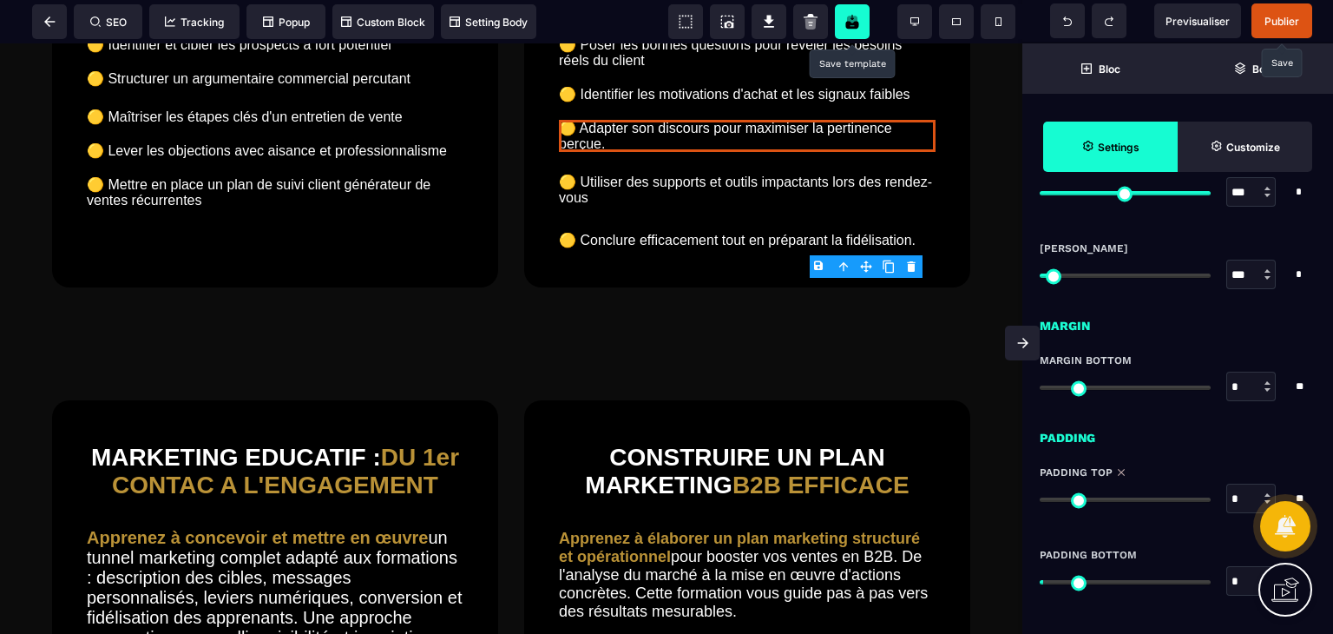
drag, startPoint x: 1047, startPoint y: 575, endPoint x: 1024, endPoint y: 581, distance: 23.2
click at [1040, 581] on input "range" at bounding box center [1125, 582] width 171 height 4
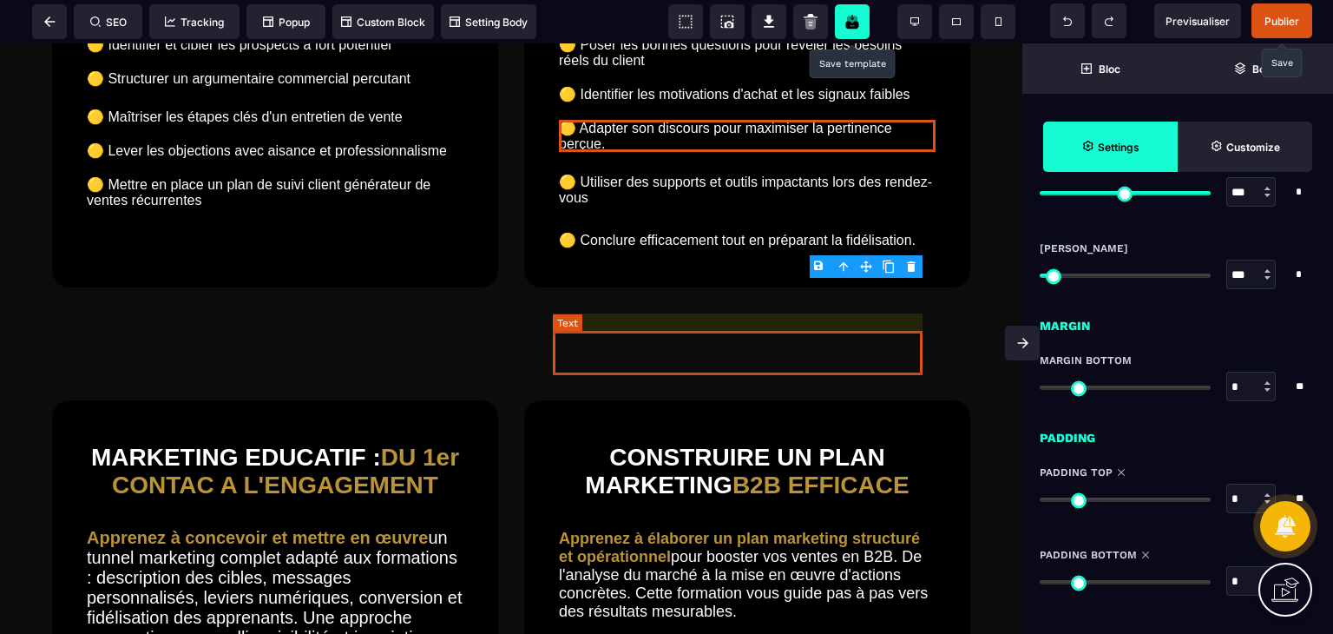
click at [663, 210] on text "🟡 Utiliser des supports et outils impactants lors des rendez-vous" at bounding box center [747, 189] width 377 height 41
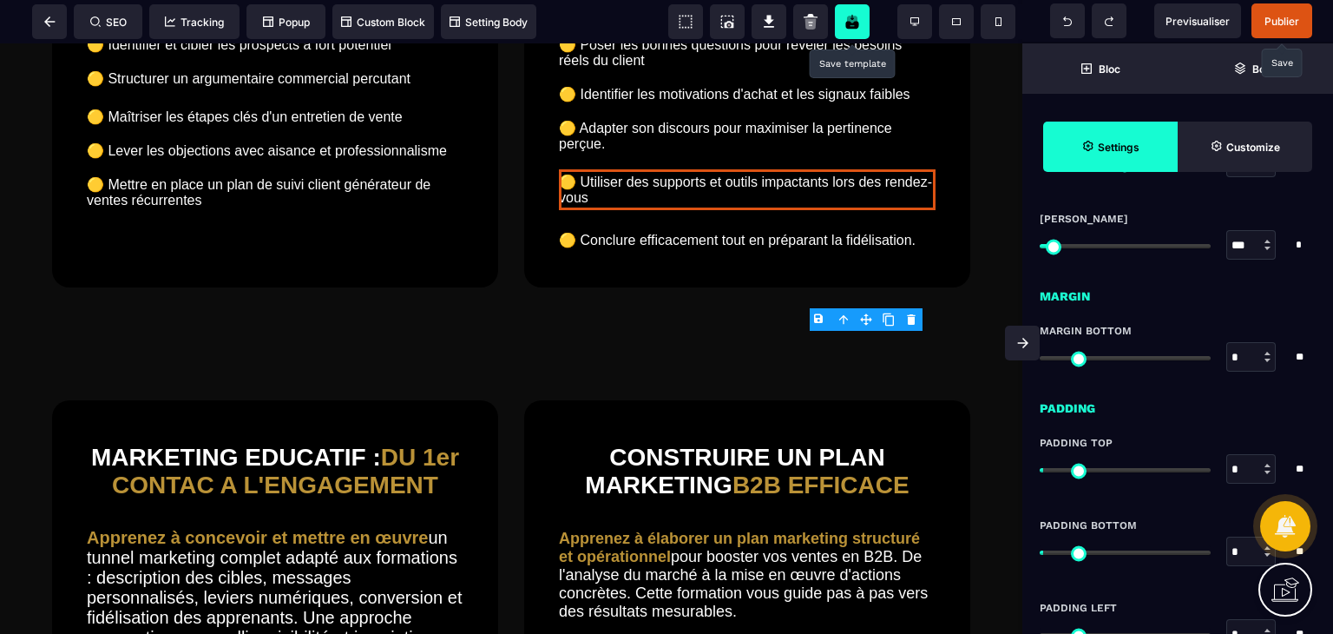
scroll to position [1128, 0]
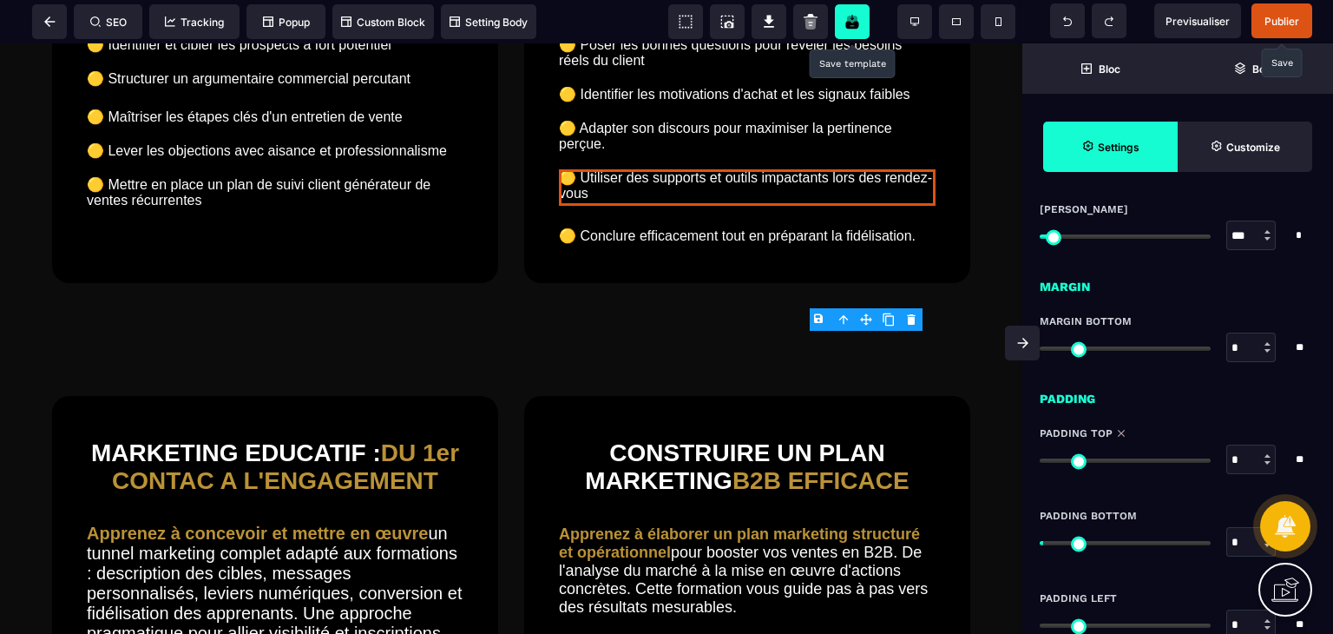
drag, startPoint x: 1052, startPoint y: 456, endPoint x: 1028, endPoint y: 457, distance: 24.4
click at [1040, 458] on input "range" at bounding box center [1125, 460] width 171 height 4
drag, startPoint x: 1052, startPoint y: 537, endPoint x: 1003, endPoint y: 548, distance: 49.7
click at [1040, 545] on input "range" at bounding box center [1125, 543] width 171 height 4
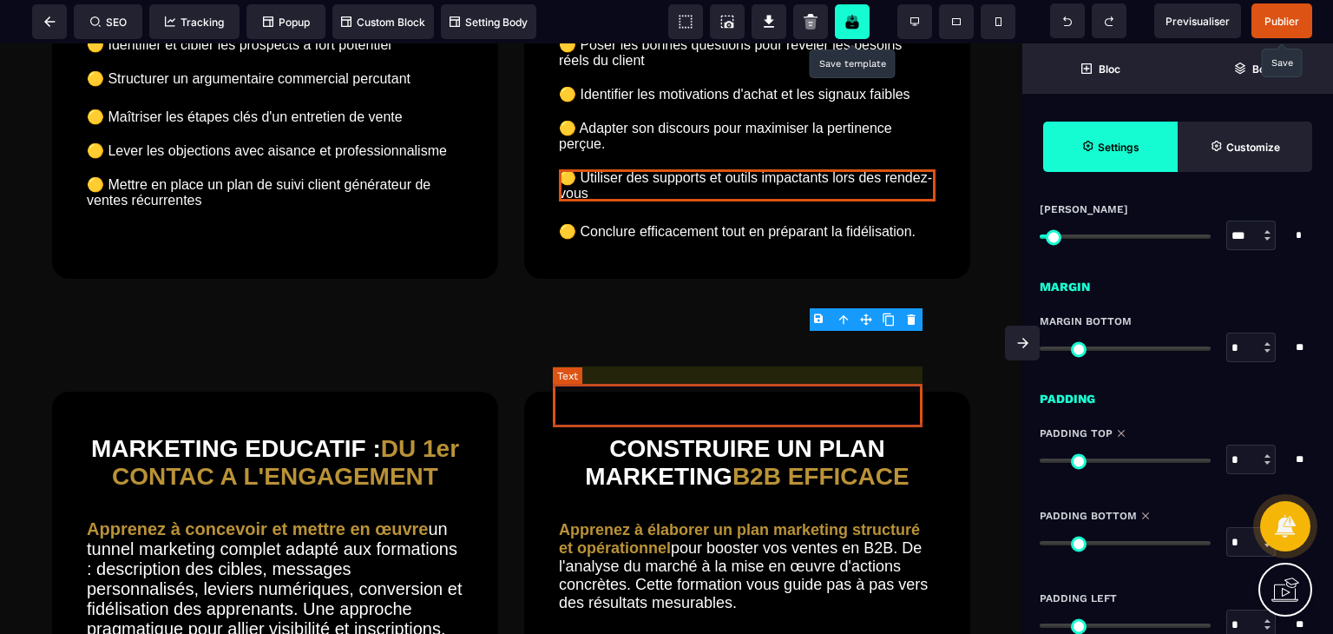
click at [721, 244] on text "🟡 Conclure efficacement tout en préparant la fidélisation." at bounding box center [747, 231] width 377 height 25
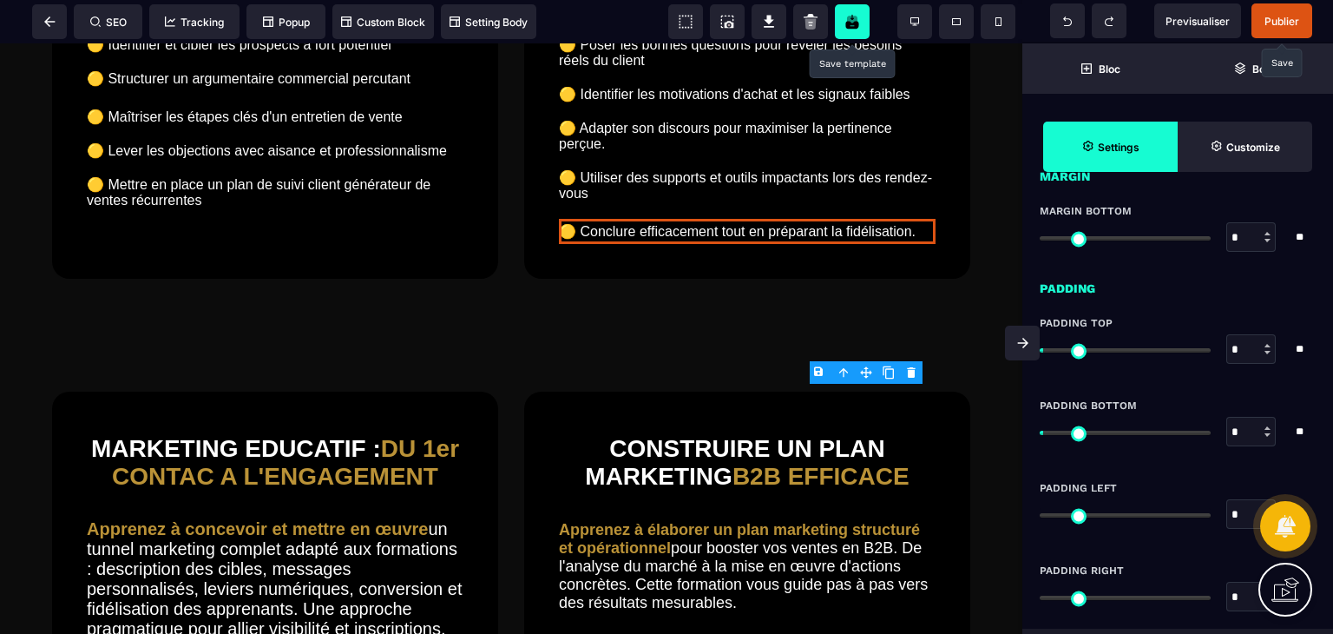
scroll to position [1238, 0]
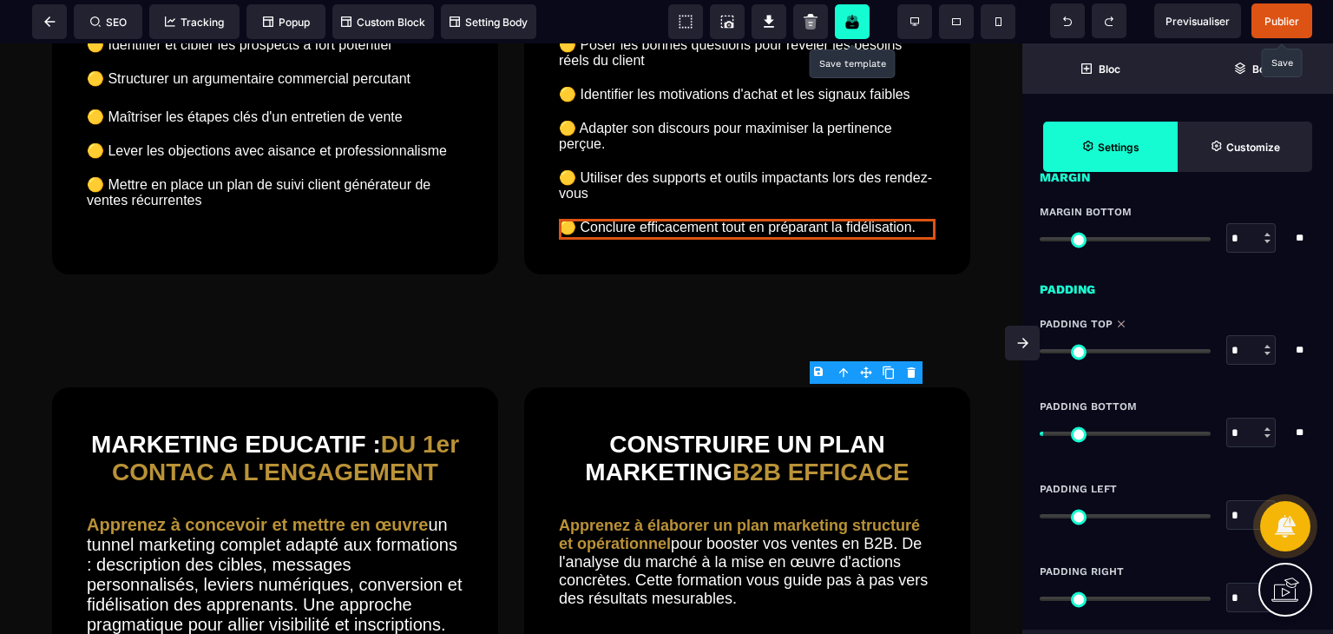
drag, startPoint x: 1047, startPoint y: 356, endPoint x: 1037, endPoint y: 355, distance: 9.6
click at [1040, 353] on input "range" at bounding box center [1125, 351] width 171 height 4
drag, startPoint x: 1051, startPoint y: 428, endPoint x: 1007, endPoint y: 439, distance: 45.7
click at [1040, 436] on input "range" at bounding box center [1125, 433] width 171 height 4
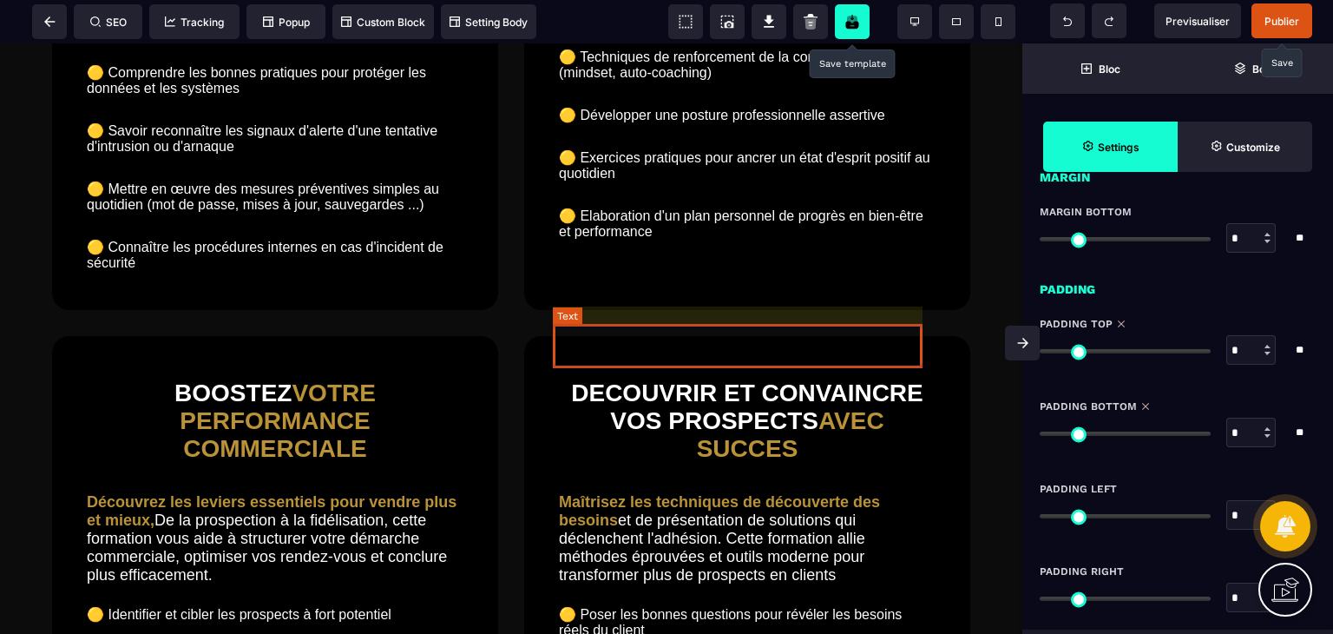
scroll to position [2774, 0]
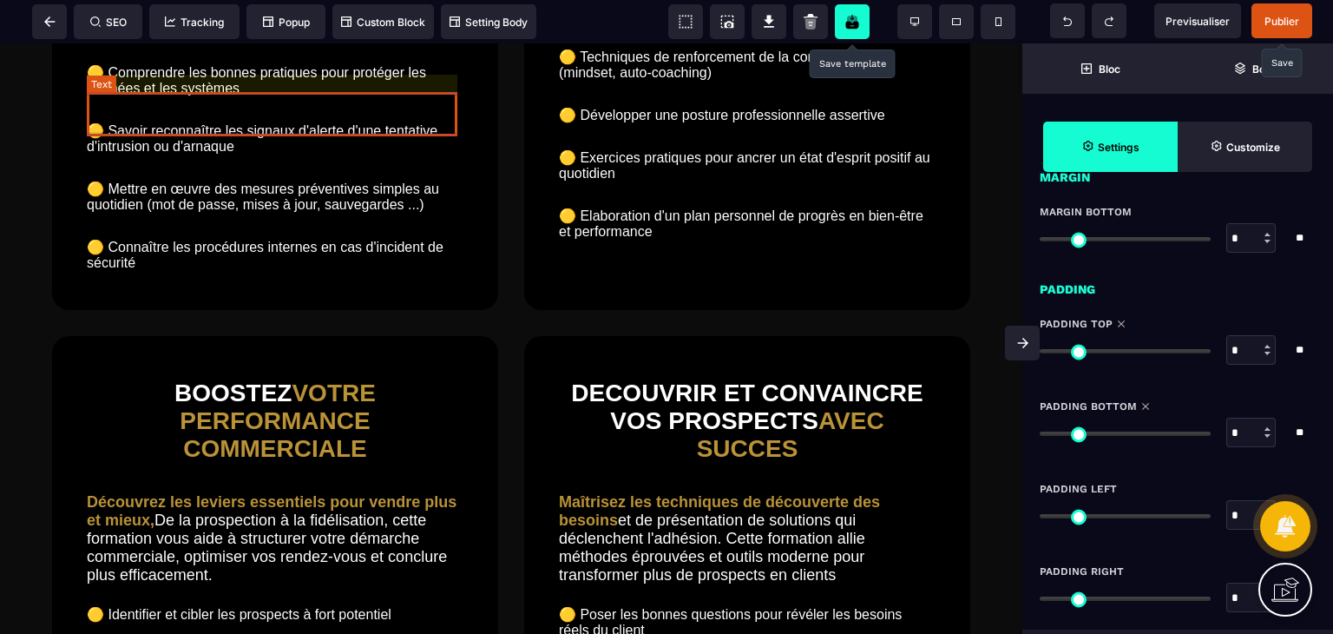
click at [264, 43] on text "🟡 Identifier les menaces courantes : phishing, ransomware, malware, ingénierie …" at bounding box center [275, 22] width 377 height 41
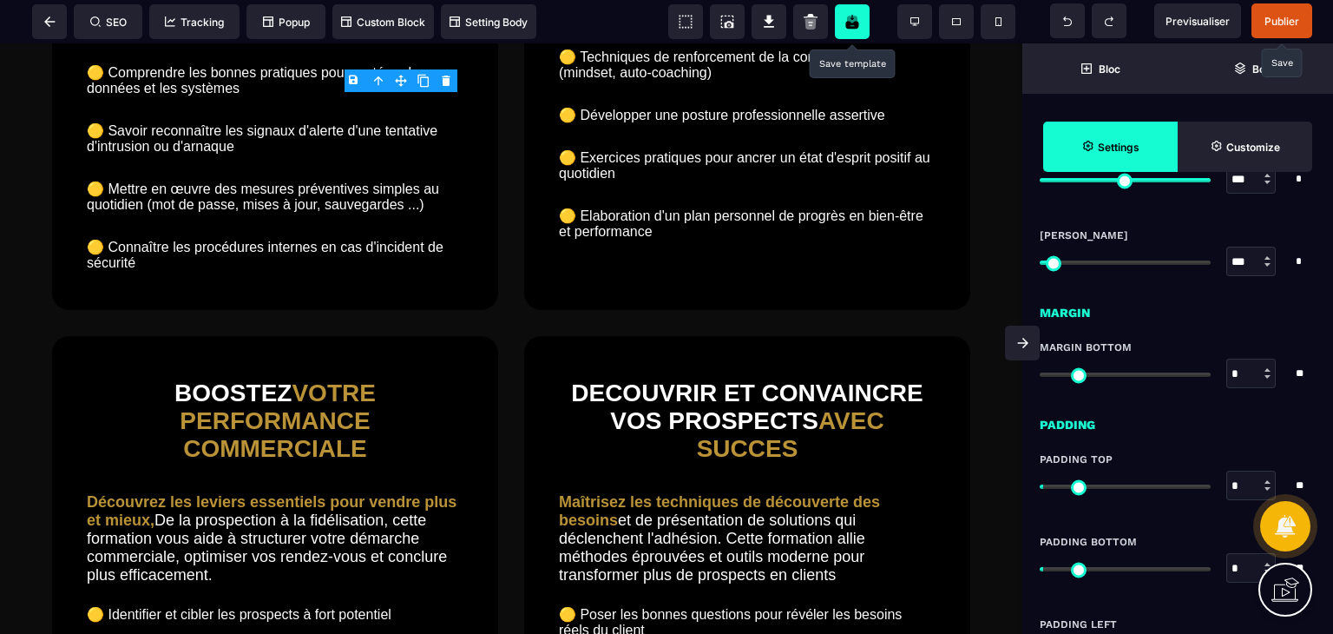
scroll to position [1107, 0]
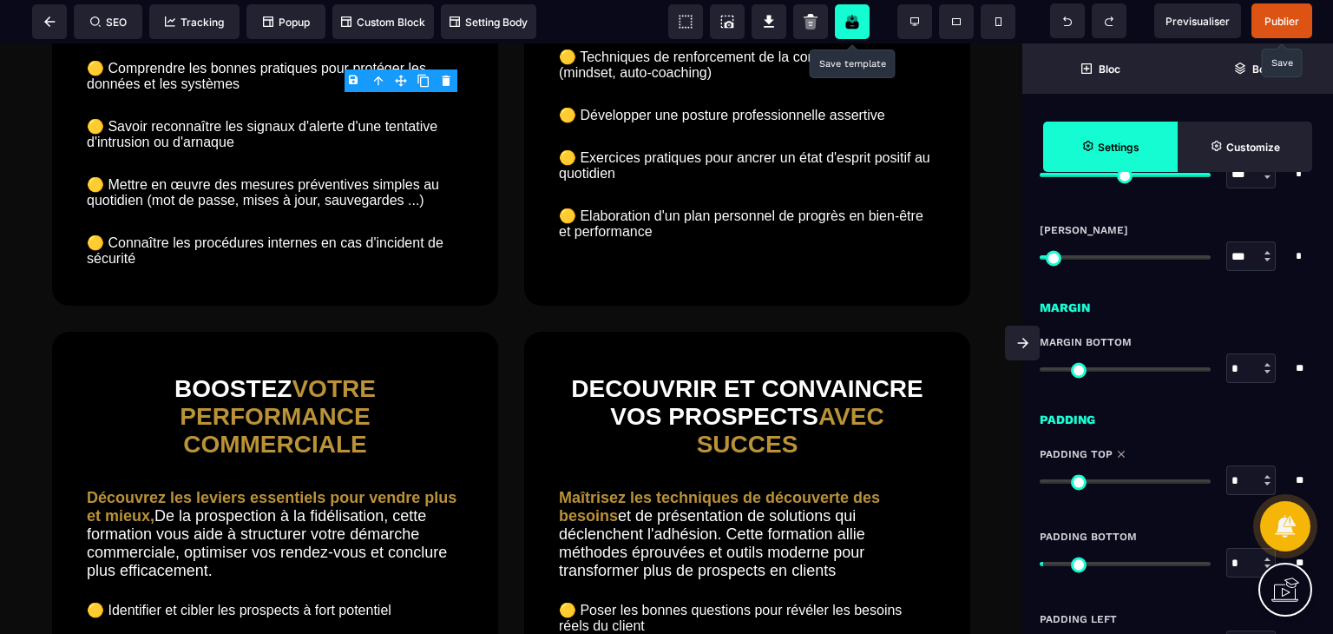
drag, startPoint x: 1051, startPoint y: 481, endPoint x: 1030, endPoint y: 480, distance: 20.8
click at [1040, 480] on input "range" at bounding box center [1125, 481] width 171 height 4
drag, startPoint x: 1050, startPoint y: 563, endPoint x: 1017, endPoint y: 563, distance: 33.0
click at [1040, 563] on input "range" at bounding box center [1125, 564] width 171 height 4
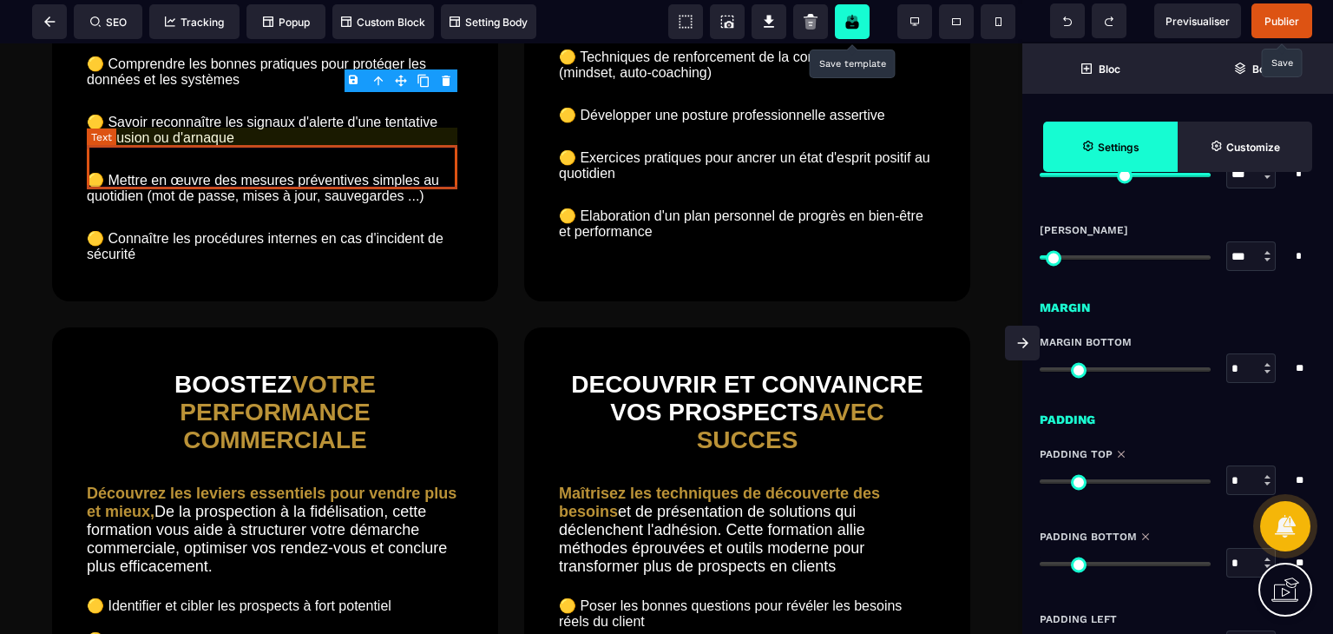
click at [170, 92] on text "🟡 Comprendre les bonnes pratiques pour protéger les données et les systèmes" at bounding box center [275, 71] width 377 height 41
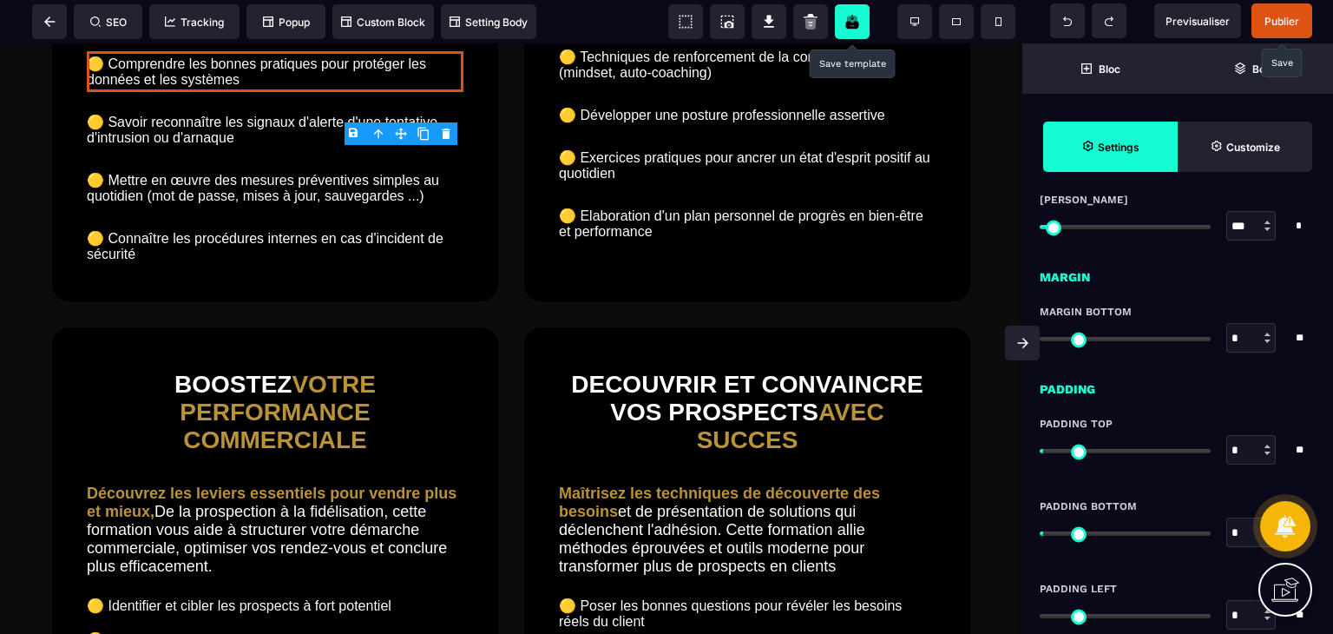
scroll to position [1139, 0]
drag, startPoint x: 1046, startPoint y: 445, endPoint x: 1028, endPoint y: 448, distance: 17.6
click at [1040, 448] on input "range" at bounding box center [1125, 450] width 171 height 4
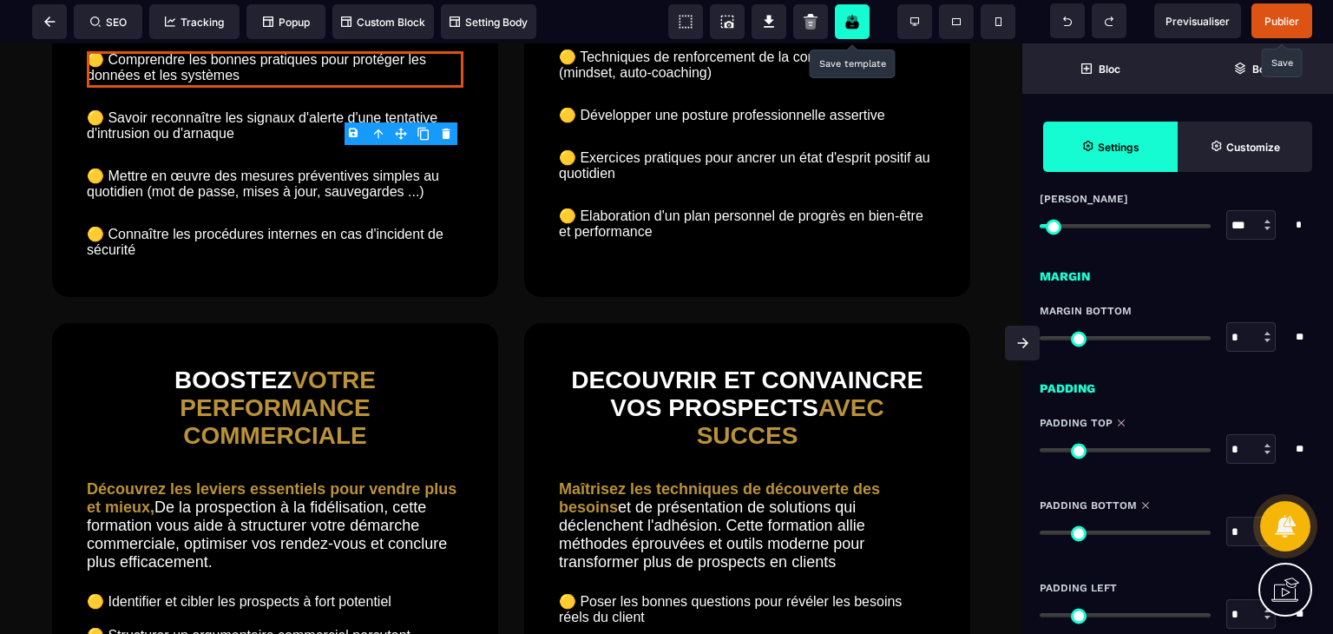
drag, startPoint x: 1052, startPoint y: 531, endPoint x: 1004, endPoint y: 532, distance: 47.7
click at [1040, 532] on input "range" at bounding box center [1125, 532] width 171 height 4
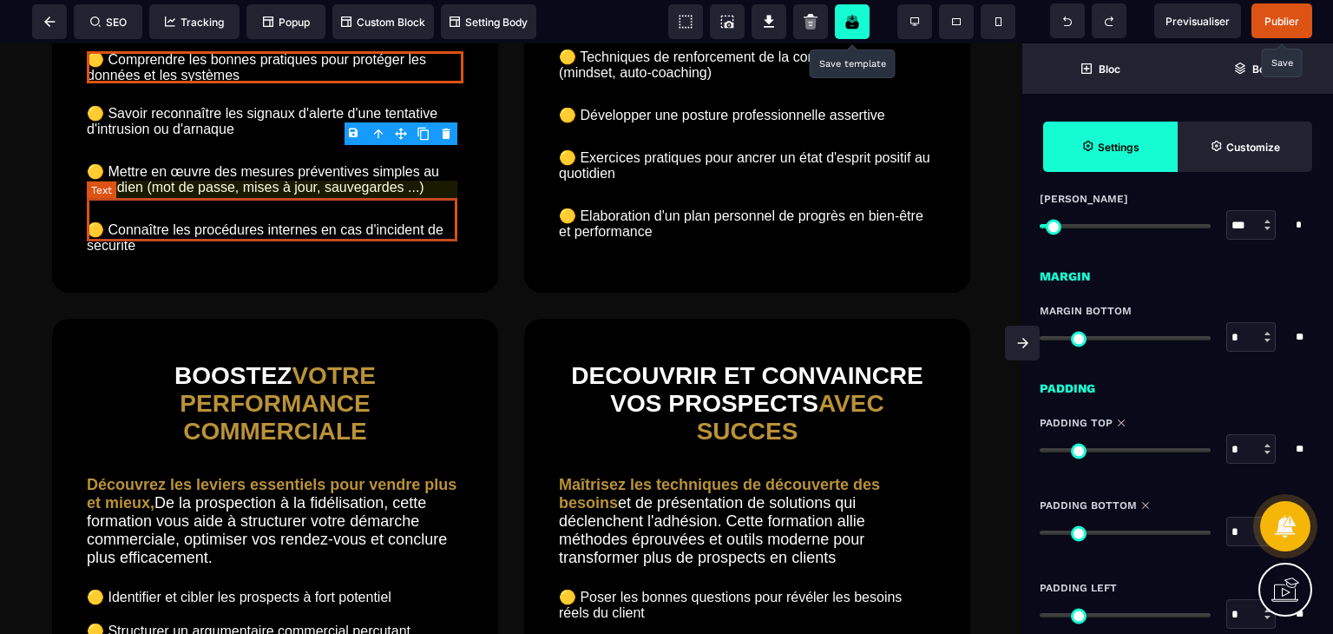
click at [250, 141] on text "🟡 Savoir reconnaître les signaux d'alerte d'une tentative d'intrusion ou d'arna…" at bounding box center [275, 121] width 377 height 41
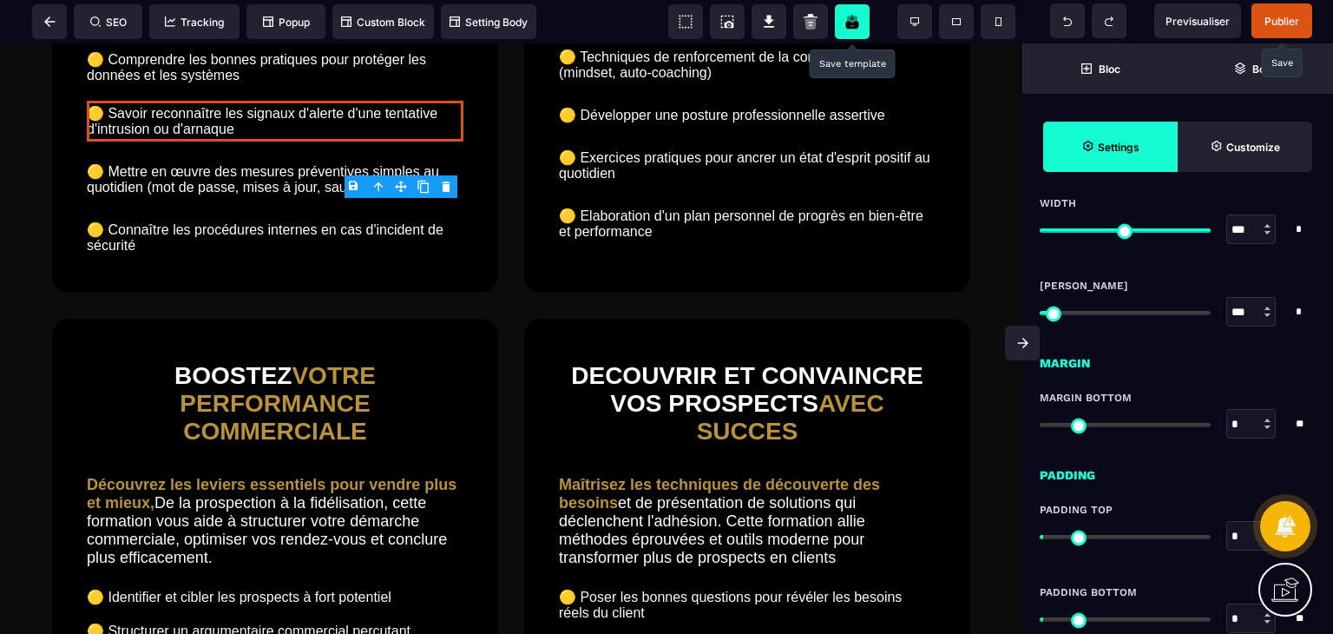
scroll to position [1144, 0]
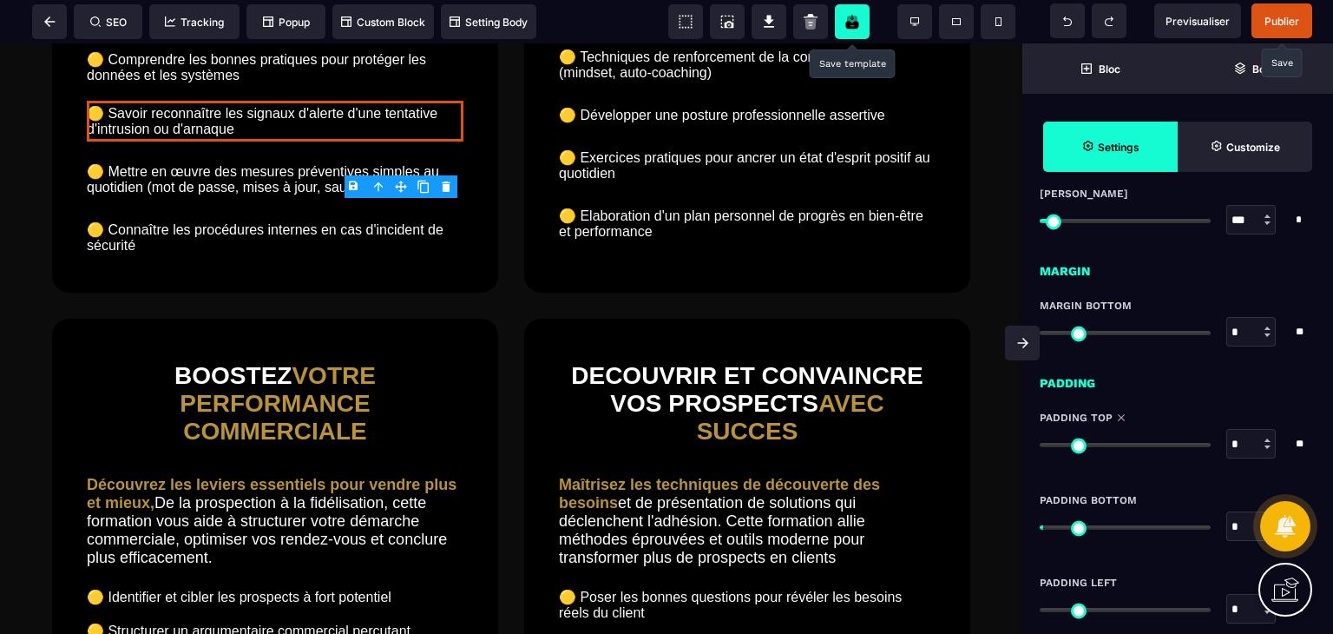
drag, startPoint x: 1055, startPoint y: 444, endPoint x: 1015, endPoint y: 444, distance: 40.8
click at [1040, 444] on input "range" at bounding box center [1125, 445] width 171 height 4
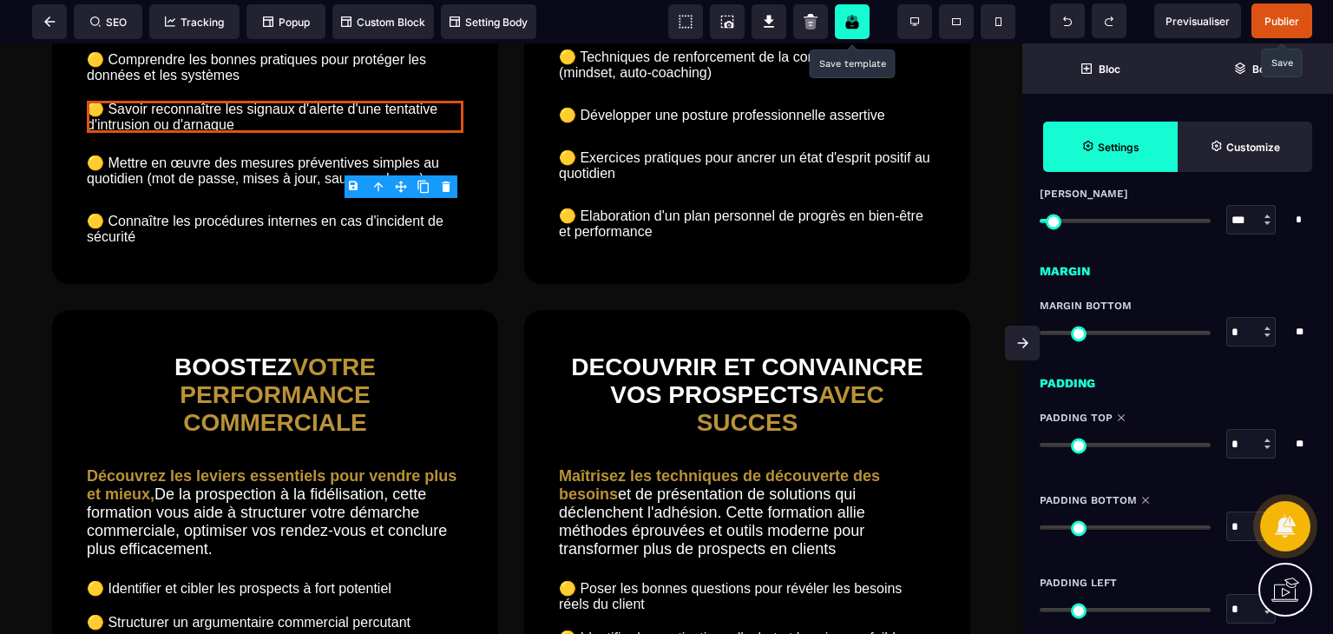
drag, startPoint x: 1050, startPoint y: 520, endPoint x: 995, endPoint y: 528, distance: 55.2
click at [1040, 528] on input "range" at bounding box center [1125, 527] width 171 height 4
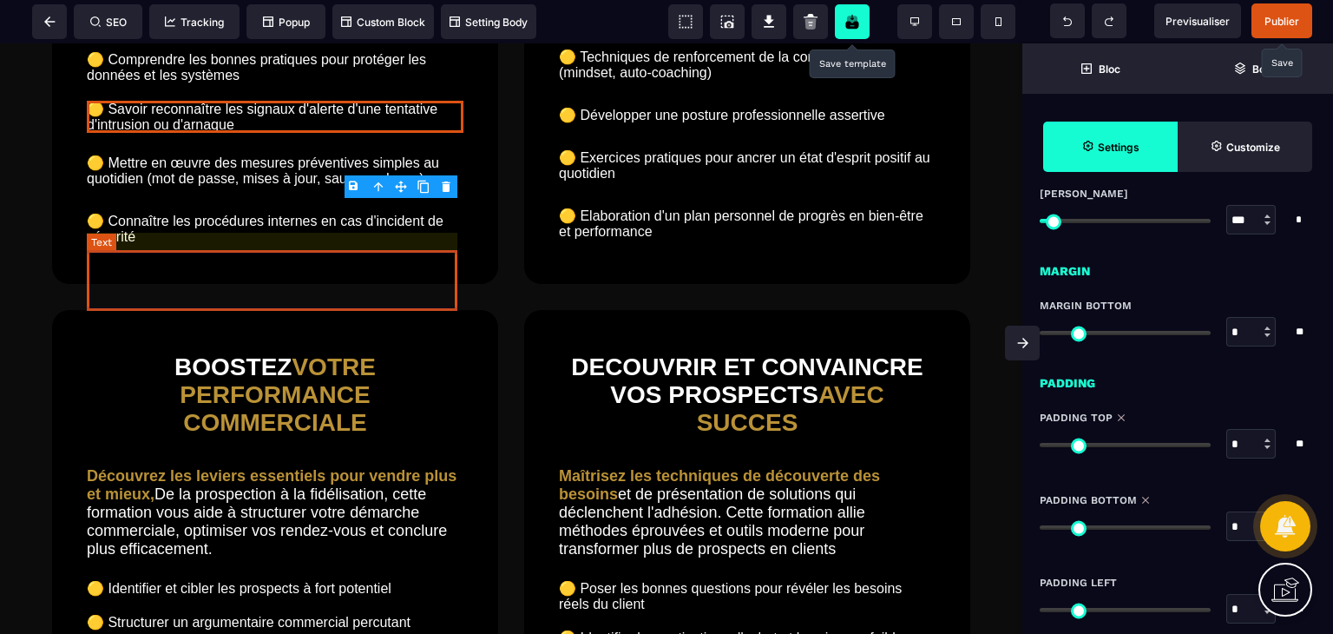
click at [287, 191] on text "🟡 Mettre en œuvre des mesures préventives simples au quotidien (mot de passe, m…" at bounding box center [275, 170] width 377 height 41
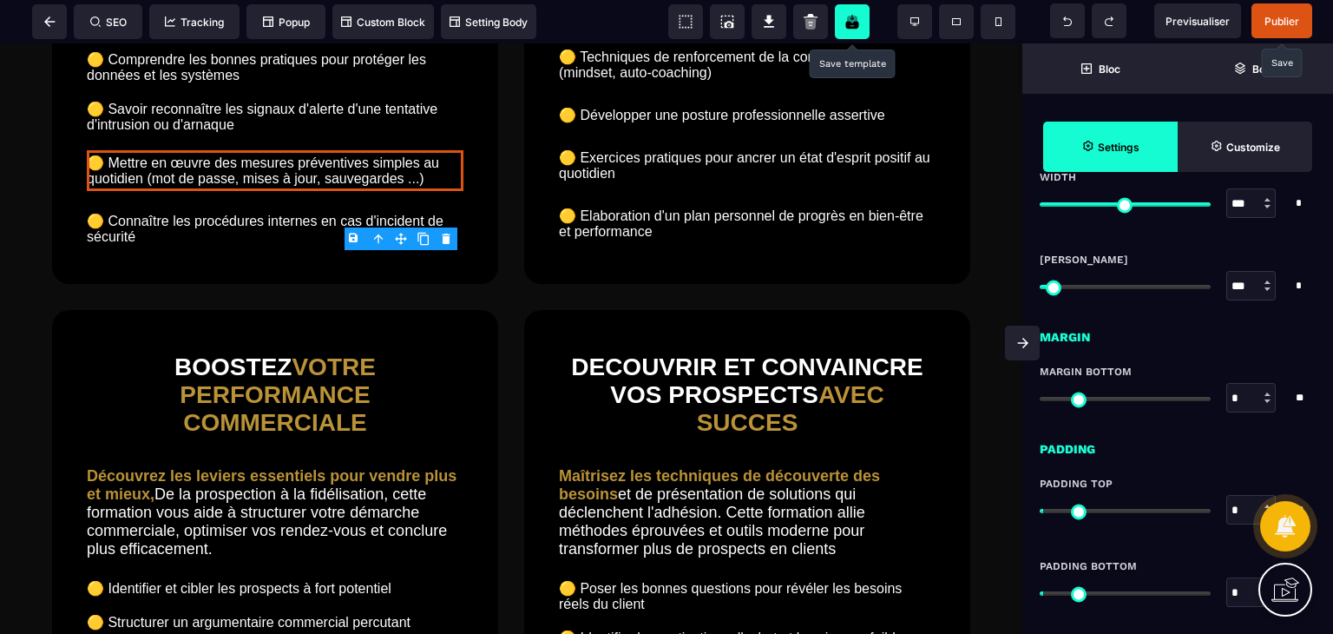
scroll to position [1090, 0]
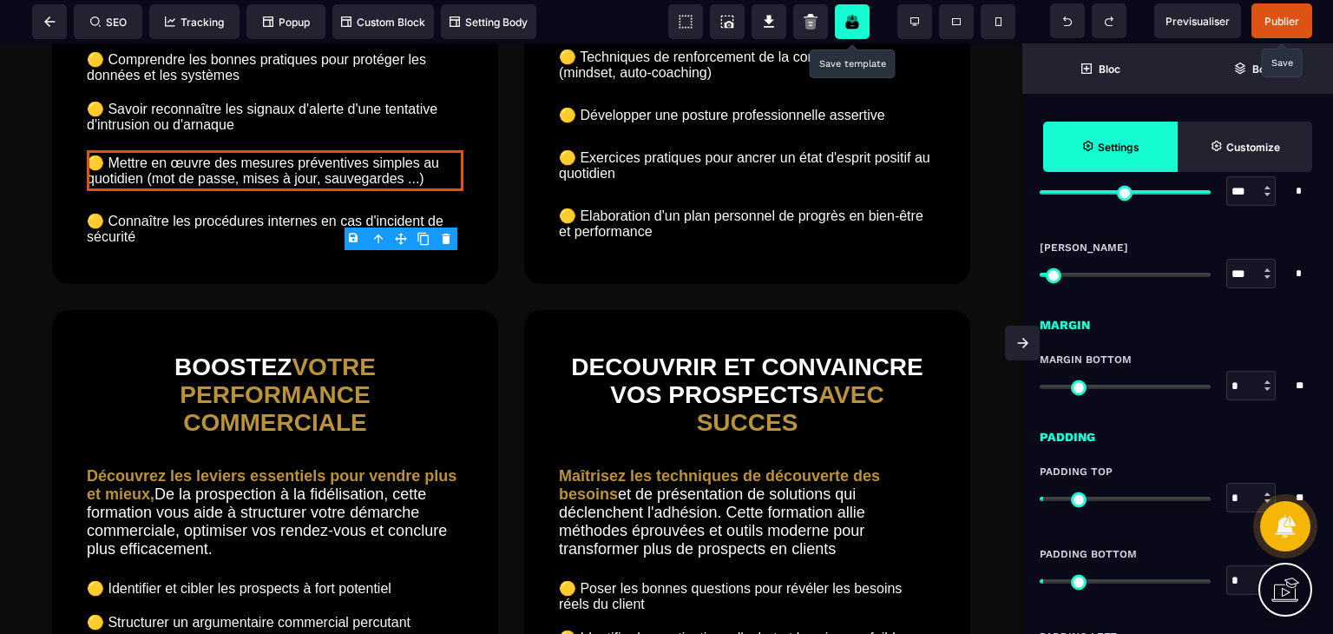
drag, startPoint x: 1048, startPoint y: 501, endPoint x: 1028, endPoint y: 501, distance: 20.8
click at [1040, 501] on input "range" at bounding box center [1125, 498] width 171 height 4
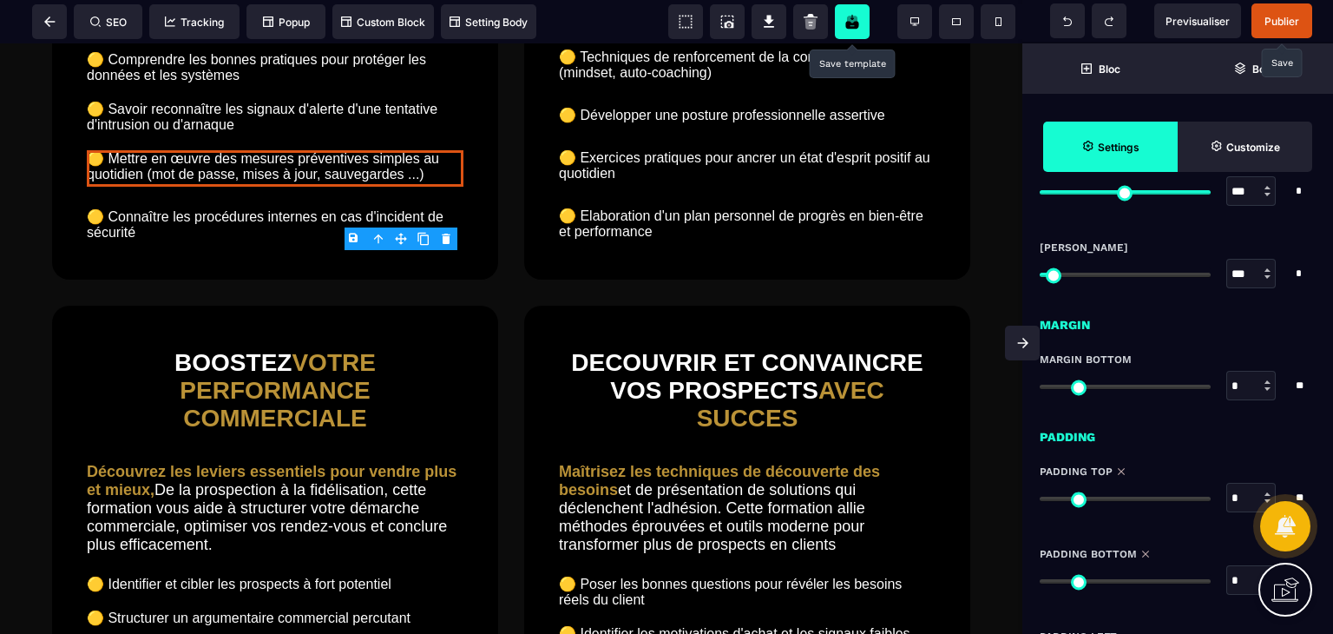
drag, startPoint x: 1052, startPoint y: 580, endPoint x: 990, endPoint y: 581, distance: 61.6
click at [1040, 581] on input "range" at bounding box center [1125, 581] width 171 height 4
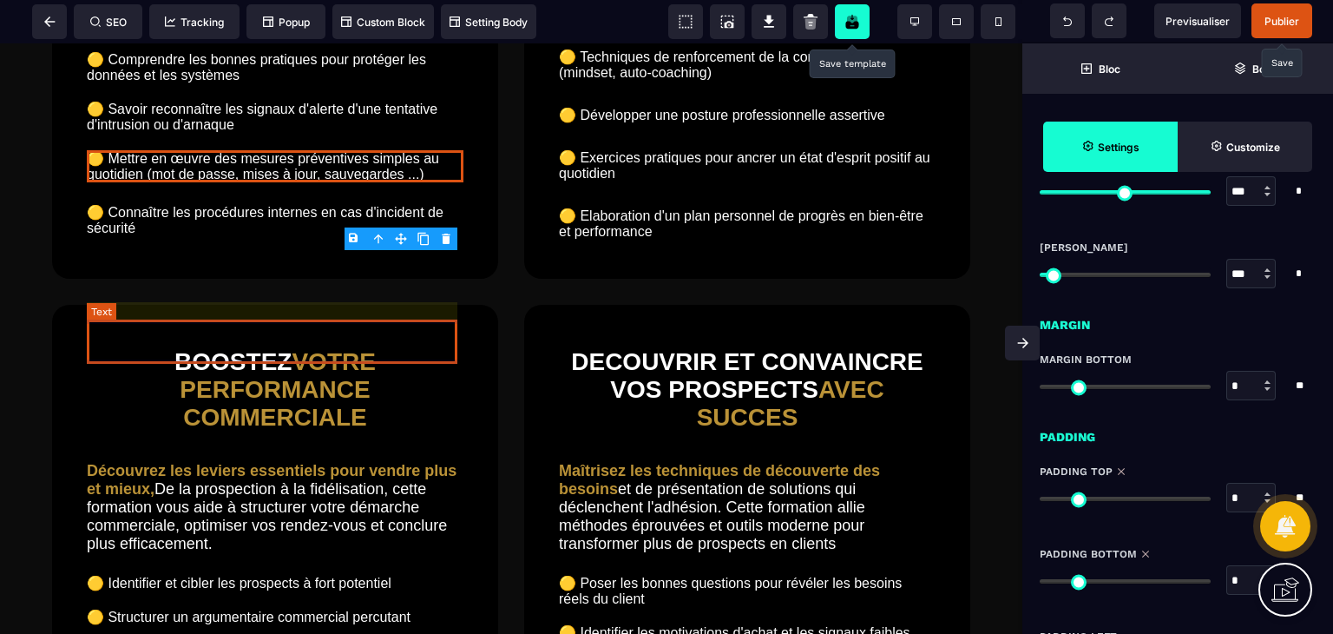
click at [366, 240] on text "🟡 Connaître les procédures internes en cas d'incident de sécurité" at bounding box center [275, 220] width 377 height 41
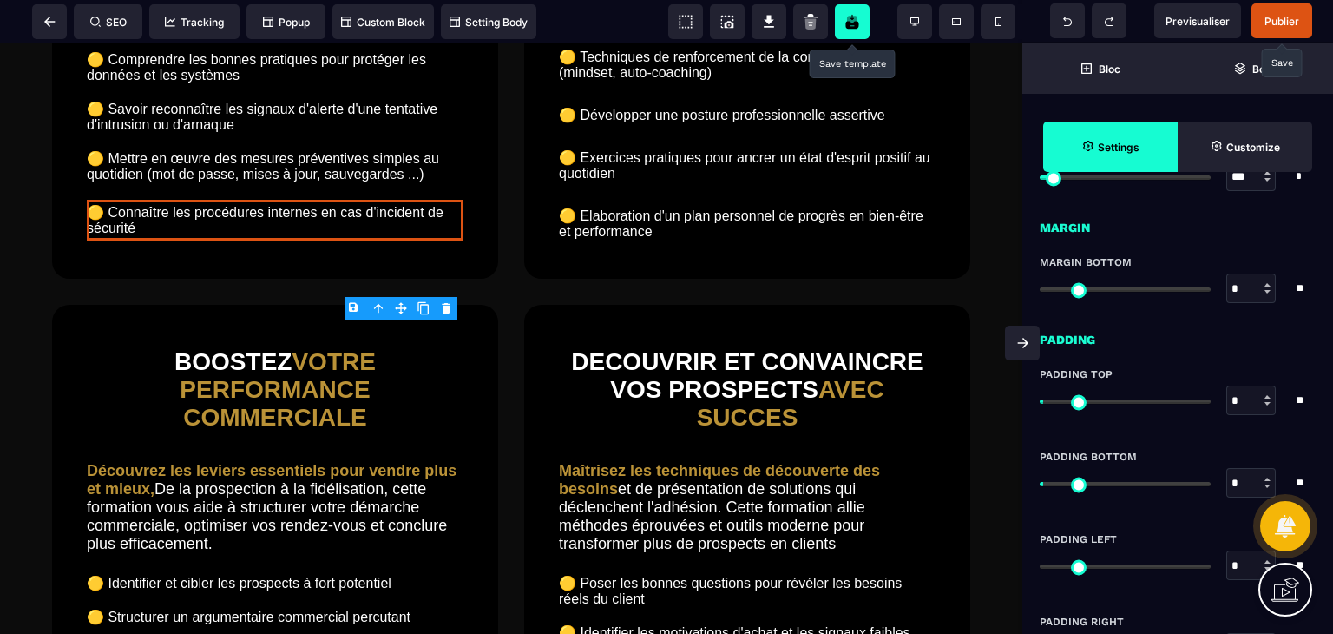
scroll to position [1187, 0]
drag, startPoint x: 1048, startPoint y: 401, endPoint x: 1031, endPoint y: 401, distance: 16.5
click at [1040, 401] on input "range" at bounding box center [1125, 401] width 171 height 4
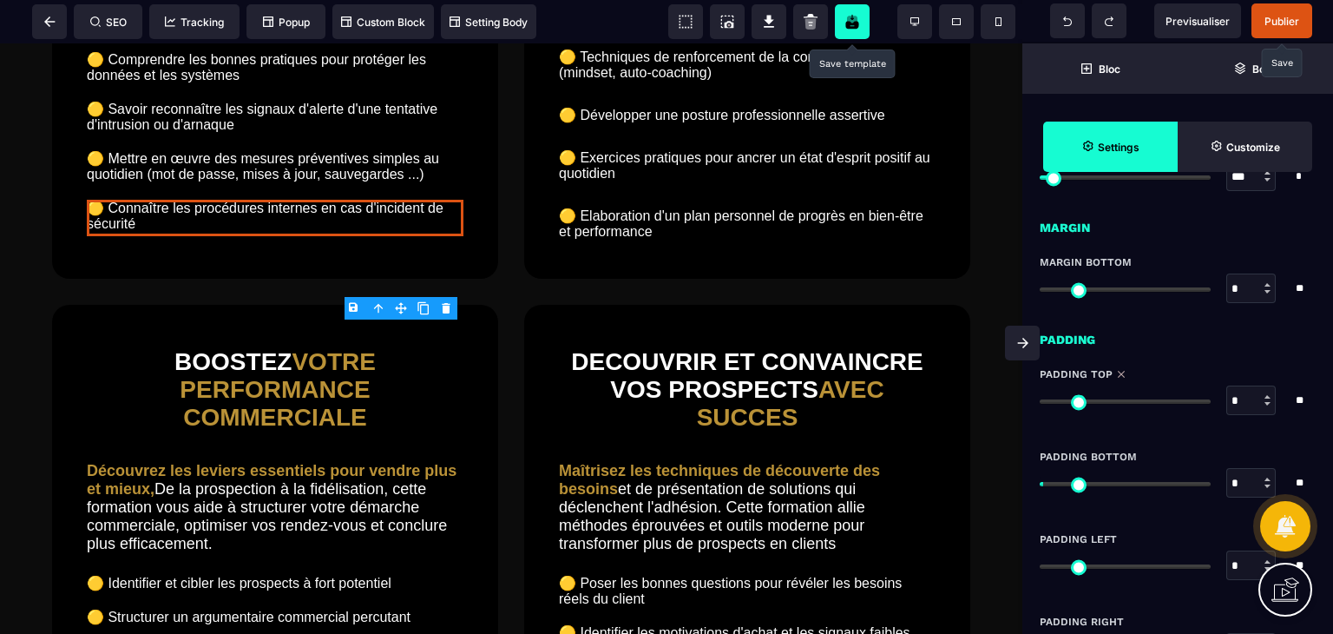
drag, startPoint x: 1050, startPoint y: 480, endPoint x: 1017, endPoint y: 483, distance: 33.2
click at [1040, 483] on input "range" at bounding box center [1125, 484] width 171 height 4
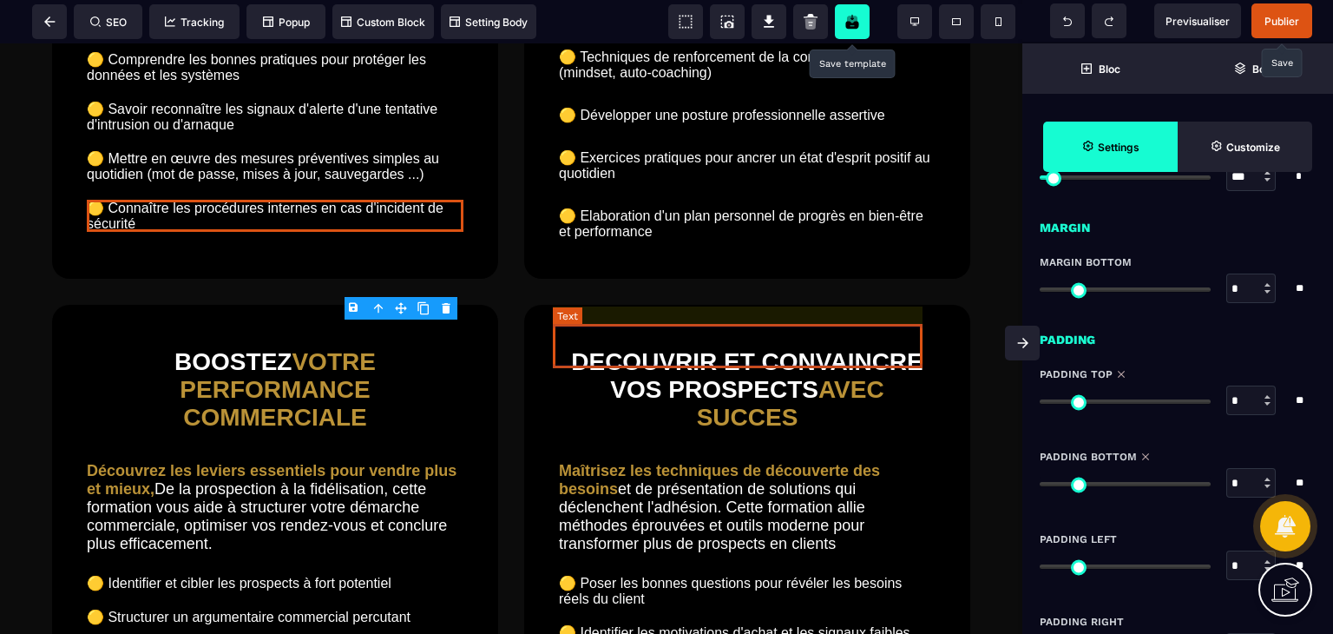
click at [639, 244] on text "🟡 Elaboration d'un plan personnel de progrès en bien-être et performance" at bounding box center [747, 223] width 377 height 41
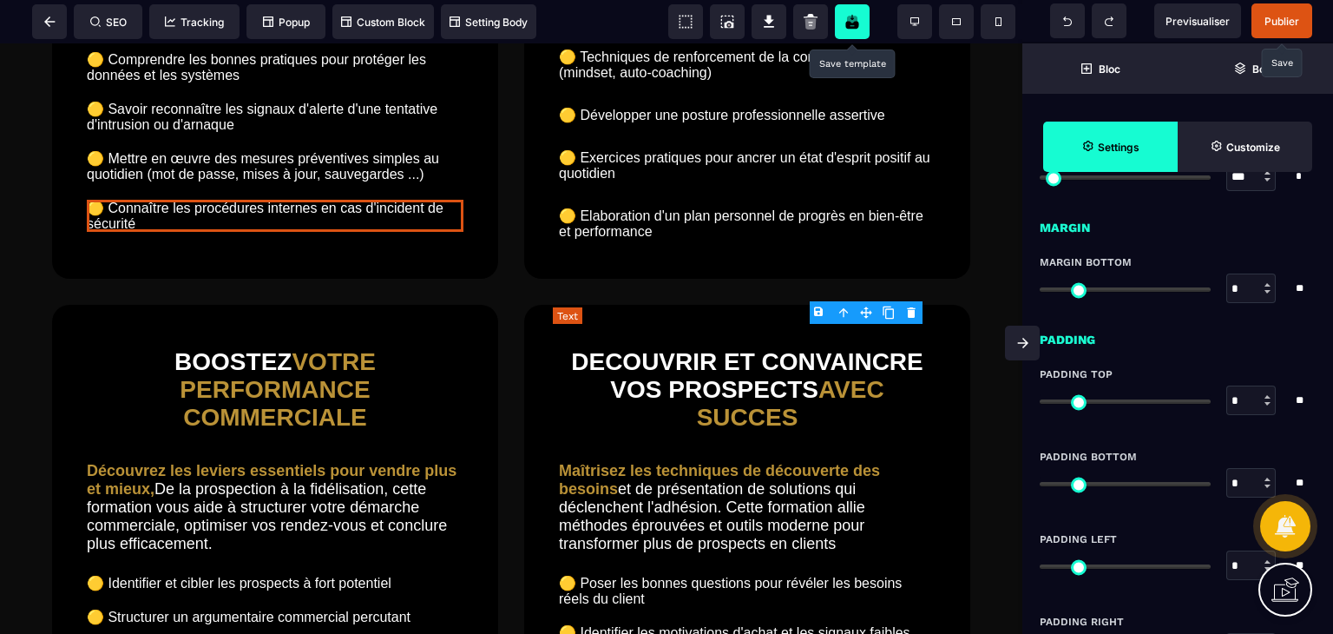
scroll to position [0, 0]
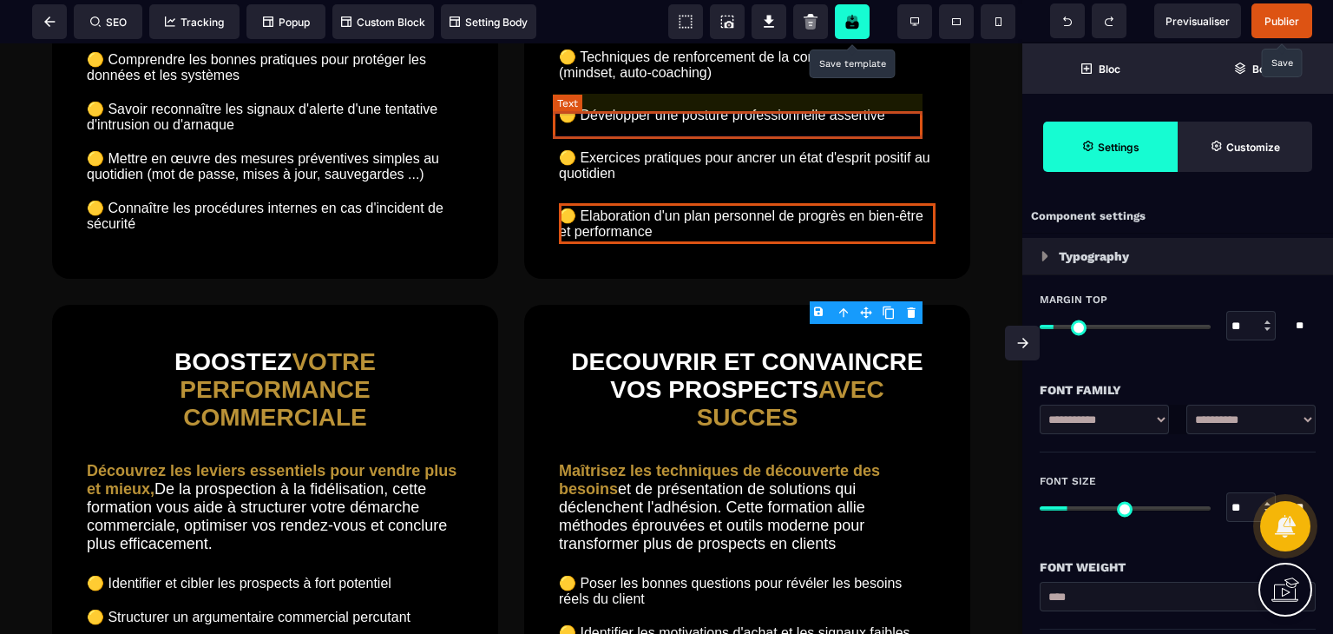
click at [635, 27] on text "🟡 Identifier et désamorcer les facteurs de stress" at bounding box center [747, 14] width 377 height 25
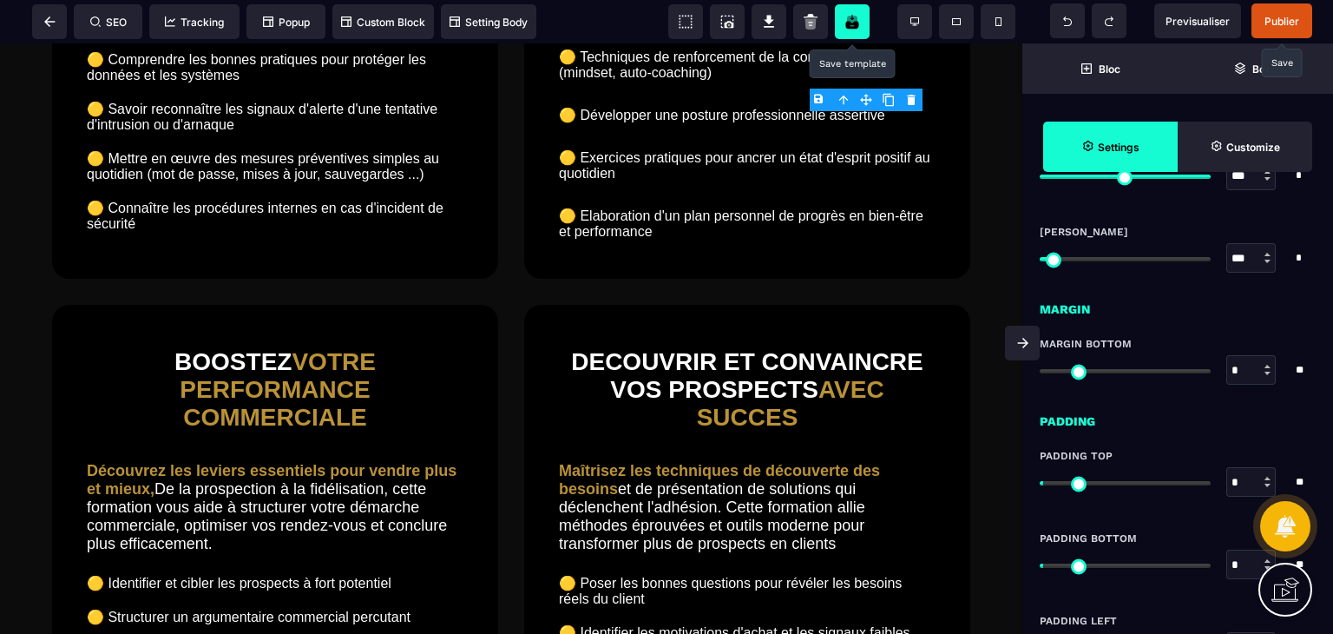
scroll to position [1106, 0]
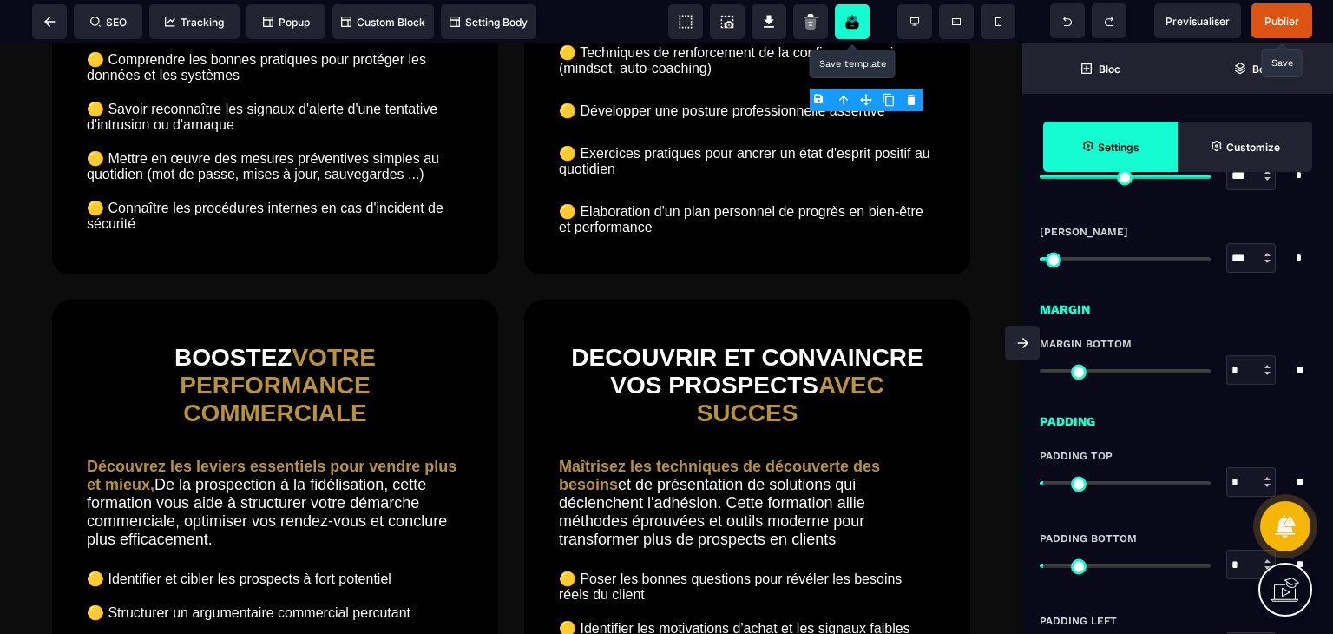
drag, startPoint x: 1048, startPoint y: 477, endPoint x: 1025, endPoint y: 480, distance: 22.7
click at [1040, 481] on input "range" at bounding box center [1125, 483] width 171 height 4
drag, startPoint x: 1048, startPoint y: 565, endPoint x: 1024, endPoint y: 567, distance: 24.4
click at [1040, 567] on input "range" at bounding box center [1125, 565] width 171 height 4
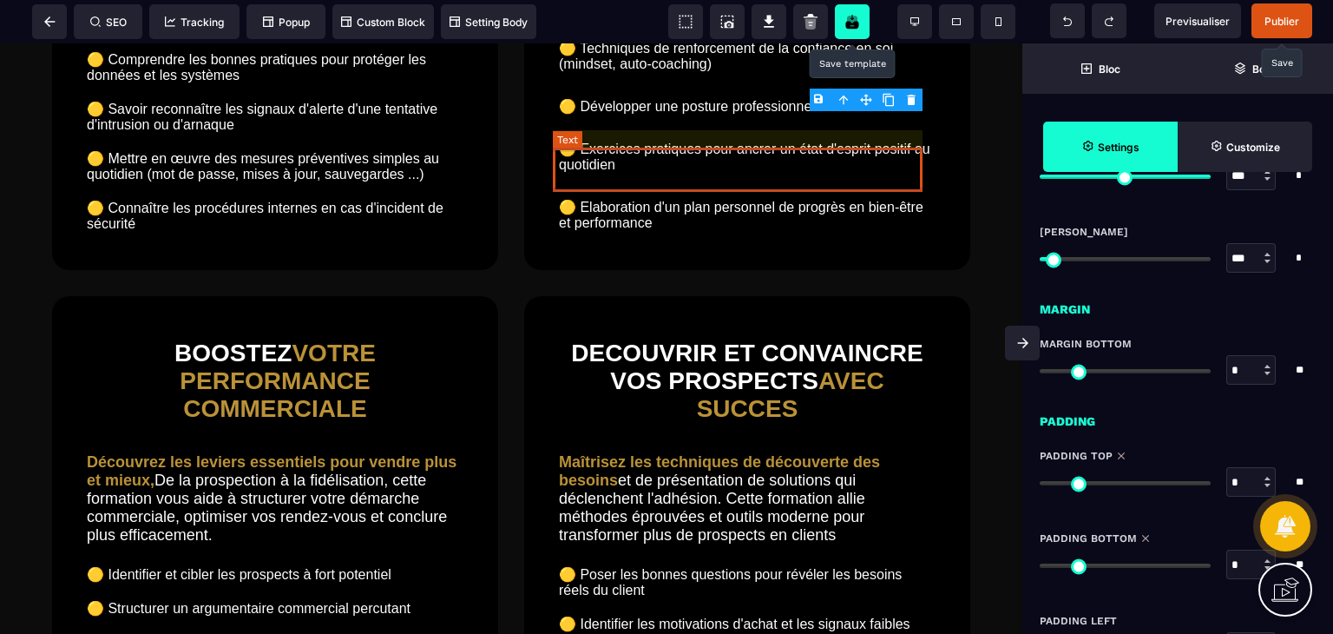
click at [722, 76] on text "🟡 Techniques de renforcement de la confiance en soi (mindset, auto-coaching)" at bounding box center [747, 56] width 377 height 41
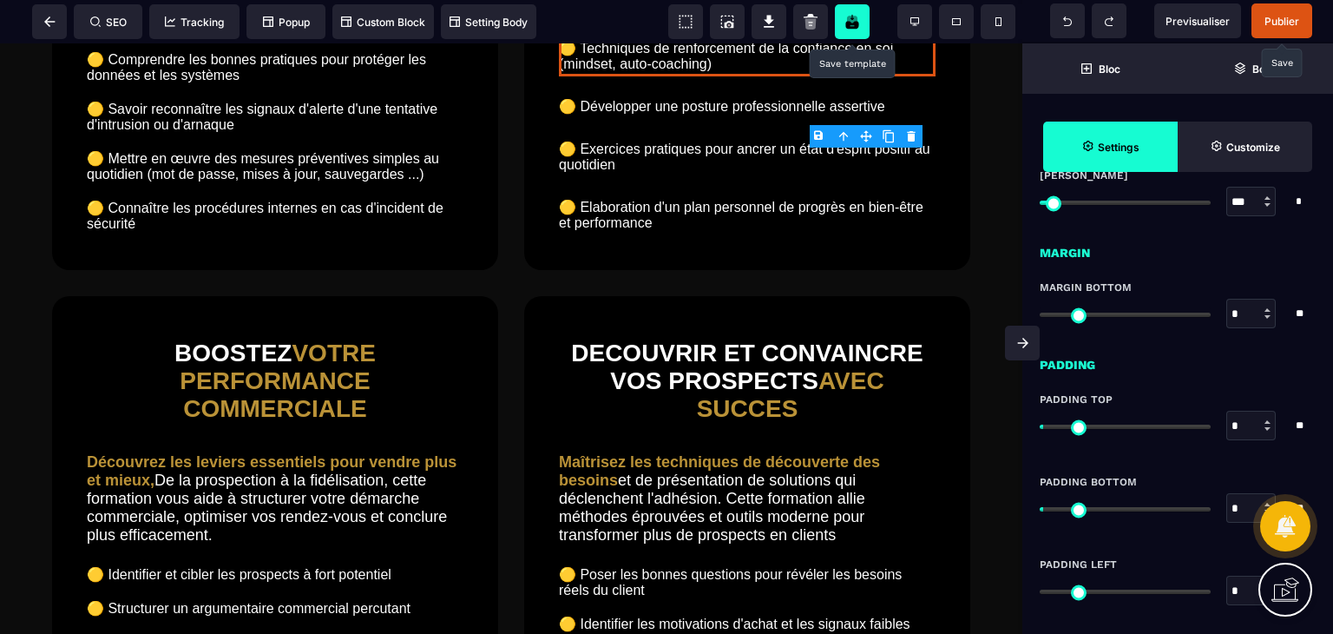
scroll to position [1163, 0]
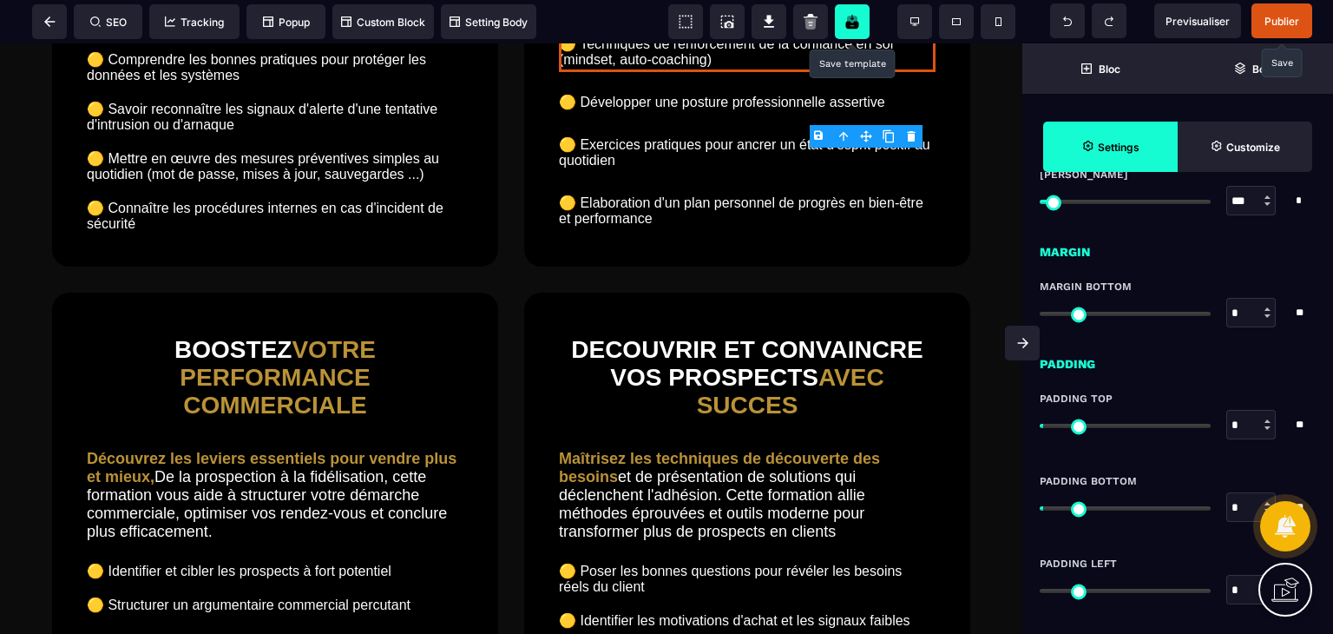
drag, startPoint x: 1052, startPoint y: 423, endPoint x: 1013, endPoint y: 428, distance: 39.4
click at [1040, 428] on input "range" at bounding box center [1125, 426] width 171 height 4
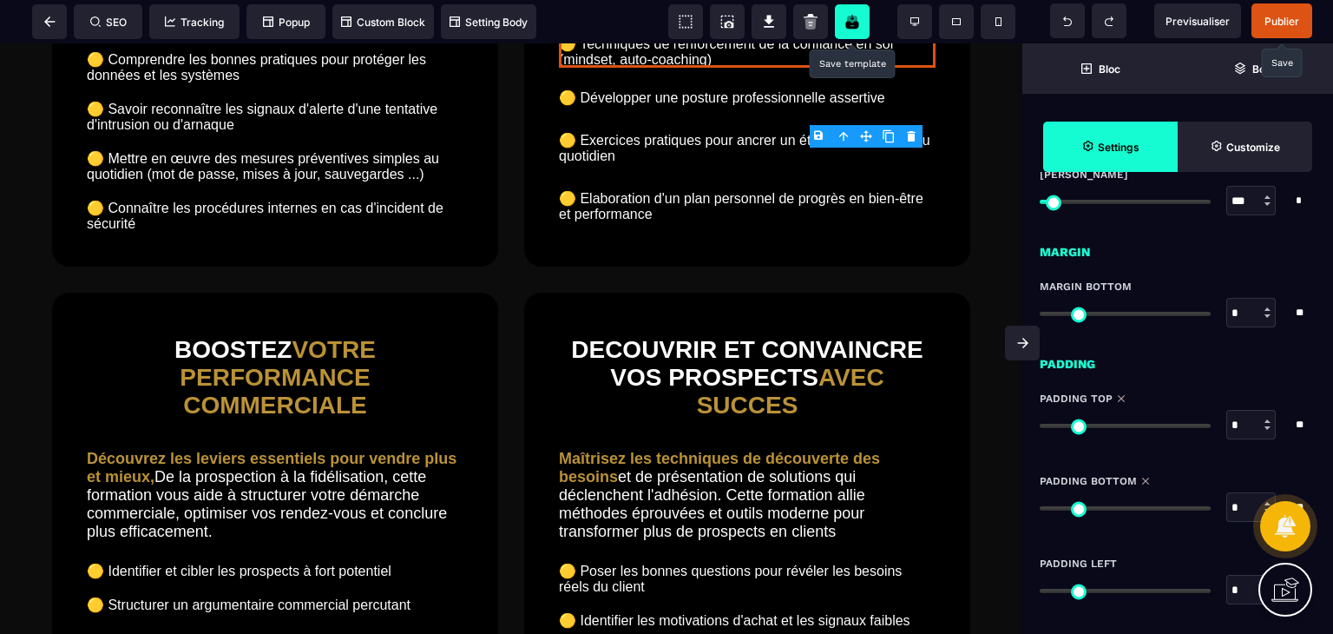
drag, startPoint x: 1054, startPoint y: 506, endPoint x: 976, endPoint y: 481, distance: 81.2
click at [1040, 510] on input "range" at bounding box center [1125, 508] width 171 height 4
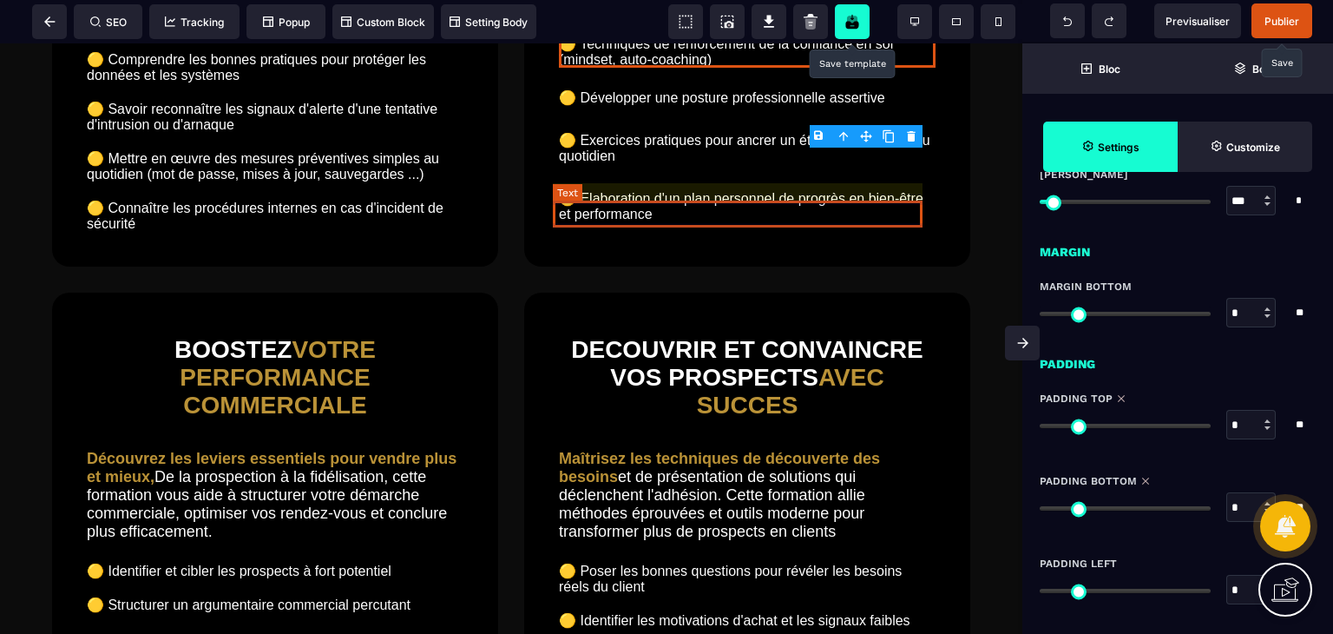
click at [752, 110] on text "🟡 Développer une posture professionnelle assertive" at bounding box center [747, 97] width 377 height 25
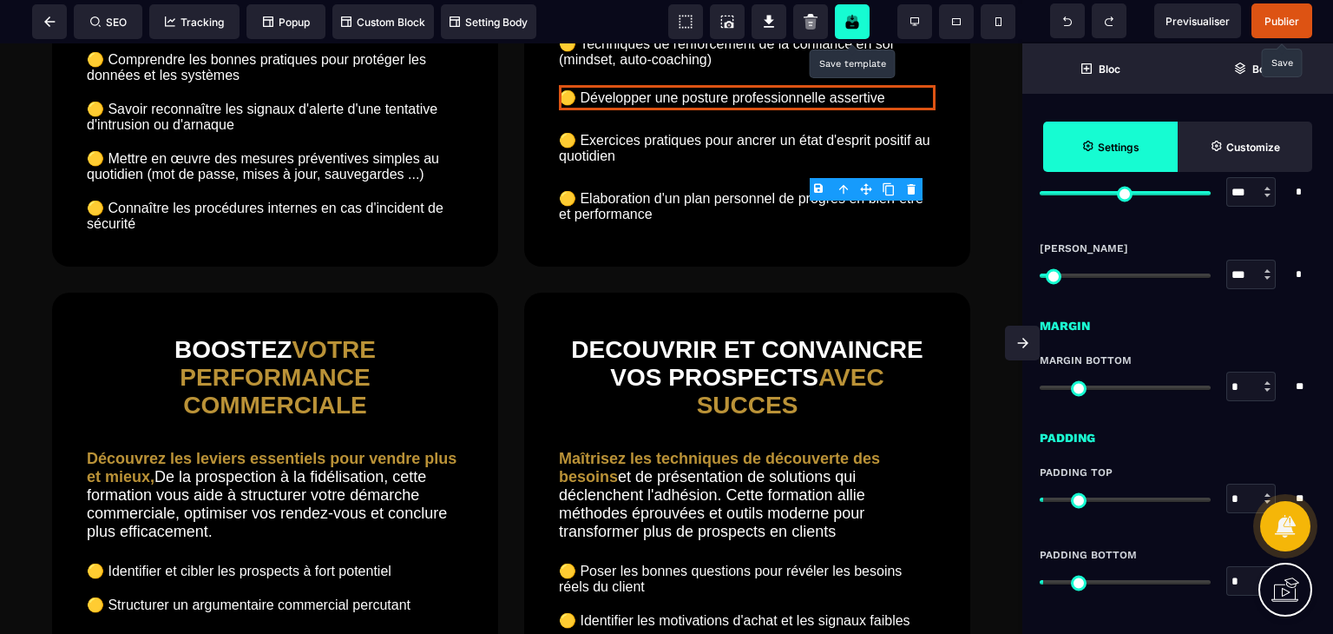
scroll to position [1090, 0]
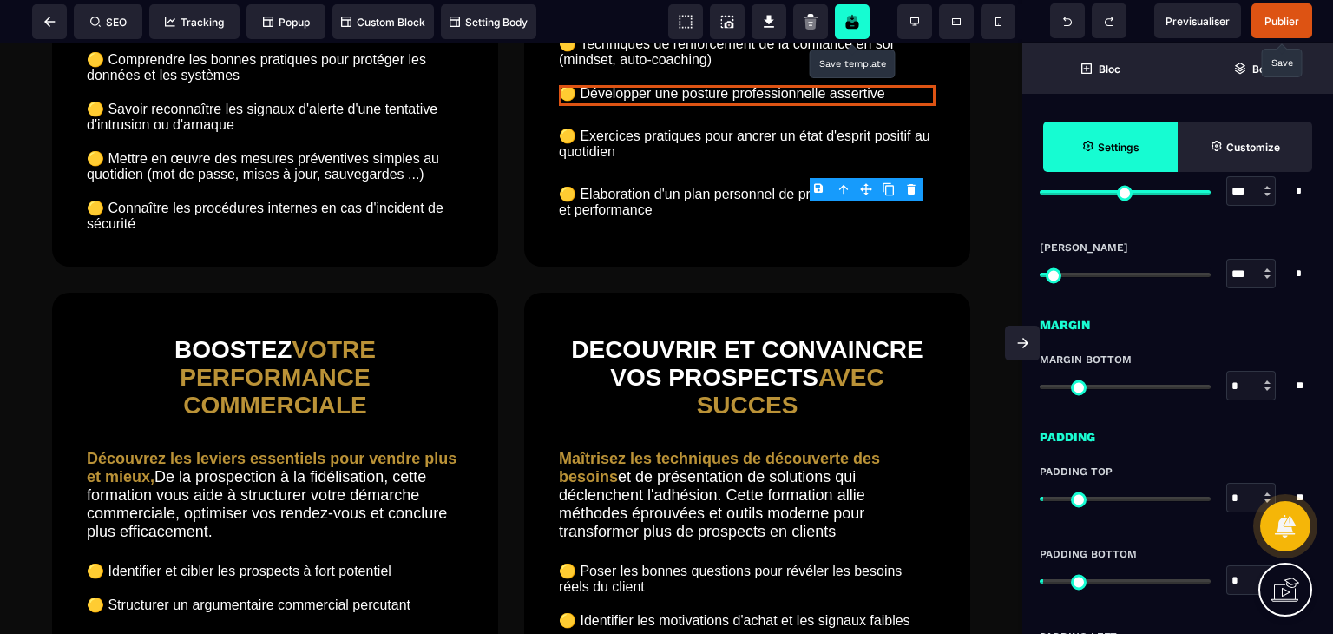
drag, startPoint x: 1051, startPoint y: 497, endPoint x: 1026, endPoint y: 496, distance: 25.2
click at [1040, 496] on input "range" at bounding box center [1125, 498] width 171 height 4
drag, startPoint x: 1051, startPoint y: 582, endPoint x: 994, endPoint y: 588, distance: 57.6
click at [1040, 583] on input "range" at bounding box center [1125, 581] width 171 height 4
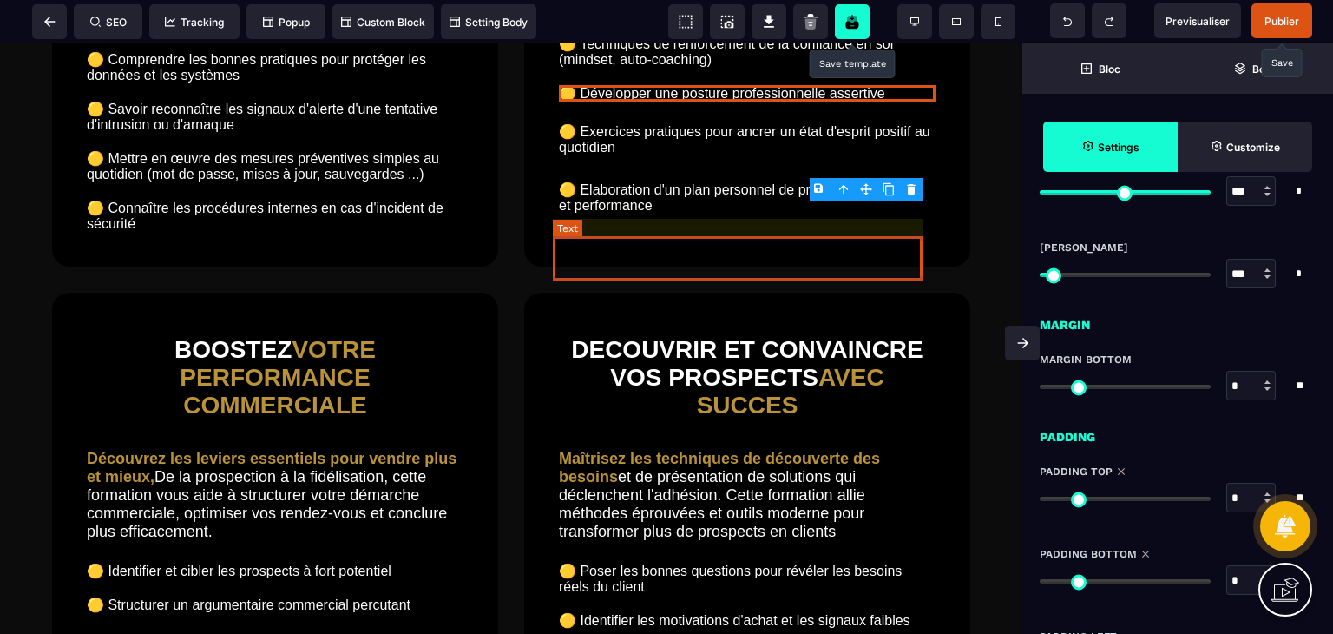
click at [678, 160] on text "🟡 Exercices pratiques pour ancrer un état d'esprit positif au quotidien" at bounding box center [747, 139] width 377 height 41
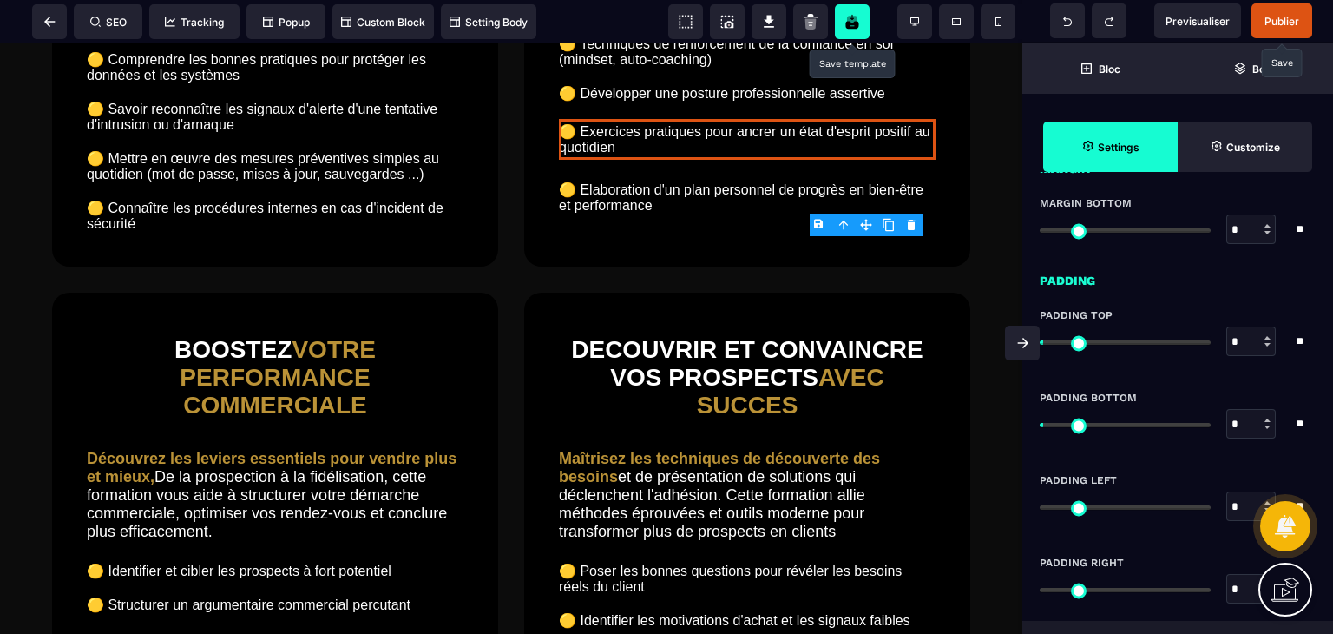
scroll to position [1247, 0]
drag, startPoint x: 1045, startPoint y: 425, endPoint x: 1026, endPoint y: 429, distance: 19.4
click at [1040, 426] on input "range" at bounding box center [1125, 424] width 171 height 4
drag, startPoint x: 1048, startPoint y: 506, endPoint x: 1015, endPoint y: 509, distance: 34.0
click at [1040, 509] on input "range" at bounding box center [1125, 506] width 171 height 4
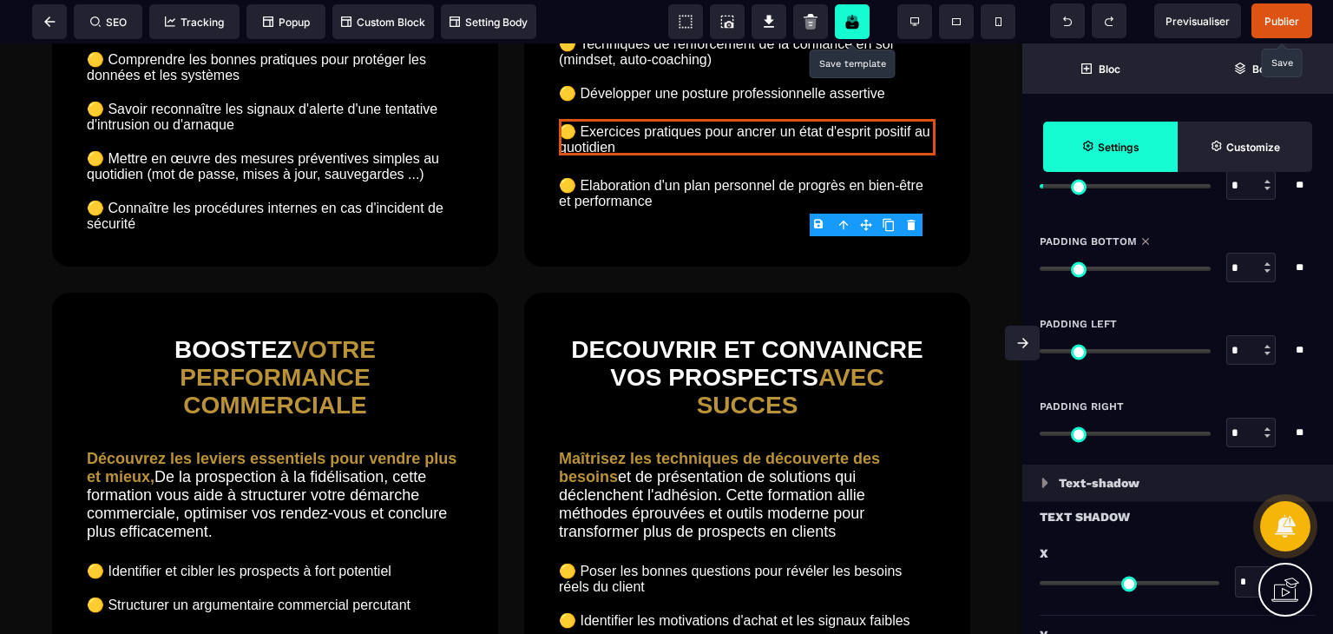
scroll to position [1381, 0]
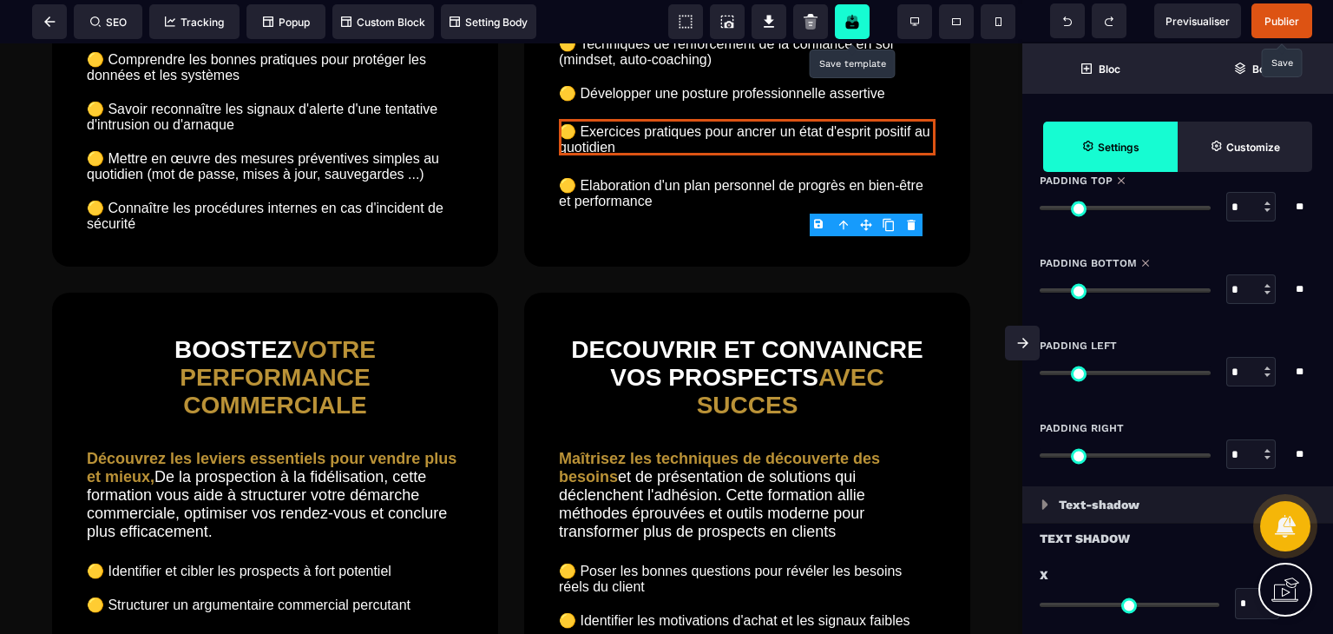
drag, startPoint x: 1048, startPoint y: 202, endPoint x: 1012, endPoint y: 208, distance: 36.1
click at [1040, 208] on input "range" at bounding box center [1125, 208] width 171 height 4
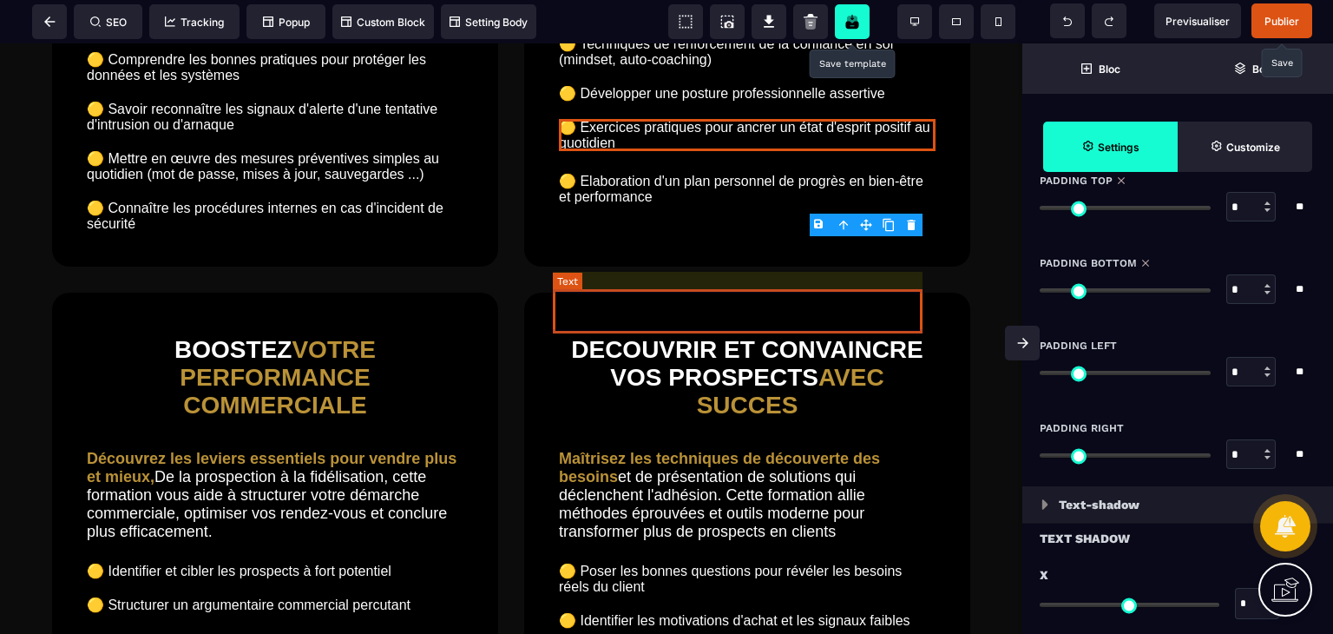
click at [674, 209] on text "🟡 Elaboration d'un plan personnel de progrès en bien-être et performance" at bounding box center [747, 188] width 377 height 41
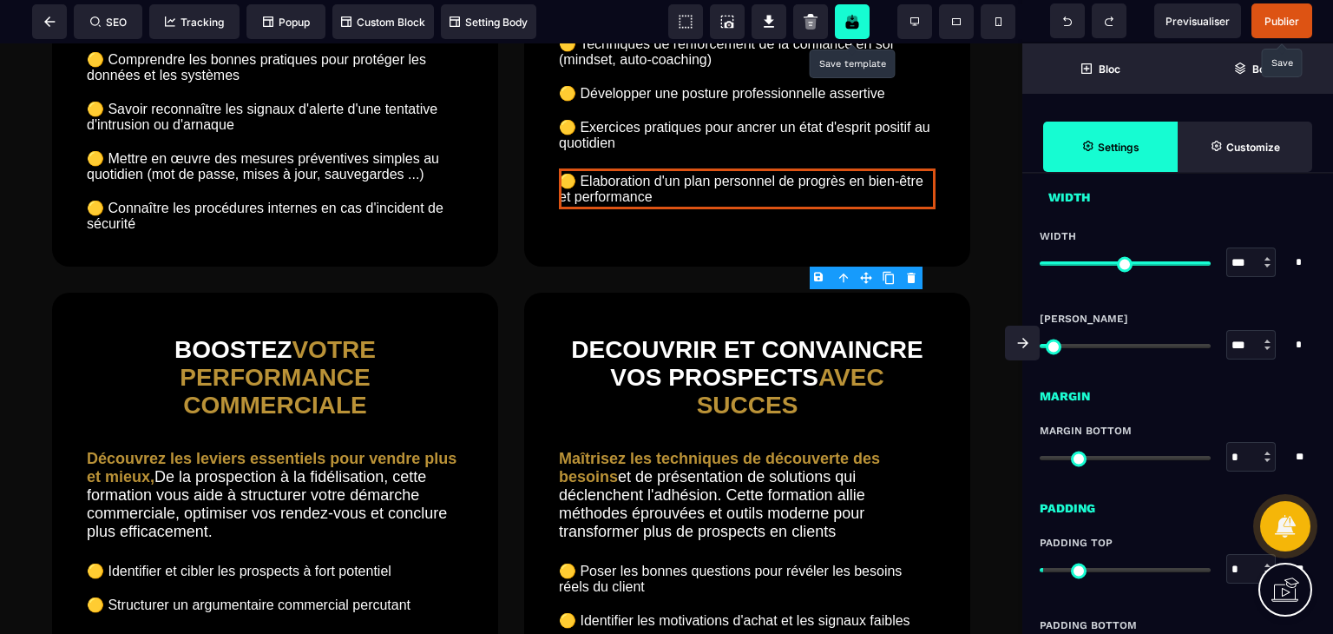
scroll to position [1107, 0]
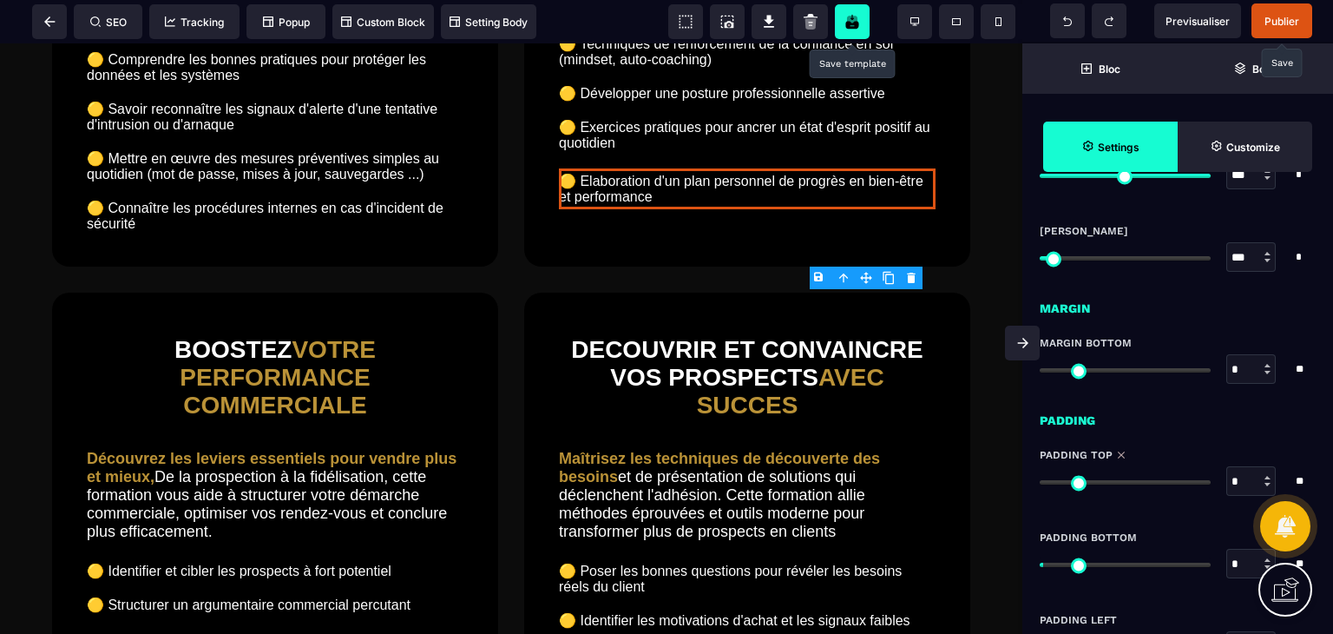
drag, startPoint x: 1045, startPoint y: 477, endPoint x: 1028, endPoint y: 481, distance: 17.7
click at [1040, 481] on input "range" at bounding box center [1125, 482] width 171 height 4
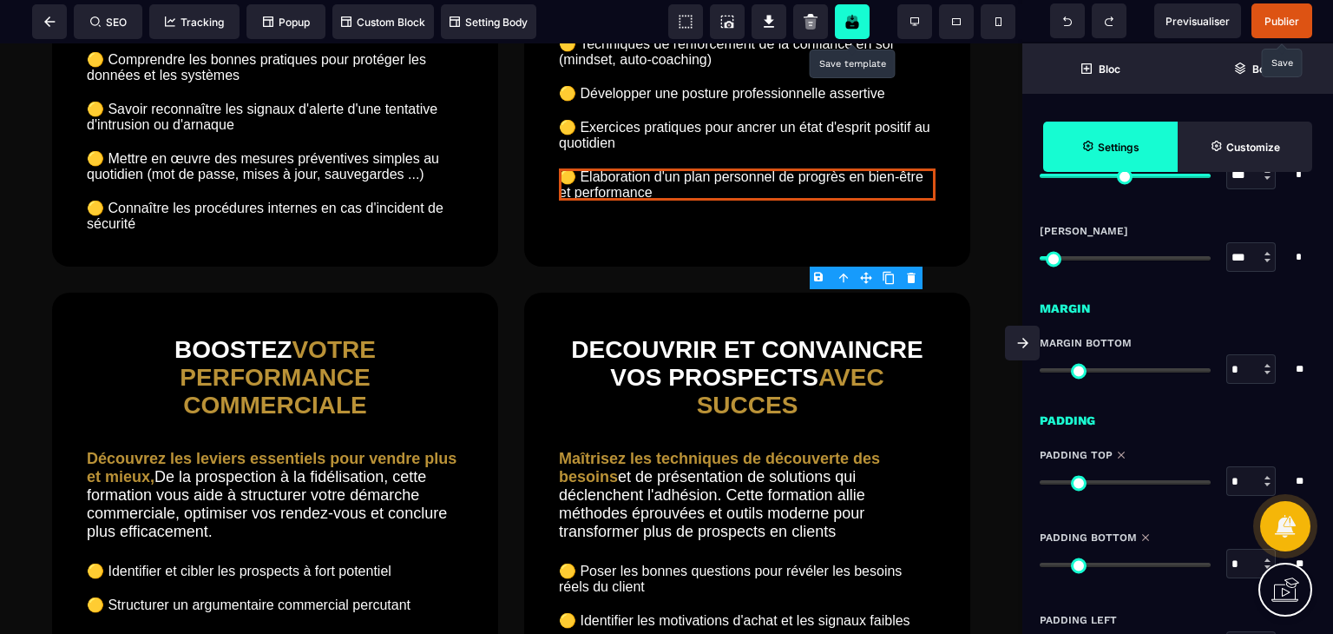
drag, startPoint x: 1053, startPoint y: 562, endPoint x: 1028, endPoint y: 564, distance: 25.3
click at [1040, 564] on input "range" at bounding box center [1125, 564] width 171 height 4
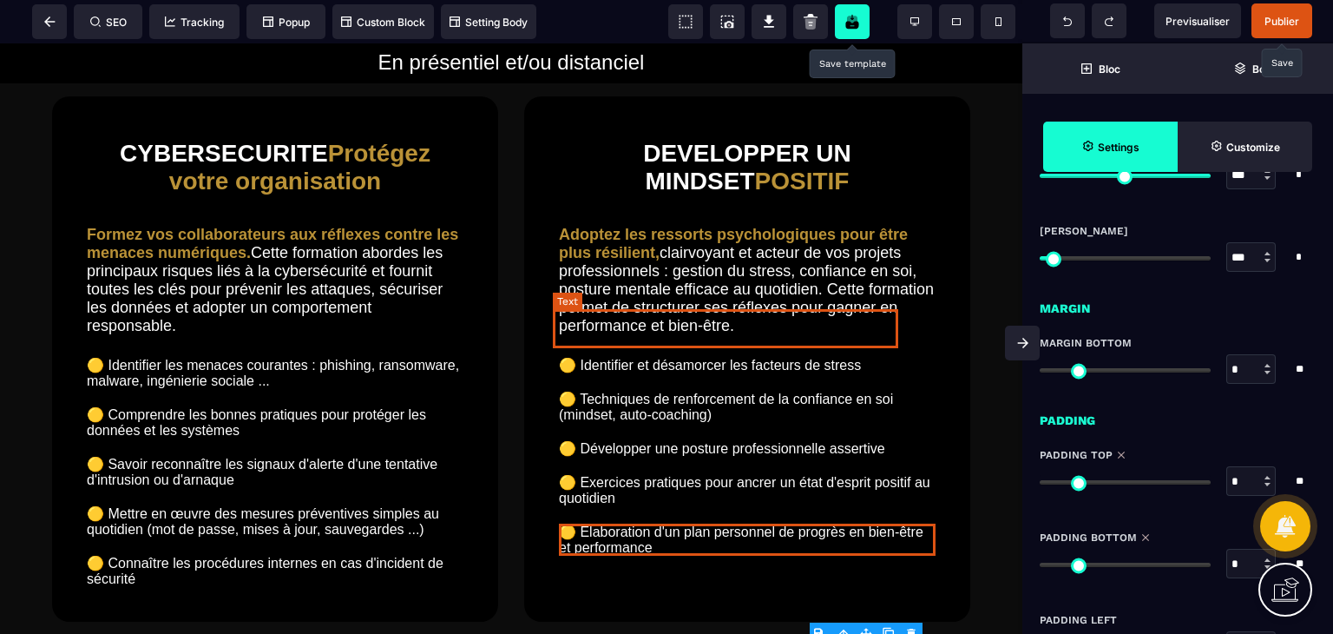
scroll to position [2208, 0]
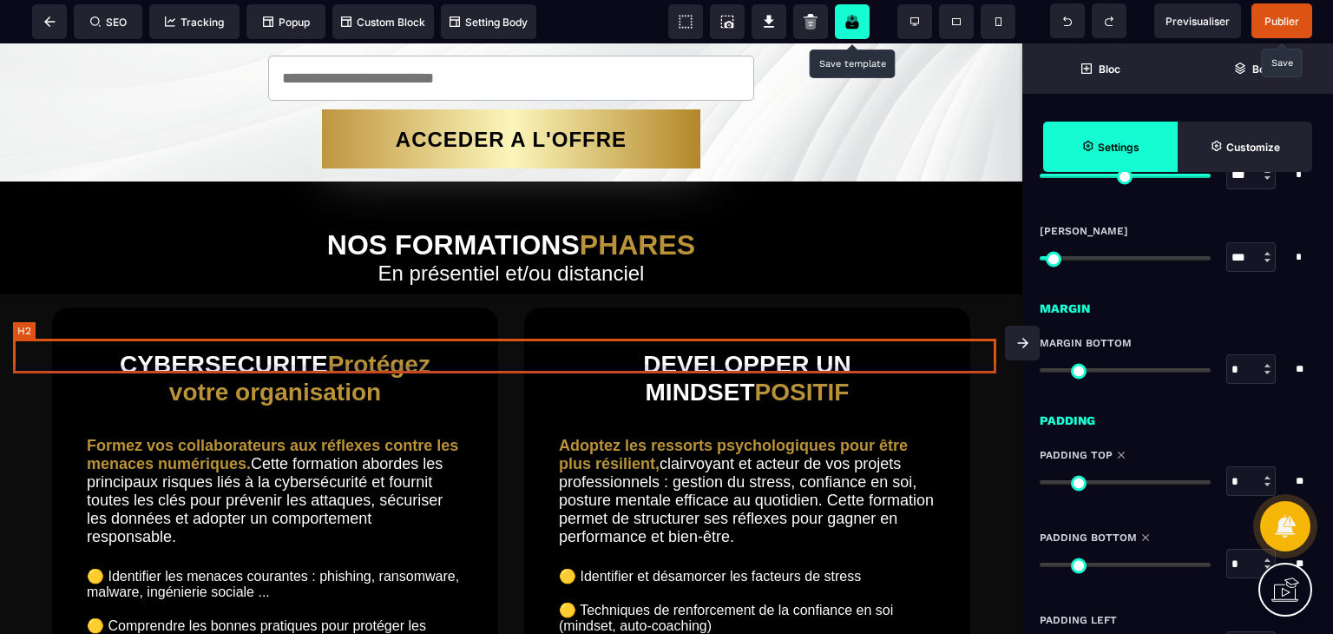
click at [660, 294] on h2 "En présentiel et/ou distanciel" at bounding box center [511, 277] width 996 height 33
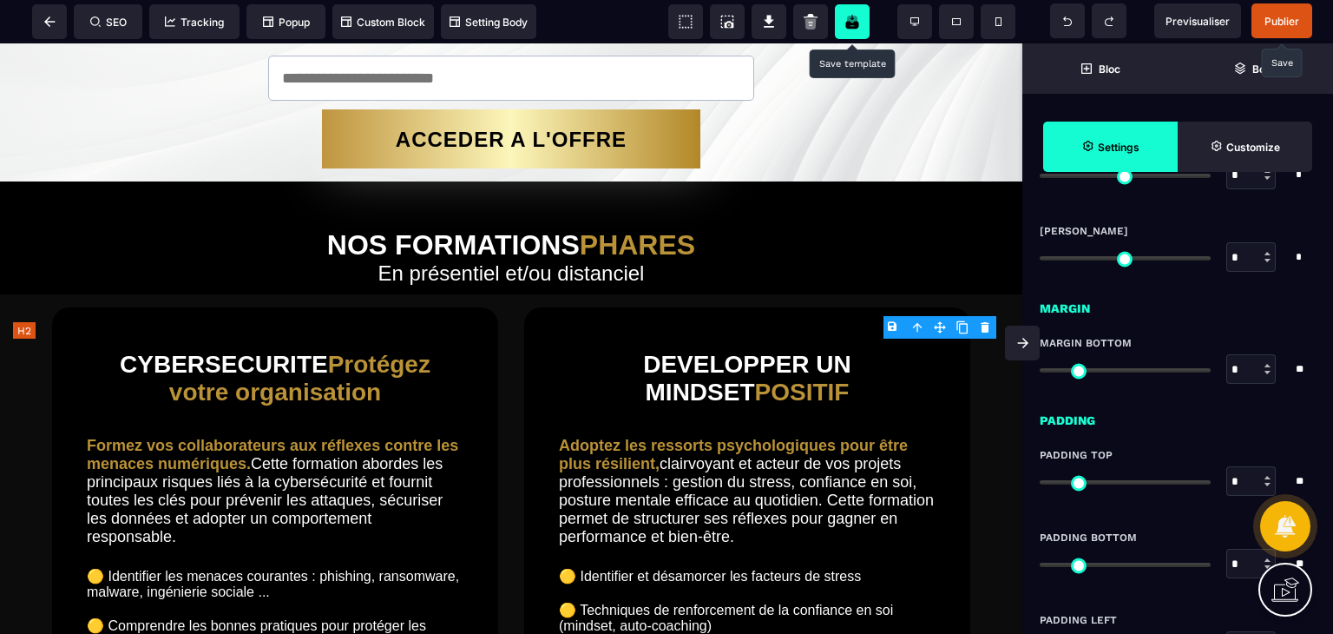
scroll to position [0, 0]
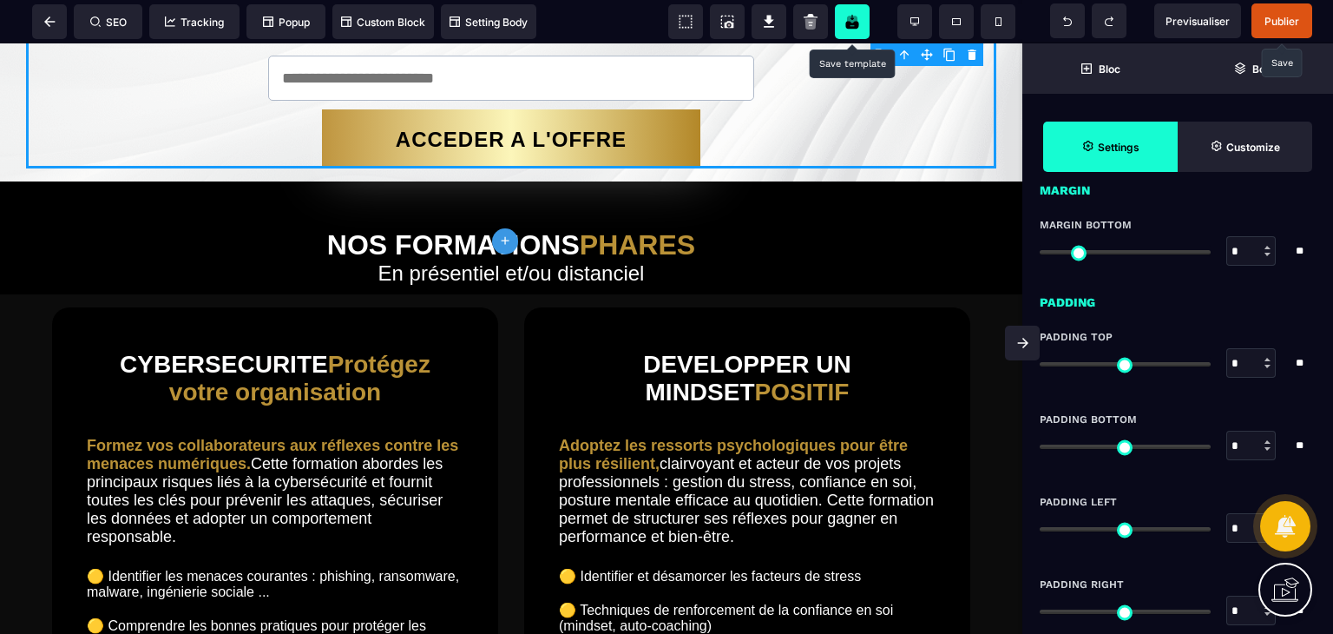
scroll to position [1232, 0]
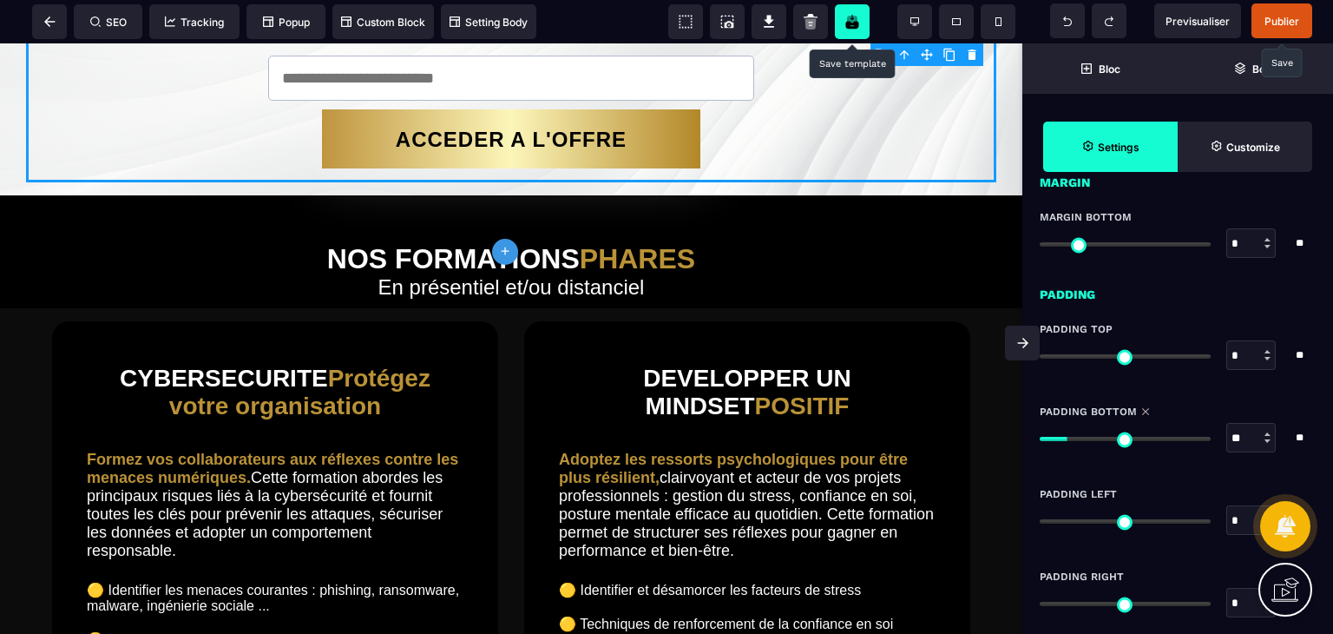
drag, startPoint x: 1048, startPoint y: 435, endPoint x: 1066, endPoint y: 443, distance: 19.0
click at [1066, 441] on input "range" at bounding box center [1125, 439] width 171 height 4
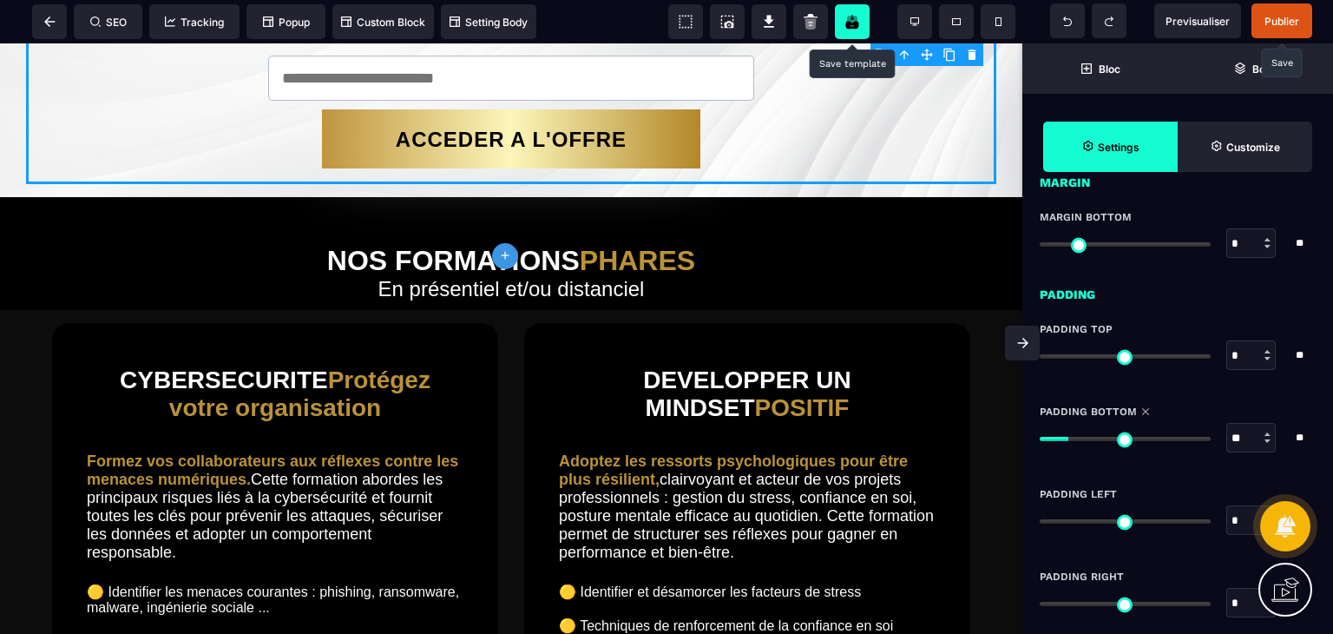
drag, startPoint x: 1066, startPoint y: 443, endPoint x: 1074, endPoint y: 442, distance: 8.7
click at [1074, 441] on input "range" at bounding box center [1125, 439] width 171 height 4
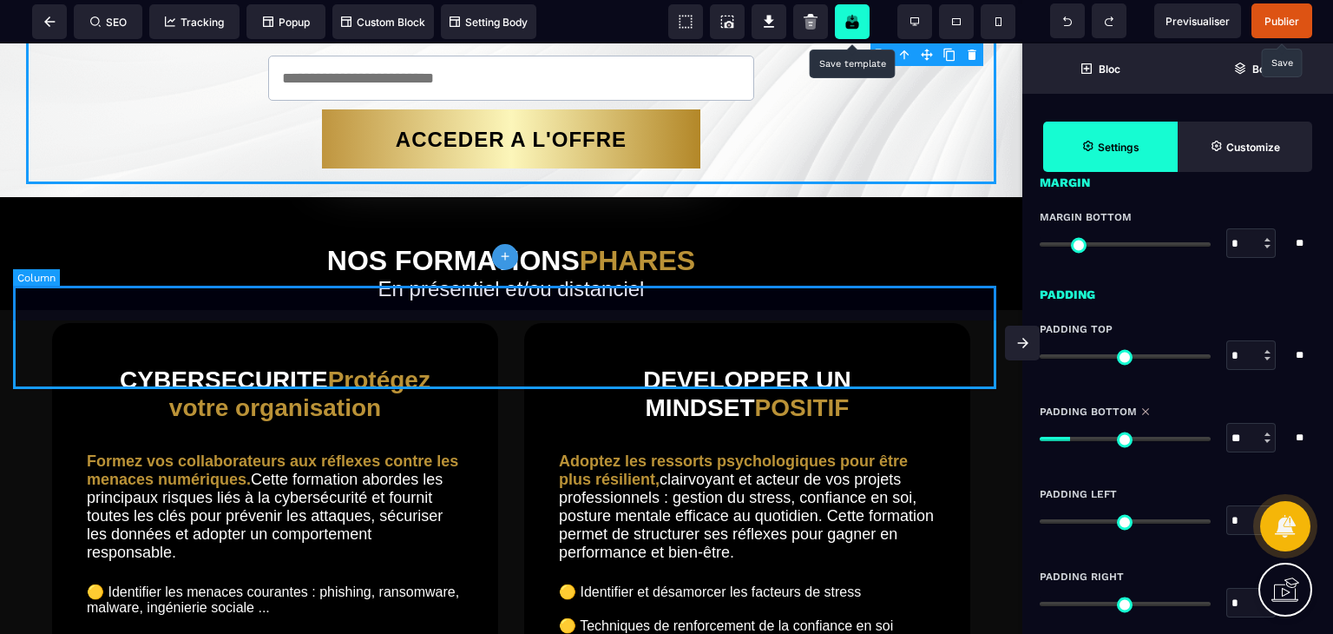
click at [779, 277] on h1 "NOS FORMATIONS PHARES" at bounding box center [511, 261] width 996 height 32
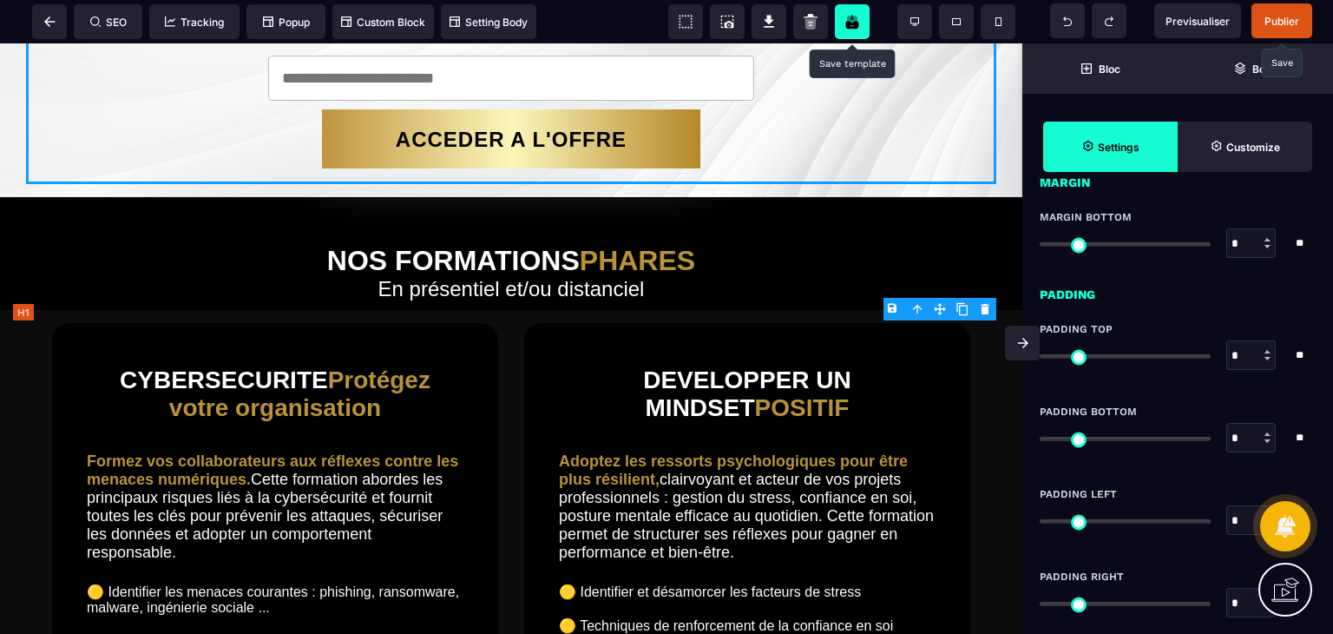
scroll to position [0, 0]
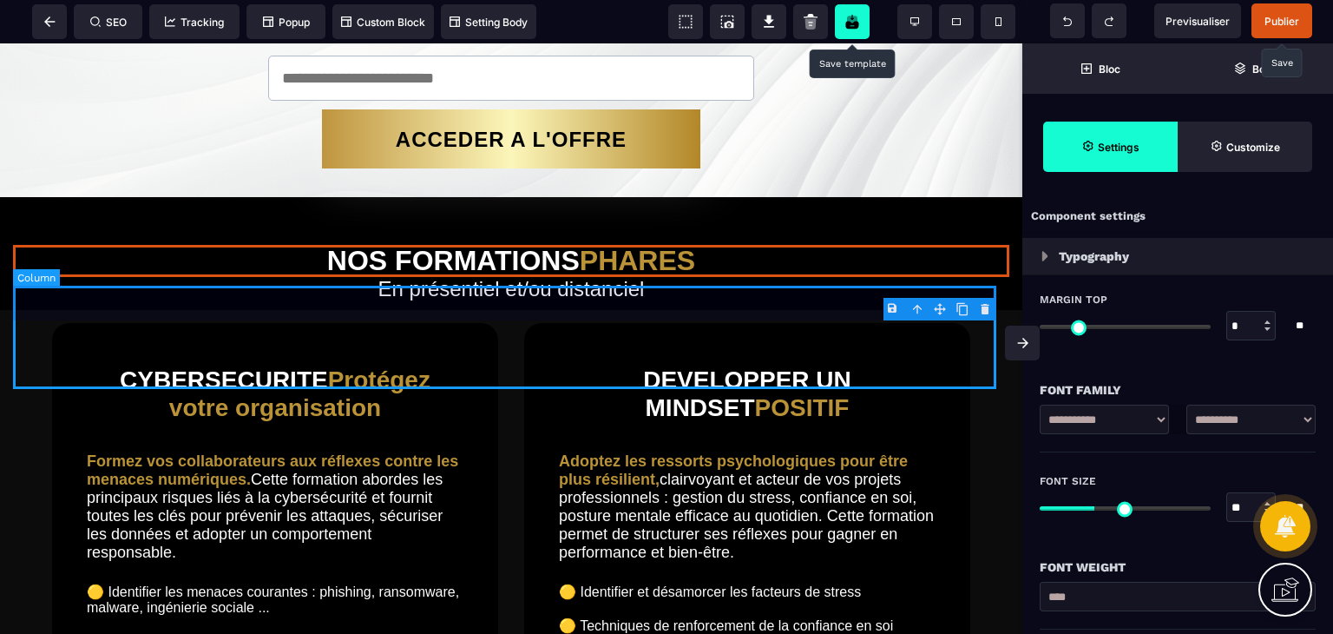
click at [778, 303] on div "NOS FORMATIONS PHARES En présentiel et/ou distanciel" at bounding box center [511, 260] width 996 height 100
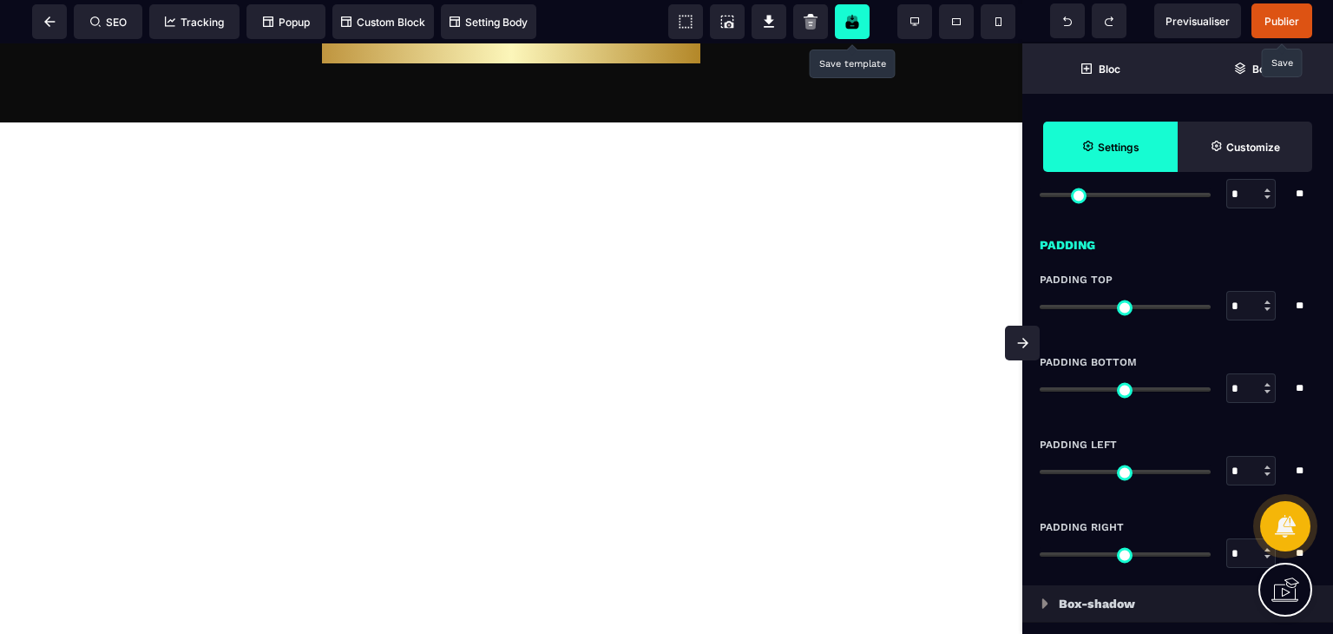
scroll to position [4933, 0]
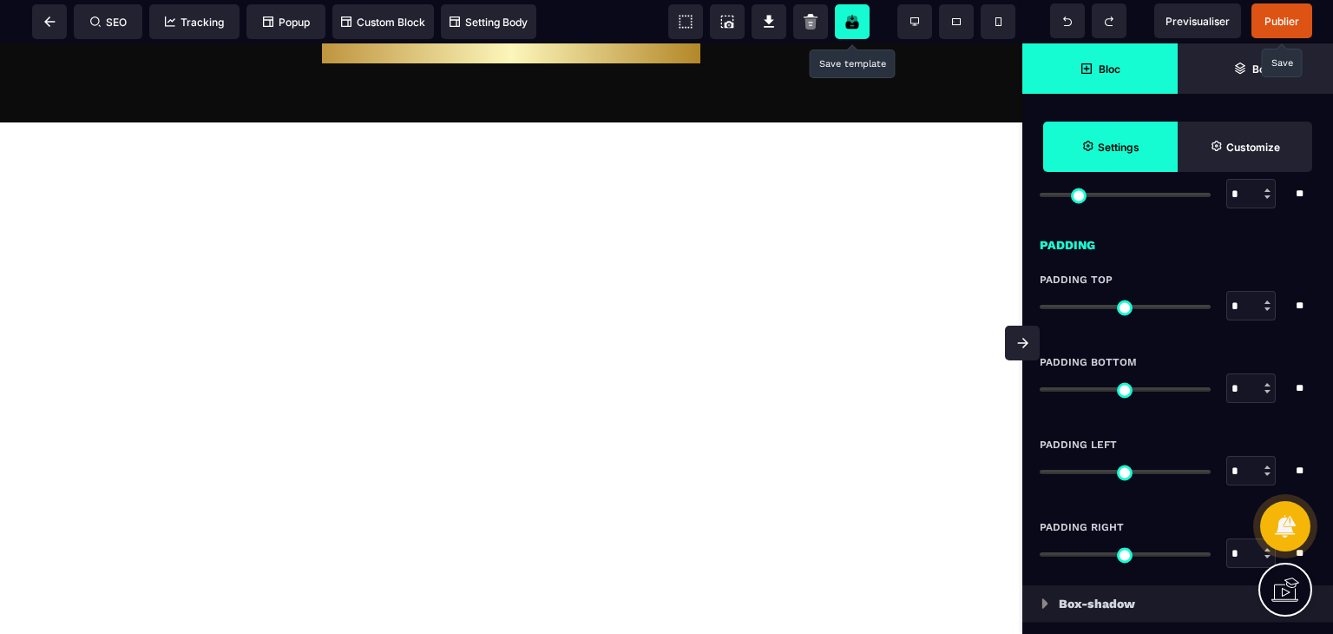
click at [1101, 60] on span "Bloc" at bounding box center [1099, 68] width 155 height 50
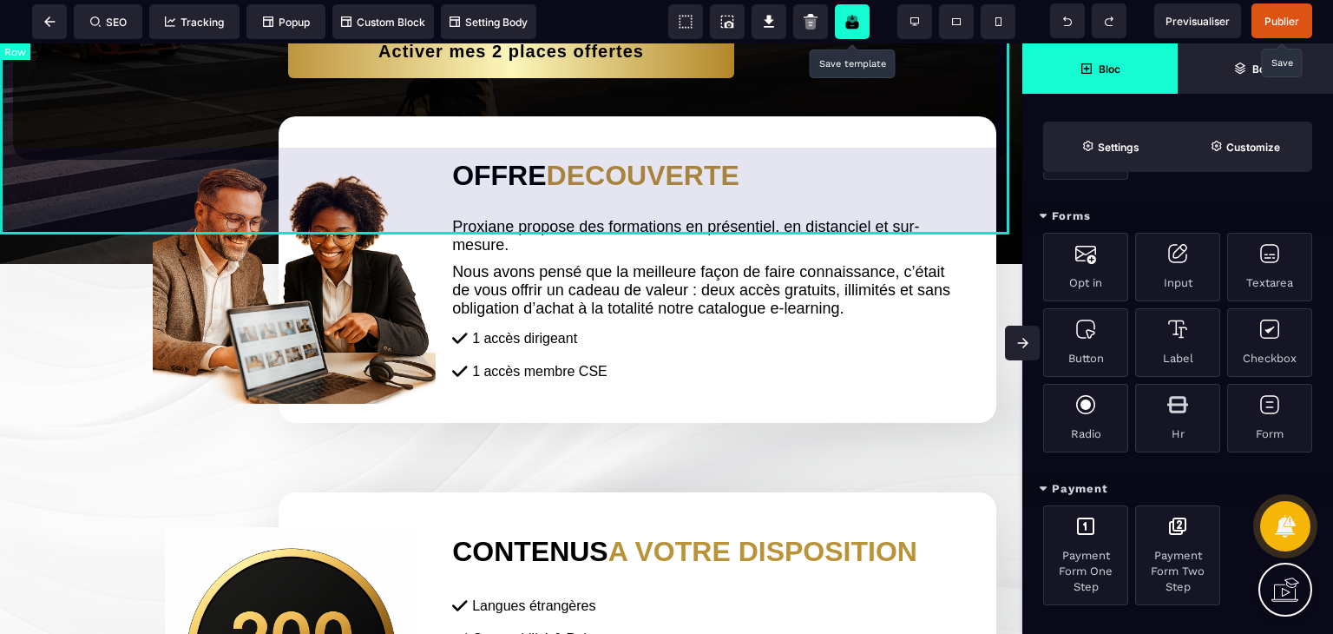
scroll to position [0, 0]
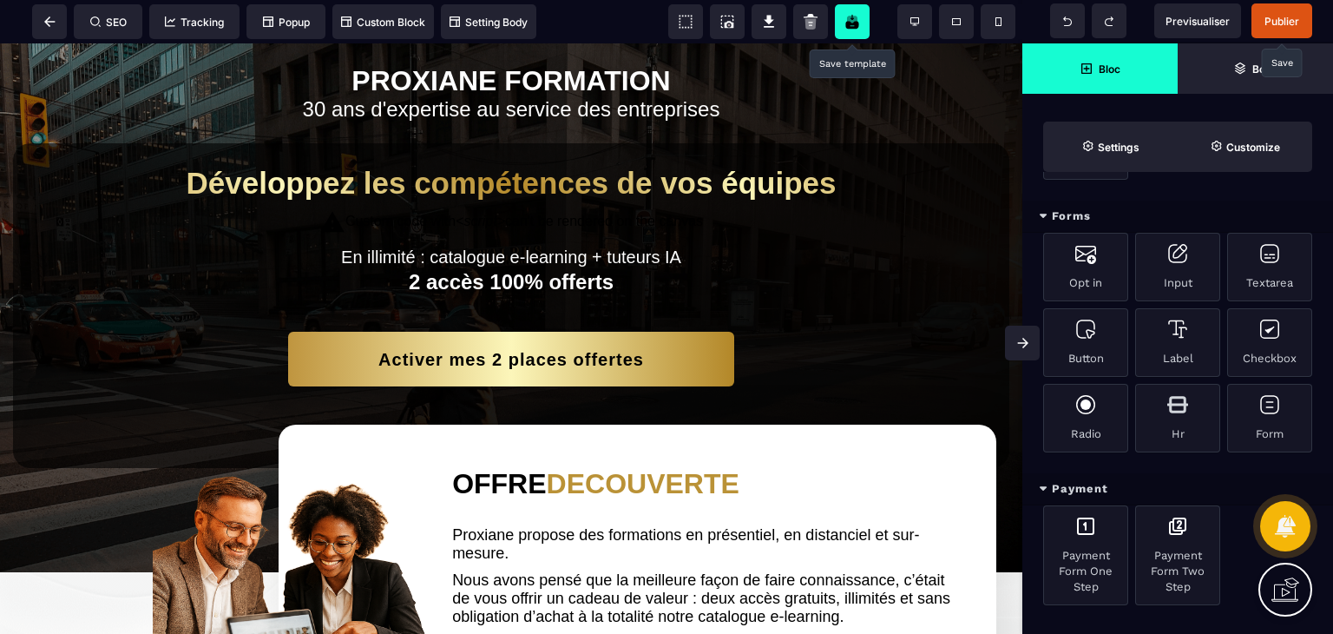
click at [1266, 12] on span "Publier" at bounding box center [1282, 20] width 61 height 35
click at [59, 29] on span at bounding box center [49, 21] width 35 height 35
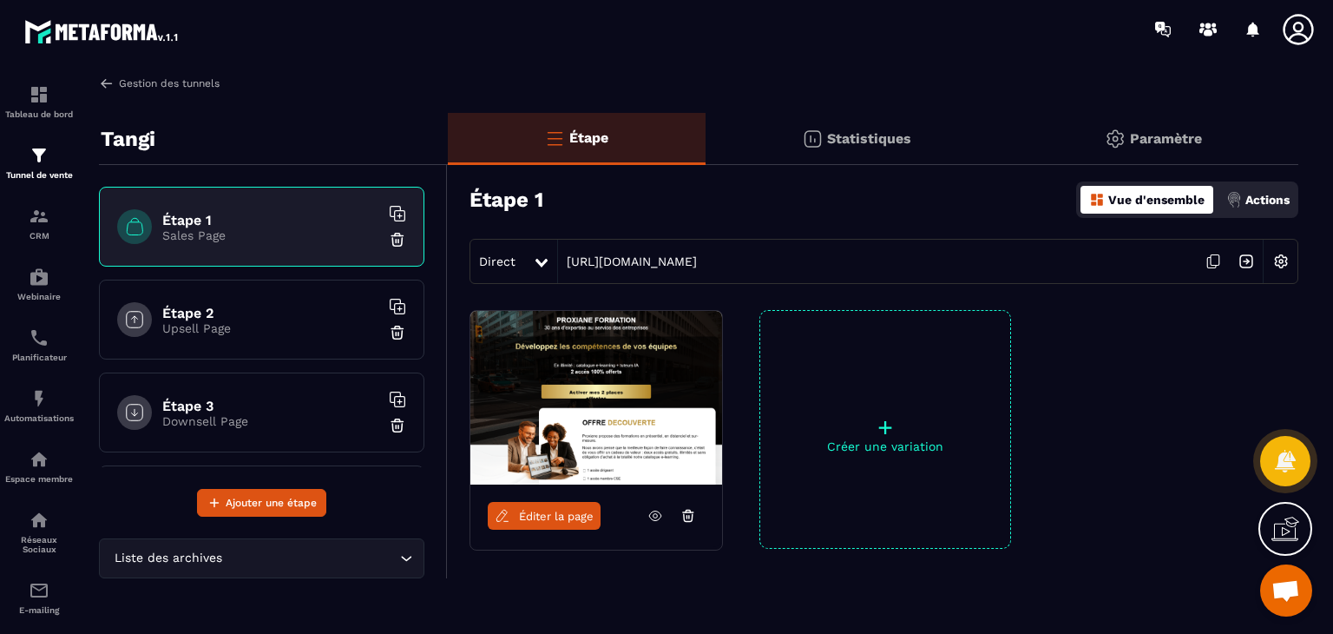
click at [109, 79] on img at bounding box center [107, 84] width 16 height 16
